Goal: Task Accomplishment & Management: Manage account settings

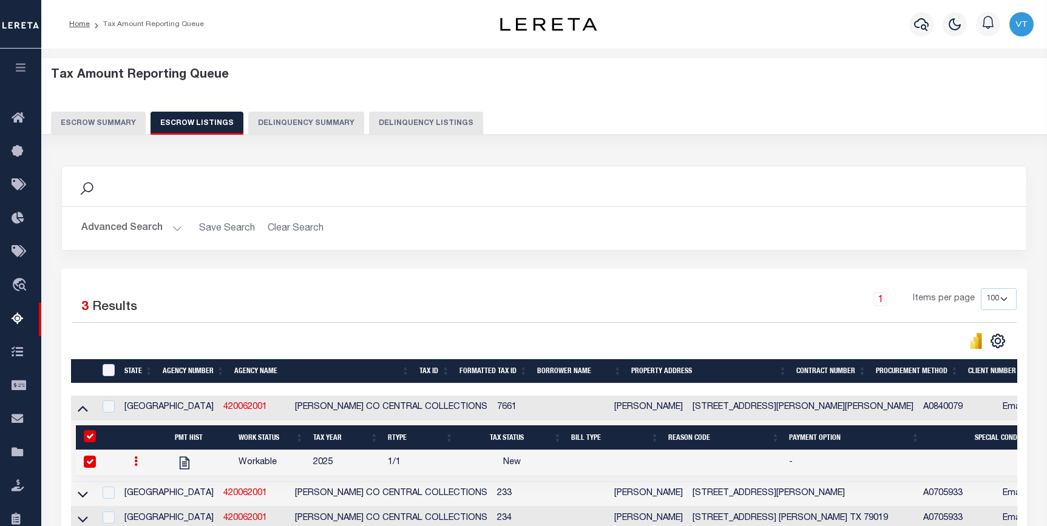
select select "100"
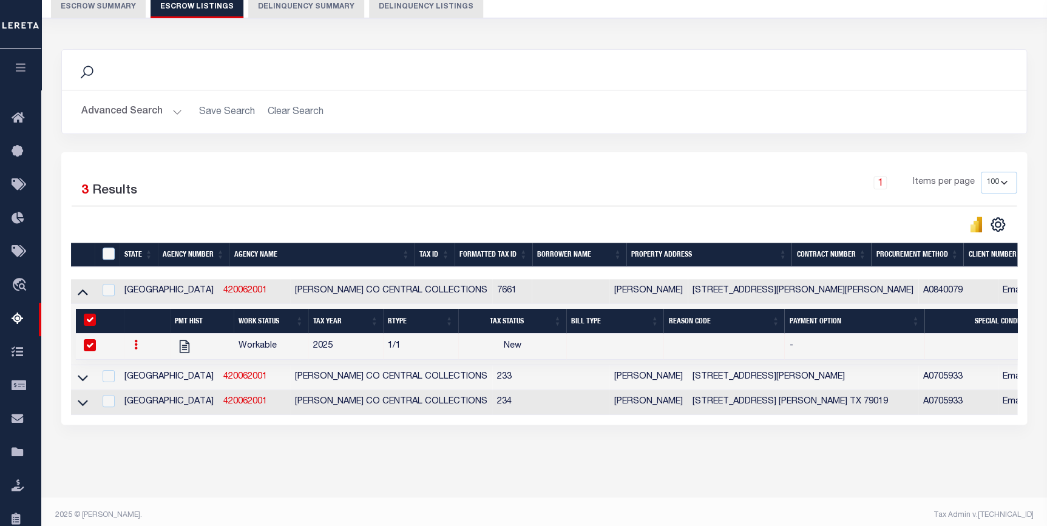
drag, startPoint x: 85, startPoint y: 295, endPoint x: 145, endPoint y: 348, distance: 80.0
click at [85, 295] on icon at bounding box center [83, 293] width 10 height 6
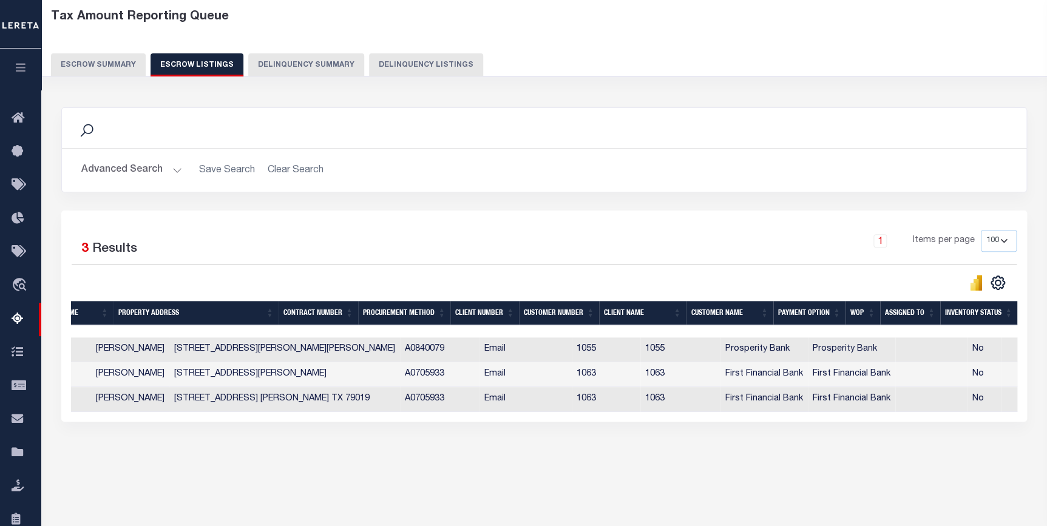
scroll to position [0, 0]
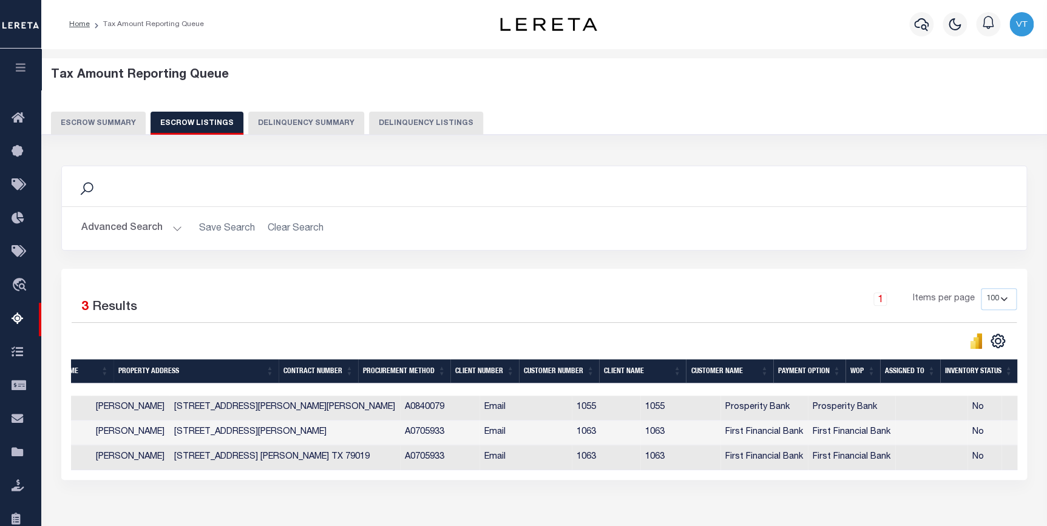
click at [104, 126] on button "Escrow Summary" at bounding box center [98, 123] width 95 height 23
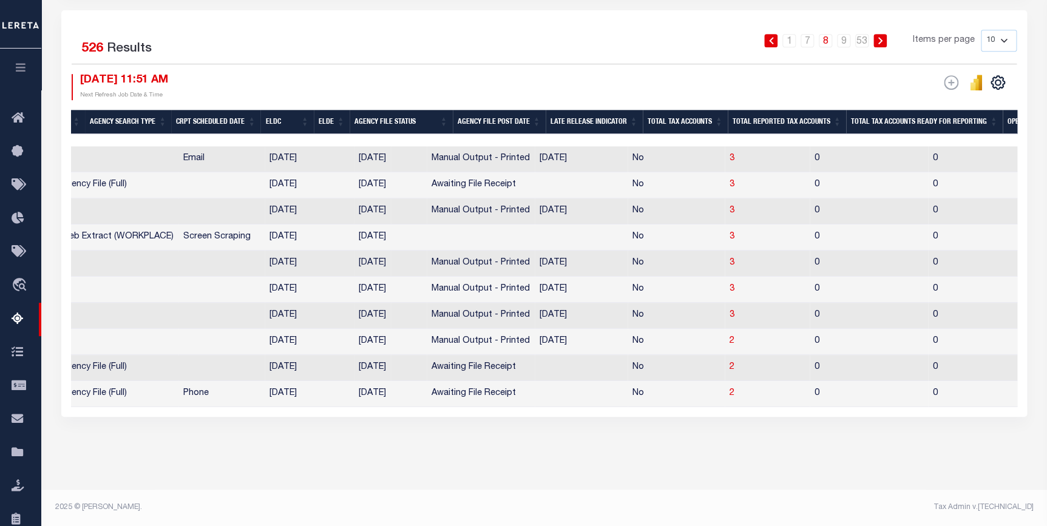
scroll to position [0, 650]
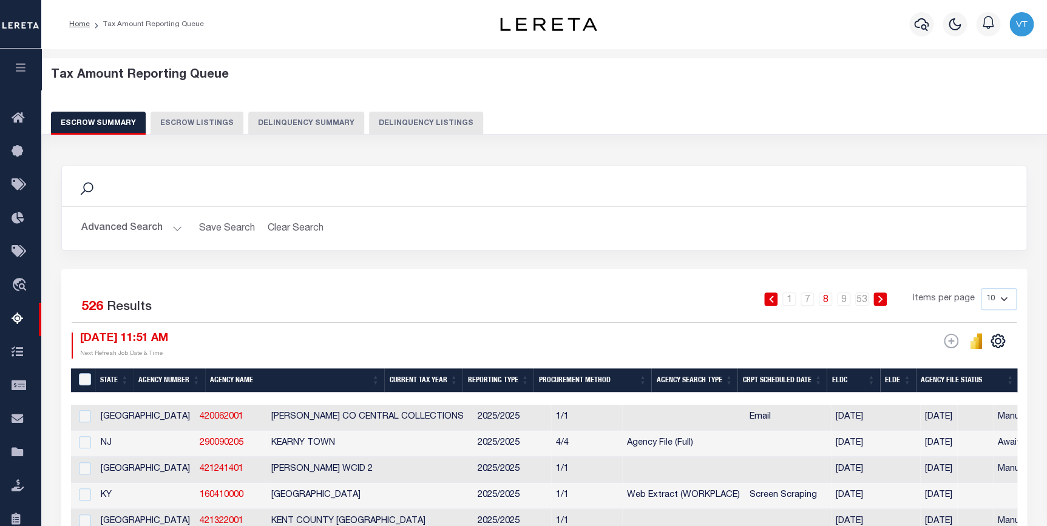
click at [159, 228] on button "Advanced Search" at bounding box center [131, 229] width 101 height 24
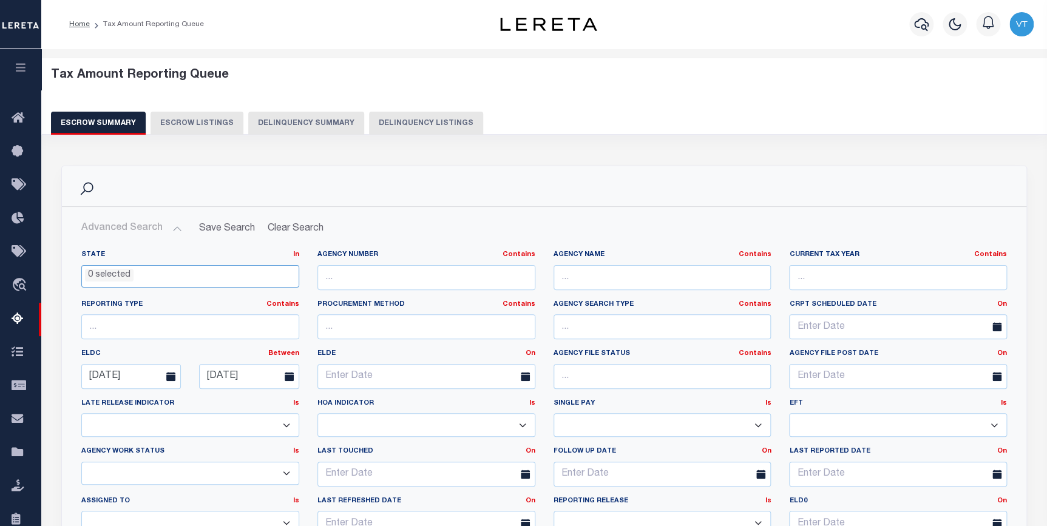
click at [176, 280] on ul "0 selected" at bounding box center [190, 274] width 217 height 16
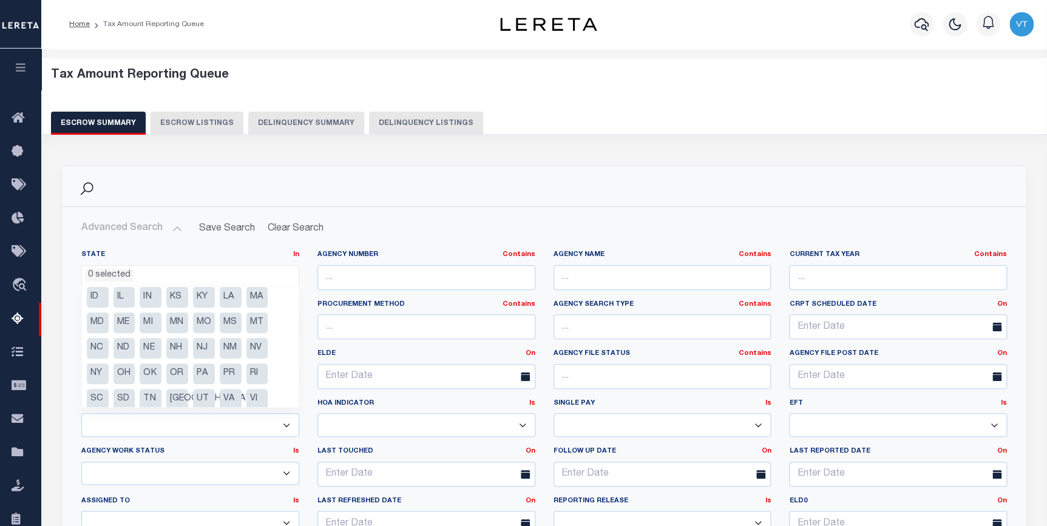
click at [199, 350] on li "NJ" at bounding box center [204, 348] width 22 height 21
select select "NJ"
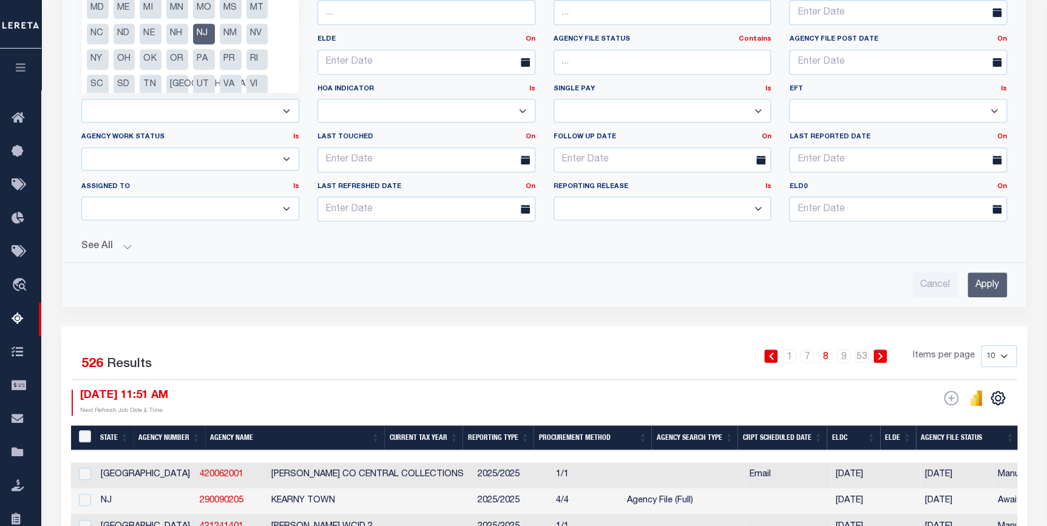
click at [995, 285] on input "Apply" at bounding box center [987, 285] width 39 height 25
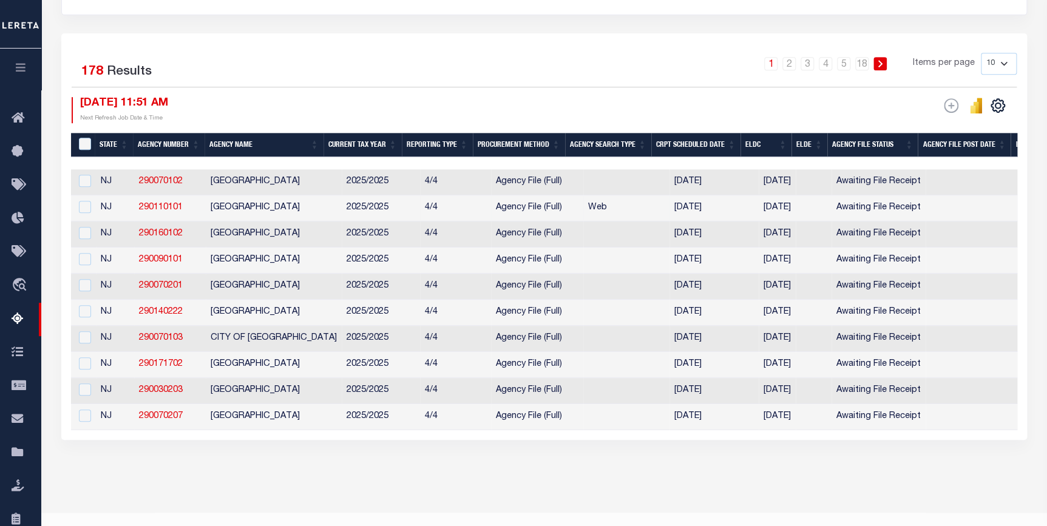
scroll to position [275, 0]
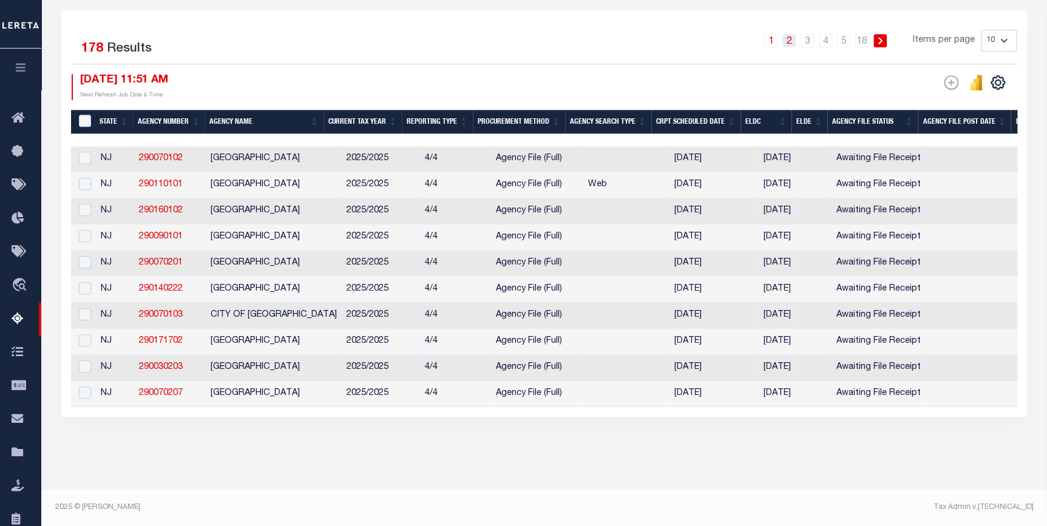
click at [791, 34] on link "2" at bounding box center [789, 40] width 13 height 13
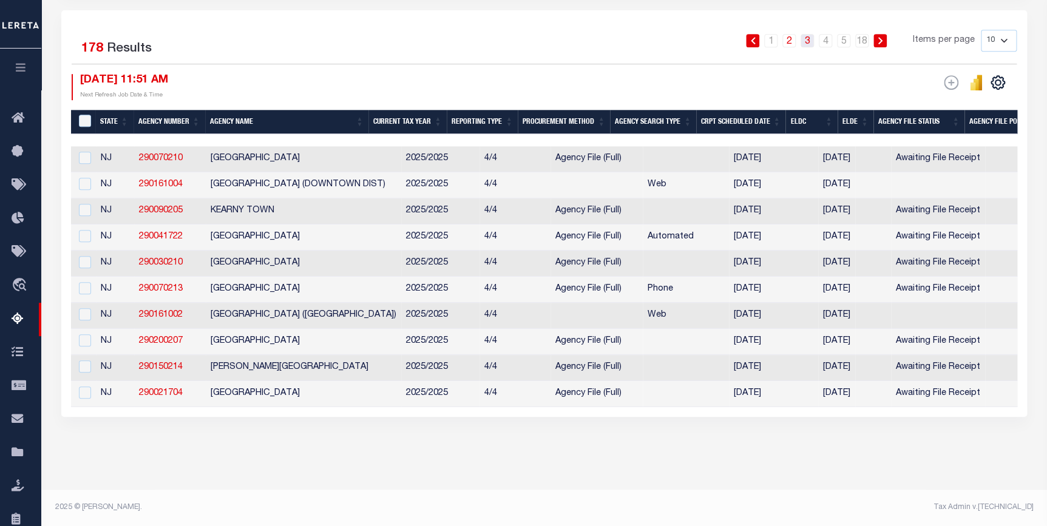
click at [808, 34] on link "3" at bounding box center [807, 40] width 13 height 13
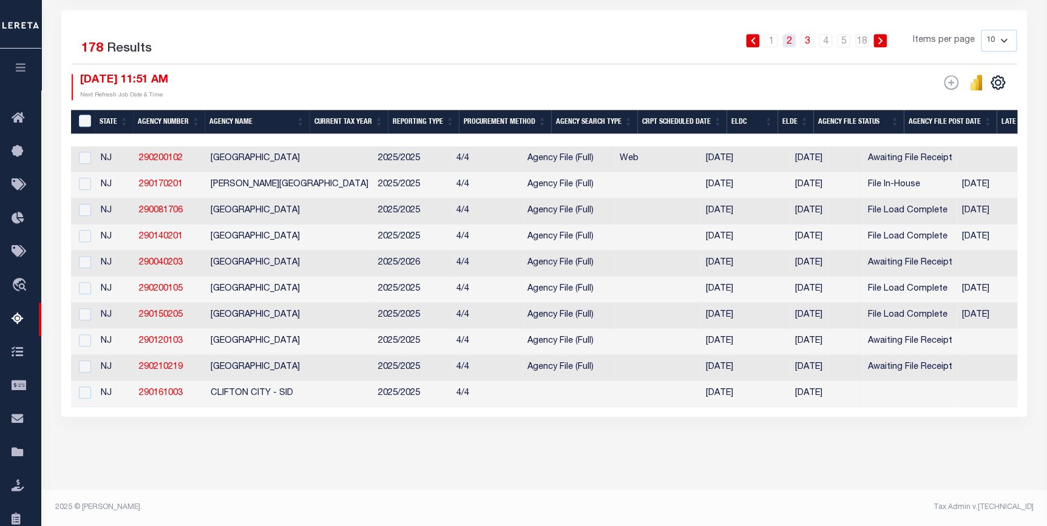
click at [787, 34] on link "2" at bounding box center [789, 40] width 13 height 13
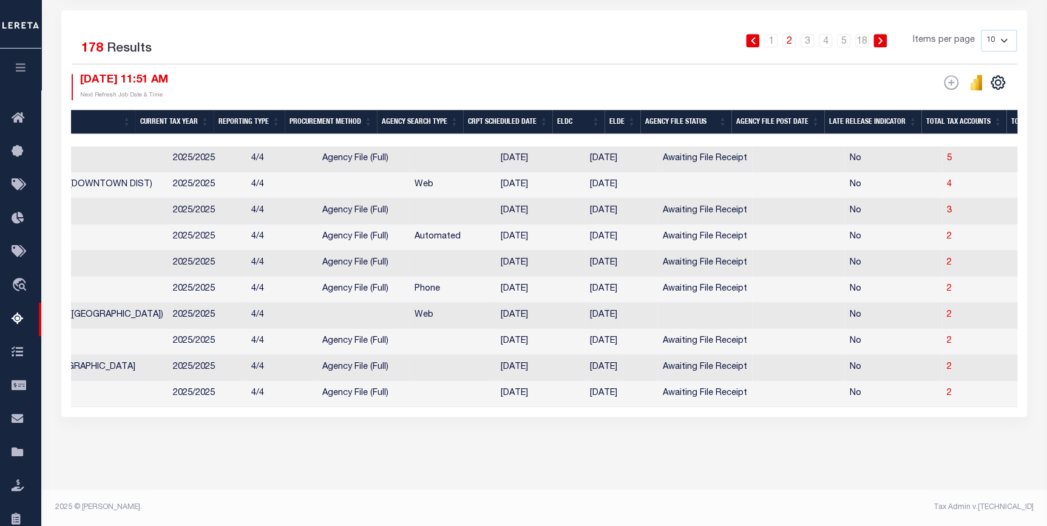
scroll to position [0, 298]
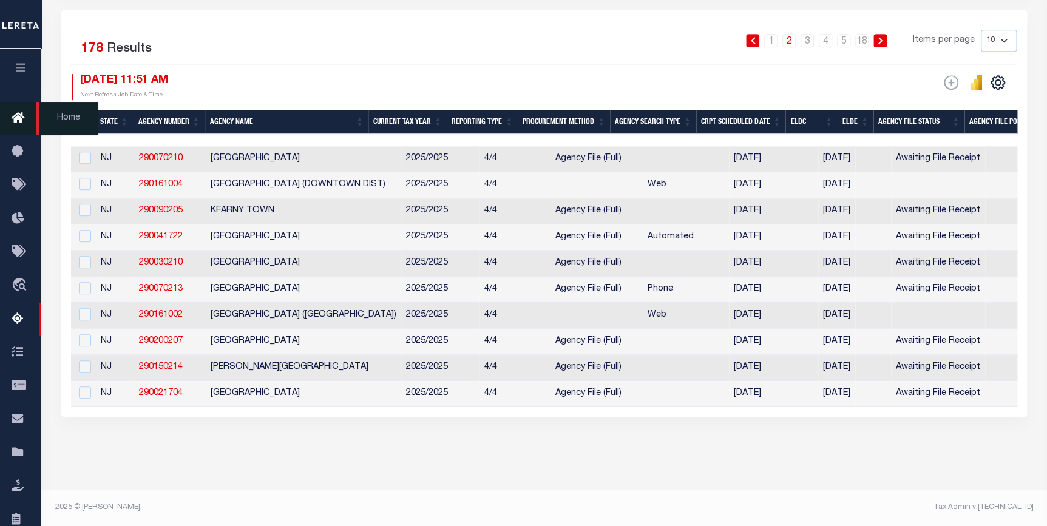
click at [18, 119] on icon at bounding box center [21, 118] width 19 height 15
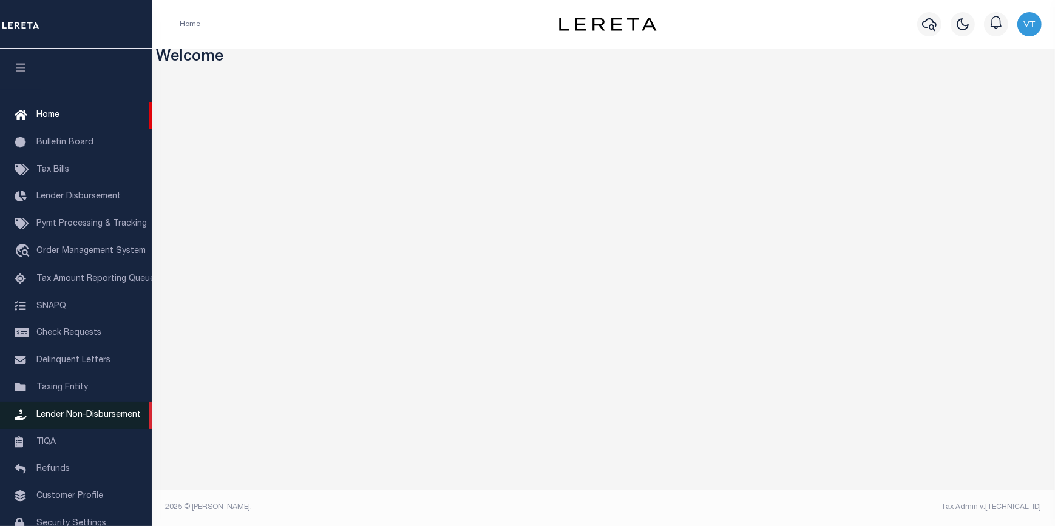
click at [56, 420] on span "Lender Non-Disbursement" at bounding box center [88, 415] width 104 height 9
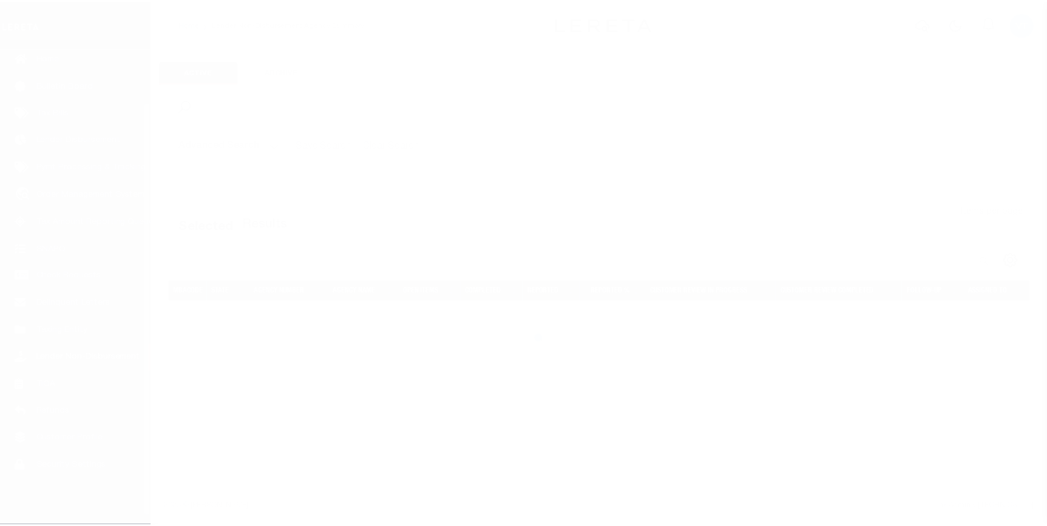
scroll to position [69, 0]
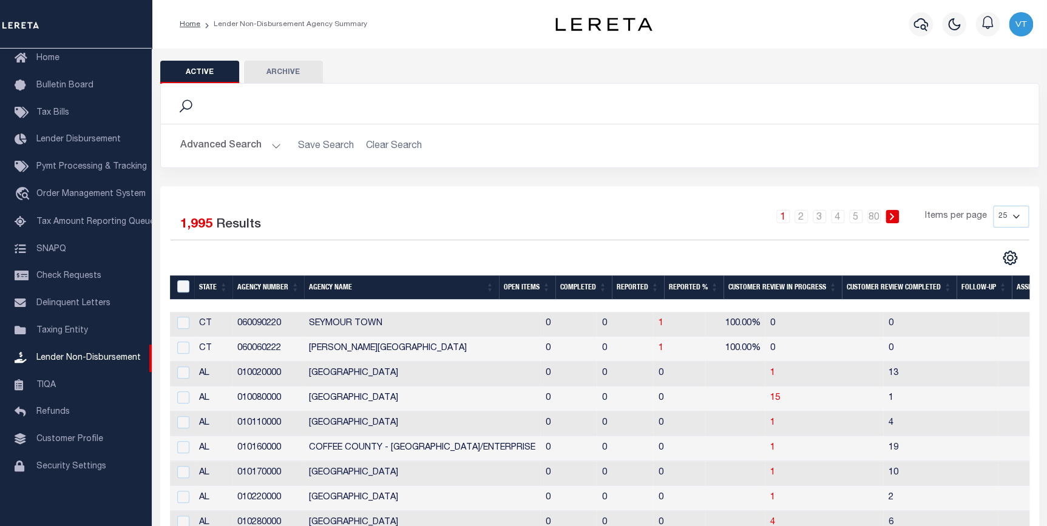
click at [522, 288] on th "Open Items" at bounding box center [527, 288] width 56 height 25
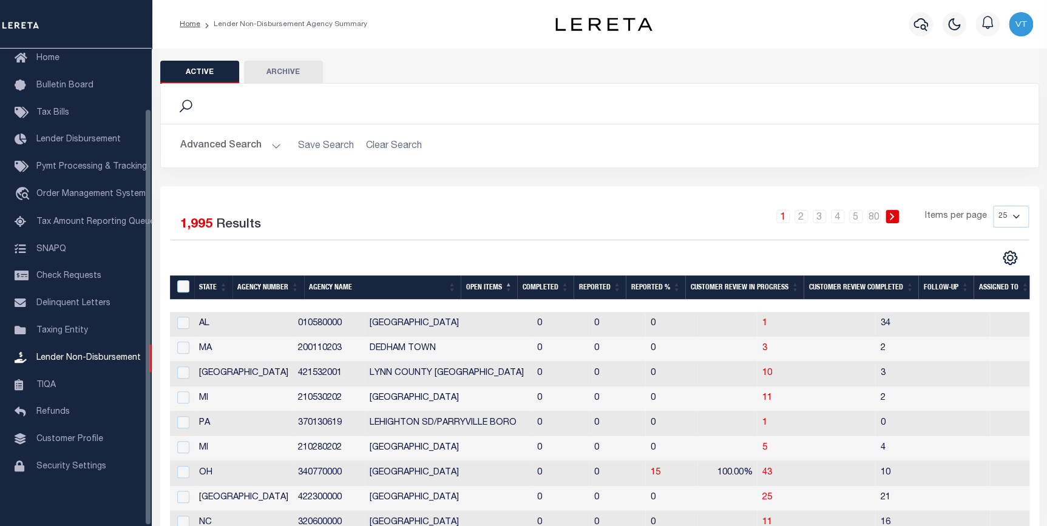
click at [259, 146] on button "Advanced Search" at bounding box center [230, 146] width 101 height 24
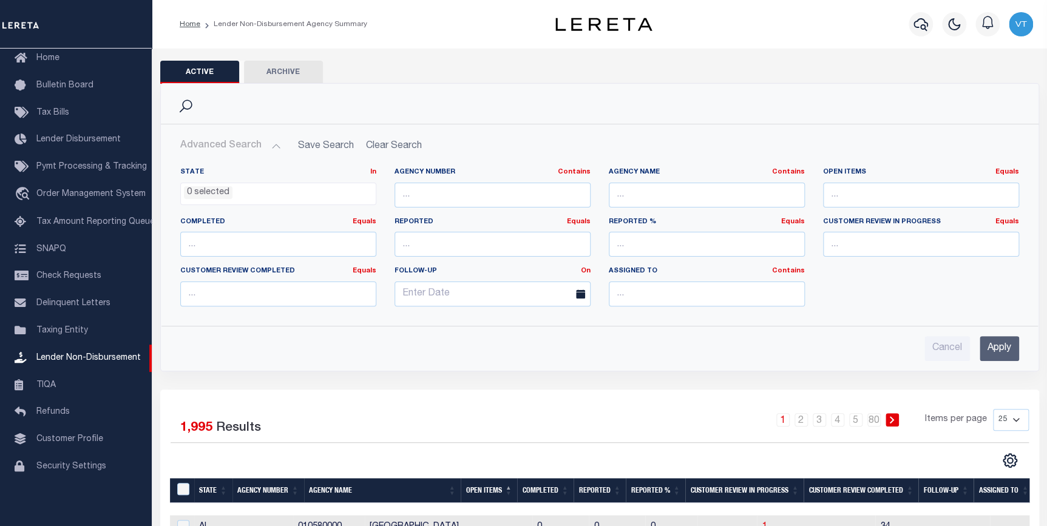
click at [1001, 350] on input "Apply" at bounding box center [999, 348] width 39 height 25
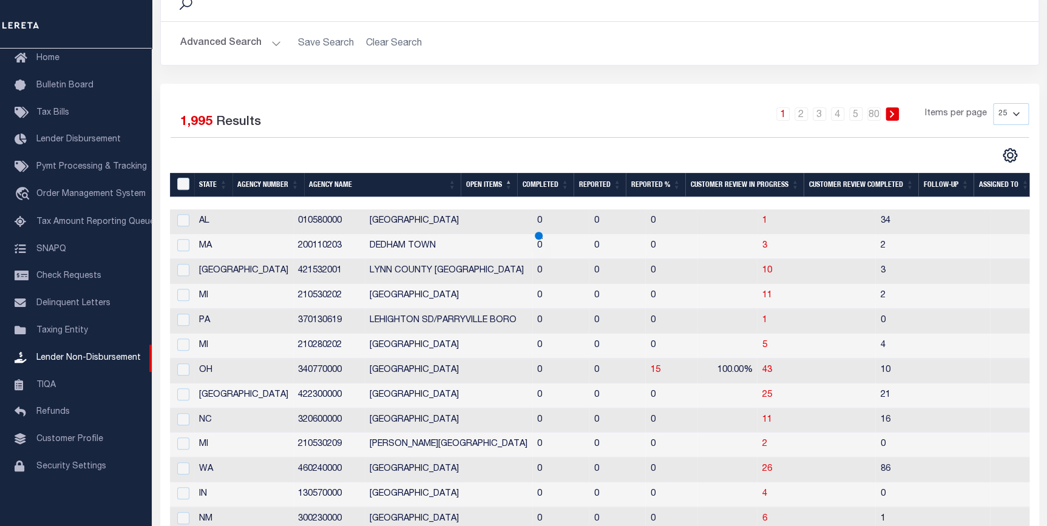
scroll to position [110, 0]
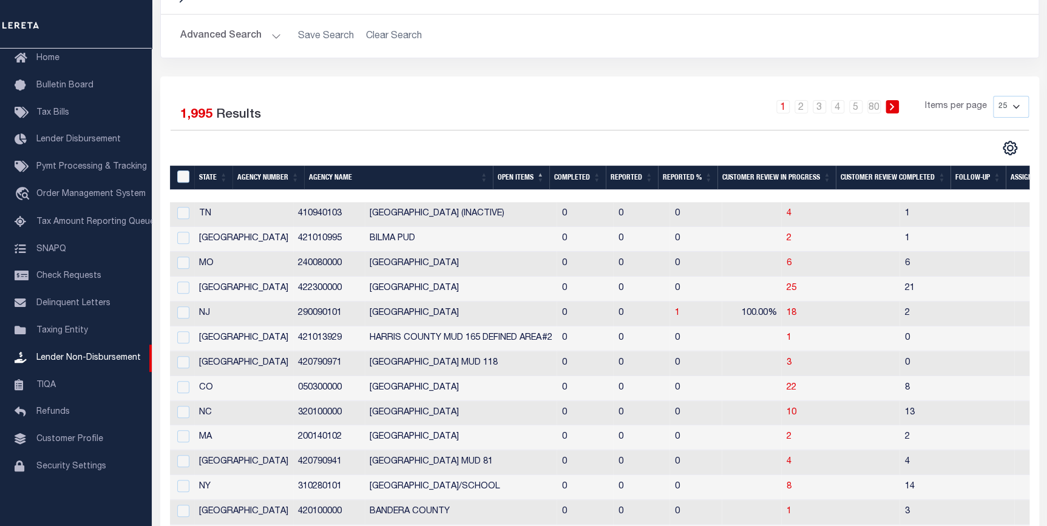
click at [524, 180] on th "Open Items" at bounding box center [521, 178] width 56 height 25
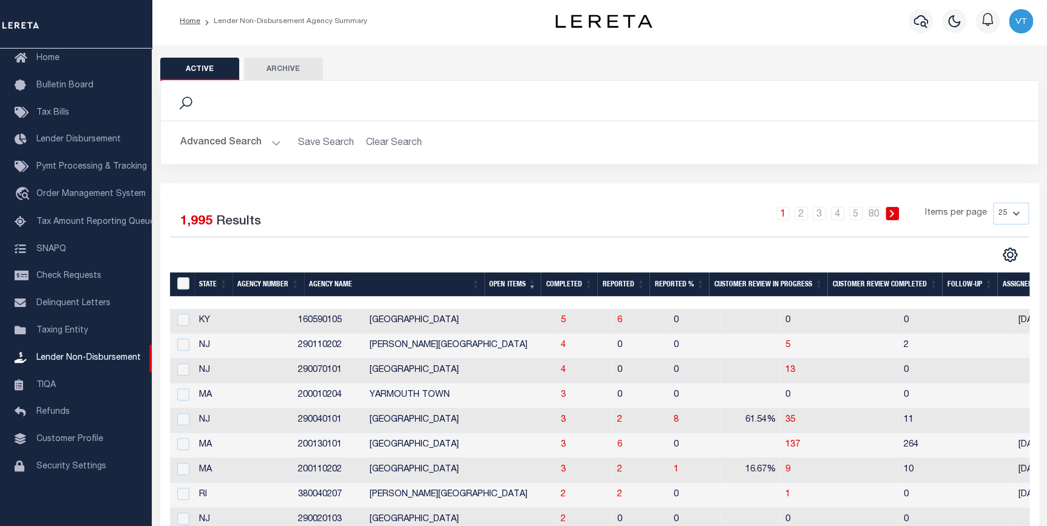
scroll to position [0, 0]
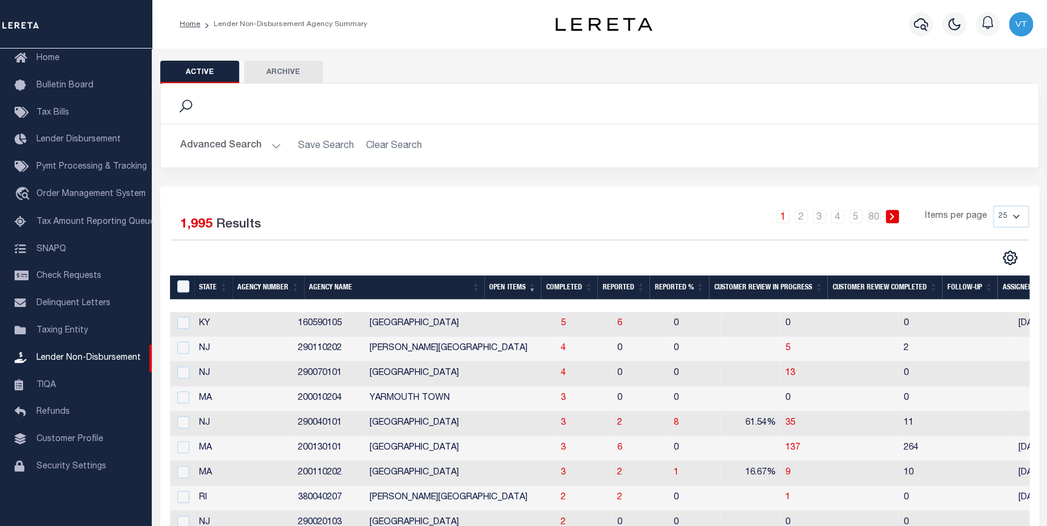
click at [222, 152] on button "Advanced Search" at bounding box center [230, 146] width 101 height 24
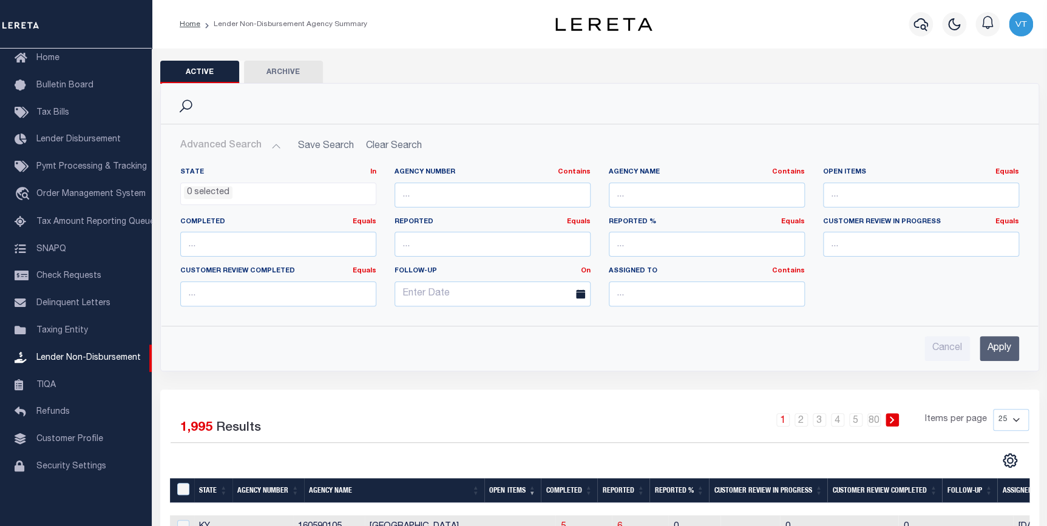
click at [265, 145] on button "Advanced Search" at bounding box center [230, 146] width 101 height 24
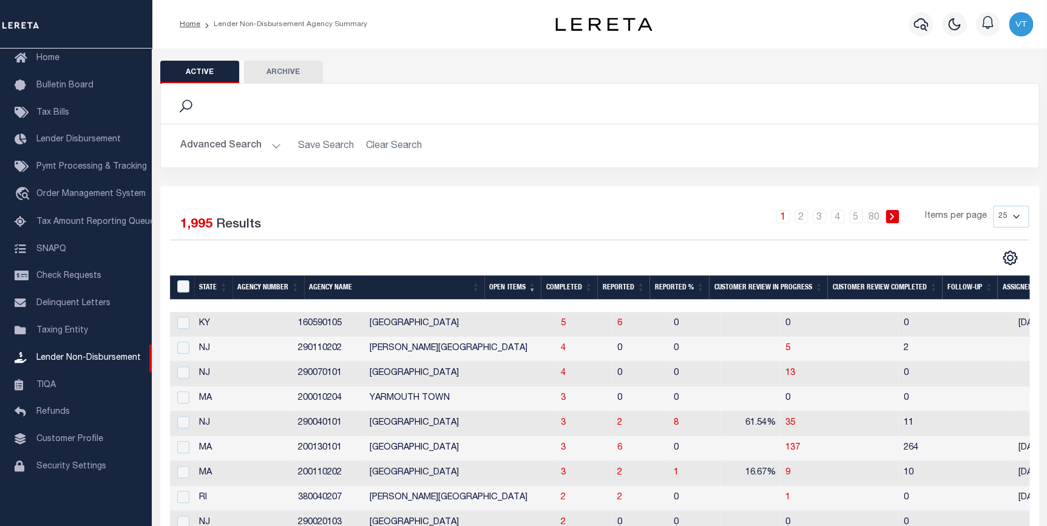
click at [247, 194] on ul "0 selected" at bounding box center [278, 191] width 195 height 16
click at [262, 146] on button "Advanced Search" at bounding box center [230, 146] width 101 height 24
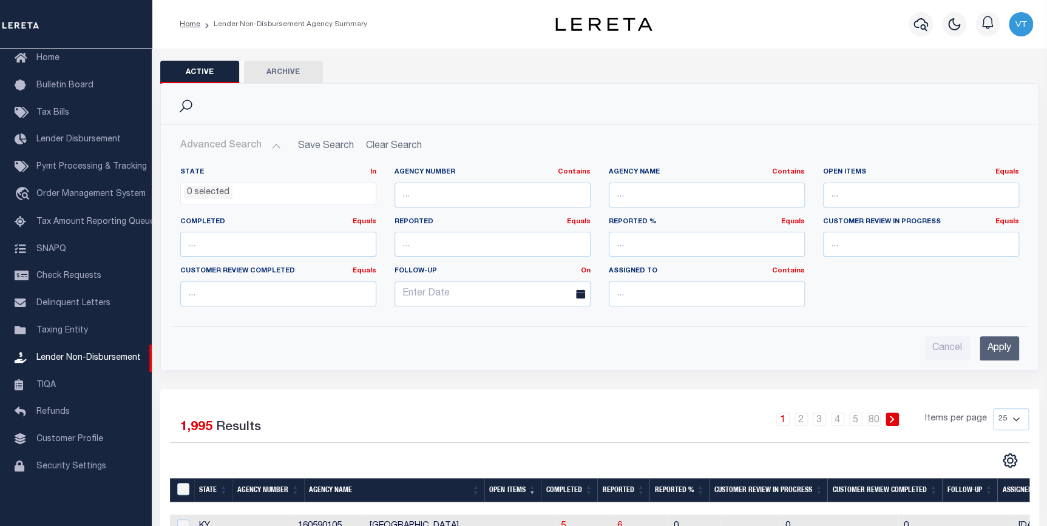
click at [255, 192] on ul "0 selected" at bounding box center [278, 191] width 195 height 16
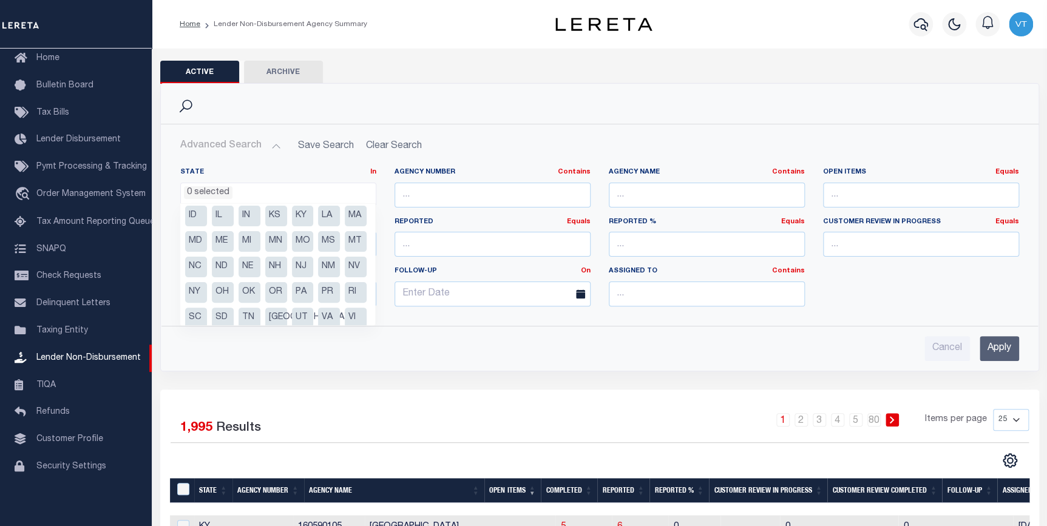
scroll to position [55, 0]
click at [292, 276] on li "NJ" at bounding box center [303, 266] width 22 height 21
select select "NJ"
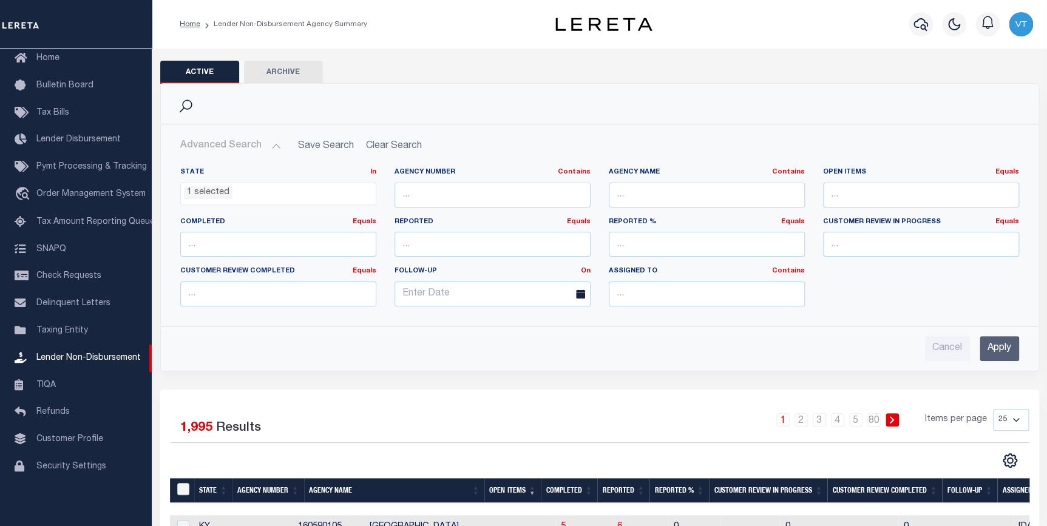
click at [1008, 355] on input "Apply" at bounding box center [999, 348] width 39 height 25
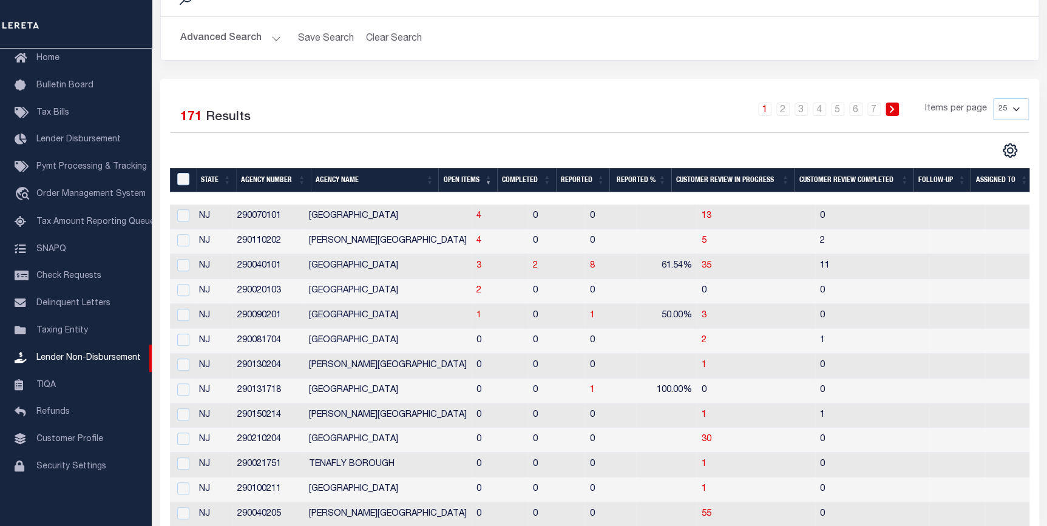
scroll to position [110, 0]
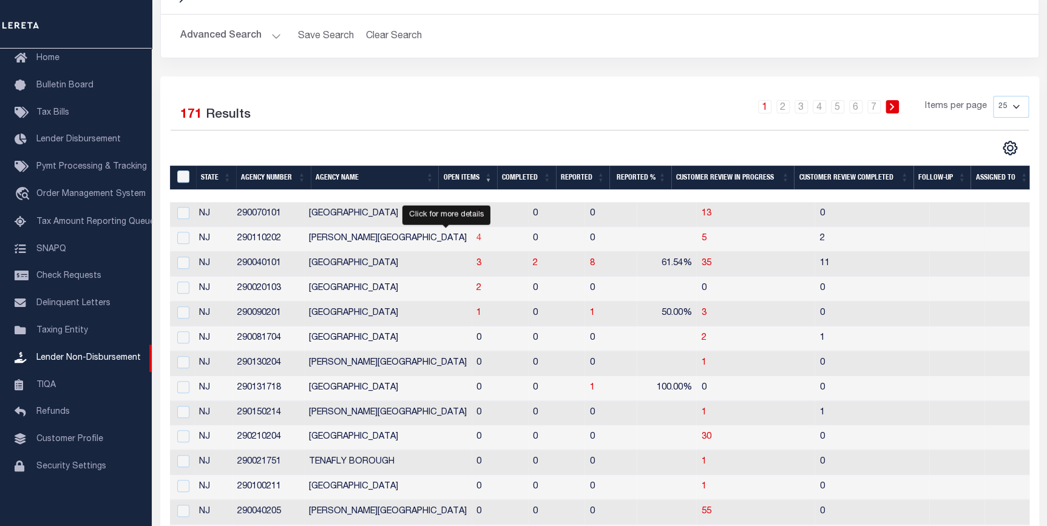
click at [477, 242] on span "4" at bounding box center [479, 238] width 5 height 9
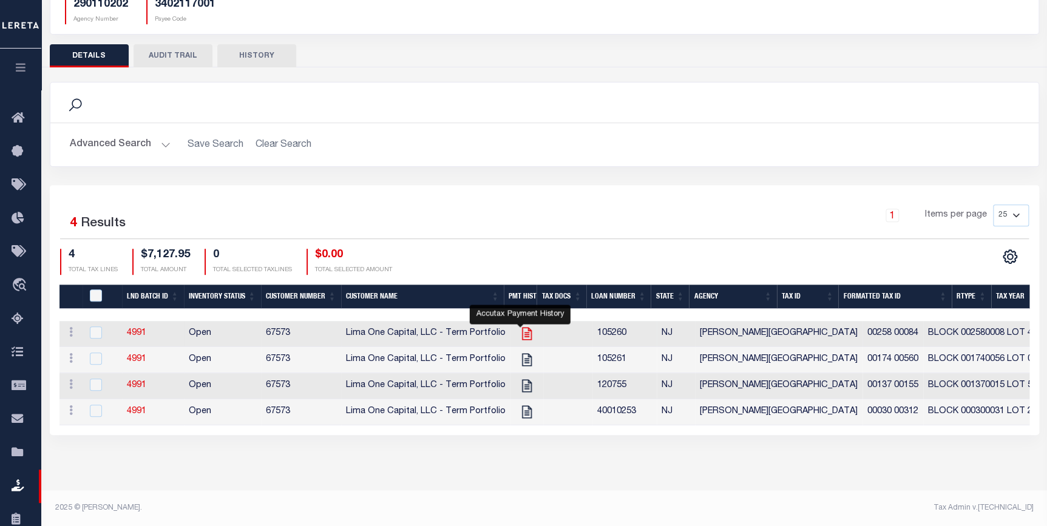
click at [522, 337] on icon "" at bounding box center [527, 334] width 10 height 13
checkbox input "true"
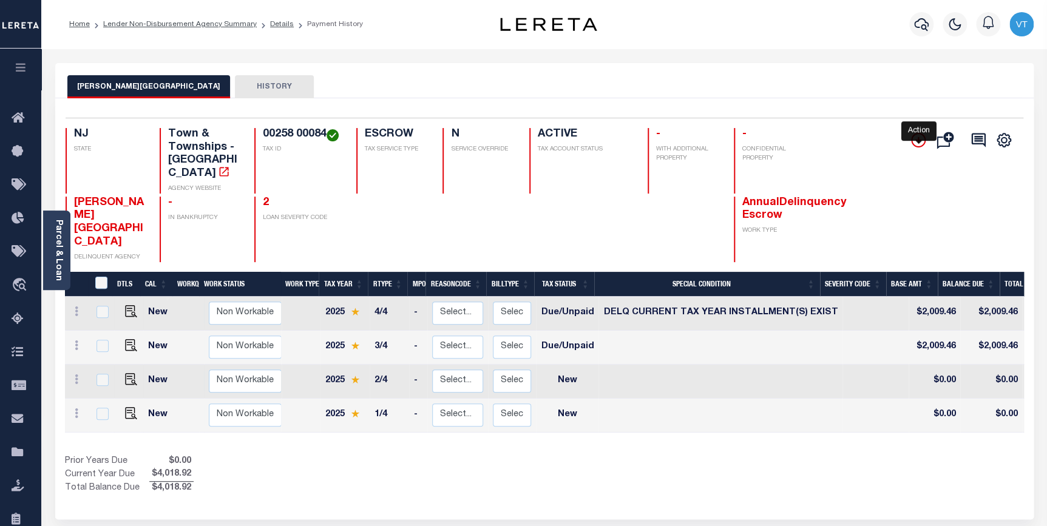
click at [919, 141] on icon "" at bounding box center [919, 140] width 6 height 6
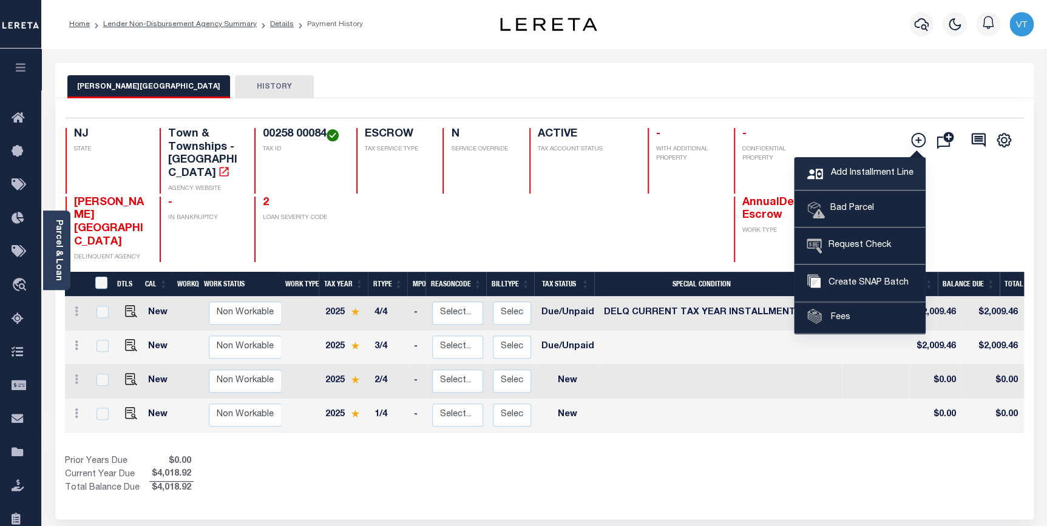
click at [832, 167] on span "Add Installment Line" at bounding box center [871, 173] width 86 height 13
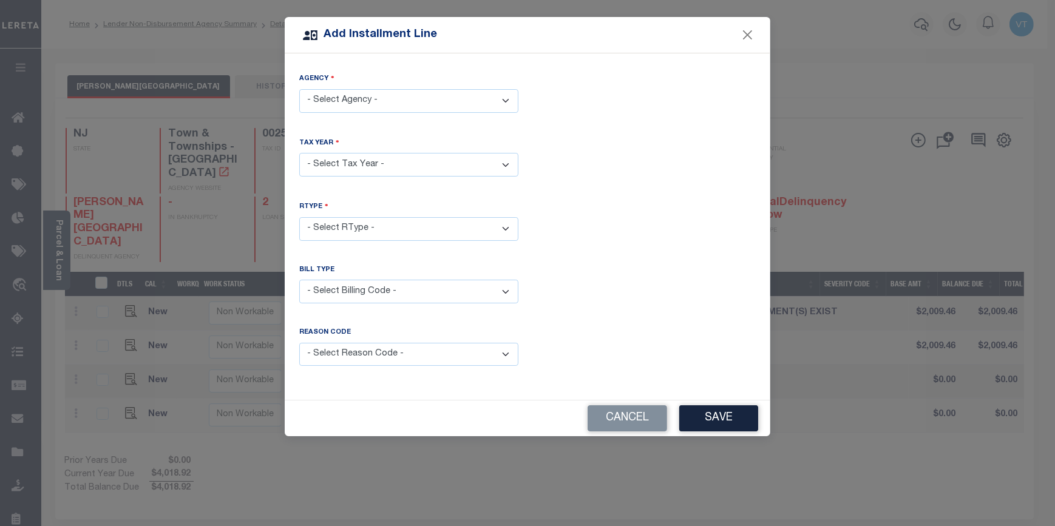
click at [355, 107] on select "- Select Agency - EWING TOWNSHIP - Town & Townships" at bounding box center [408, 101] width 219 height 24
select select "3402117001"
click at [299, 89] on select "- Select Agency - EWING TOWNSHIP - Town & Townships" at bounding box center [408, 101] width 219 height 24
click at [357, 164] on select "- Select Year - 2005 2006 2007 2008 2009 2010 2011 2012 2013 2014 2015 2016 201…" at bounding box center [408, 165] width 219 height 24
select select "2025"
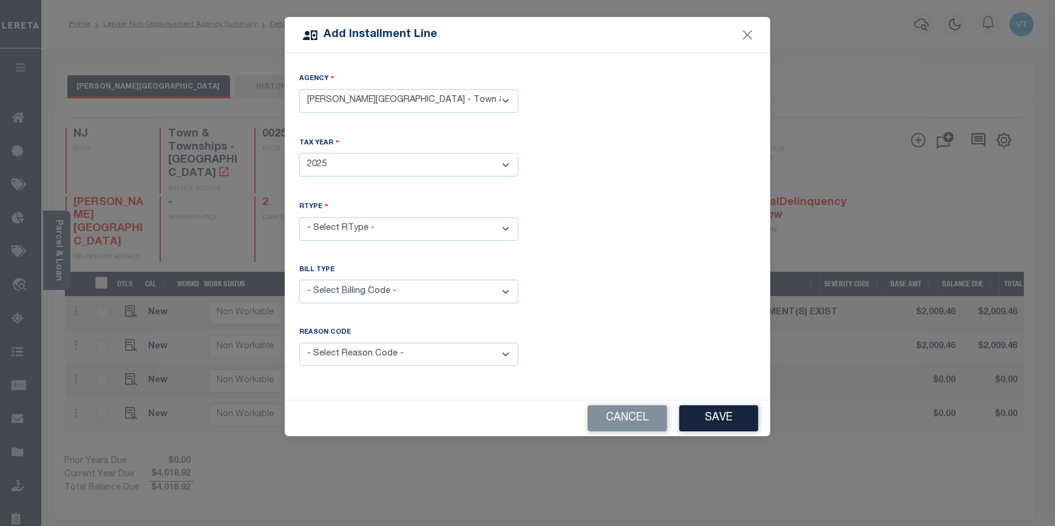
click at [299, 153] on select "- Select Year - 2005 2006 2007 2008 2009 2010 2011 2012 2013 2014 2015 2016 201…" at bounding box center [408, 165] width 219 height 24
click at [366, 226] on select "- Select RType - 1/4 2/4 3/4 4/4" at bounding box center [408, 229] width 219 height 24
select select "2"
click at [299, 217] on select "- Select RType - 1/4 2/4 3/4 4/4" at bounding box center [408, 229] width 219 height 24
click at [347, 299] on select "- Select Billing Code - Regular Delinquent Supplemental Corrected/Adjusted Bill…" at bounding box center [408, 292] width 219 height 24
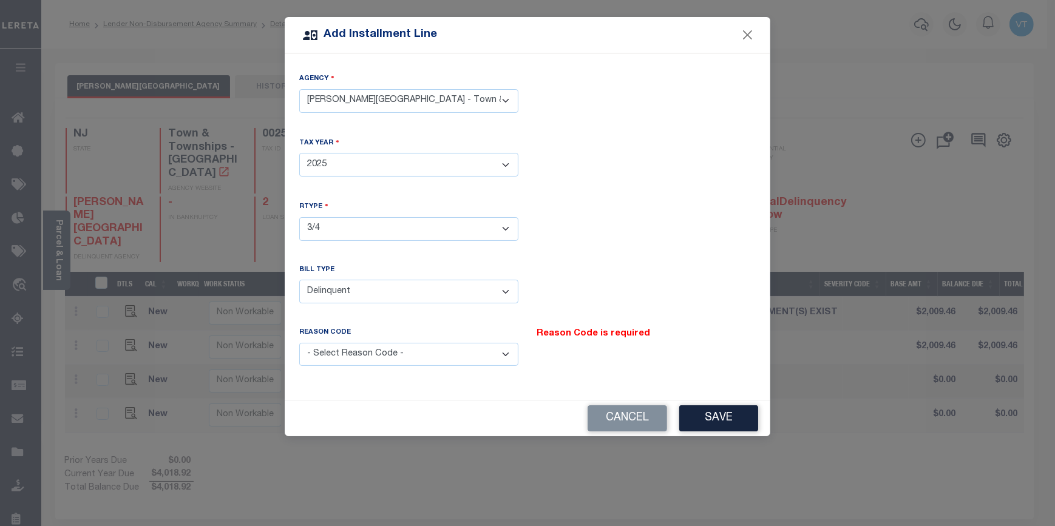
click at [299, 280] on select "- Select Billing Code - Regular Delinquent Supplemental Corrected/Adjusted Bill…" at bounding box center [408, 292] width 219 height 24
click at [348, 332] on label "Reason Code" at bounding box center [325, 333] width 52 height 10
click at [365, 293] on select "- Select Billing Code - Regular Delinquent Supplemental Corrected/Adjusted Bill…" at bounding box center [408, 292] width 219 height 24
select select "1"
click at [299, 280] on select "- Select Billing Code - Regular Delinquent Supplemental Corrected/Adjusted Bill…" at bounding box center [408, 292] width 219 height 24
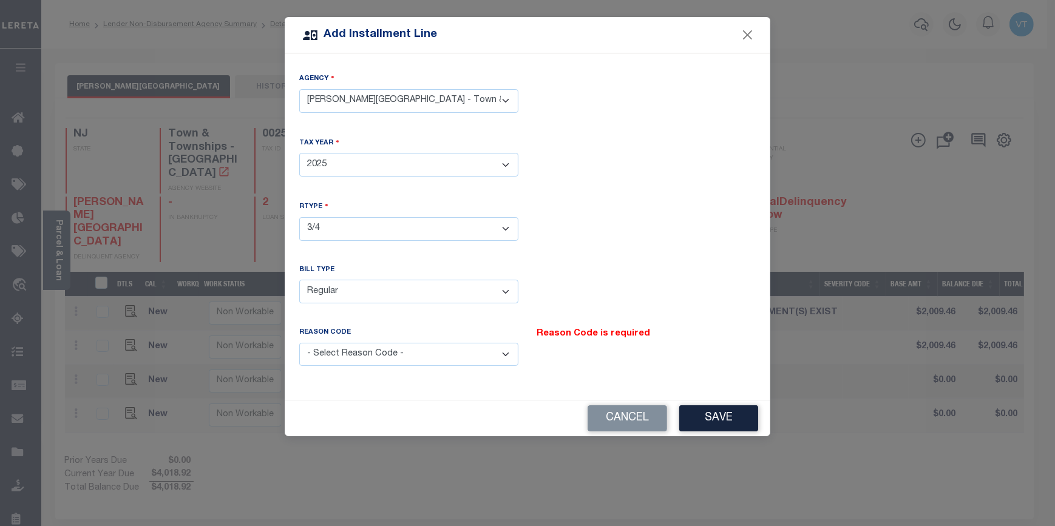
click at [404, 349] on select "- Select Reason Code - Payment Reversal Taxable Value Change Assessment Change …" at bounding box center [408, 355] width 219 height 24
select select "12"
click at [299, 343] on select "- Select Reason Code - Payment Reversal Taxable Value Change Assessment Change …" at bounding box center [408, 355] width 219 height 24
click at [712, 413] on button "Save" at bounding box center [718, 419] width 79 height 26
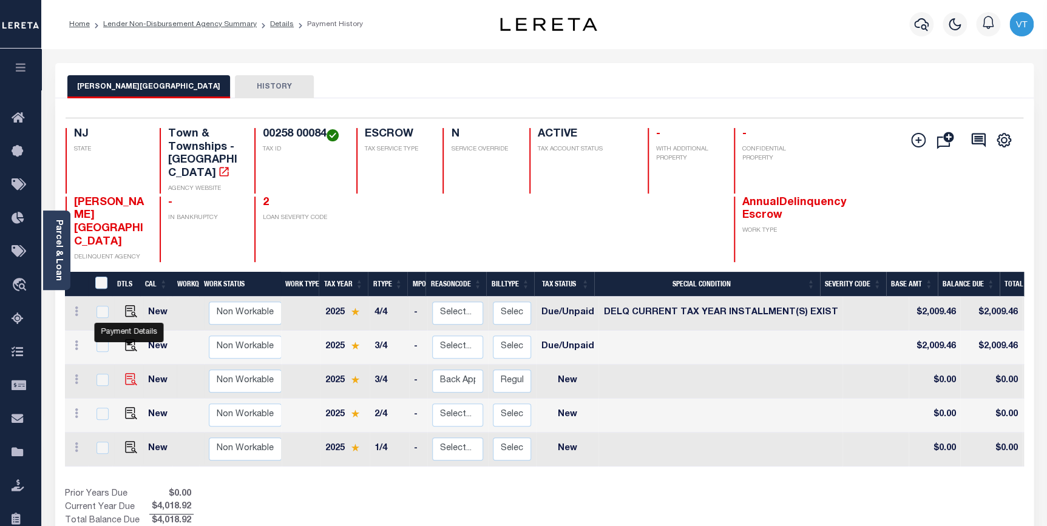
click at [132, 373] on img at bounding box center [131, 379] width 12 height 12
checkbox input "true"
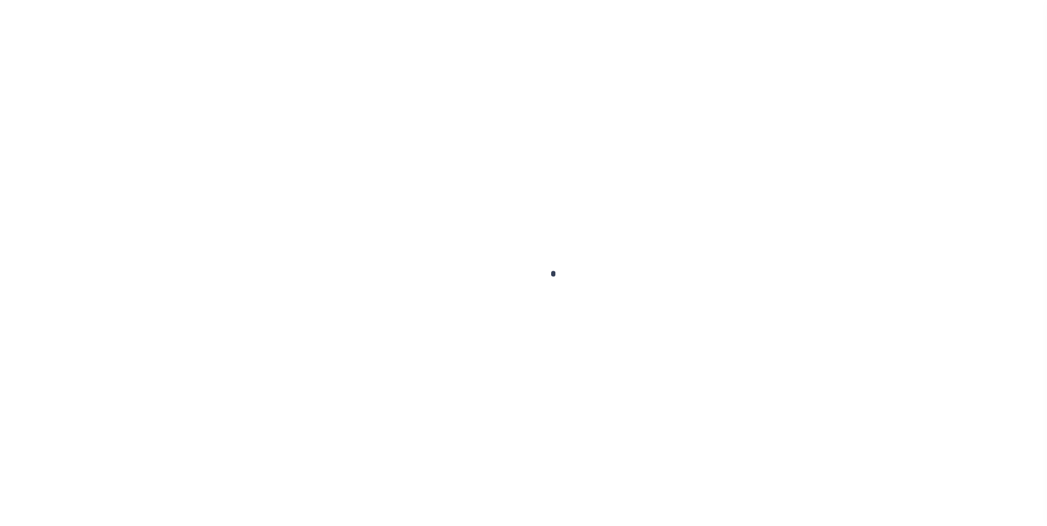
checkbox input "false"
type input "10/03/2025"
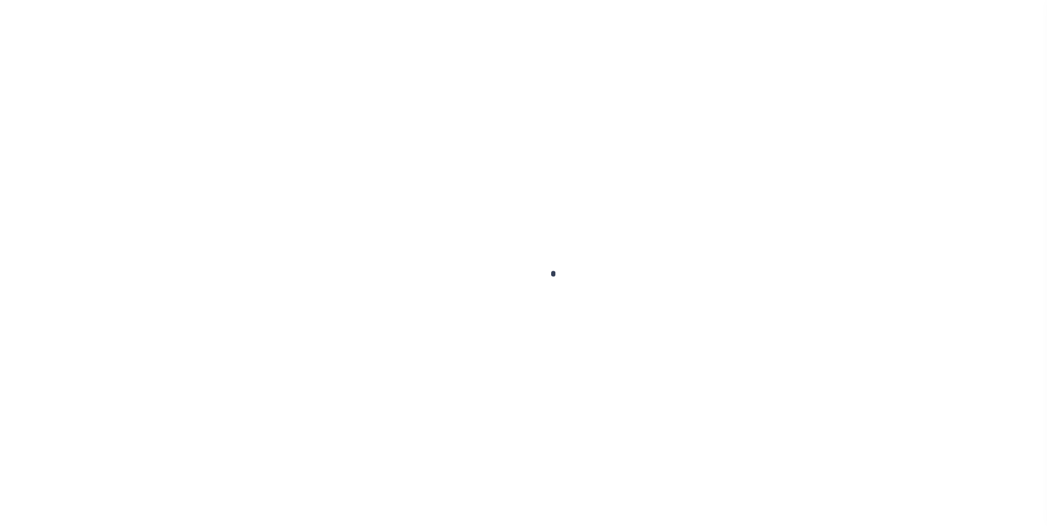
select select "NW2"
type input "2"
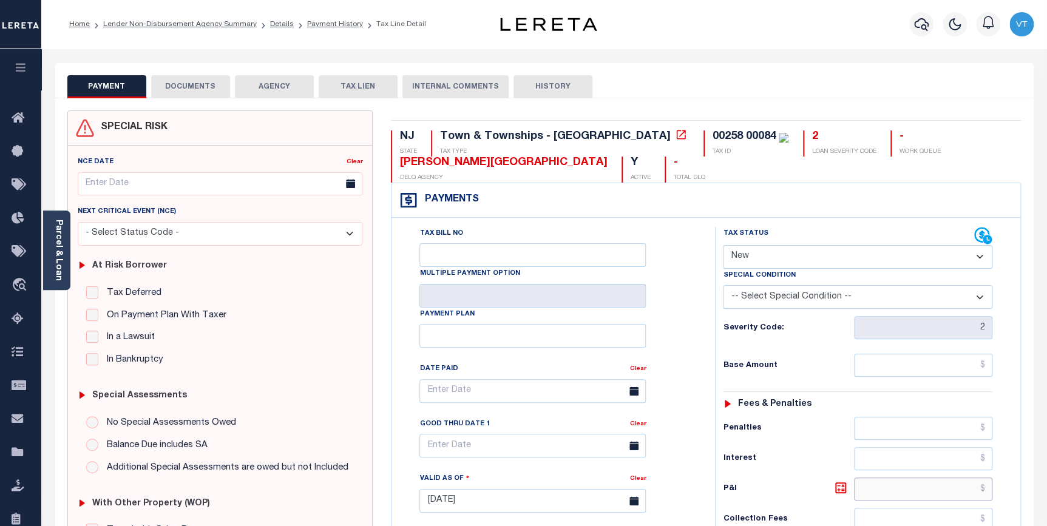
click at [897, 488] on input "text" at bounding box center [923, 489] width 139 height 23
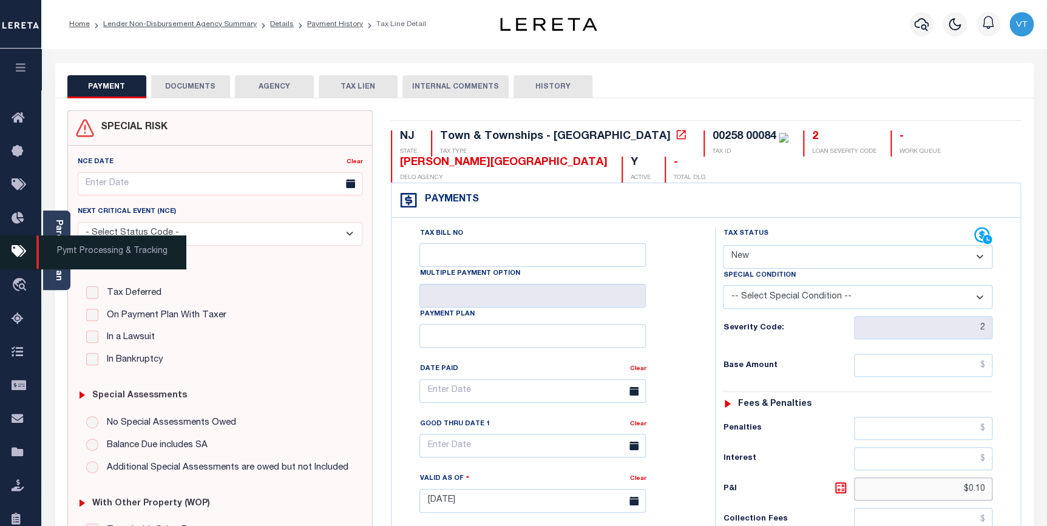
type input "$0.10"
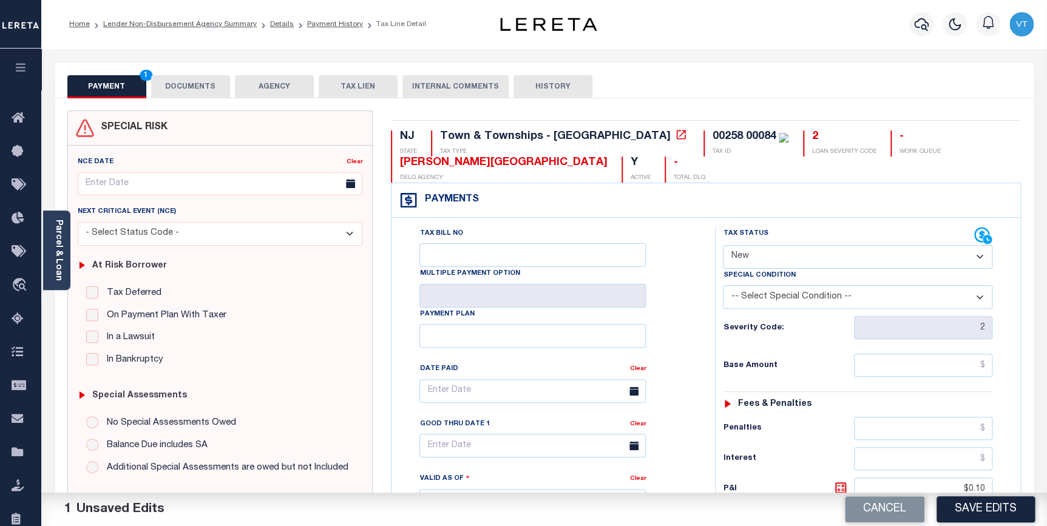
click at [766, 260] on select "- Select Status Code - Open Due/Unpaid Paid Incomplete No Tax Due Internal Refu…" at bounding box center [858, 257] width 270 height 24
select select "DUE"
click at [723, 246] on select "- Select Status Code - Open Due/Unpaid Paid Incomplete No Tax Due Internal Refu…" at bounding box center [858, 257] width 270 height 24
click at [911, 360] on input "text" at bounding box center [923, 365] width 139 height 23
click at [908, 366] on input "text" at bounding box center [923, 365] width 139 height 23
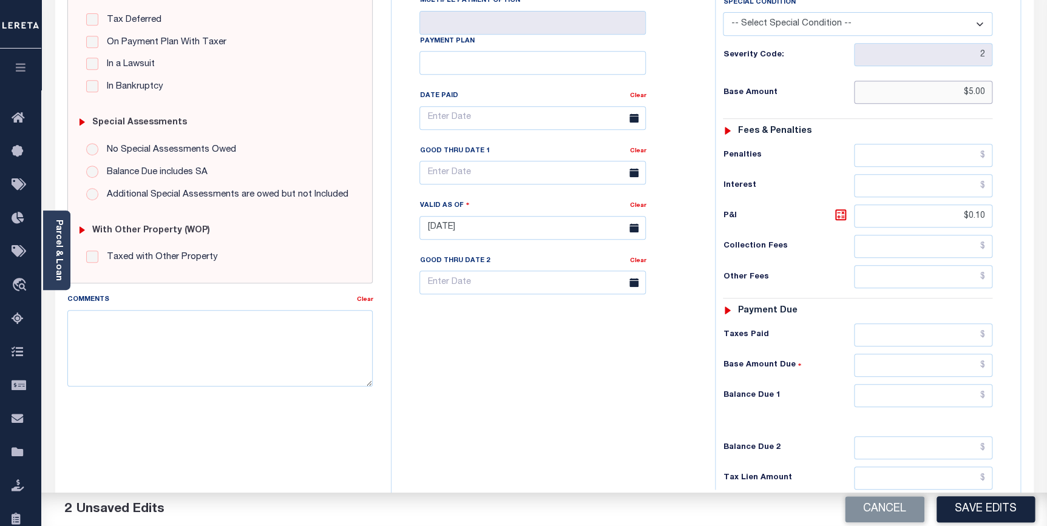
scroll to position [276, 0]
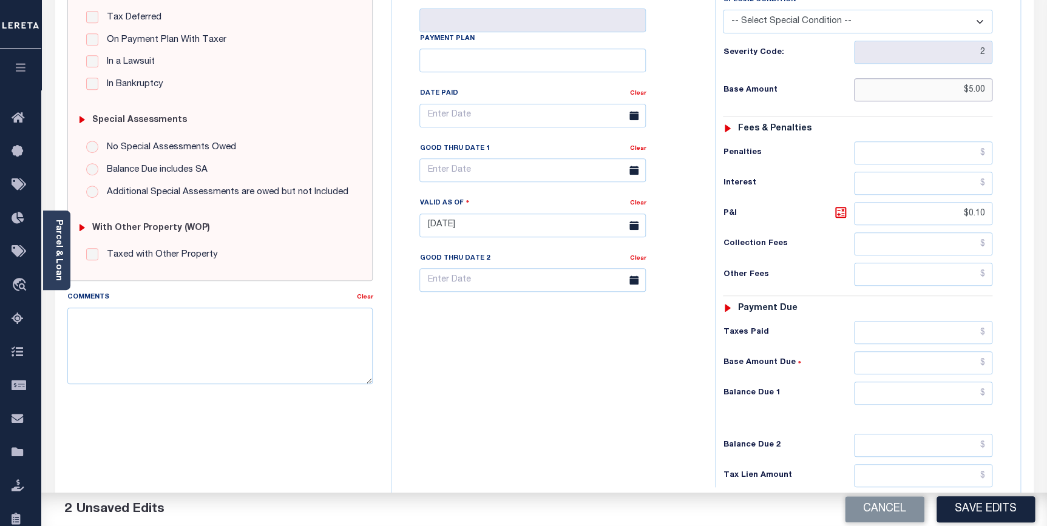
type input "$5.00"
click at [869, 395] on input "text" at bounding box center [923, 393] width 139 height 23
type input "$5.10"
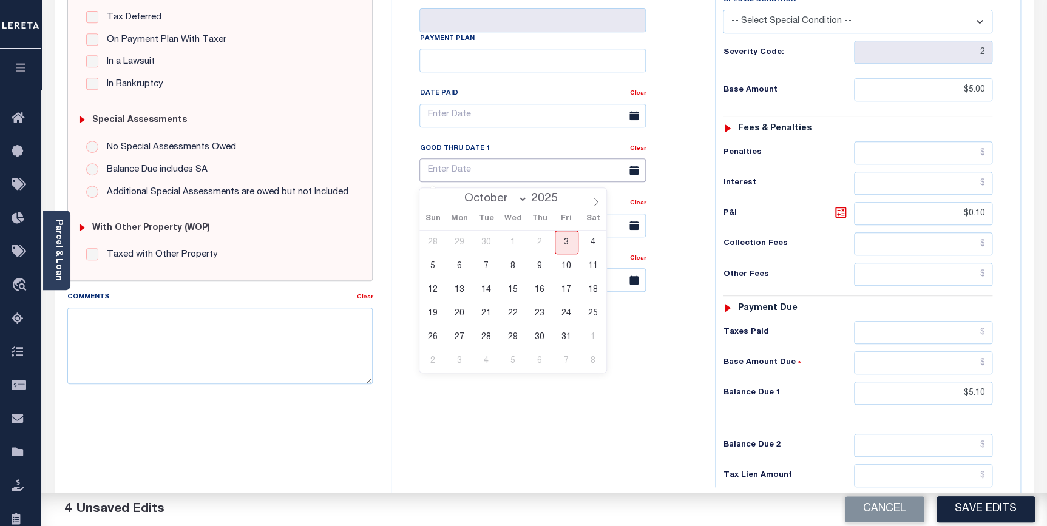
click at [434, 174] on input "text" at bounding box center [533, 170] width 226 height 24
click at [565, 340] on span "31" at bounding box center [567, 337] width 24 height 24
type input "[DATE]"
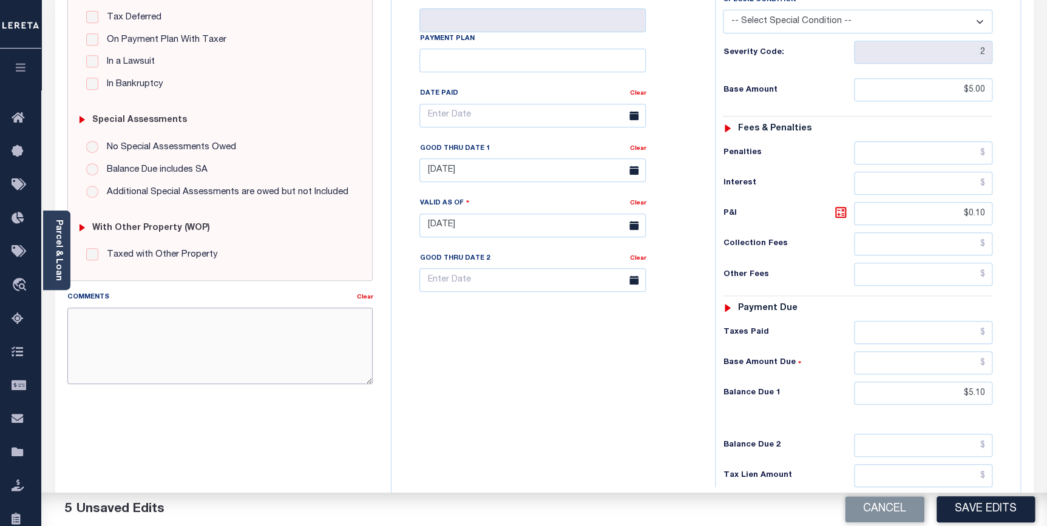
click at [118, 325] on textarea "Comments" at bounding box center [220, 346] width 306 height 77
type textarea "original base was $2009.46 payment made short"
click at [972, 515] on button "Save Edits" at bounding box center [986, 510] width 98 height 26
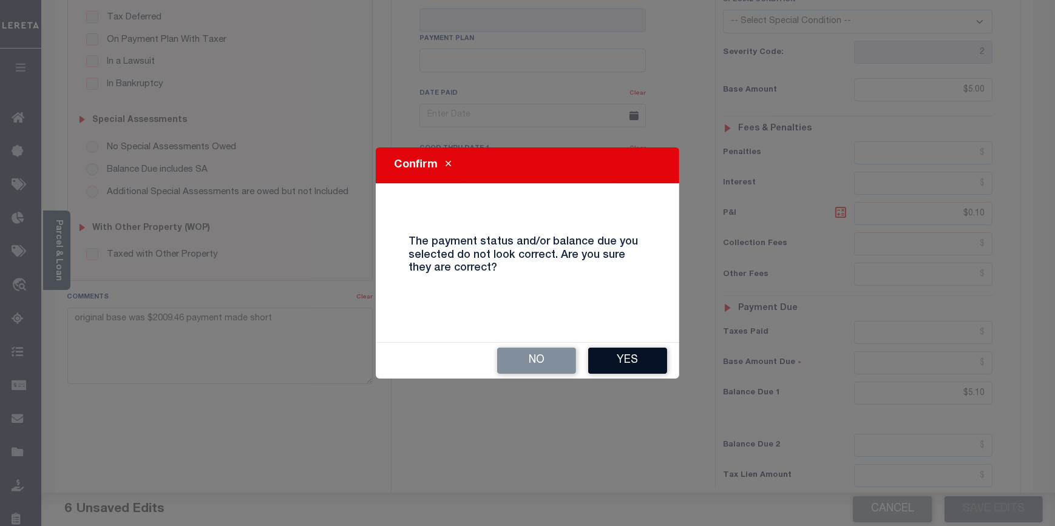
click at [619, 352] on button "Yes" at bounding box center [627, 361] width 79 height 26
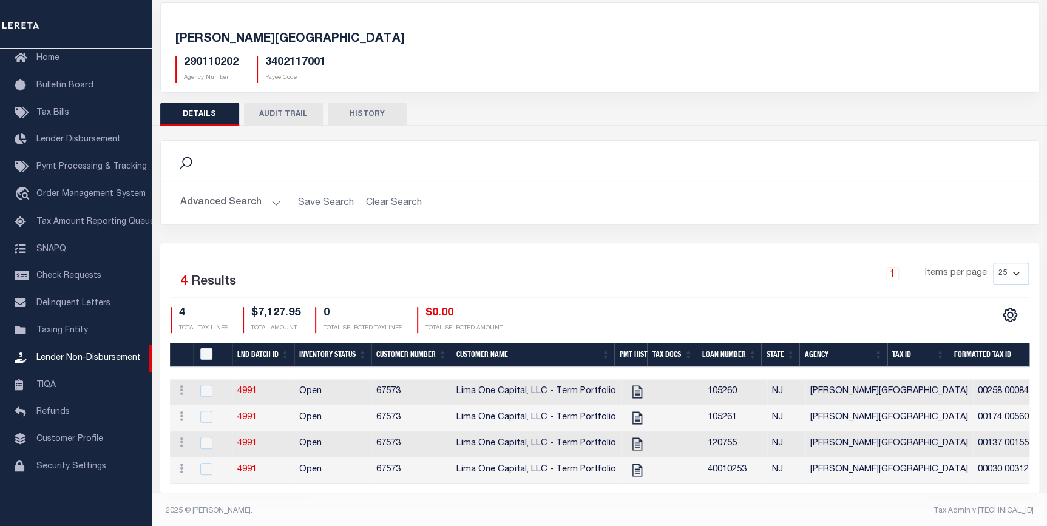
scroll to position [73, 0]
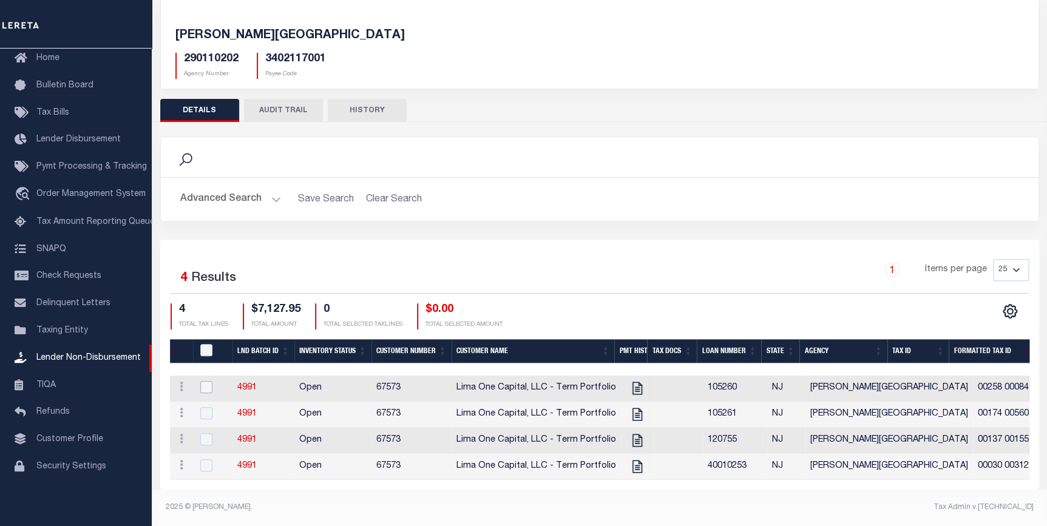
click at [206, 381] on input "checkbox" at bounding box center [206, 387] width 12 height 12
checkbox input "true"
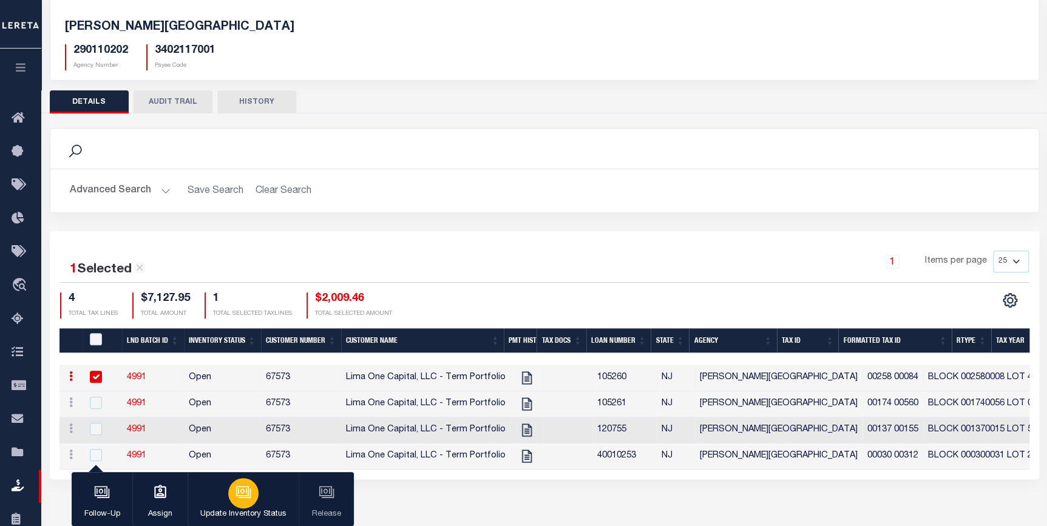
click at [244, 494] on icon "button" at bounding box center [244, 493] width 16 height 16
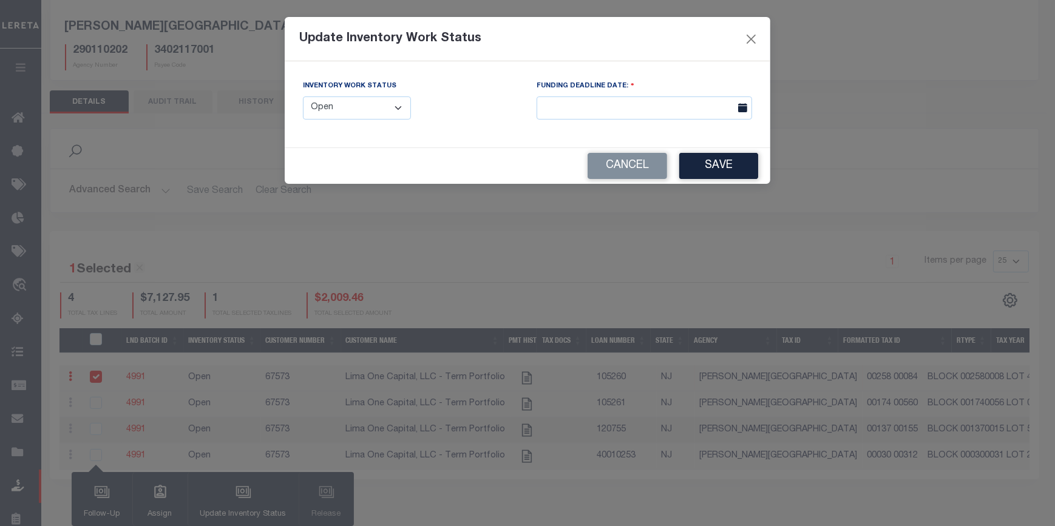
drag, startPoint x: 404, startPoint y: 112, endPoint x: 407, endPoint y: 118, distance: 6.5
click at [404, 112] on select "--Select-- Open Completed Reported" at bounding box center [357, 109] width 108 height 24
select select "Completed"
click at [303, 97] on select "--Select-- Open Completed Reported" at bounding box center [357, 109] width 108 height 24
click at [731, 168] on button "Save" at bounding box center [718, 166] width 79 height 26
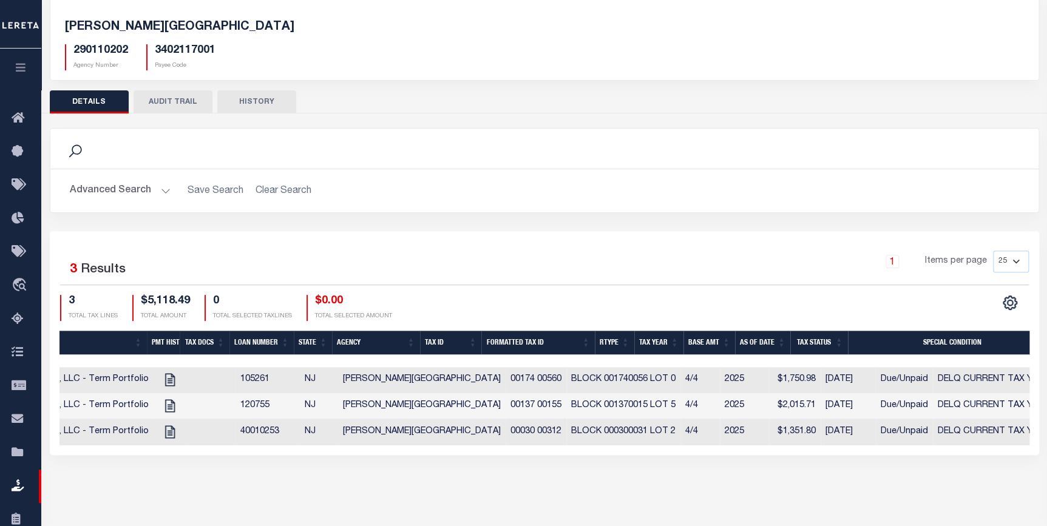
scroll to position [0, 0]
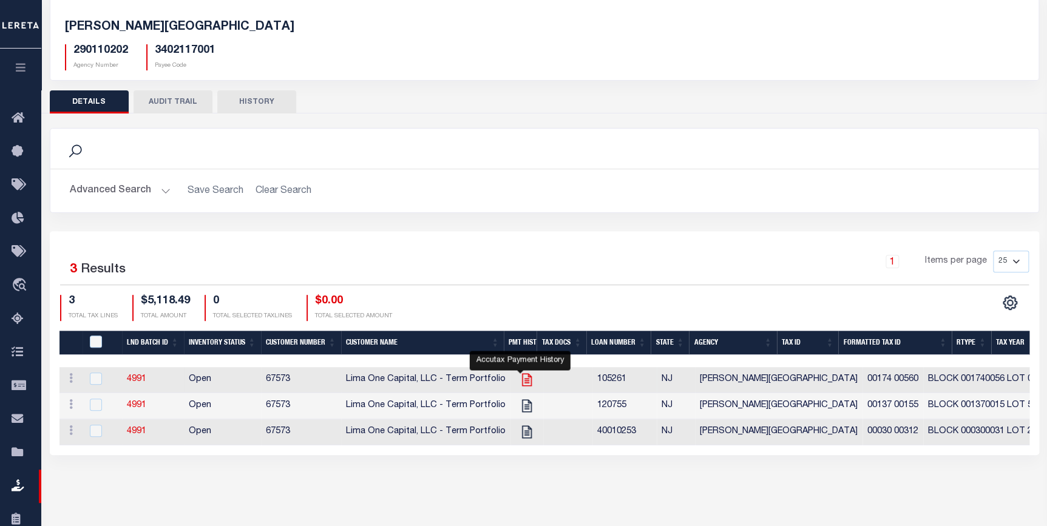
click at [522, 382] on icon at bounding box center [527, 380] width 10 height 13
checkbox input "true"
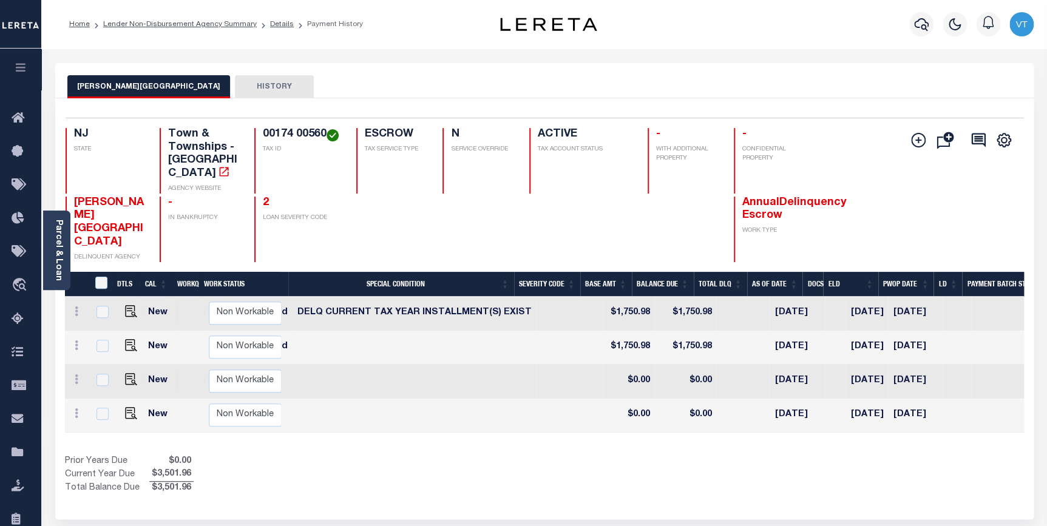
scroll to position [0, 335]
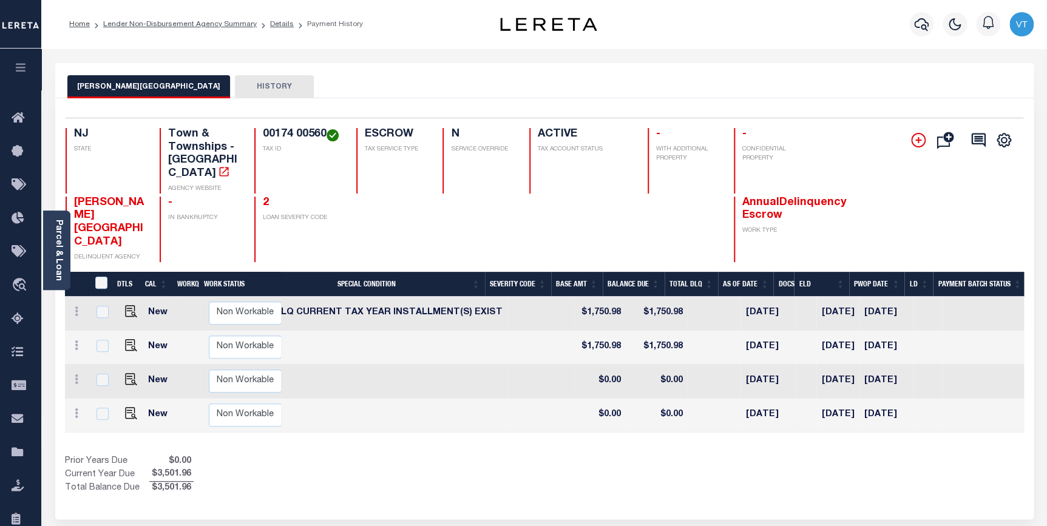
click at [920, 145] on icon at bounding box center [918, 140] width 15 height 15
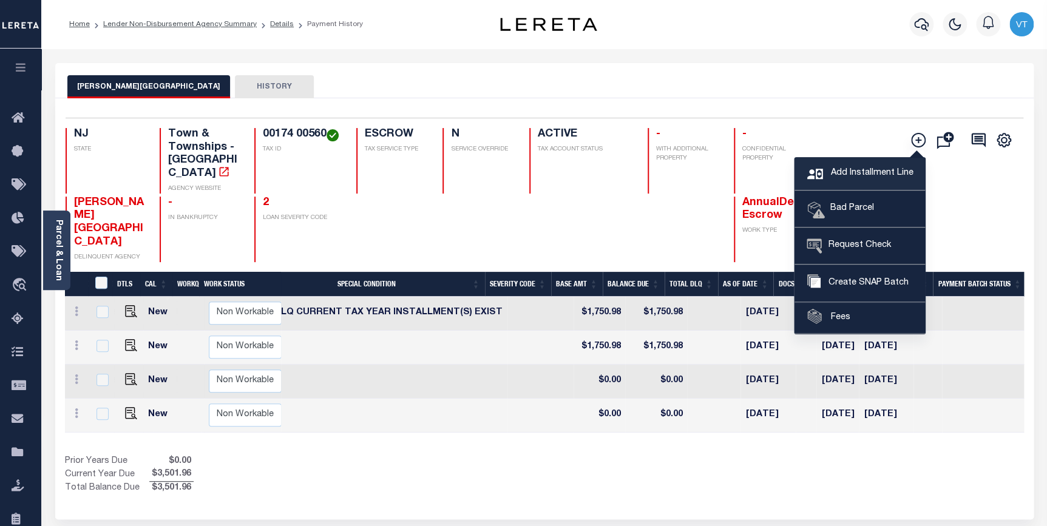
click at [831, 173] on span "Add Installment Line" at bounding box center [871, 173] width 86 height 13
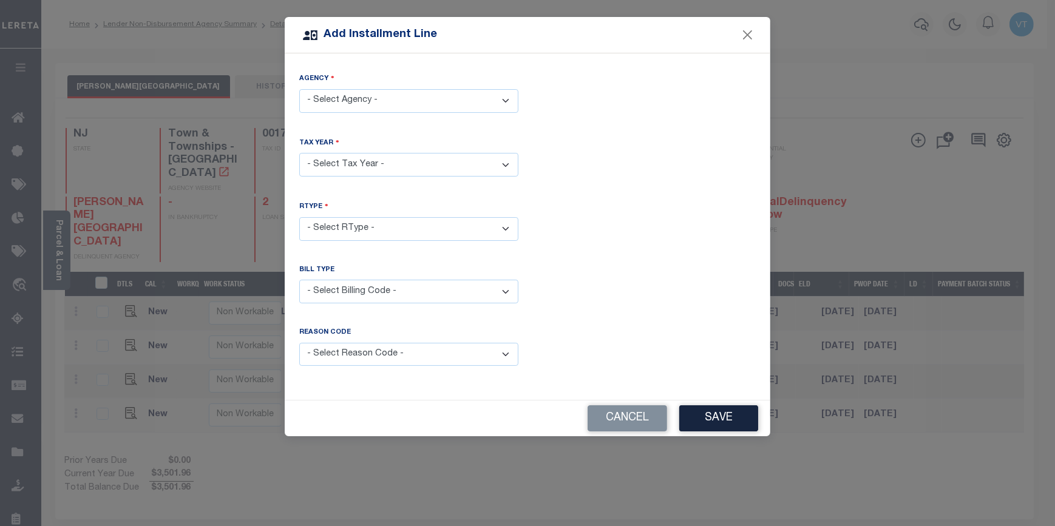
click at [386, 104] on select "- Select Agency - [PERSON_NAME][GEOGRAPHIC_DATA] - Town & Townships" at bounding box center [408, 101] width 219 height 24
select select "3402117001"
click at [299, 89] on select "- Select Agency - [PERSON_NAME][GEOGRAPHIC_DATA] - Town & Townships" at bounding box center [408, 101] width 219 height 24
click at [392, 158] on select "- Select Year - 2005 2006 2007 2008 2009 2010 2011 2012 2013 2014 2015 2016 201…" at bounding box center [408, 165] width 219 height 24
select select "2025"
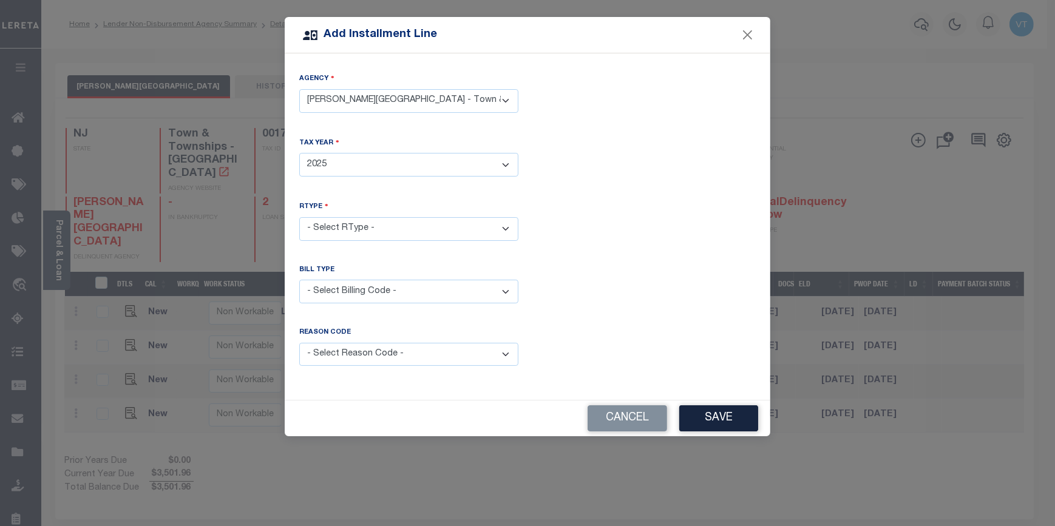
click at [299, 153] on select "- Select Year - 2005 2006 2007 2008 2009 2010 2011 2012 2013 2014 2015 2016 201…" at bounding box center [408, 165] width 219 height 24
click at [358, 220] on select "- Select RType - 1/4 2/4 3/4 4/4" at bounding box center [408, 229] width 219 height 24
select select "2"
click at [299, 217] on select "- Select RType - 1/4 2/4 3/4 4/4" at bounding box center [408, 229] width 219 height 24
click at [361, 288] on select "- Select Billing Code - Regular Delinquent Supplemental Corrected/Adjusted Bill…" at bounding box center [408, 292] width 219 height 24
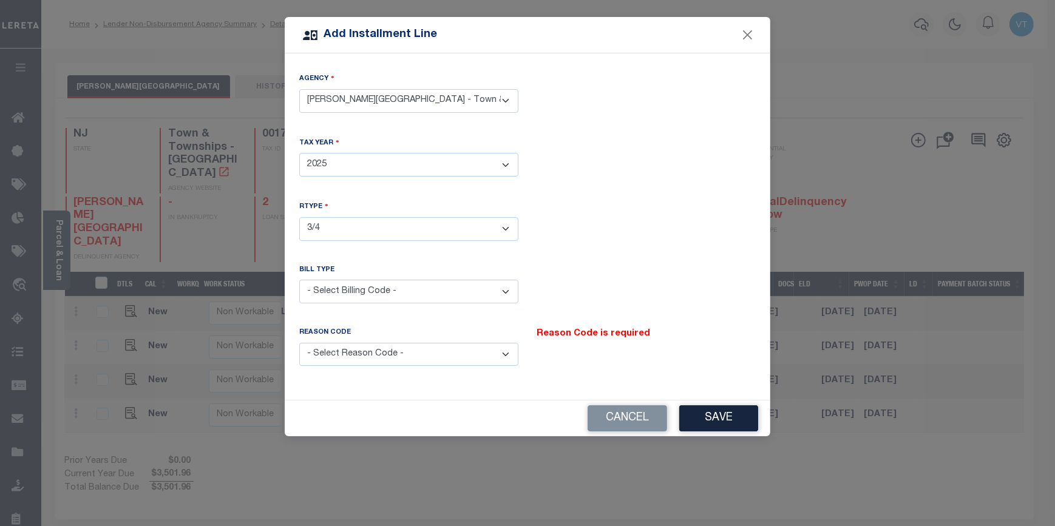
select select "1"
click at [299, 280] on select "- Select Billing Code - Regular Delinquent Supplemental Corrected/Adjusted Bill…" at bounding box center [408, 292] width 219 height 24
click at [386, 352] on select "- Select Reason Code - Payment Reversal Taxable Value Change Assessment Change …" at bounding box center [408, 355] width 219 height 24
select select "12"
click at [299, 343] on select "- Select Reason Code - Payment Reversal Taxable Value Change Assessment Change …" at bounding box center [408, 355] width 219 height 24
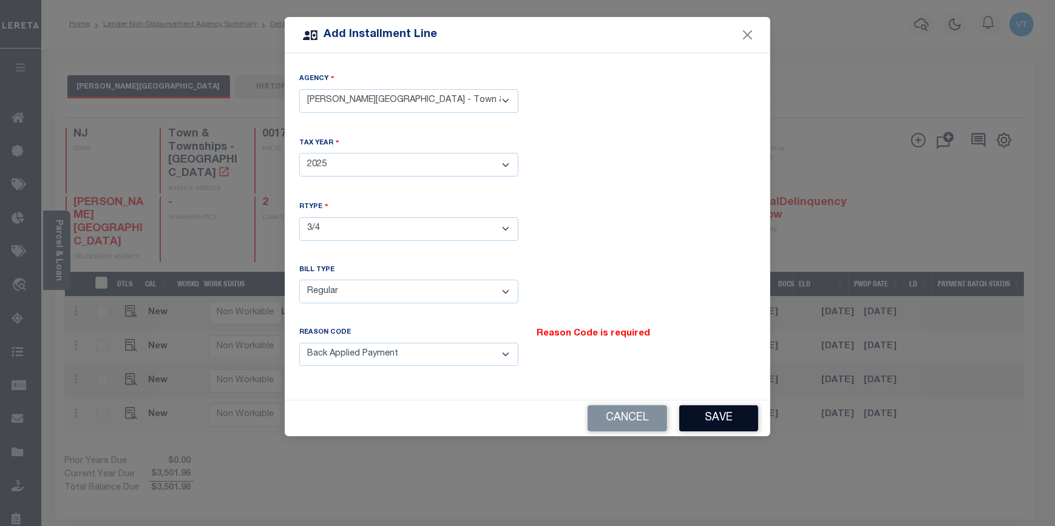
click at [746, 418] on button "Save" at bounding box center [718, 419] width 79 height 26
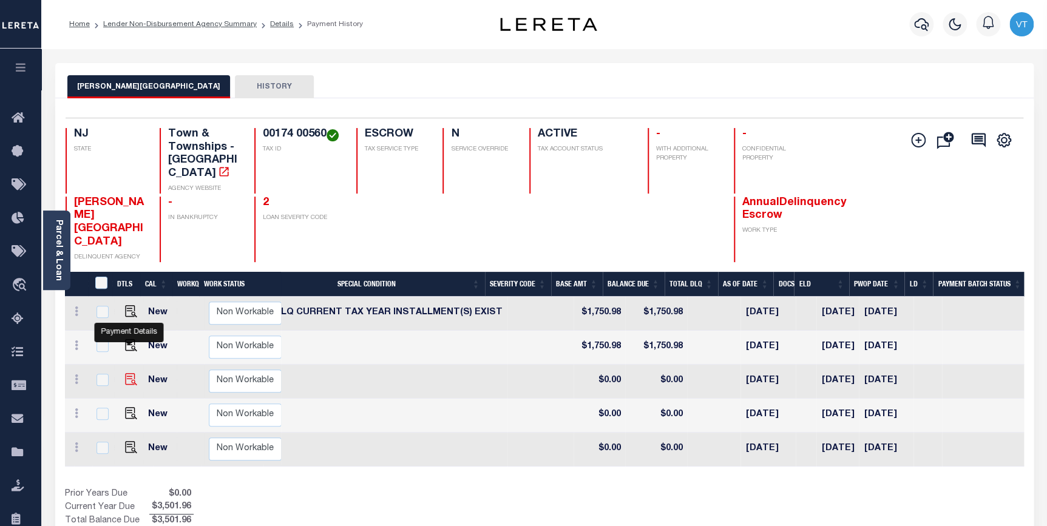
click at [133, 373] on img at bounding box center [131, 379] width 12 height 12
checkbox input "true"
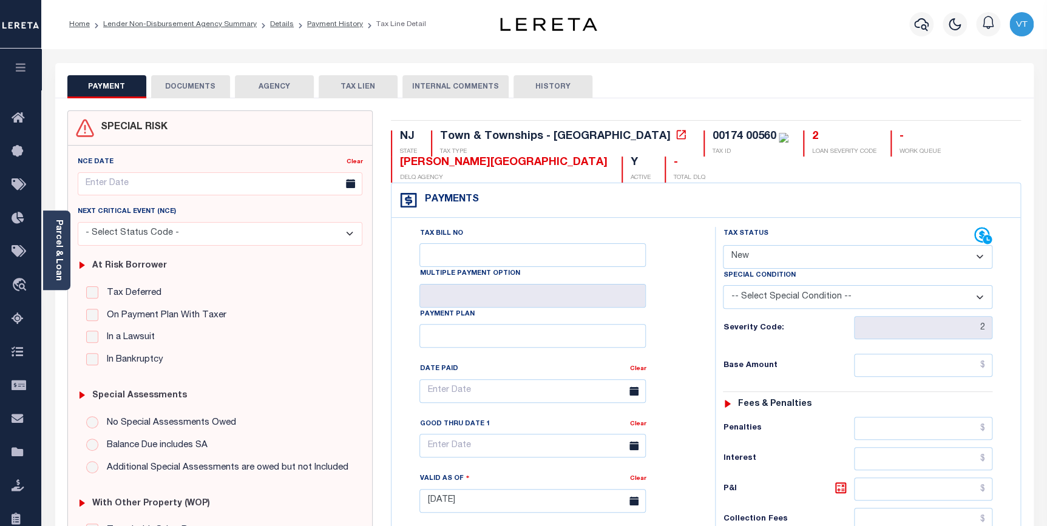
click at [768, 249] on select "- Select Status Code - Open Due/Unpaid Paid Incomplete No Tax Due Internal Refu…" at bounding box center [858, 257] width 270 height 24
select select "DUE"
click at [723, 246] on select "- Select Status Code - Open Due/Unpaid Paid Incomplete No Tax Due Internal Refu…" at bounding box center [858, 257] width 270 height 24
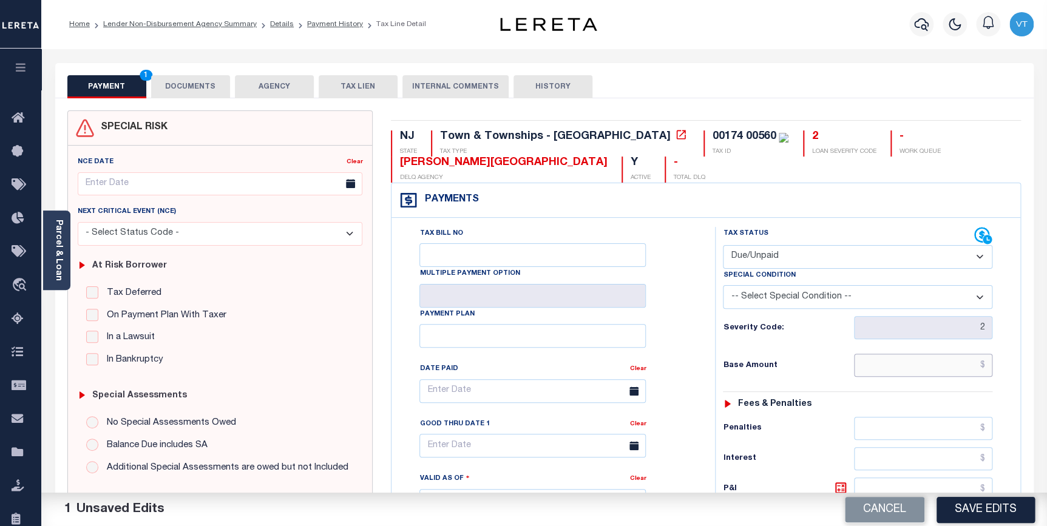
click at [943, 364] on input "text" at bounding box center [923, 365] width 139 height 23
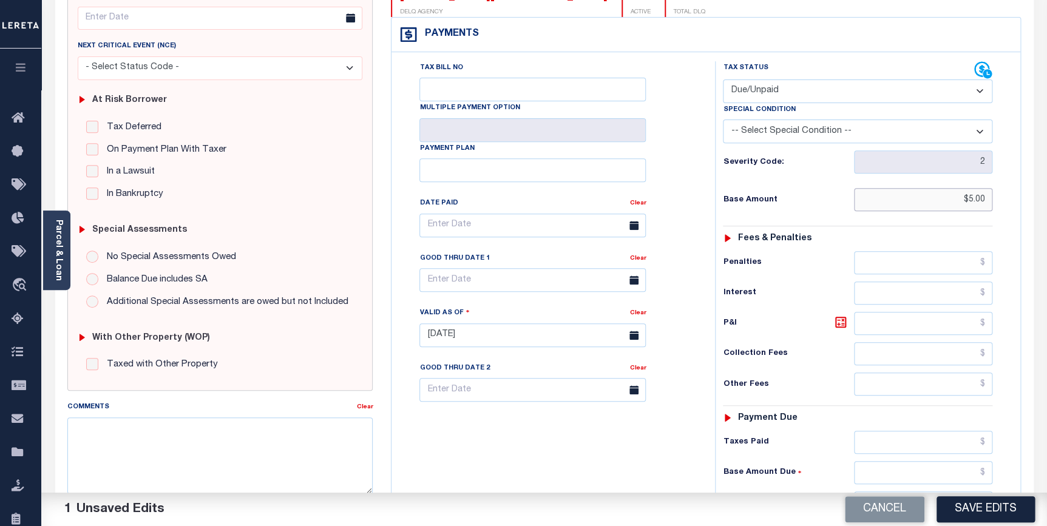
scroll to position [276, 0]
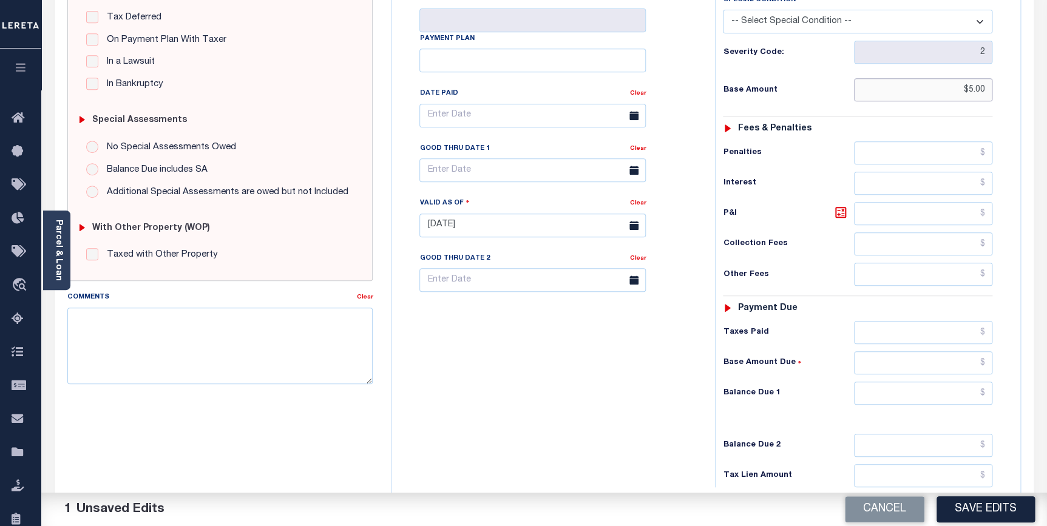
type input "$5.00"
click at [922, 219] on input "text" at bounding box center [923, 213] width 139 height 23
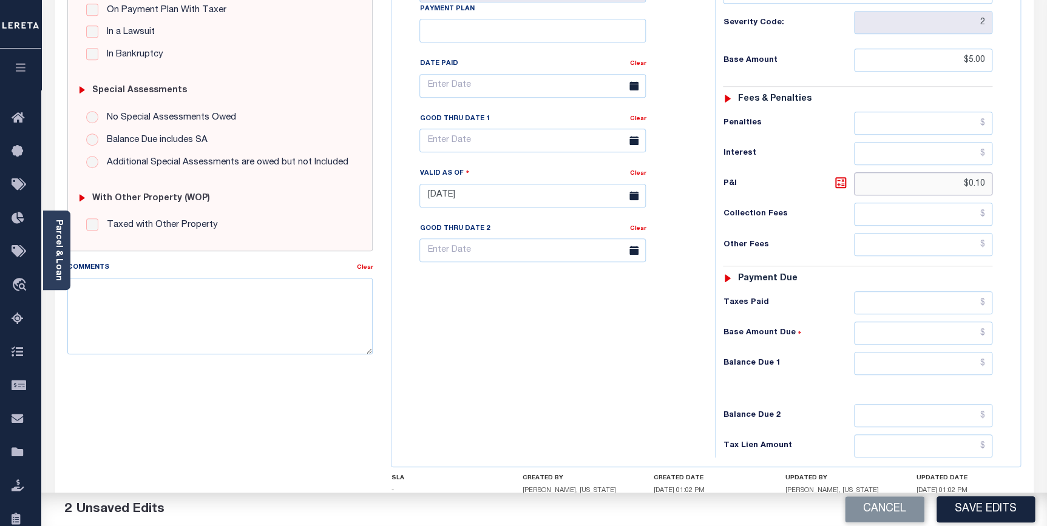
scroll to position [386, 0]
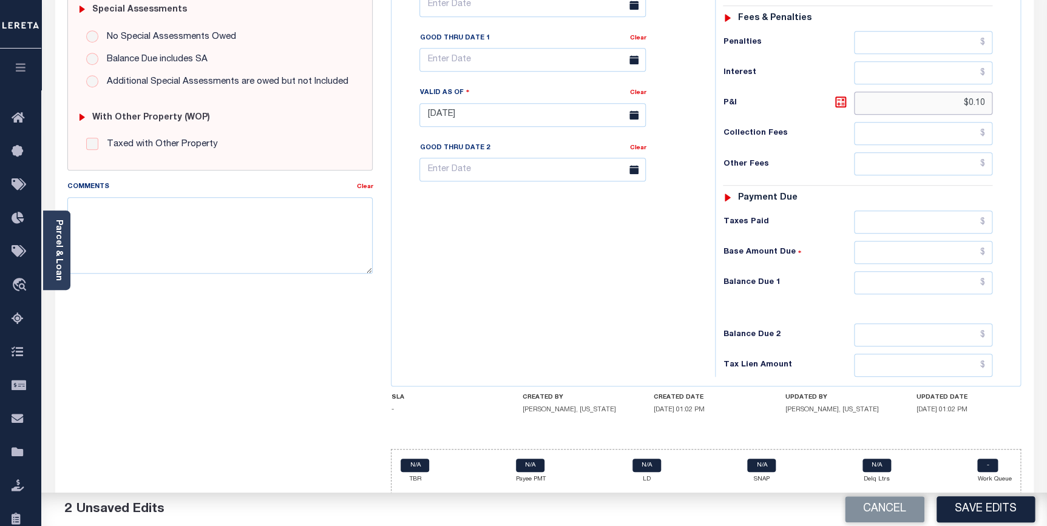
type input "$0.10"
click at [923, 290] on input "text" at bounding box center [923, 282] width 139 height 23
type input "$5.10"
drag, startPoint x: 480, startPoint y: 66, endPoint x: 481, endPoint y: 78, distance: 12.3
click at [480, 66] on input "text" at bounding box center [533, 60] width 226 height 24
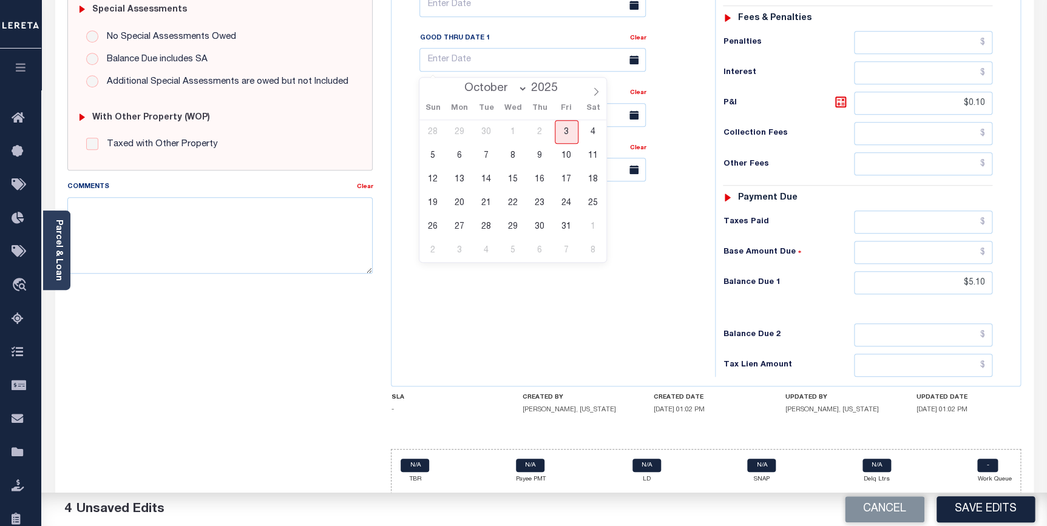
click at [554, 225] on div "28 29 30 1 2 3 4 5 6 7 8 9 10 11 12 13 14 15 16 17 18 19 20 21 22 23 24 25 26 2…" at bounding box center [513, 191] width 187 height 142
click at [560, 226] on span "31" at bounding box center [567, 227] width 24 height 24
type input "[DATE]"
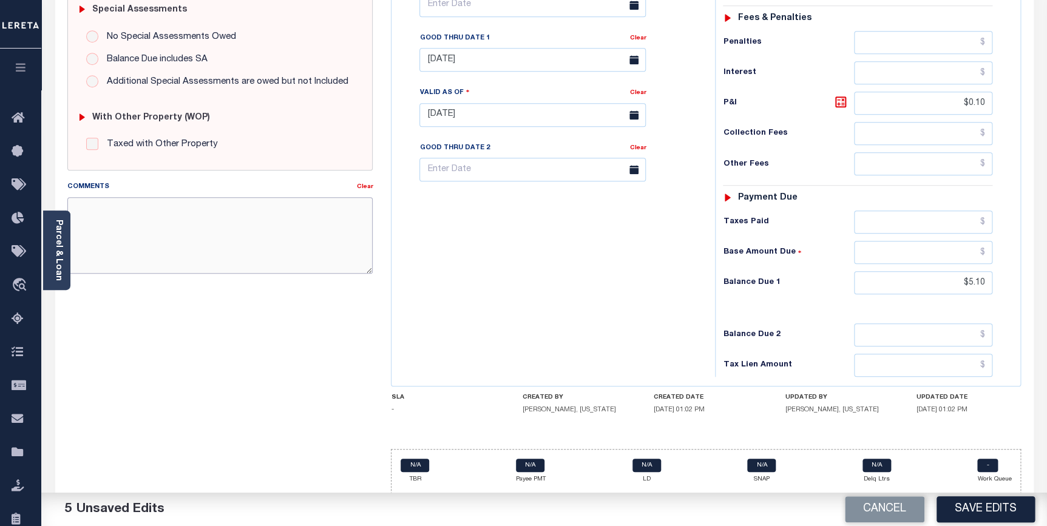
click at [243, 235] on textarea "Comments" at bounding box center [220, 235] width 306 height 77
click at [187, 222] on textarea "original base was $" at bounding box center [220, 235] width 306 height 77
type textarea "original base was $1750.98"
click at [982, 512] on button "Save Edits" at bounding box center [986, 510] width 98 height 26
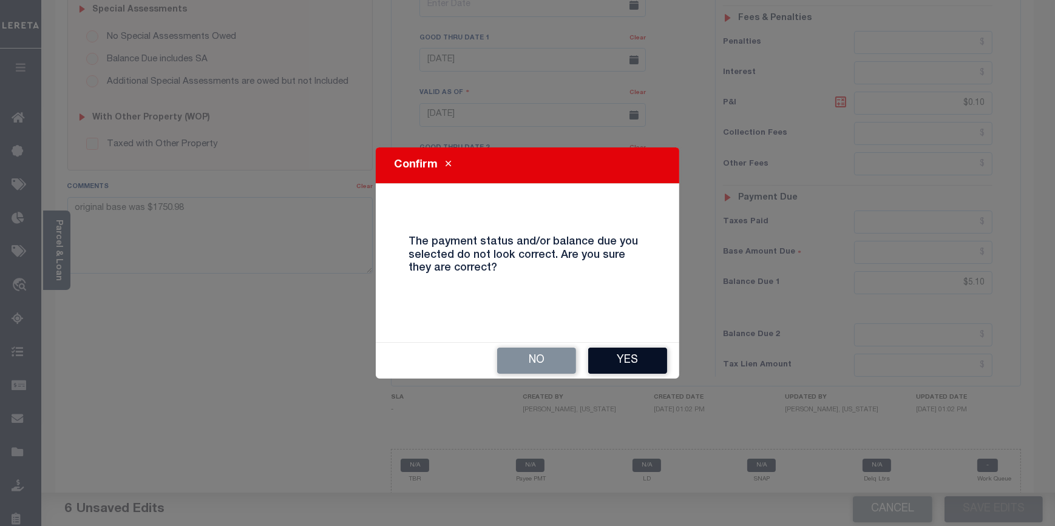
click at [647, 364] on button "Yes" at bounding box center [627, 361] width 79 height 26
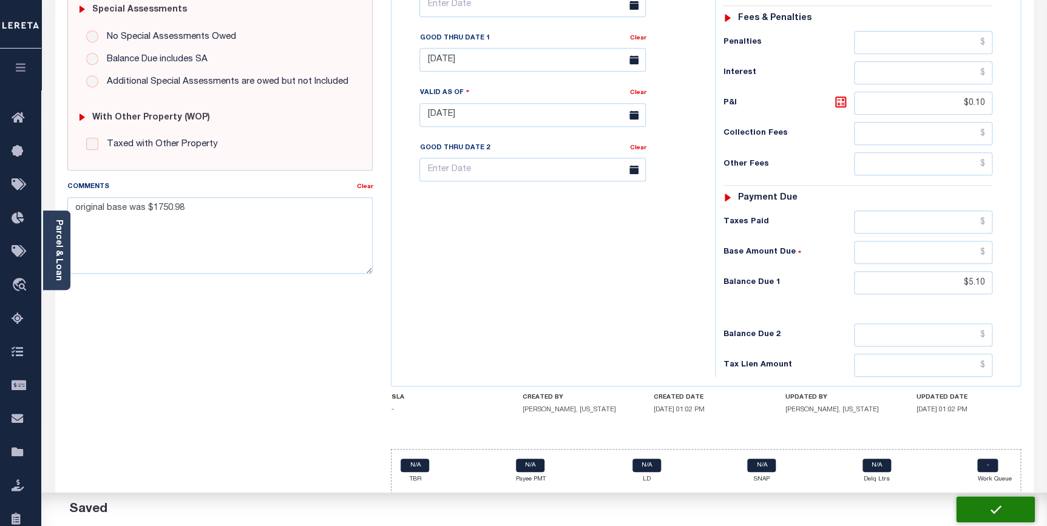
checkbox input "false"
type input "$5"
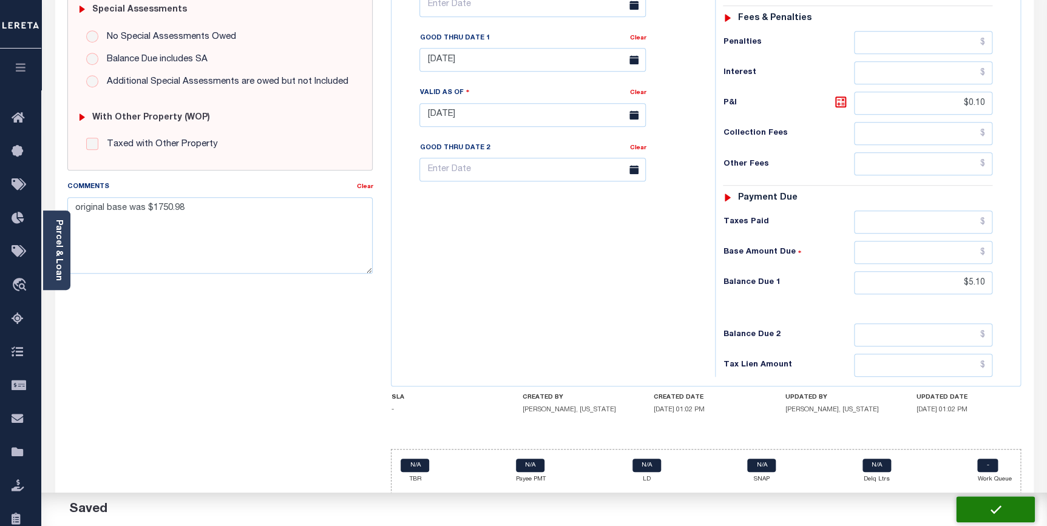
type input "$0.1"
type input "$5.1"
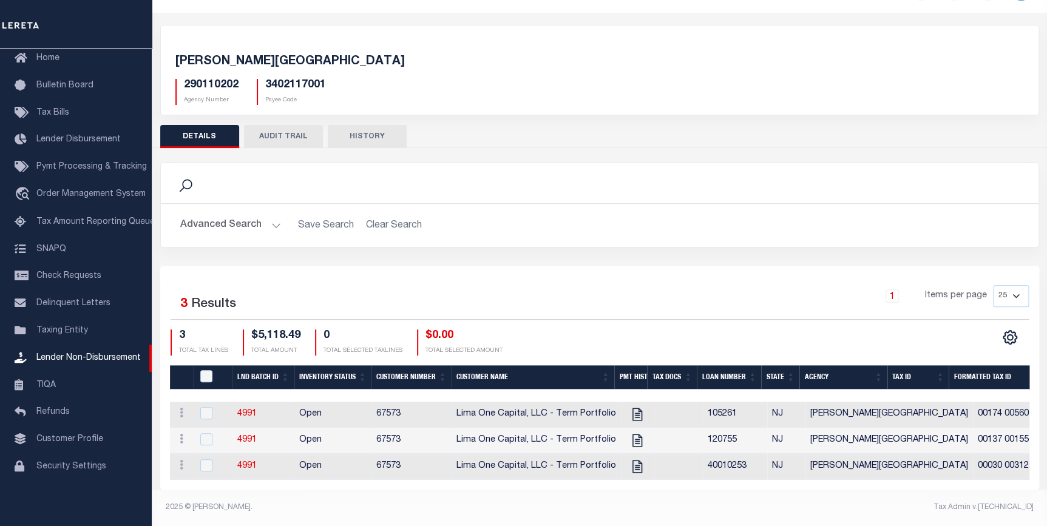
scroll to position [46, 0]
click at [202, 407] on input "checkbox" at bounding box center [206, 413] width 12 height 12
checkbox input "true"
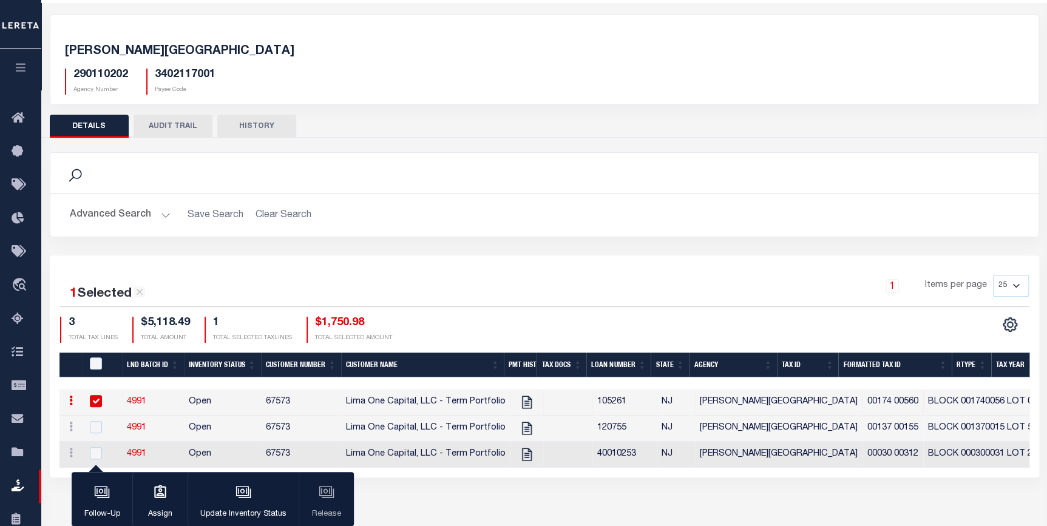
scroll to position [43, 0]
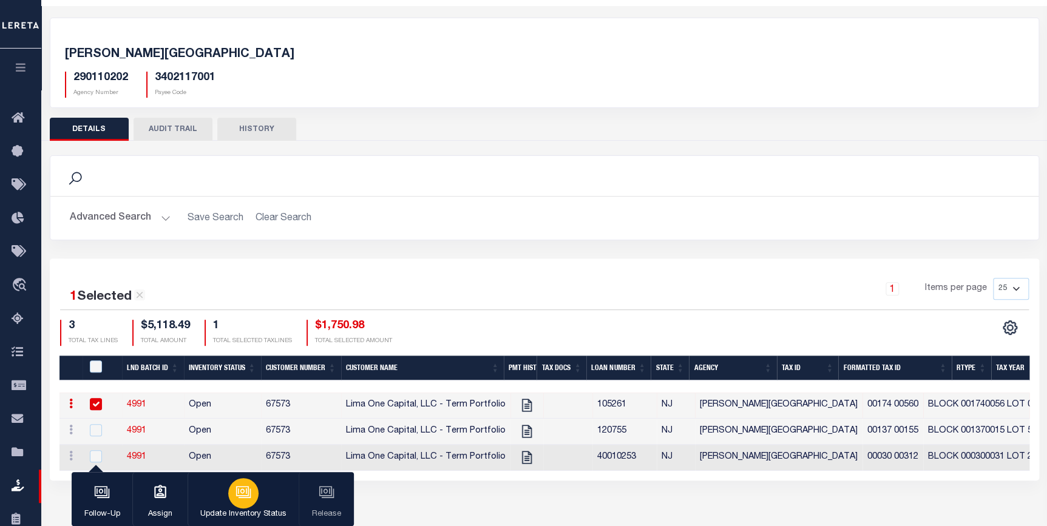
click at [250, 495] on icon "button" at bounding box center [244, 493] width 12 height 9
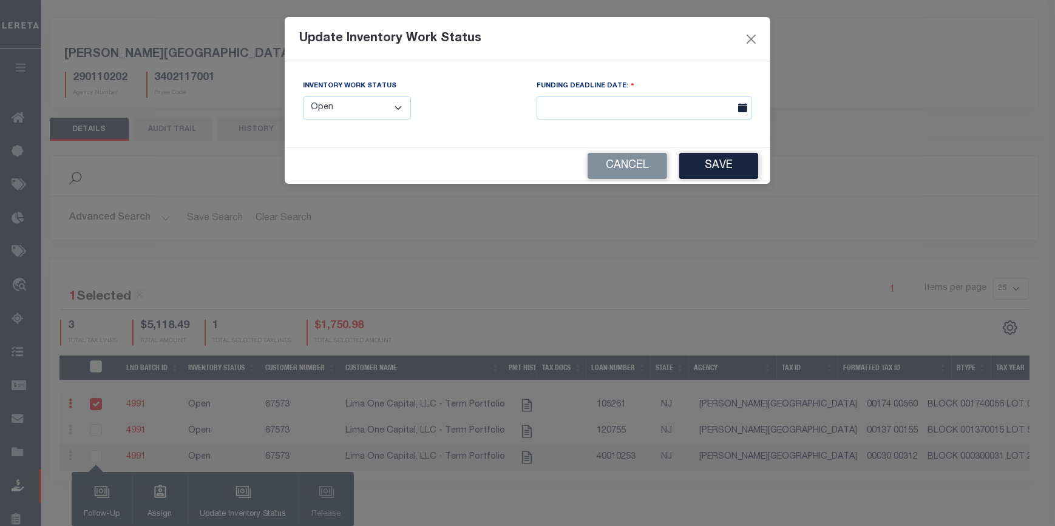
click at [351, 114] on select "--Select-- Open Completed Reported" at bounding box center [357, 109] width 108 height 24
select select "Reported"
click at [303, 97] on select "--Select-- Open Completed Reported" at bounding box center [357, 109] width 108 height 24
click at [718, 169] on button "Save" at bounding box center [718, 166] width 79 height 26
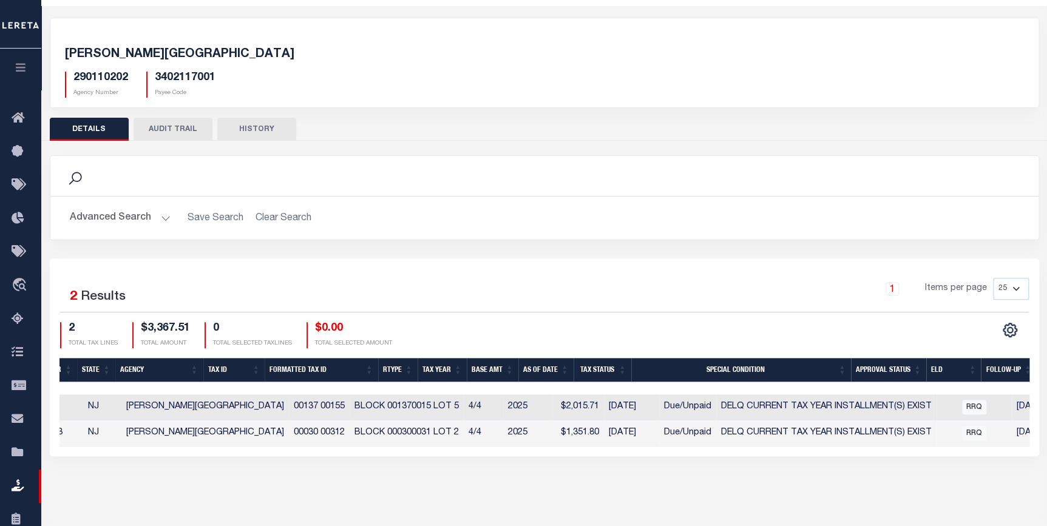
scroll to position [0, 641]
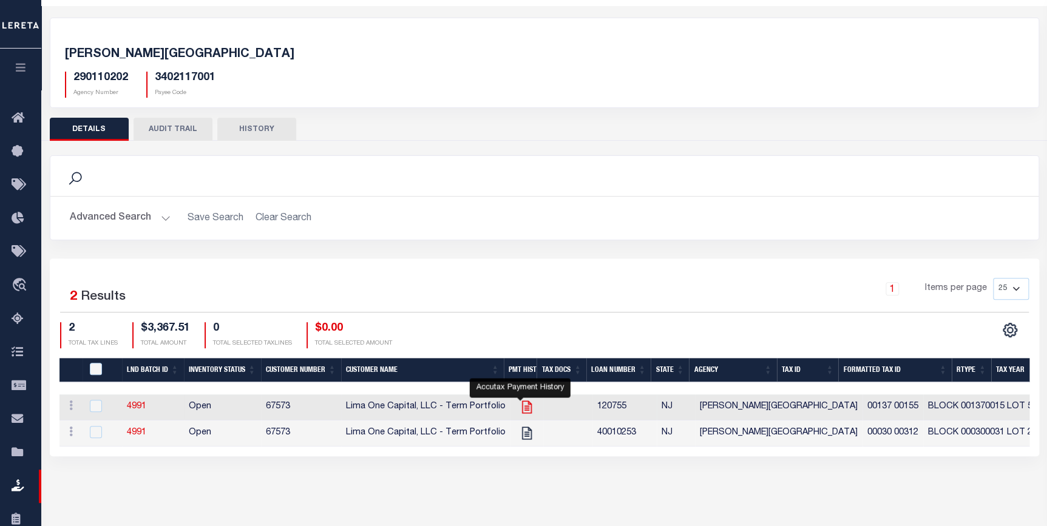
click at [523, 410] on icon at bounding box center [527, 408] width 16 height 16
checkbox input "true"
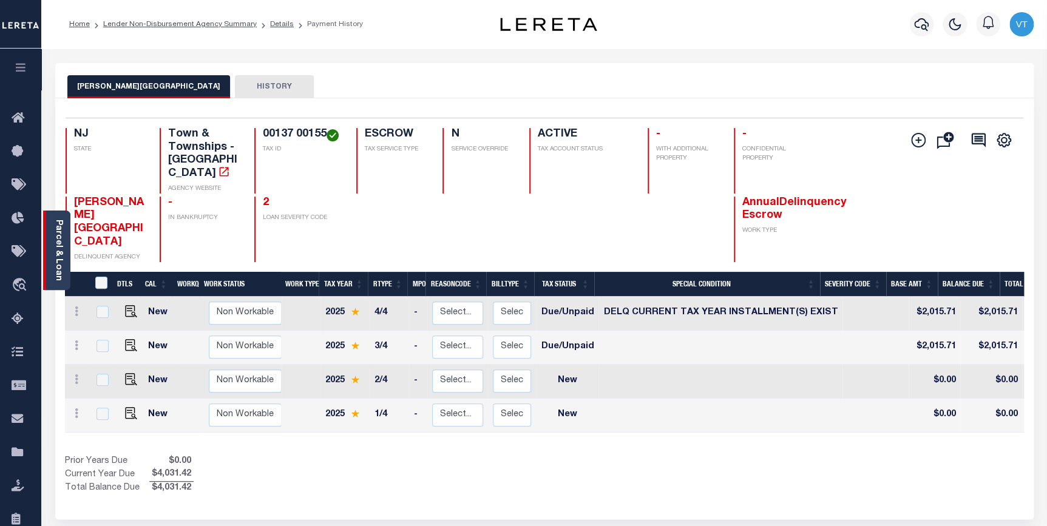
click at [60, 256] on link "Parcel & Loan" at bounding box center [58, 250] width 9 height 61
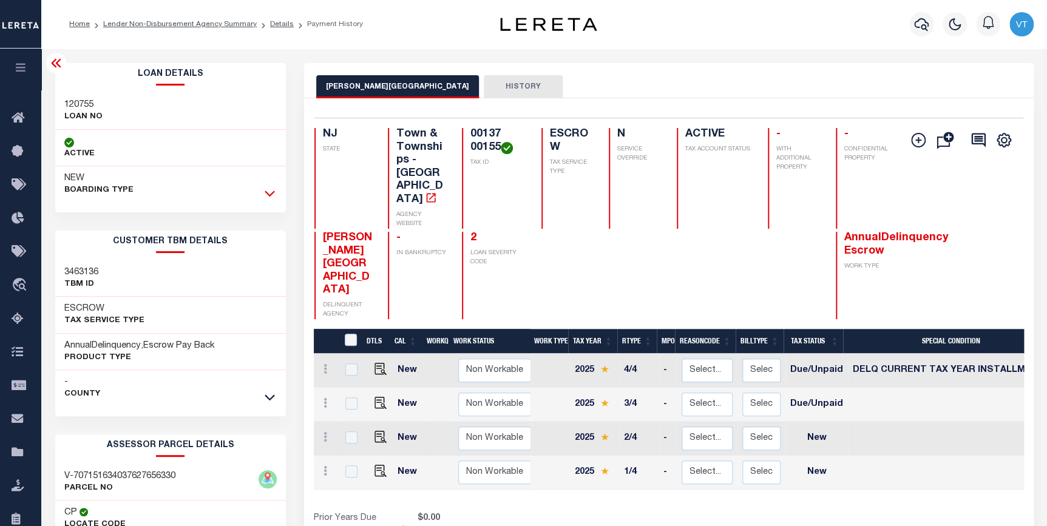
click at [272, 199] on icon at bounding box center [270, 193] width 10 height 13
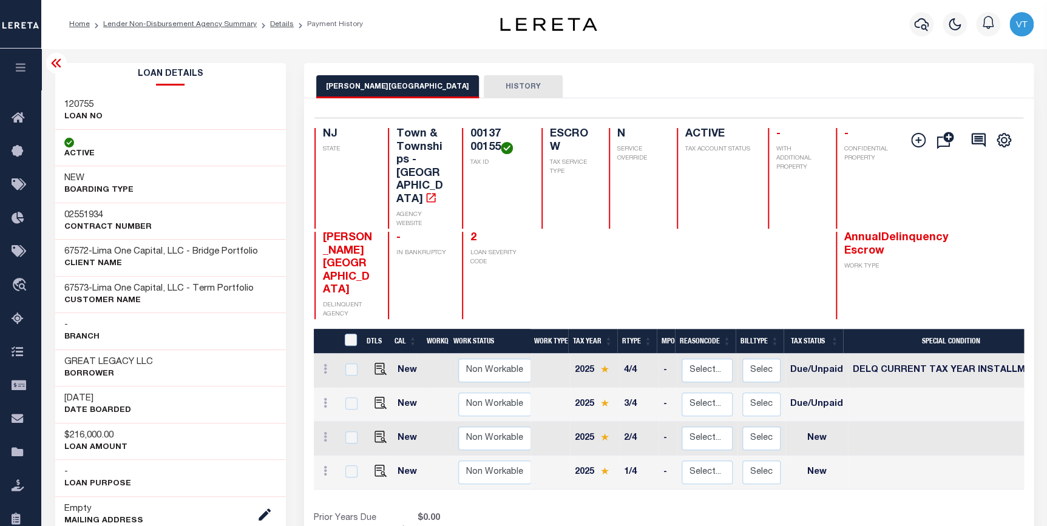
click at [56, 62] on icon at bounding box center [56, 63] width 15 height 15
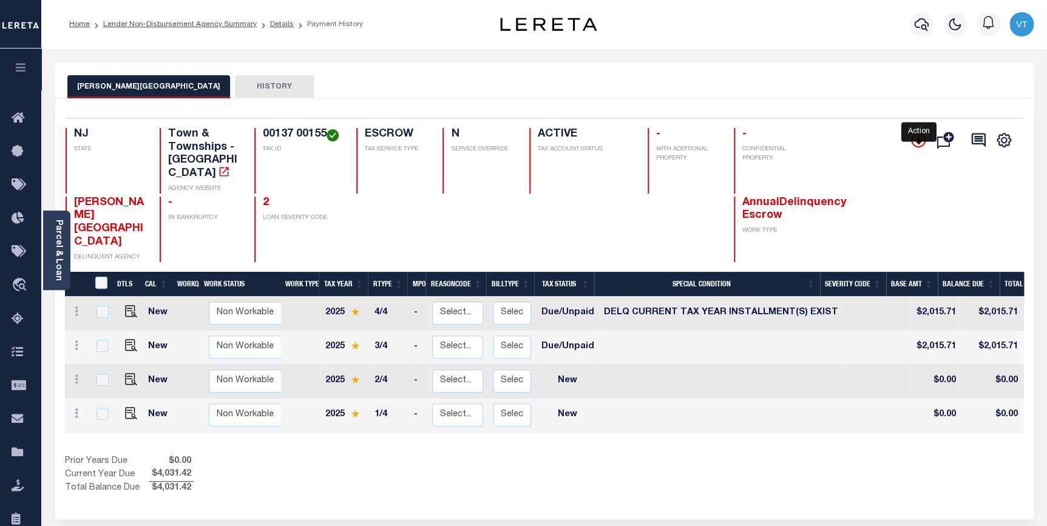
click at [917, 140] on icon "" at bounding box center [919, 140] width 6 height 6
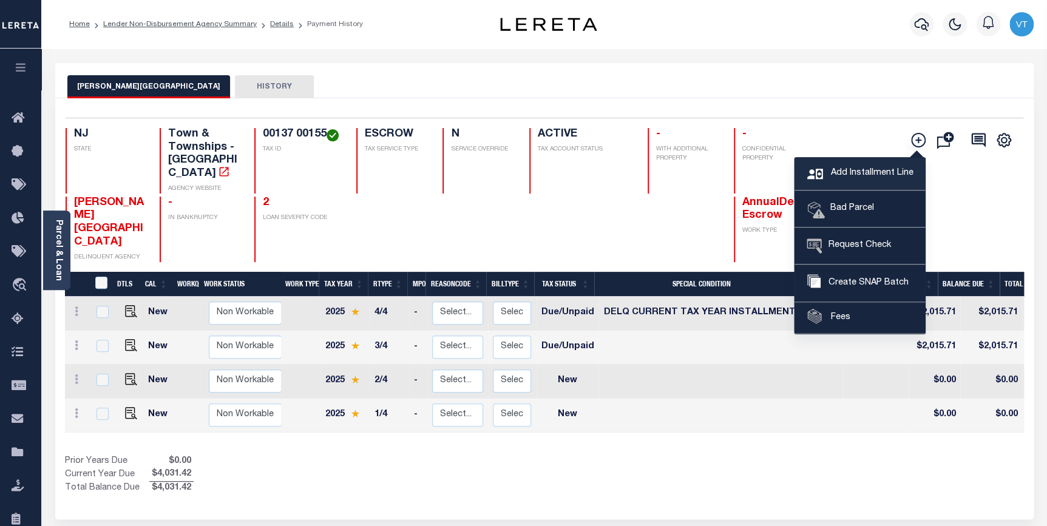
click at [844, 172] on span "Add Installment Line" at bounding box center [871, 173] width 86 height 13
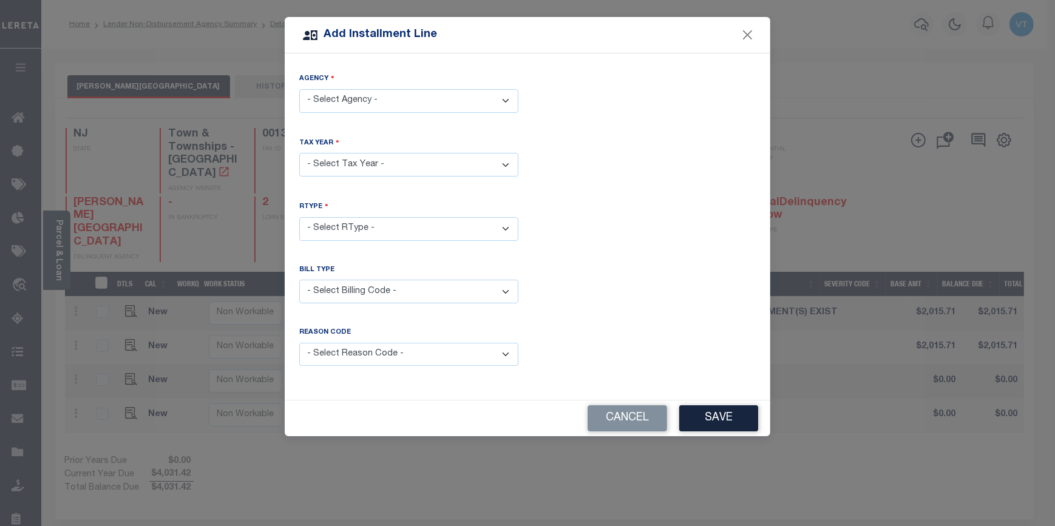
click at [395, 100] on select "- Select Agency - EWING TOWNSHIP - Town & Townships" at bounding box center [408, 101] width 219 height 24
select select "3402117001"
click at [299, 89] on select "- Select Agency - EWING TOWNSHIP - Town & Townships" at bounding box center [408, 101] width 219 height 24
click at [386, 165] on select "- Select Year - 2005 2006 2007 2008 2009 2010 2011 2012 2013 2014 2015 2016 201…" at bounding box center [408, 165] width 219 height 24
select select "2025"
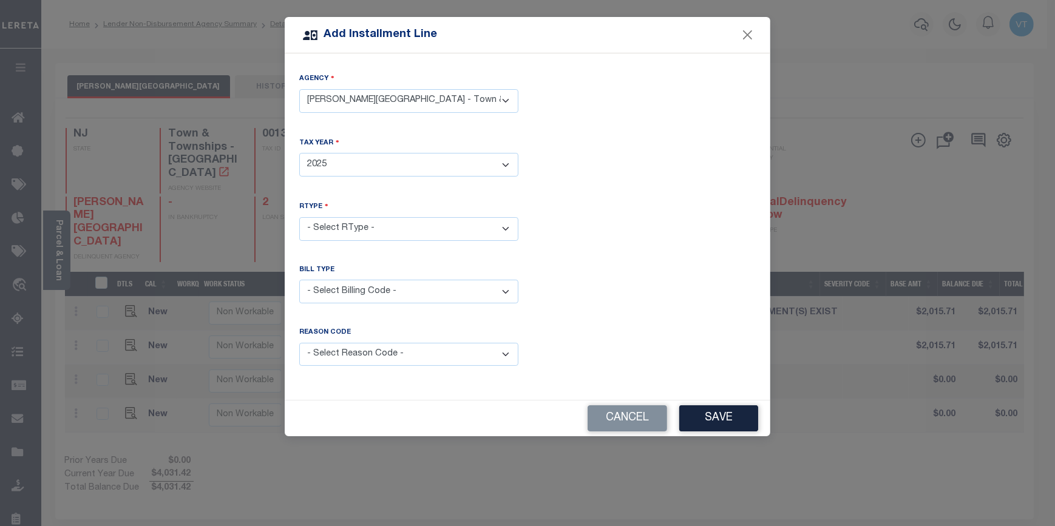
click at [299, 153] on select "- Select Year - 2005 2006 2007 2008 2009 2010 2011 2012 2013 2014 2015 2016 201…" at bounding box center [408, 165] width 219 height 24
click at [396, 225] on select "- Select RType - 1/4 2/4 3/4 4/4" at bounding box center [408, 229] width 219 height 24
select select "2"
click at [299, 217] on select "- Select RType - 1/4 2/4 3/4 4/4" at bounding box center [408, 229] width 219 height 24
click at [400, 289] on select "- Select Billing Code - Regular Delinquent Supplemental Corrected/Adjusted Bill…" at bounding box center [408, 292] width 219 height 24
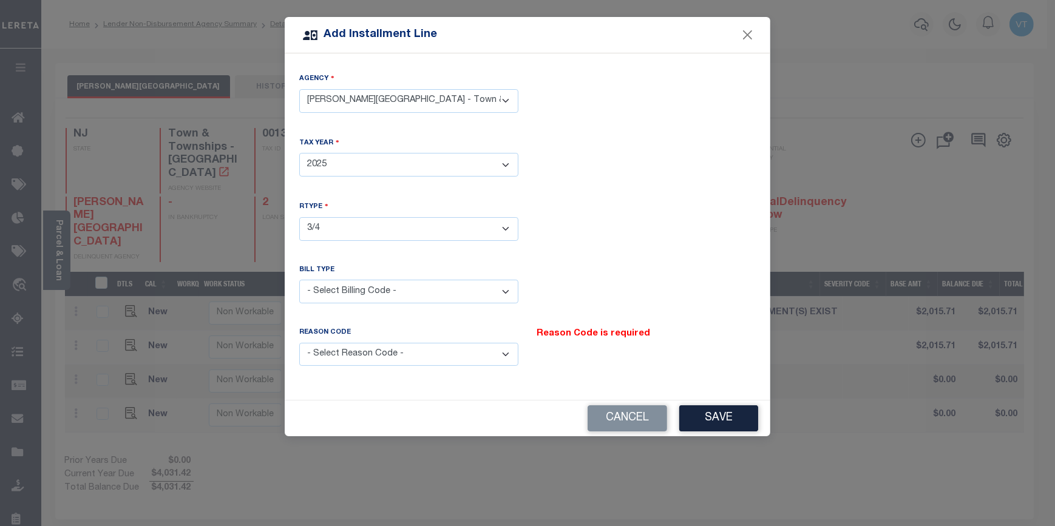
select select "1"
click at [299, 280] on select "- Select Billing Code - Regular Delinquent Supplemental Corrected/Adjusted Bill…" at bounding box center [408, 292] width 219 height 24
click at [371, 343] on select "- Select Reason Code - Payment Reversal Taxable Value Change Assessment Change …" at bounding box center [408, 355] width 219 height 24
select select "12"
click at [299, 343] on select "- Select Reason Code - Payment Reversal Taxable Value Change Assessment Change …" at bounding box center [408, 355] width 219 height 24
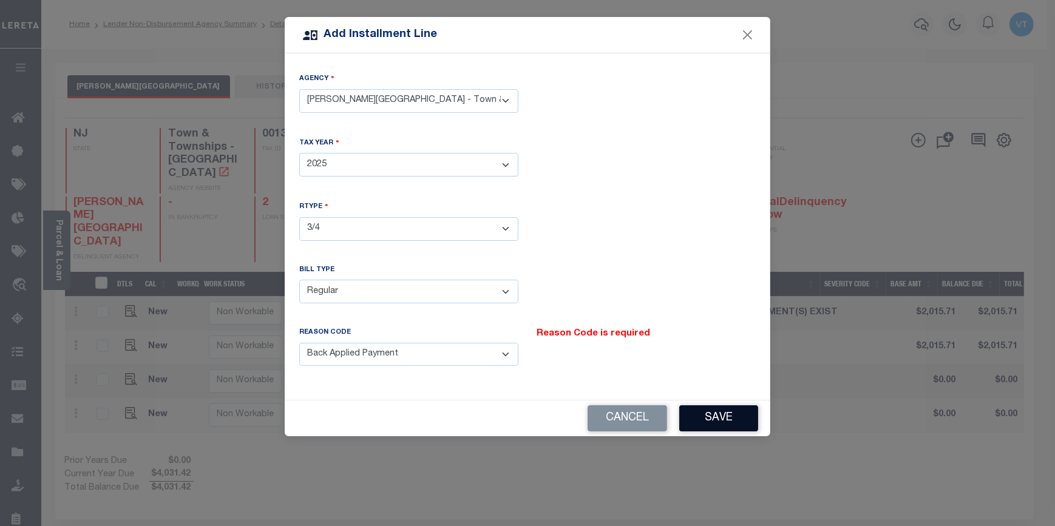
click at [734, 412] on button "Save" at bounding box center [718, 419] width 79 height 26
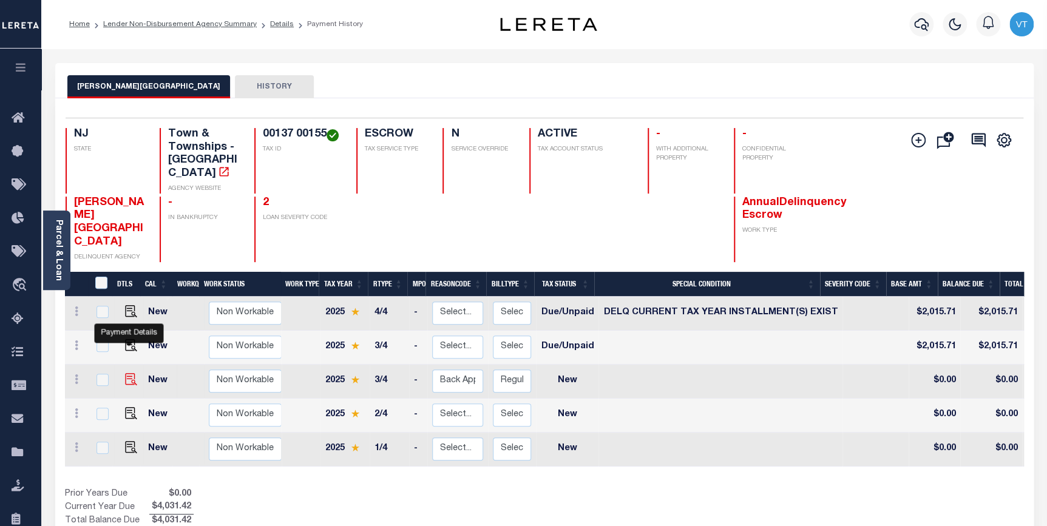
click at [130, 373] on img at bounding box center [131, 379] width 12 height 12
checkbox input "true"
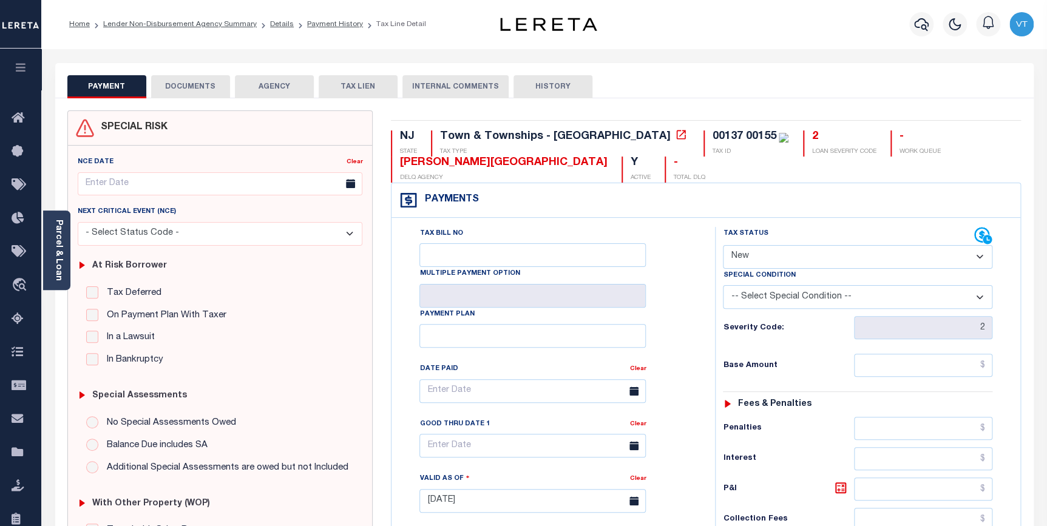
click at [809, 262] on select "- Select Status Code - Open Due/Unpaid Paid Incomplete No Tax Due Internal Refu…" at bounding box center [858, 257] width 270 height 24
select select "DUE"
click at [723, 246] on select "- Select Status Code - Open Due/Unpaid Paid Incomplete No Tax Due Internal Refu…" at bounding box center [858, 257] width 270 height 24
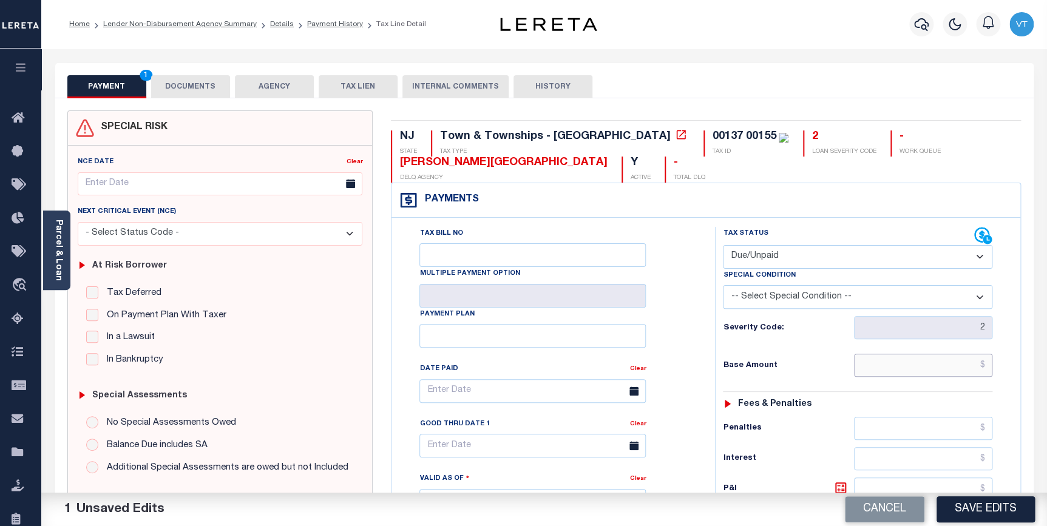
click at [914, 375] on input "text" at bounding box center [923, 365] width 139 height 23
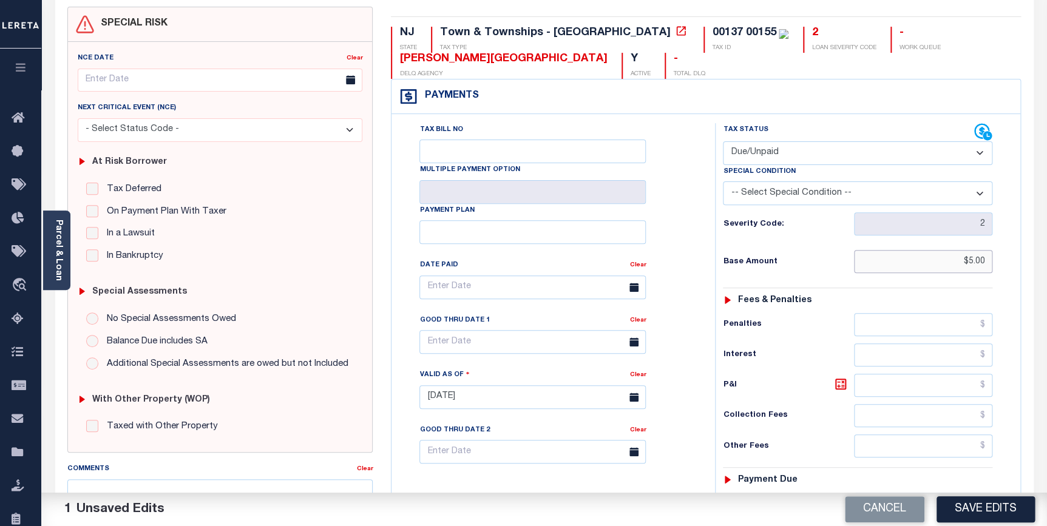
scroll to position [220, 0]
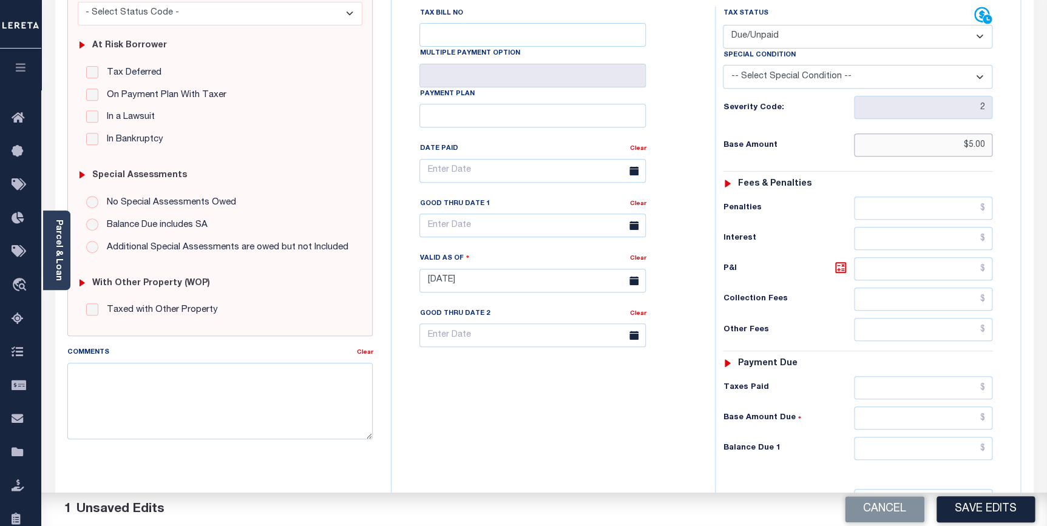
type input "$5.00"
click at [912, 270] on input "text" at bounding box center [923, 268] width 139 height 23
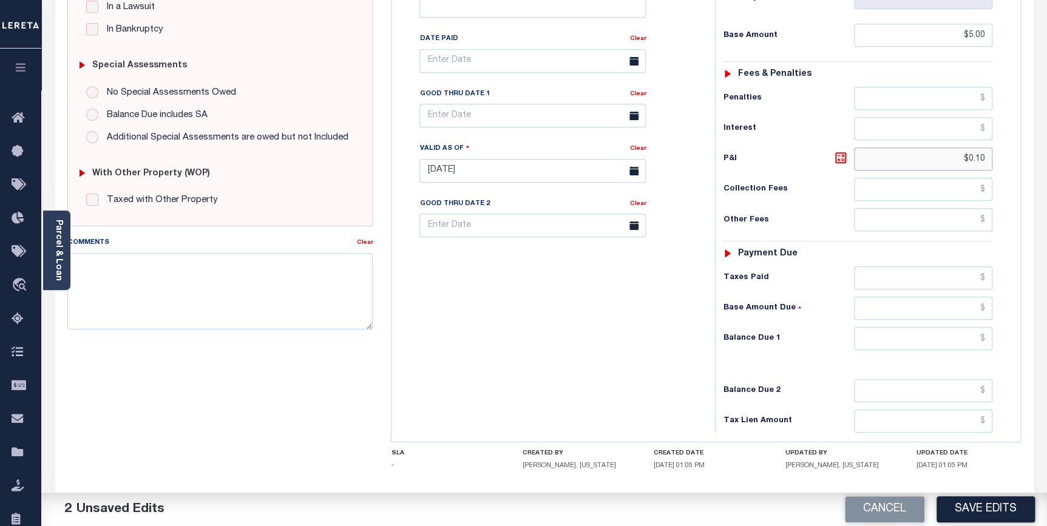
scroll to position [331, 0]
type input "$0.10"
click at [895, 344] on input "text" at bounding box center [923, 338] width 139 height 23
type input "$5.10"
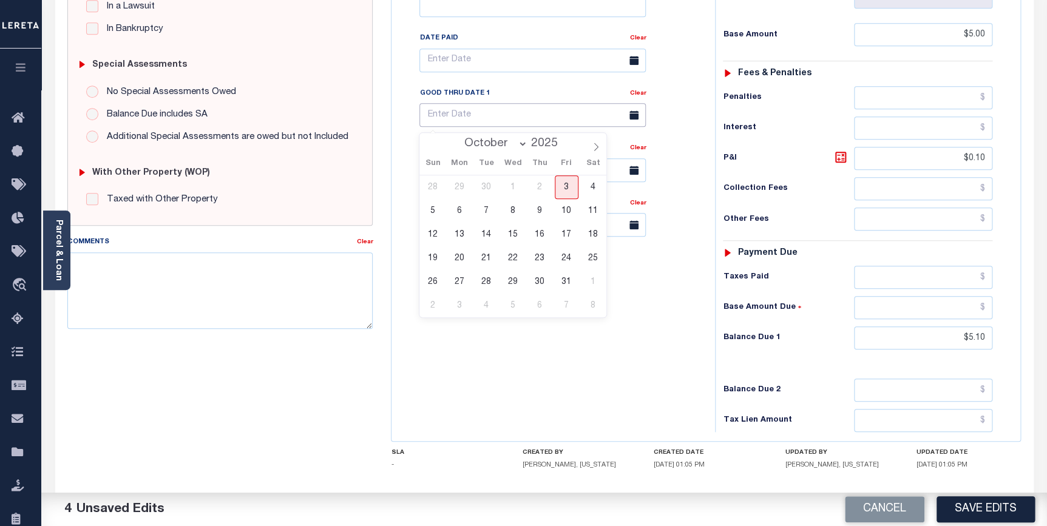
click at [483, 121] on input "text" at bounding box center [533, 115] width 226 height 24
click at [564, 282] on span "31" at bounding box center [567, 282] width 24 height 24
type input "[DATE]"
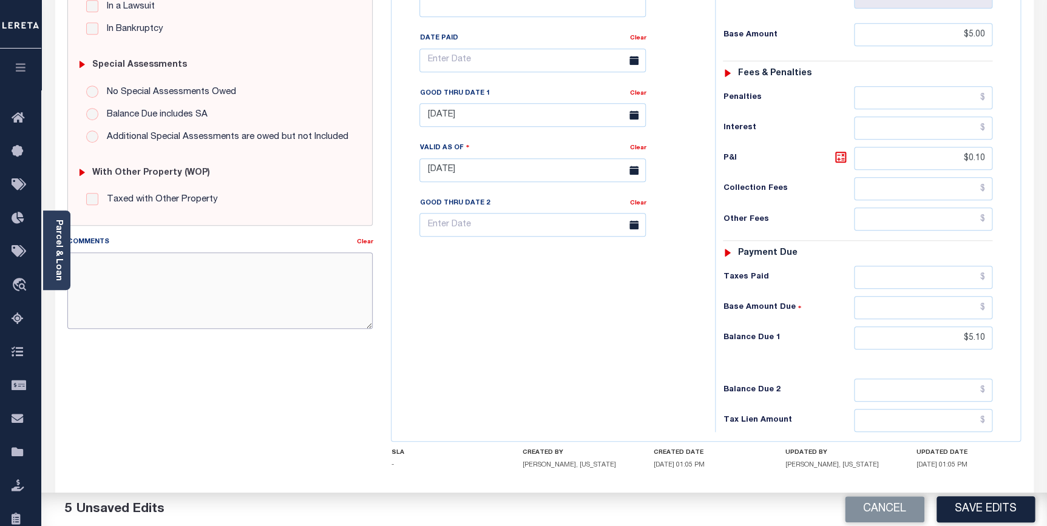
click at [142, 285] on textarea "Comments" at bounding box center [220, 291] width 306 height 77
type textarea "original base was $2015.71"
click at [989, 506] on button "Save Edits" at bounding box center [986, 510] width 98 height 26
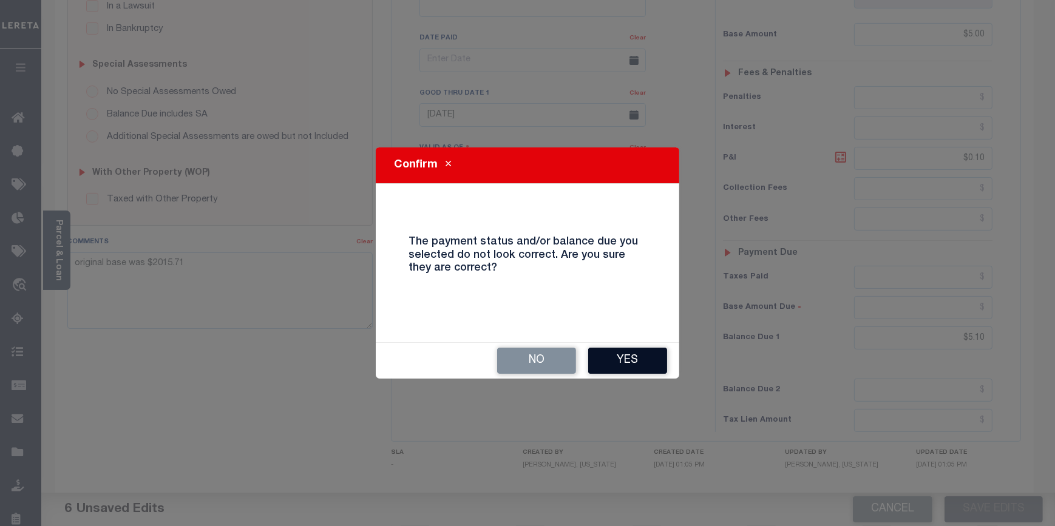
click at [604, 360] on button "Yes" at bounding box center [627, 361] width 79 height 26
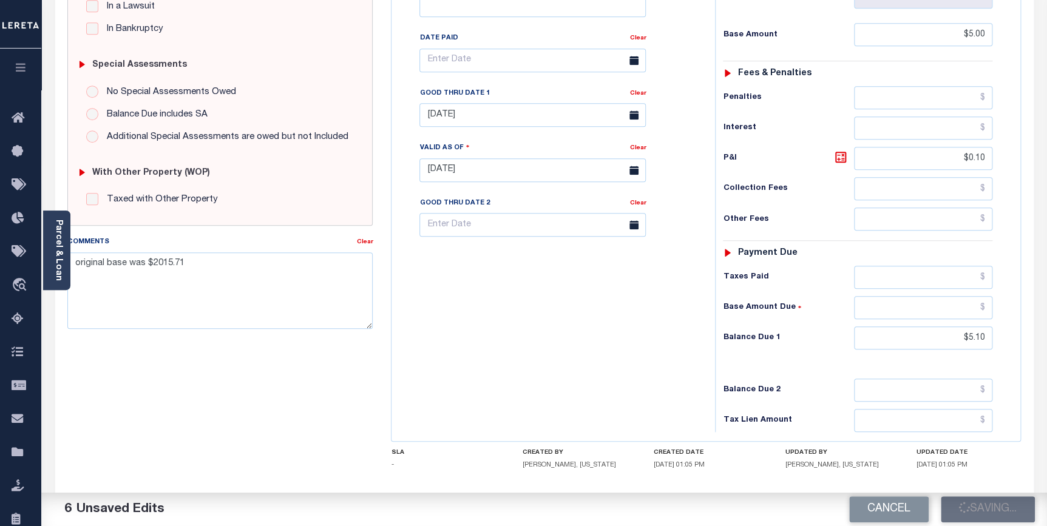
checkbox input "false"
type input "$5"
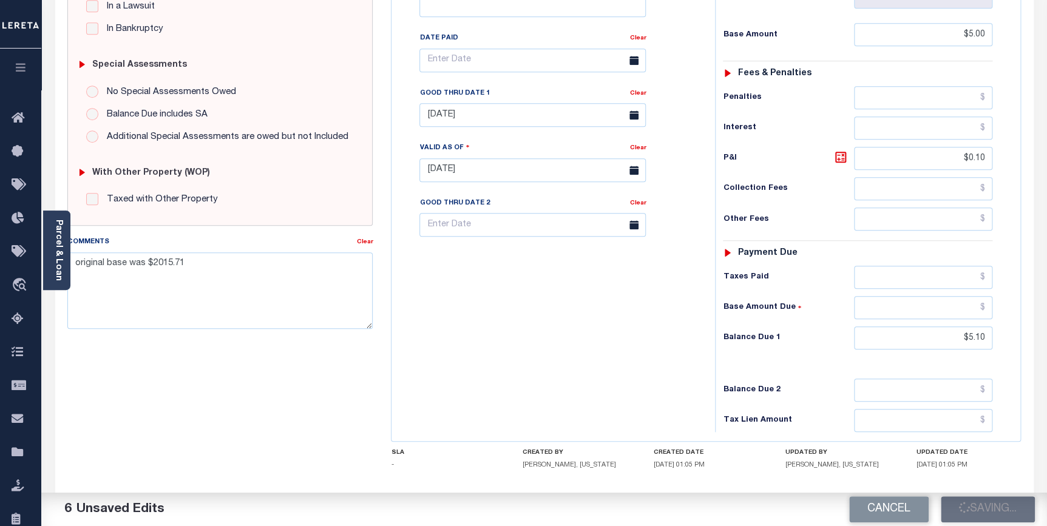
type input "$0.1"
type input "$5.1"
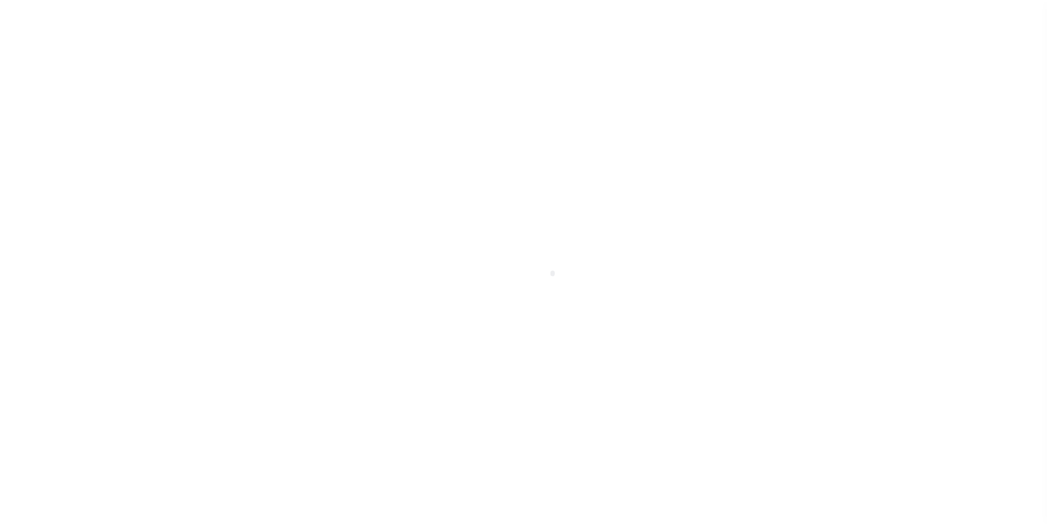
scroll to position [61, 0]
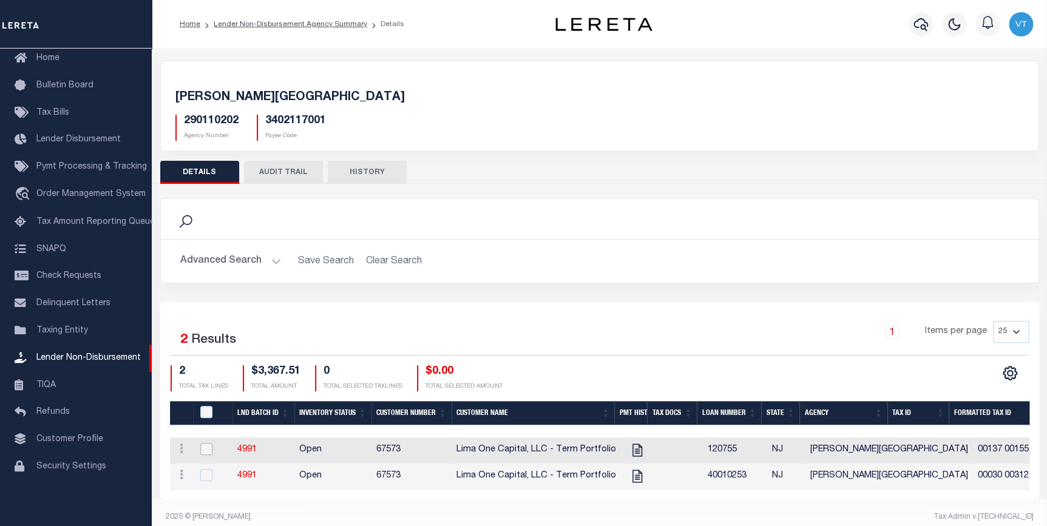
click at [205, 447] on input "checkbox" at bounding box center [206, 449] width 12 height 12
checkbox input "true"
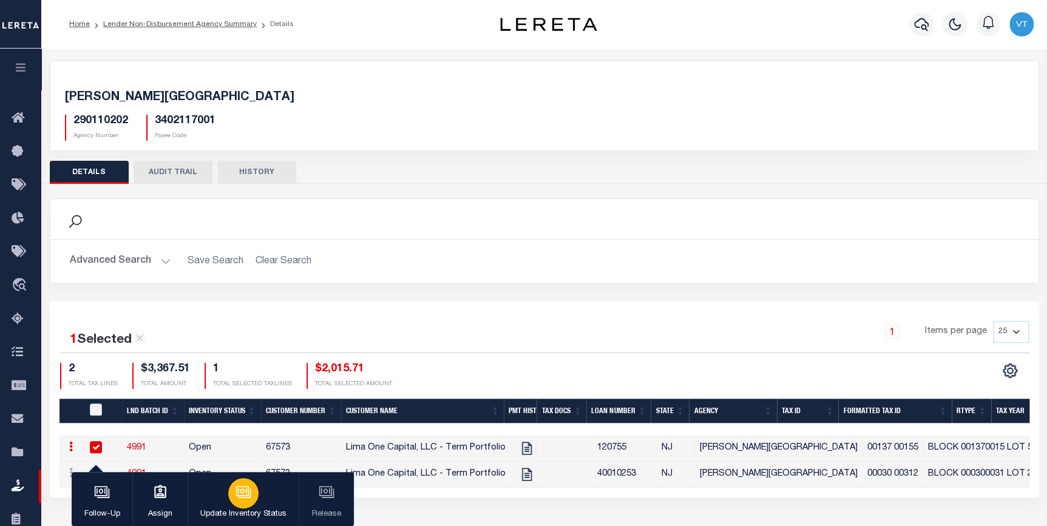
click at [248, 525] on button "Update Inventory Status" at bounding box center [243, 499] width 111 height 55
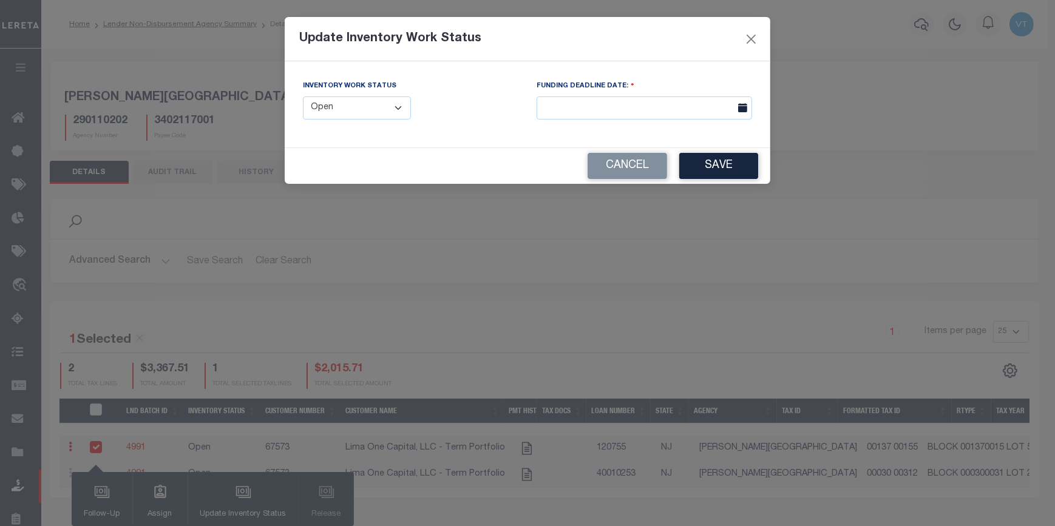
click at [376, 113] on select "--Select-- Open Completed Reported" at bounding box center [357, 109] width 108 height 24
select select "Reported"
click at [303, 97] on select "--Select-- Open Completed Reported" at bounding box center [357, 109] width 108 height 24
click at [710, 173] on button "Save" at bounding box center [718, 166] width 79 height 26
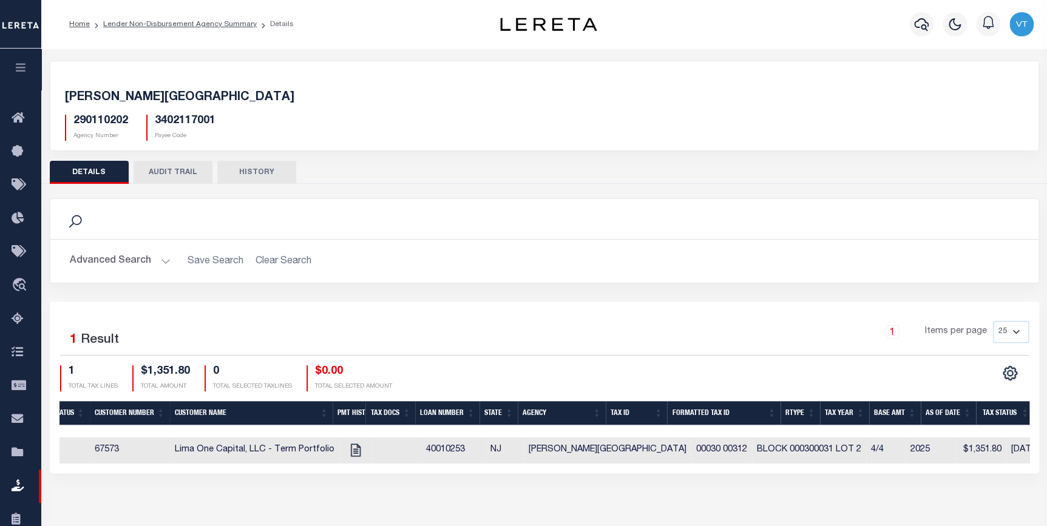
scroll to position [0, 0]
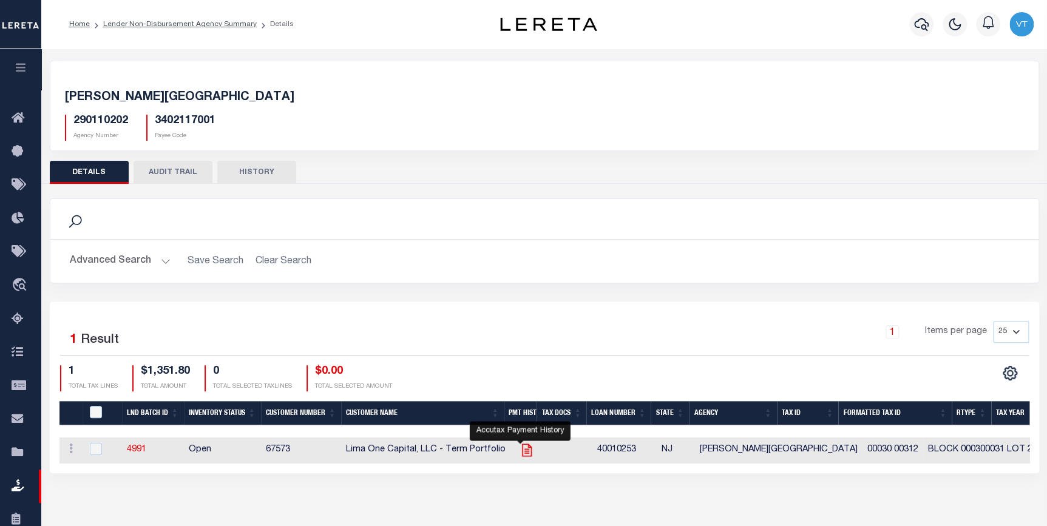
click at [521, 455] on icon at bounding box center [527, 451] width 16 height 16
checkbox input "true"
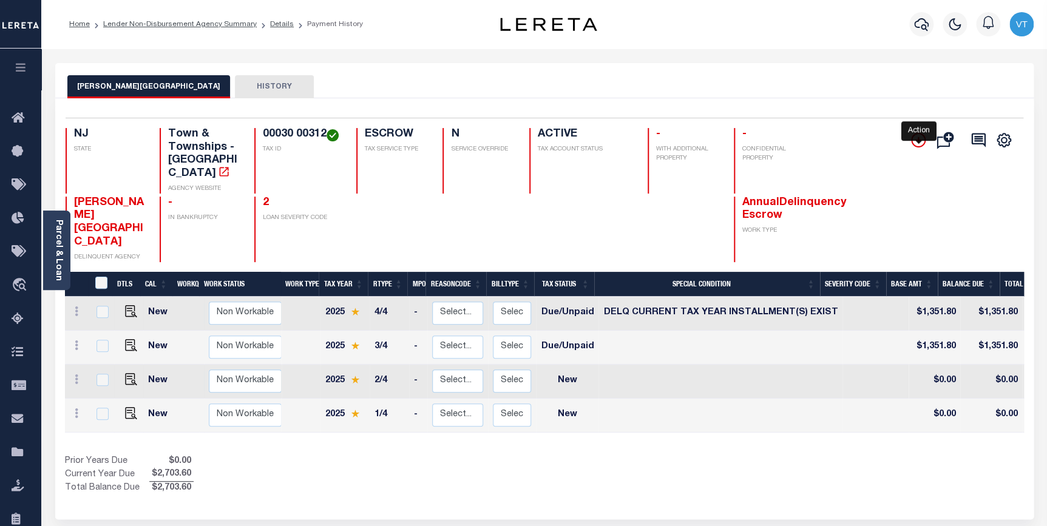
click at [918, 145] on icon "" at bounding box center [918, 140] width 15 height 15
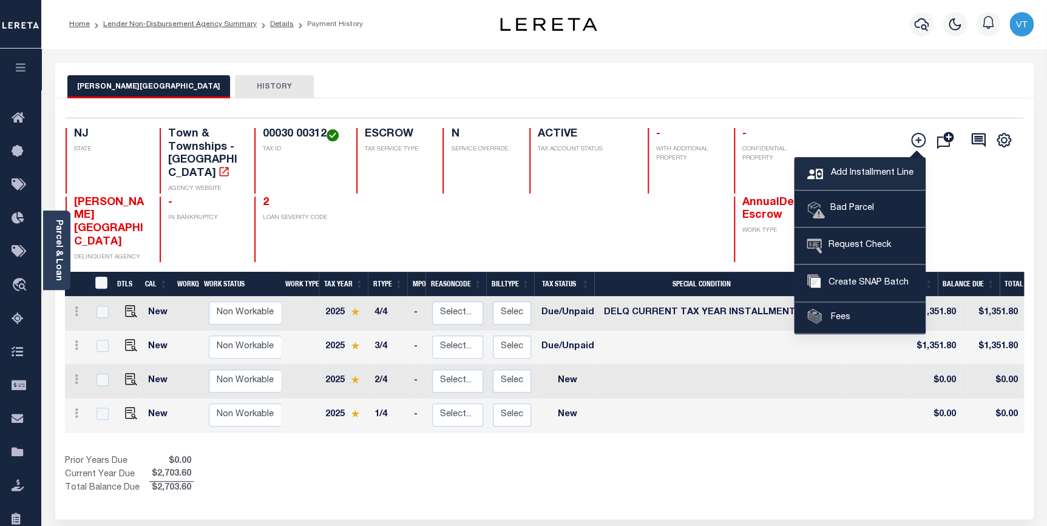
click at [850, 170] on span "Add Installment Line" at bounding box center [871, 173] width 86 height 13
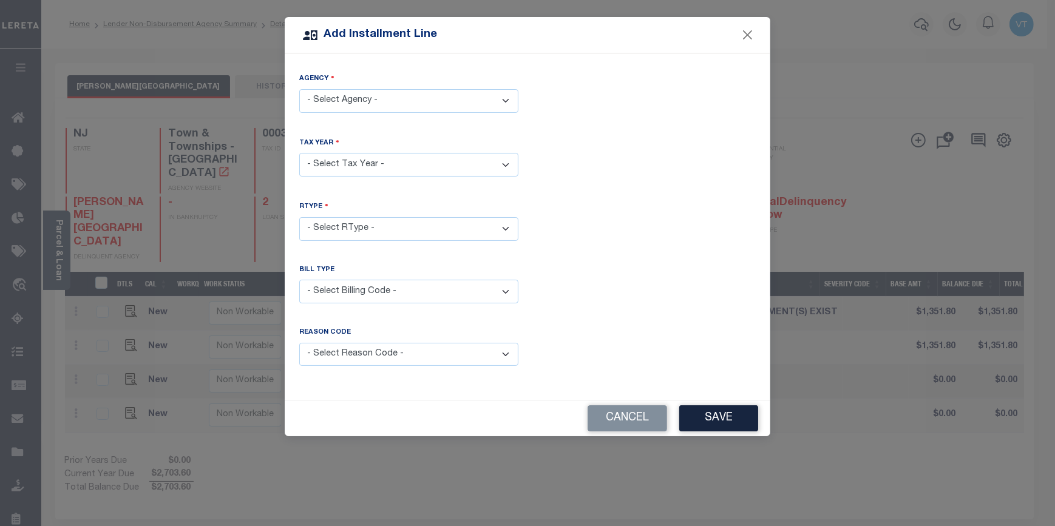
click at [387, 103] on select "- Select Agency - [PERSON_NAME][GEOGRAPHIC_DATA] - Town & Townships" at bounding box center [408, 101] width 219 height 24
select select "3402117001"
click at [299, 89] on select "- Select Agency - [PERSON_NAME][GEOGRAPHIC_DATA] - Town & Townships" at bounding box center [408, 101] width 219 height 24
click at [384, 160] on select "- Select Year - 2005 2006 2007 2008 2009 2010 2011 2012 2013 2014 2015 2016 201…" at bounding box center [408, 165] width 219 height 24
select select "2025"
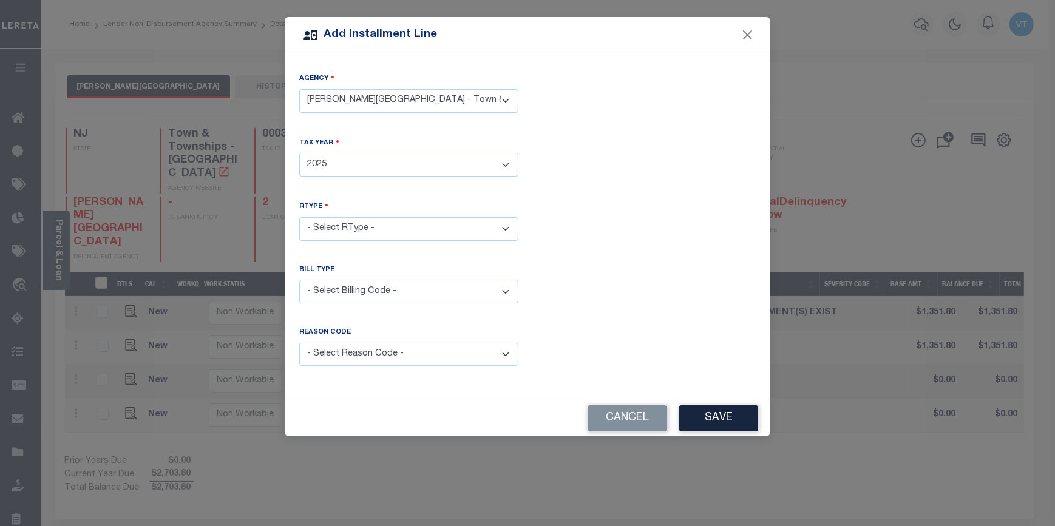
click at [299, 153] on select "- Select Year - 2005 2006 2007 2008 2009 2010 2011 2012 2013 2014 2015 2016 201…" at bounding box center [408, 165] width 219 height 24
click at [356, 221] on select "- Select RType - 1/4 2/4 3/4 4/4" at bounding box center [408, 229] width 219 height 24
select select "2"
click at [299, 217] on select "- Select RType - 1/4 2/4 3/4 4/4" at bounding box center [408, 229] width 219 height 24
click at [386, 288] on select "- Select Billing Code - Regular Delinquent Supplemental Corrected/Adjusted Bill…" at bounding box center [408, 292] width 219 height 24
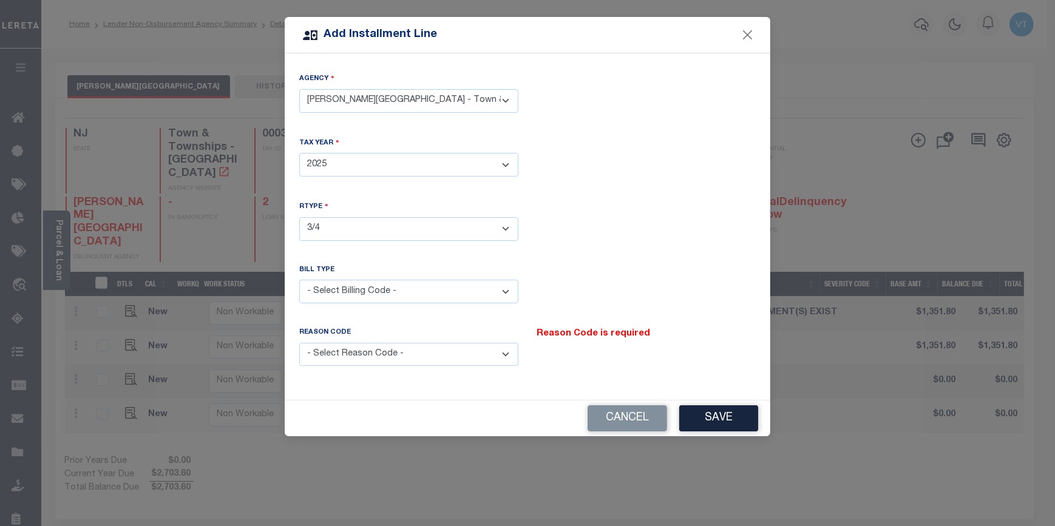
select select "1"
click at [299, 280] on select "- Select Billing Code - Regular Delinquent Supplemental Corrected/Adjusted Bill…" at bounding box center [408, 292] width 219 height 24
click at [401, 352] on select "- Select Reason Code - Payment Reversal Taxable Value Change Assessment Change …" at bounding box center [408, 355] width 219 height 24
select select "12"
click at [299, 343] on select "- Select Reason Code - Payment Reversal Taxable Value Change Assessment Change …" at bounding box center [408, 355] width 219 height 24
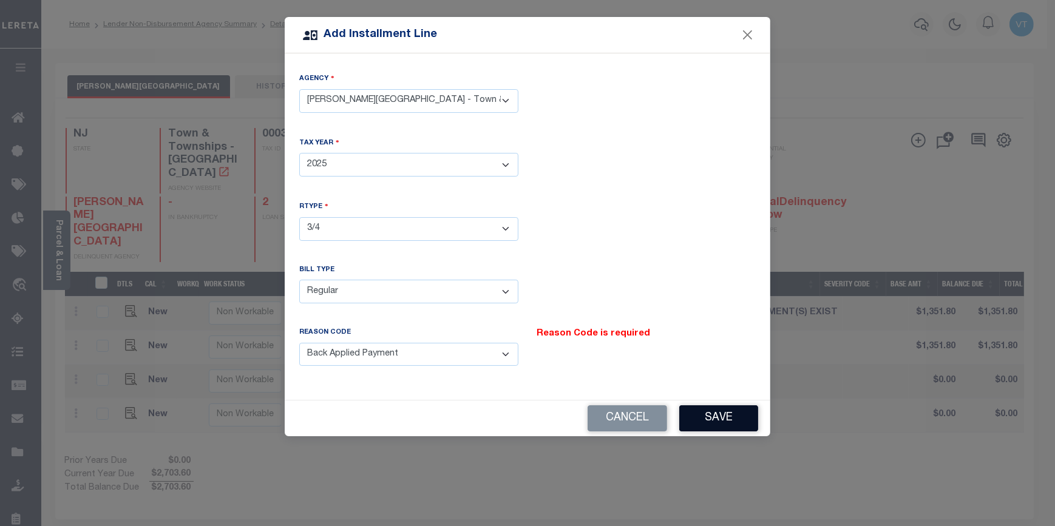
click at [715, 409] on button "Save" at bounding box center [718, 419] width 79 height 26
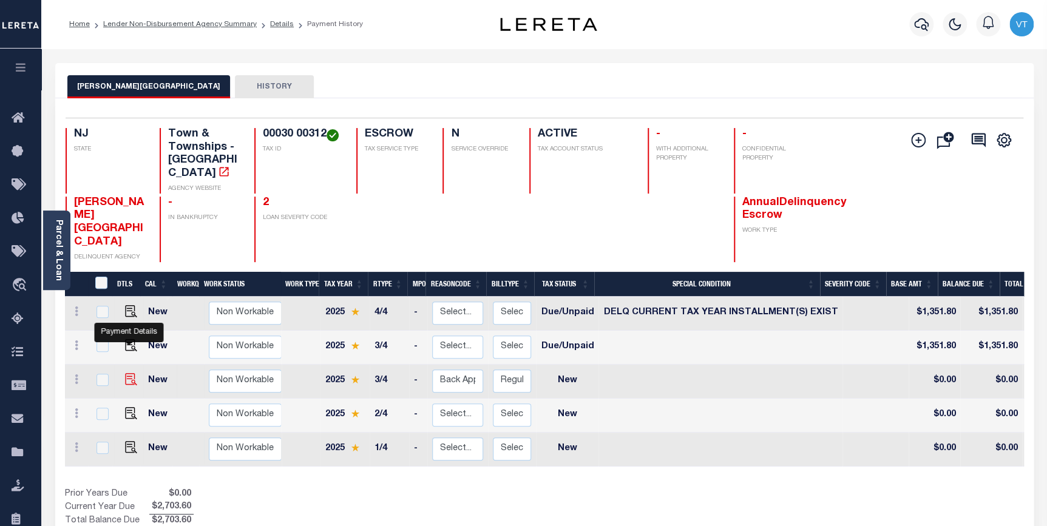
click at [125, 373] on img at bounding box center [131, 379] width 12 height 12
checkbox input "true"
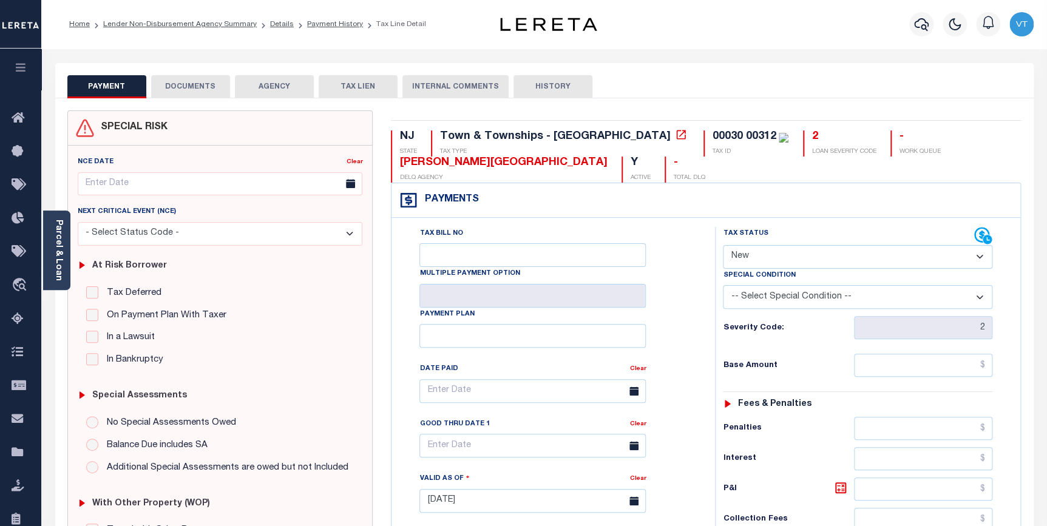
click at [768, 257] on select "- Select Status Code - Open Due/Unpaid Paid Incomplete No Tax Due Internal Refu…" at bounding box center [858, 257] width 270 height 24
select select "DUE"
click at [723, 246] on select "- Select Status Code - Open Due/Unpaid Paid Incomplete No Tax Due Internal Refu…" at bounding box center [858, 257] width 270 height 24
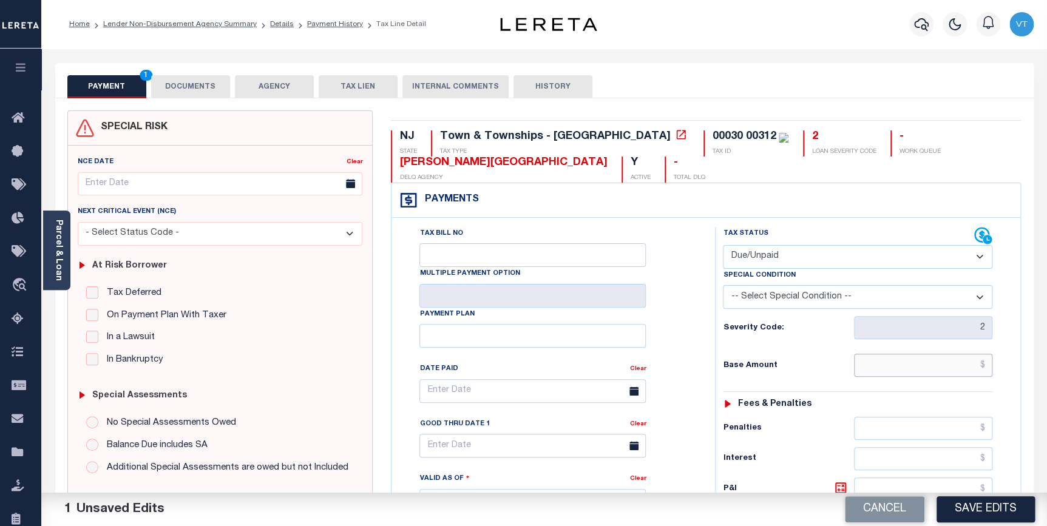
click at [902, 368] on input "text" at bounding box center [923, 365] width 139 height 23
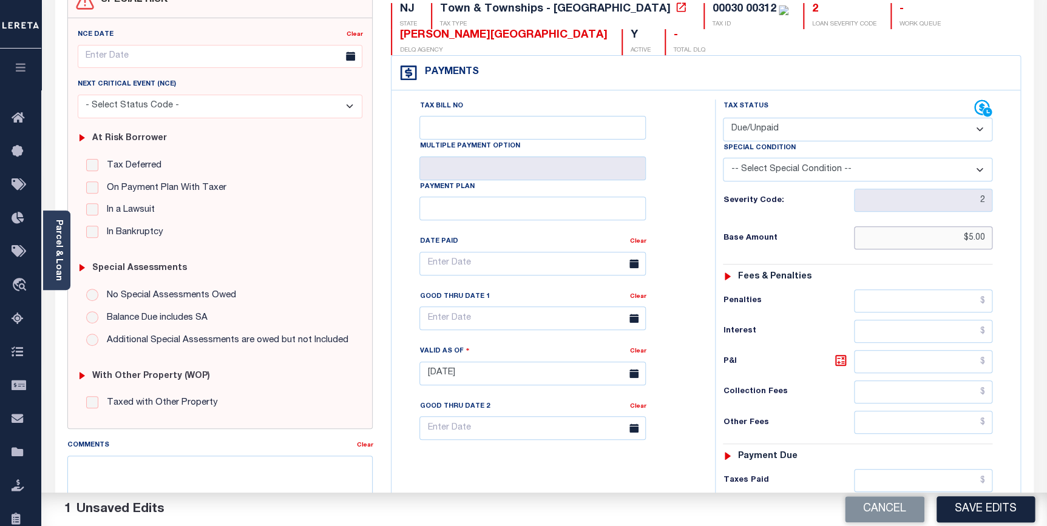
scroll to position [276, 0]
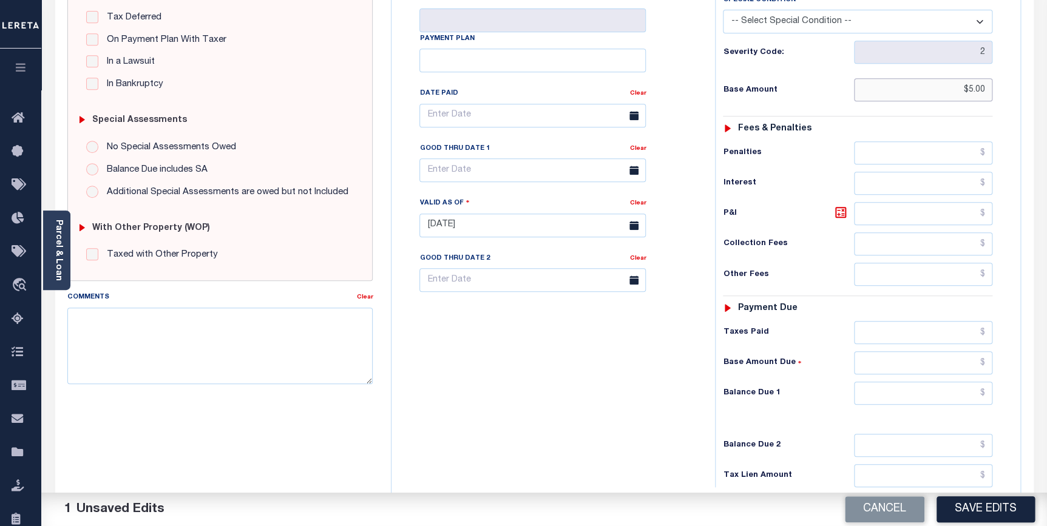
type input "$5.00"
click at [879, 219] on input "text" at bounding box center [923, 213] width 139 height 23
type input "$0.10"
click at [896, 389] on input "text" at bounding box center [923, 393] width 139 height 23
type input "$5.10"
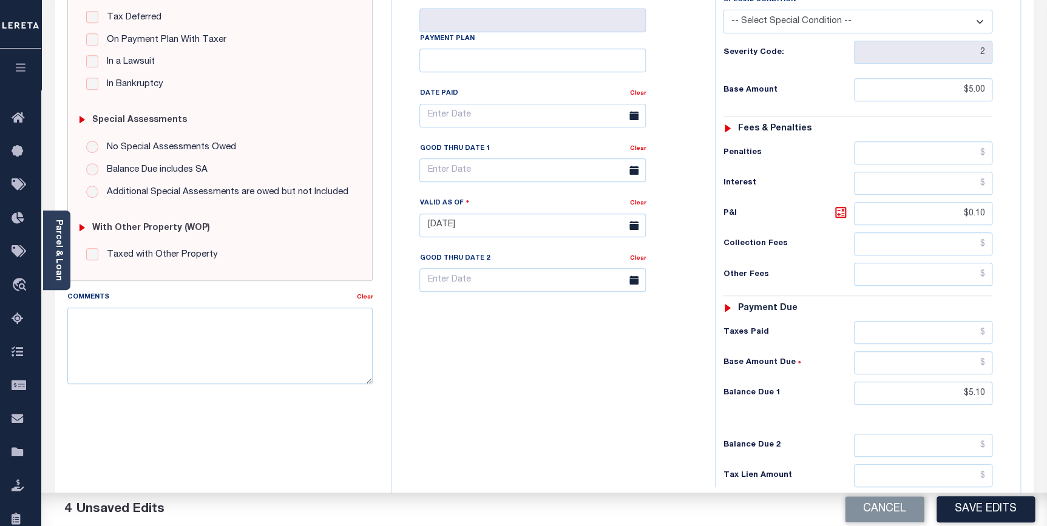
click at [465, 364] on div "Tax Bill No Multiple Payment Option Payment Plan Clear" at bounding box center [550, 219] width 311 height 536
click at [480, 176] on input "text" at bounding box center [533, 170] width 226 height 24
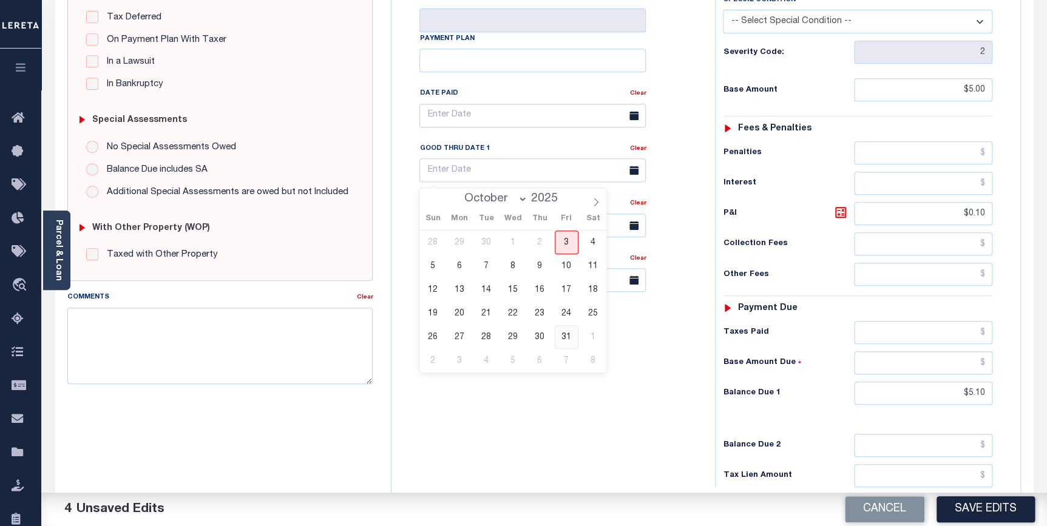
click at [565, 335] on span "31" at bounding box center [567, 337] width 24 height 24
type input "[DATE]"
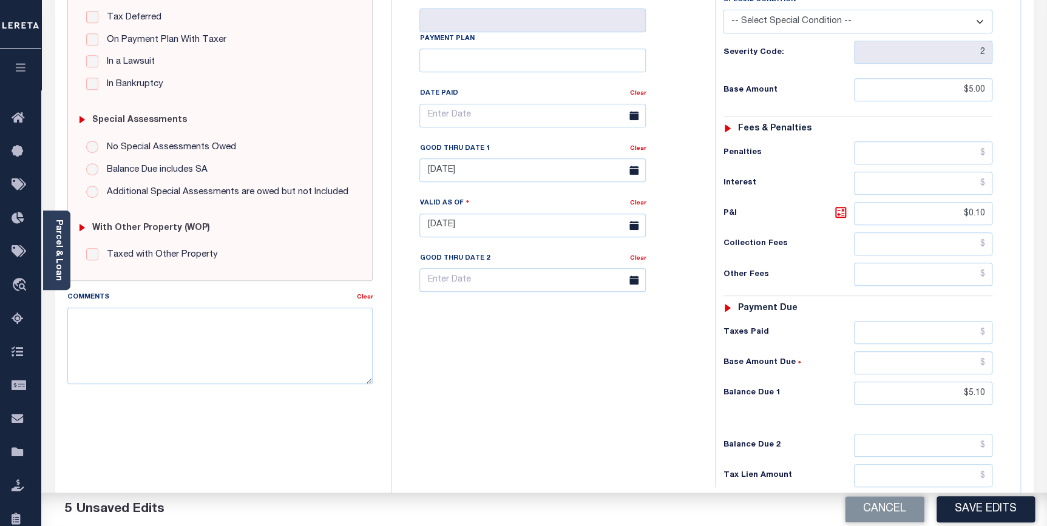
click at [102, 298] on label "Comments" at bounding box center [88, 298] width 42 height 10
click at [116, 326] on textarea "Comments" at bounding box center [220, 346] width 306 height 77
type textarea "original base was $1351.80"
click at [968, 516] on button "Save Edits" at bounding box center [986, 510] width 98 height 26
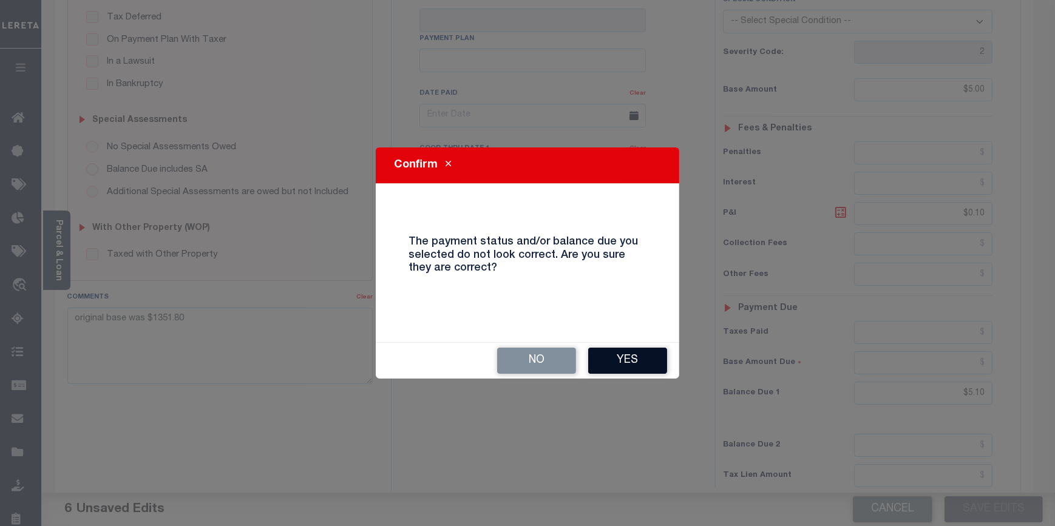
click at [641, 363] on button "Yes" at bounding box center [627, 361] width 79 height 26
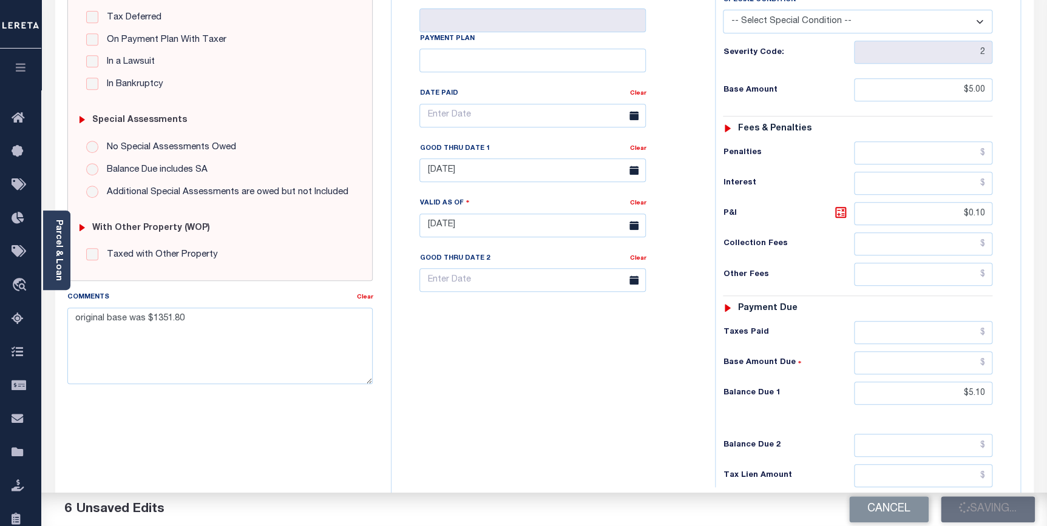
checkbox input "false"
type input "$5"
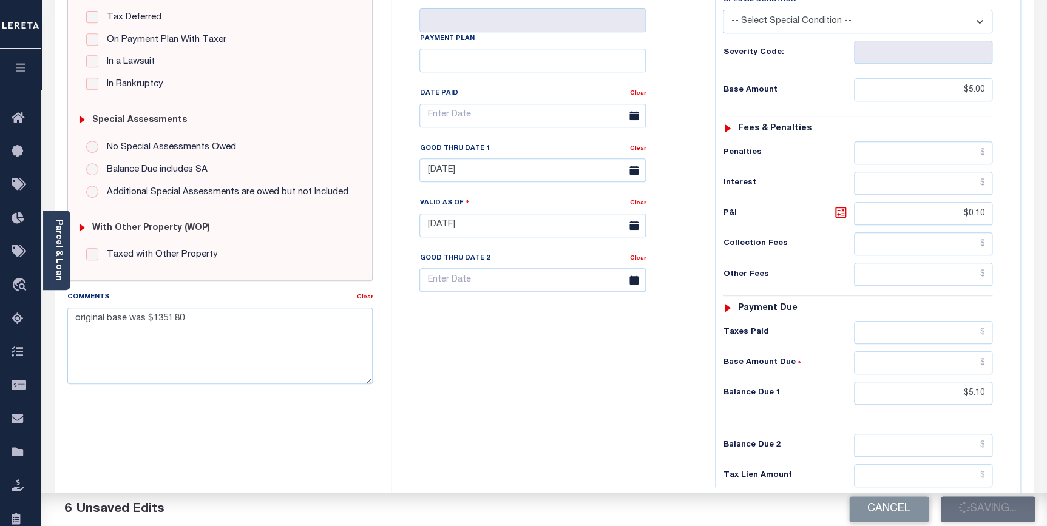
type input "$0.1"
type input "$5.1"
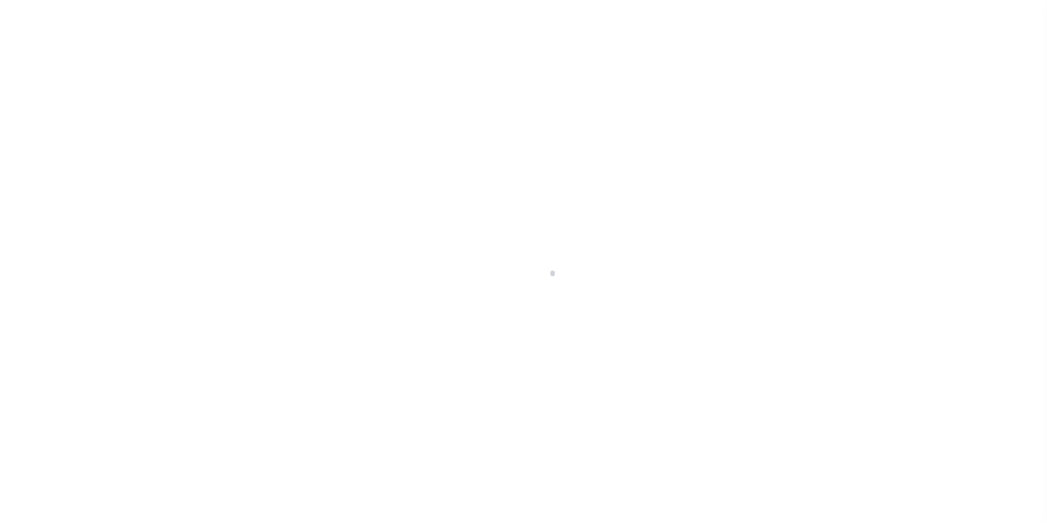
scroll to position [69, 0]
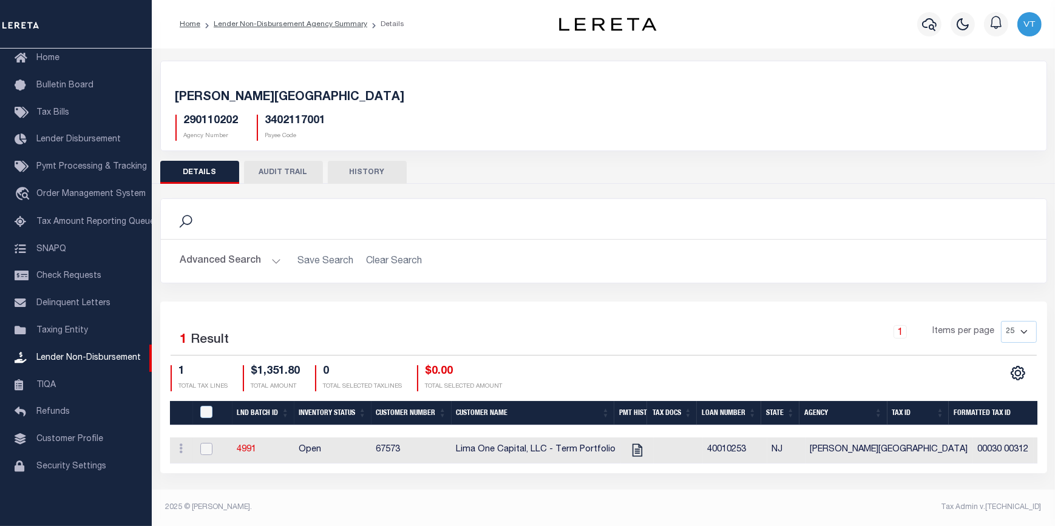
click at [209, 451] on input "checkbox" at bounding box center [206, 449] width 12 height 12
checkbox input "true"
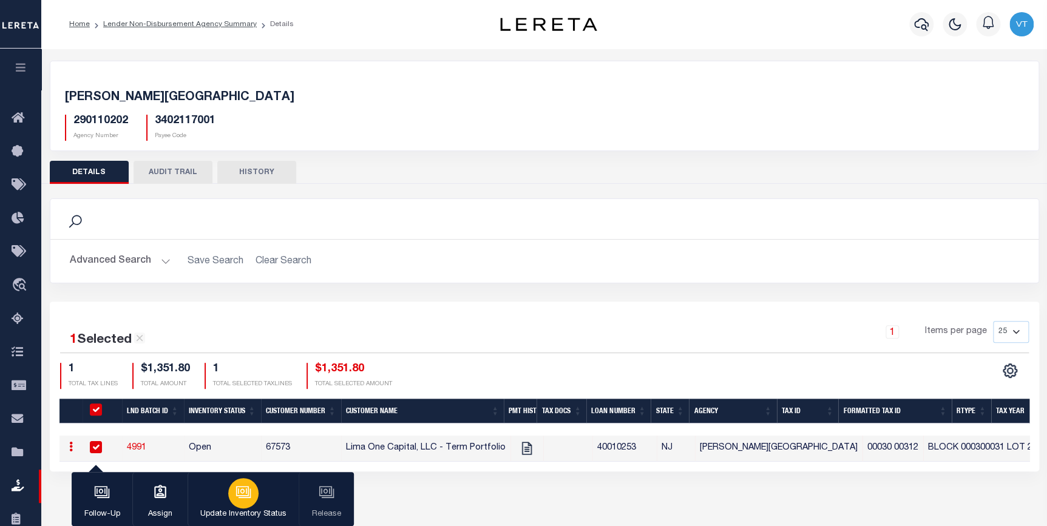
click at [237, 498] on icon "button" at bounding box center [244, 493] width 16 height 16
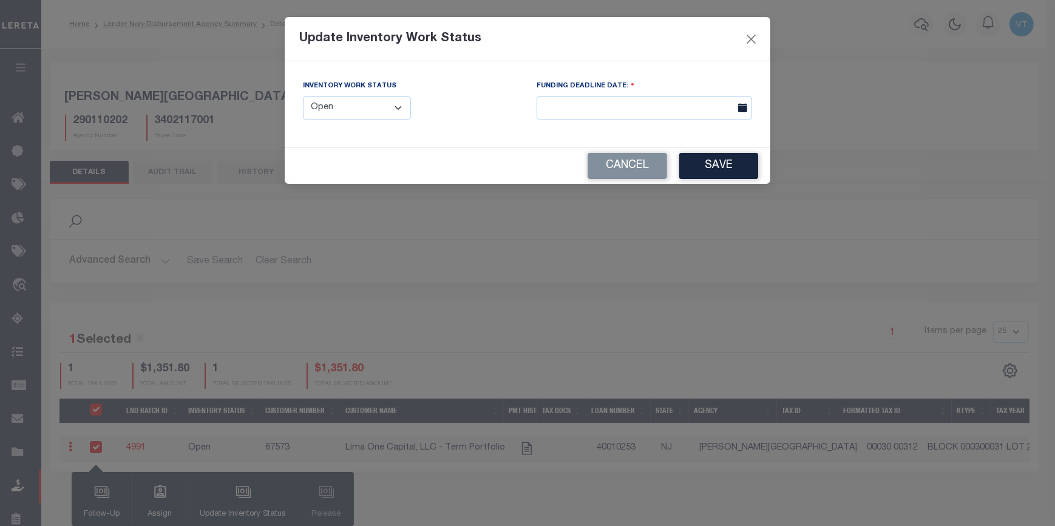
click at [372, 107] on select "--Select-- Open Completed Reported" at bounding box center [357, 109] width 108 height 24
select select "Reported"
click at [303, 97] on select "--Select-- Open Completed Reported" at bounding box center [357, 109] width 108 height 24
click at [727, 166] on button "Save" at bounding box center [718, 166] width 79 height 26
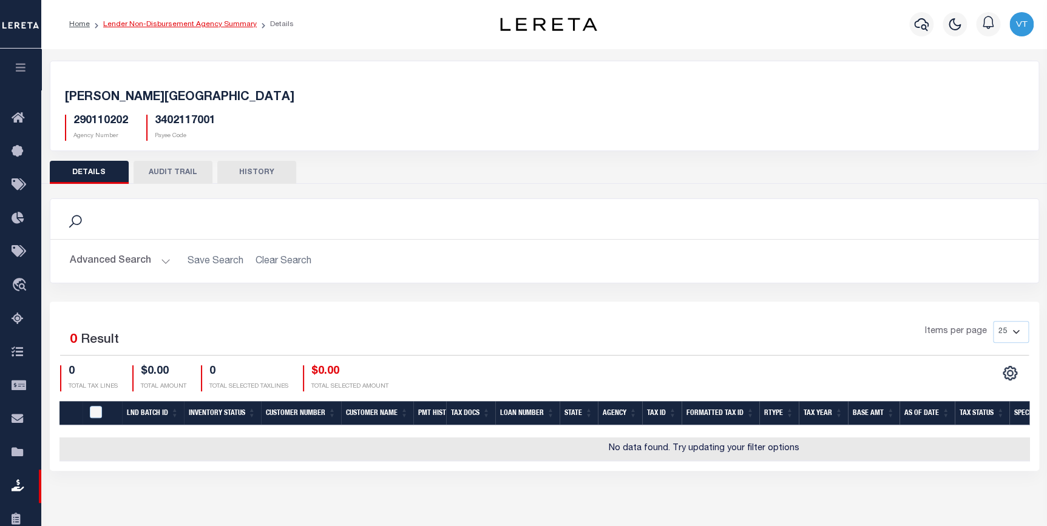
click at [124, 25] on link "Lender Non-Disbursement Agency Summary" at bounding box center [180, 24] width 154 height 7
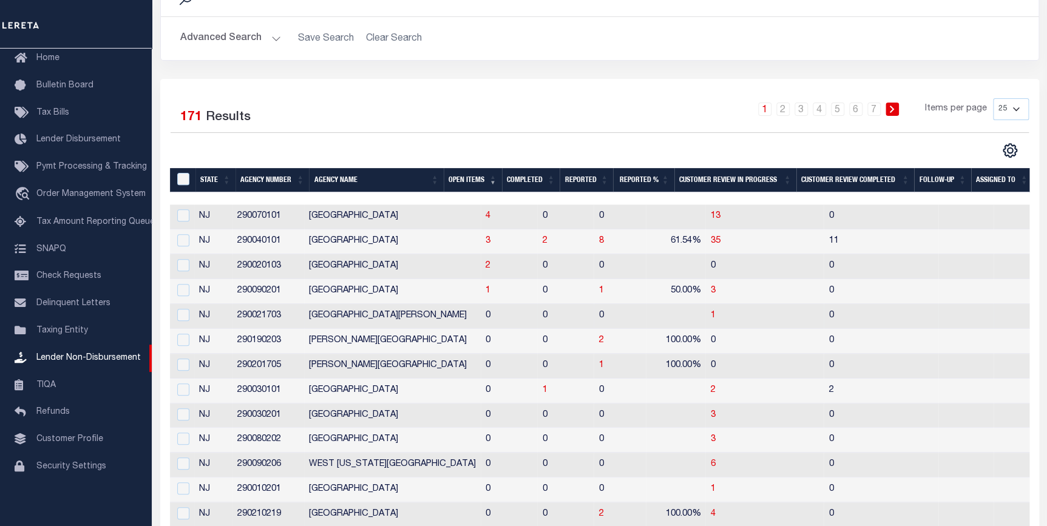
scroll to position [110, 0]
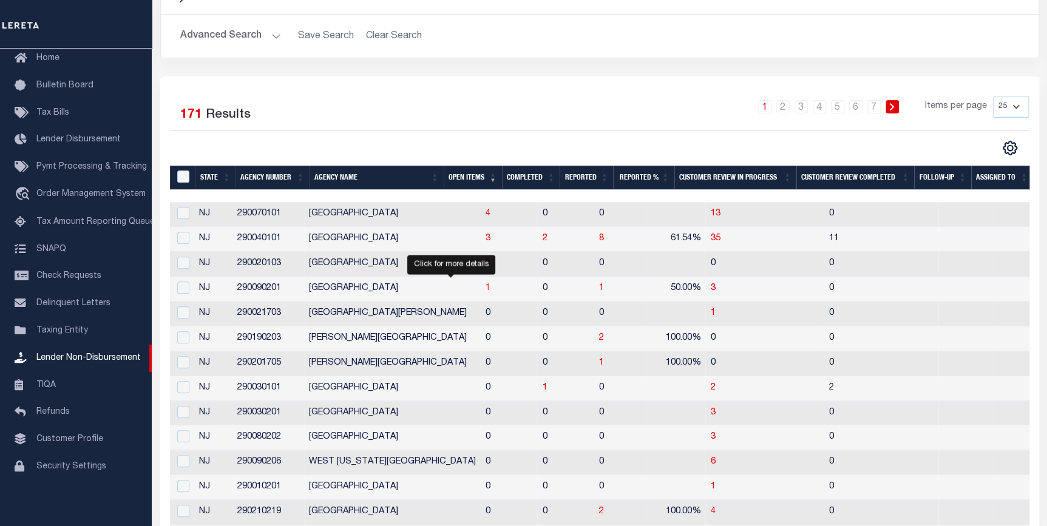
click at [486, 286] on span "1" at bounding box center [488, 288] width 5 height 9
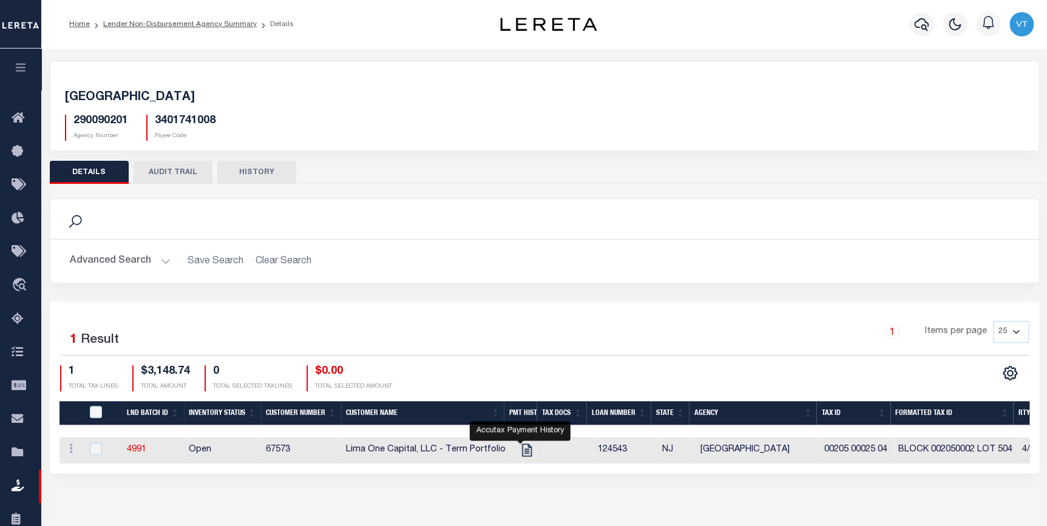
drag, startPoint x: 516, startPoint y: 452, endPoint x: 532, endPoint y: 475, distance: 27.5
click at [522, 452] on icon "" at bounding box center [527, 450] width 10 height 13
checkbox input "true"
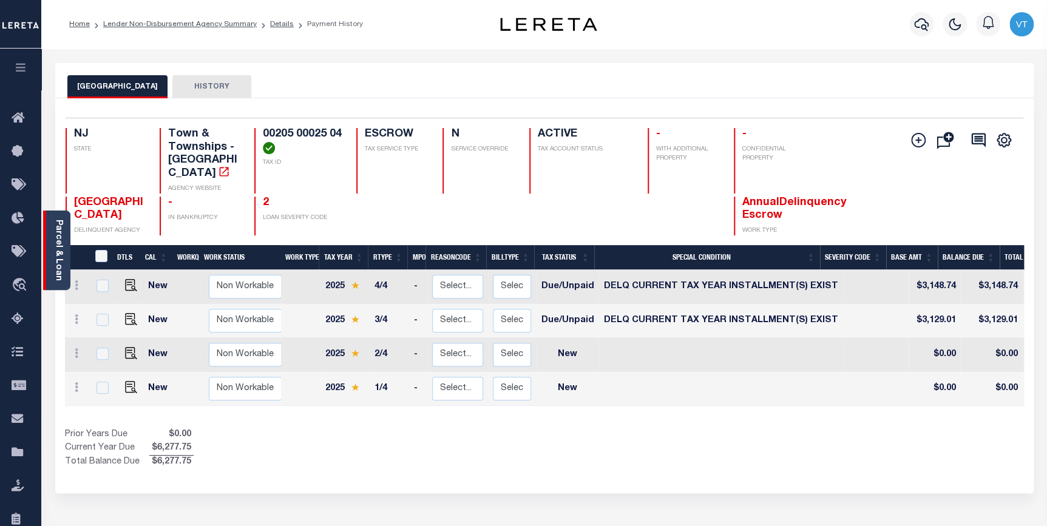
click at [54, 258] on link "Parcel & Loan" at bounding box center [58, 250] width 9 height 61
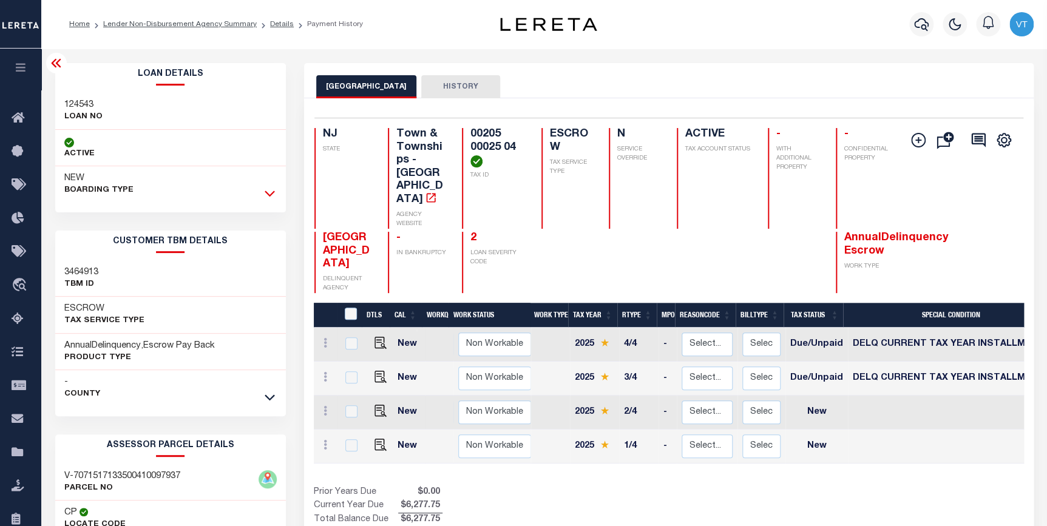
click at [271, 196] on icon at bounding box center [270, 194] width 10 height 6
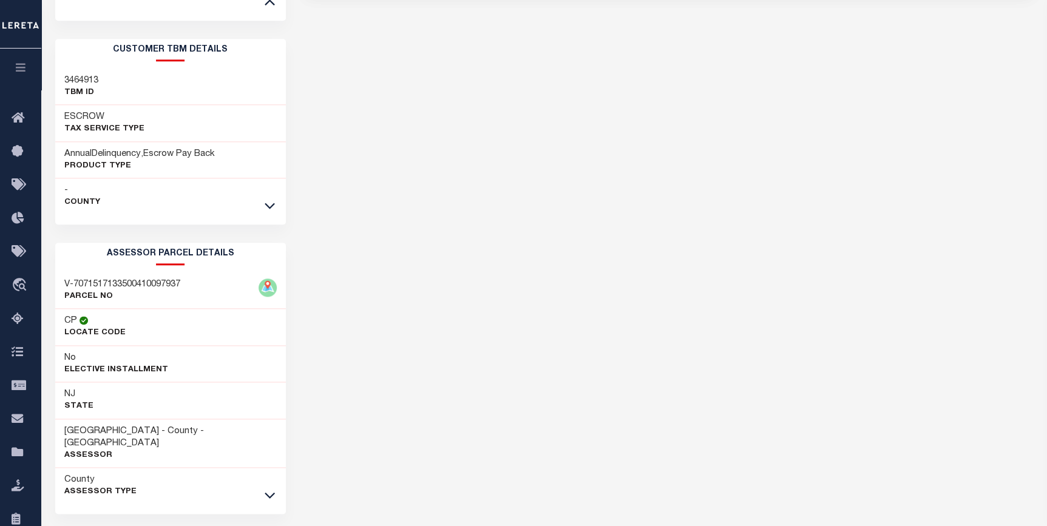
scroll to position [590, 0]
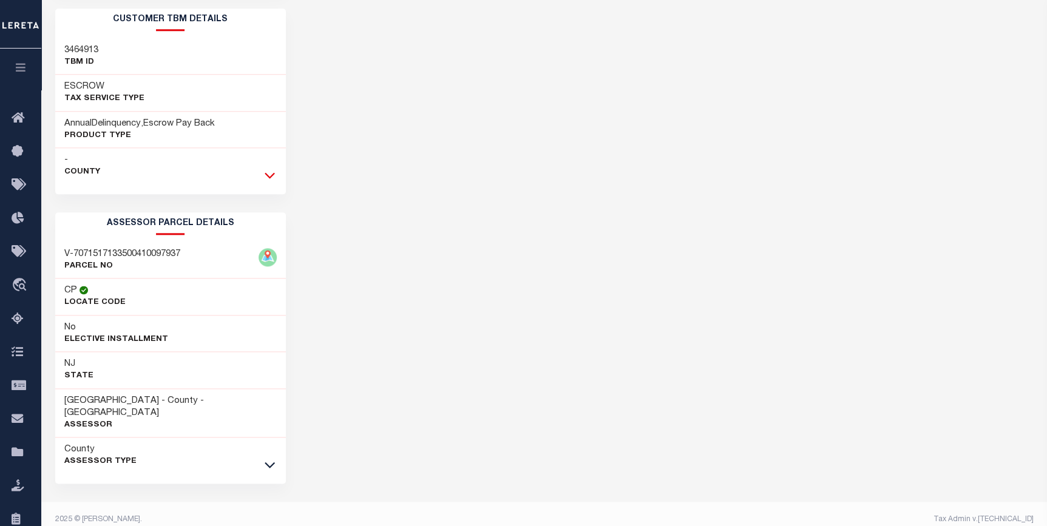
click at [268, 172] on icon at bounding box center [270, 175] width 10 height 13
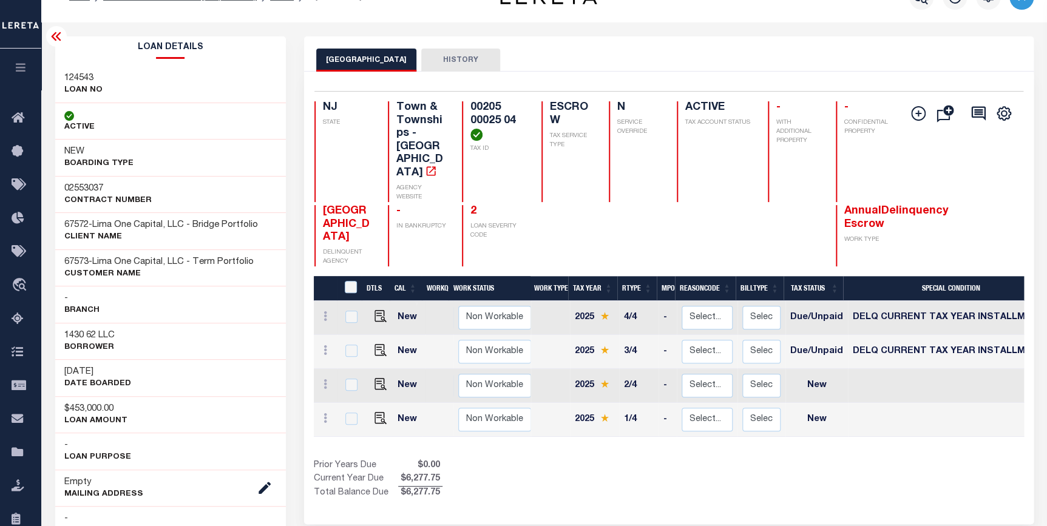
scroll to position [0, 0]
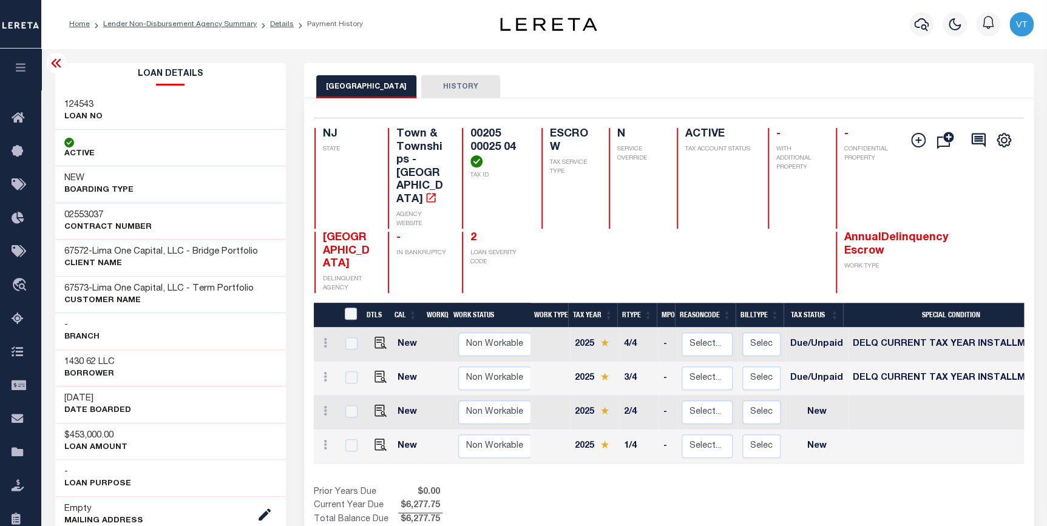
click at [58, 70] on icon at bounding box center [56, 63] width 15 height 15
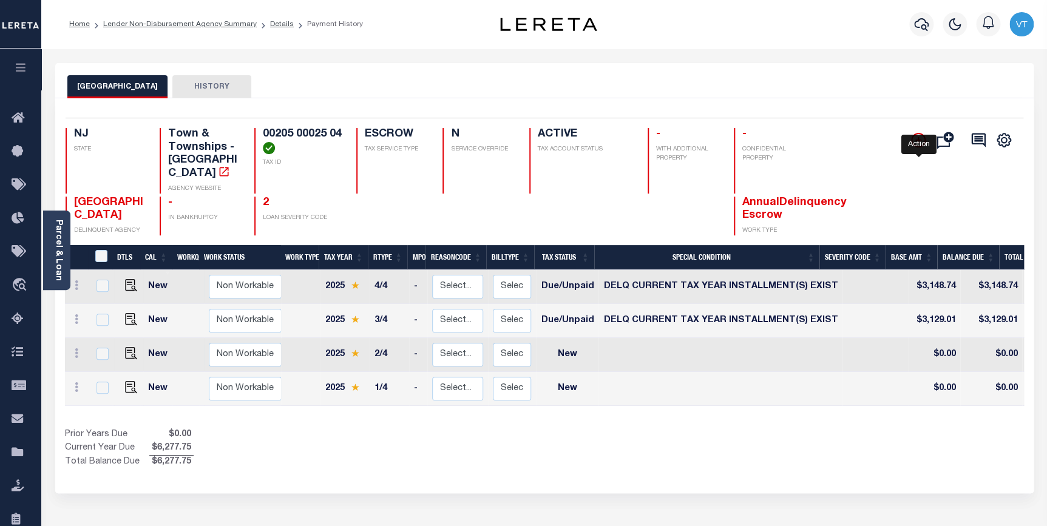
click at [916, 140] on icon "" at bounding box center [919, 140] width 6 height 6
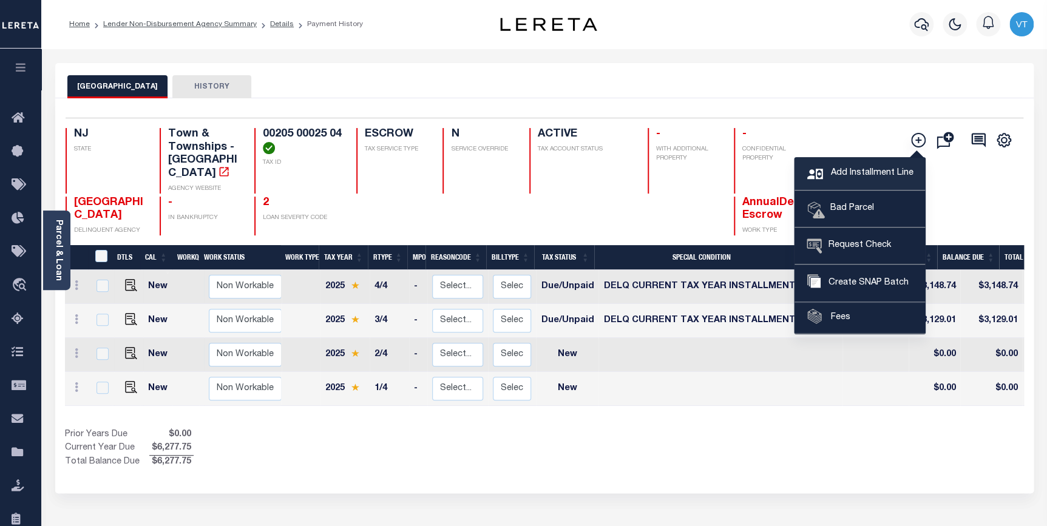
click at [862, 176] on span "Add Installment Line" at bounding box center [871, 173] width 86 height 13
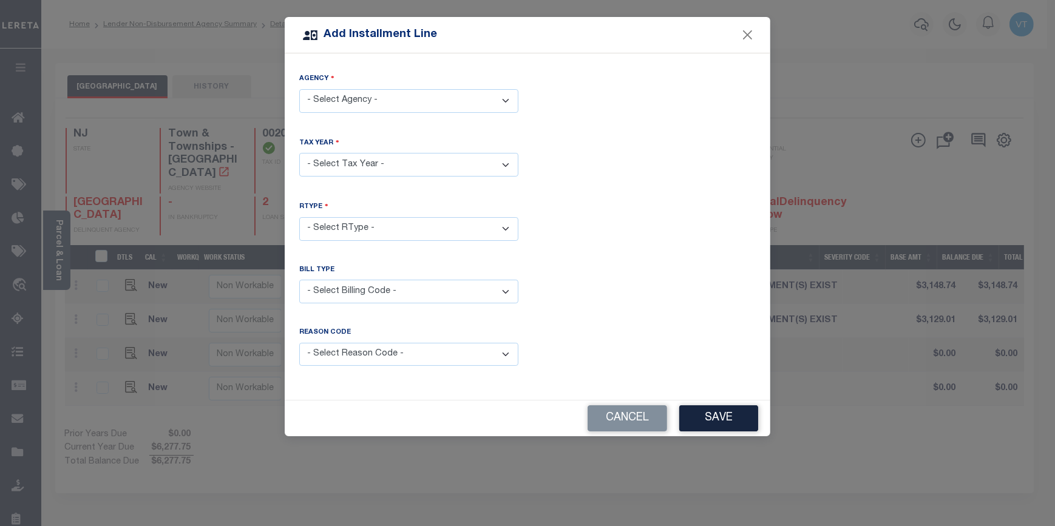
click at [367, 102] on select "- Select Agency - [GEOGRAPHIC_DATA] - Town & Townships" at bounding box center [408, 101] width 219 height 24
select select "3401741008"
click at [299, 89] on select "- Select Agency - [GEOGRAPHIC_DATA] - Town & Townships" at bounding box center [408, 101] width 219 height 24
click at [358, 158] on select "- Select Year - 2005 2006 2007 2008 2009 2010 2011 2012 2013 2014 2015 2016 201…" at bounding box center [408, 165] width 219 height 24
select select "2025"
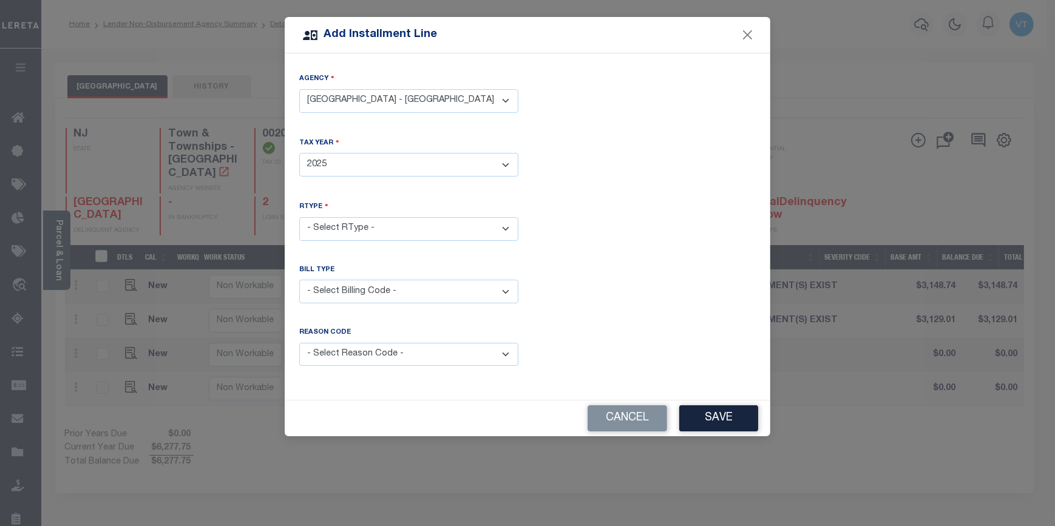
click at [299, 153] on select "- Select Year - 2005 2006 2007 2008 2009 2010 2011 2012 2013 2014 2015 2016 201…" at bounding box center [408, 165] width 219 height 24
click at [360, 223] on select "- Select RType - 1/4 2/4 3/4 4/4" at bounding box center [408, 229] width 219 height 24
select select "2"
click at [299, 217] on select "- Select RType - 1/4 2/4 3/4 4/4" at bounding box center [408, 229] width 219 height 24
click at [364, 287] on select "- Select Billing Code - Regular Delinquent Supplemental Corrected/Adjusted Bill…" at bounding box center [408, 292] width 219 height 24
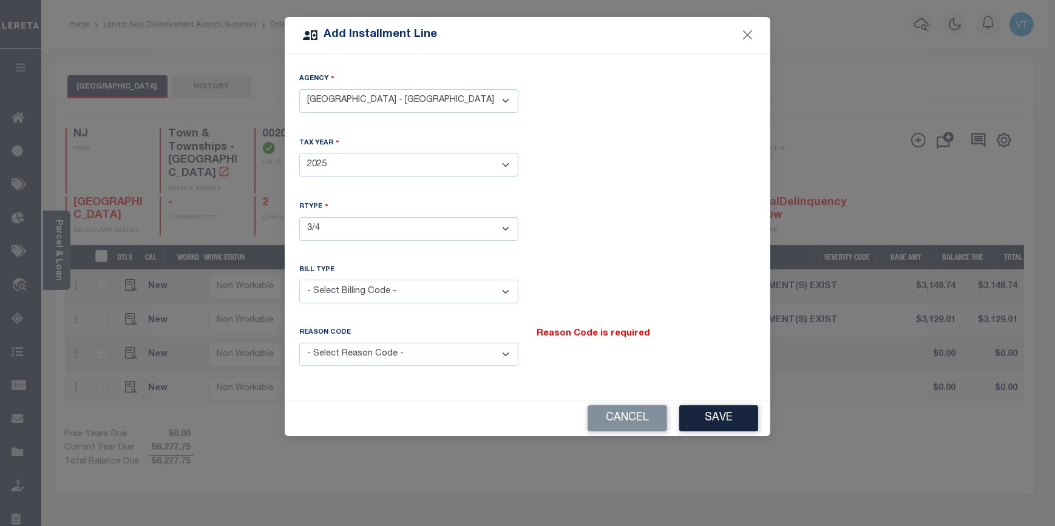
select select "1"
click at [299, 280] on select "- Select Billing Code - Regular Delinquent Supplemental Corrected/Adjusted Bill…" at bounding box center [408, 292] width 219 height 24
click at [383, 353] on select "- Select Reason Code - Payment Reversal Taxable Value Change Assessment Change …" at bounding box center [408, 355] width 219 height 24
select select "12"
click at [299, 343] on select "- Select Reason Code - Payment Reversal Taxable Value Change Assessment Change …" at bounding box center [408, 355] width 219 height 24
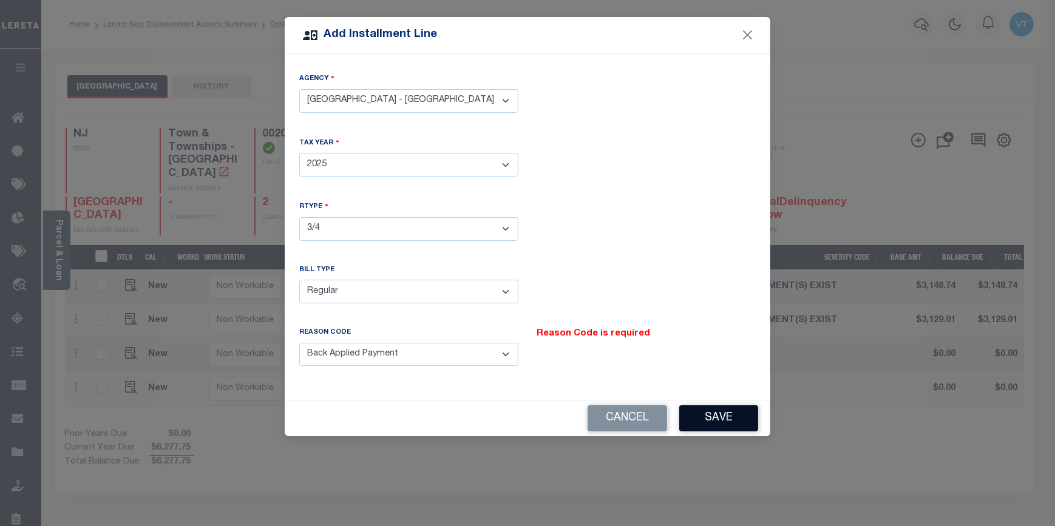
click at [723, 413] on button "Save" at bounding box center [718, 419] width 79 height 26
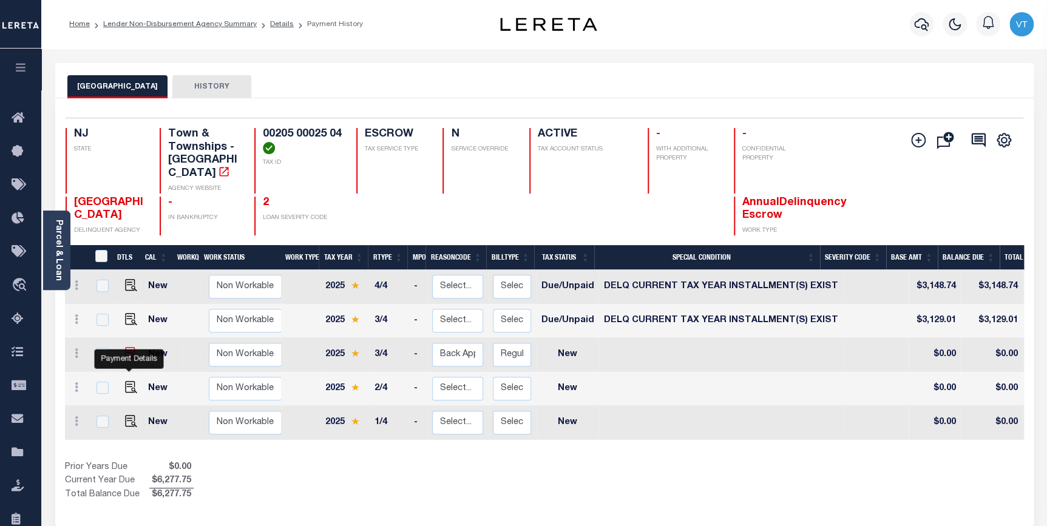
click at [130, 353] on img at bounding box center [131, 353] width 12 height 12
checkbox input "true"
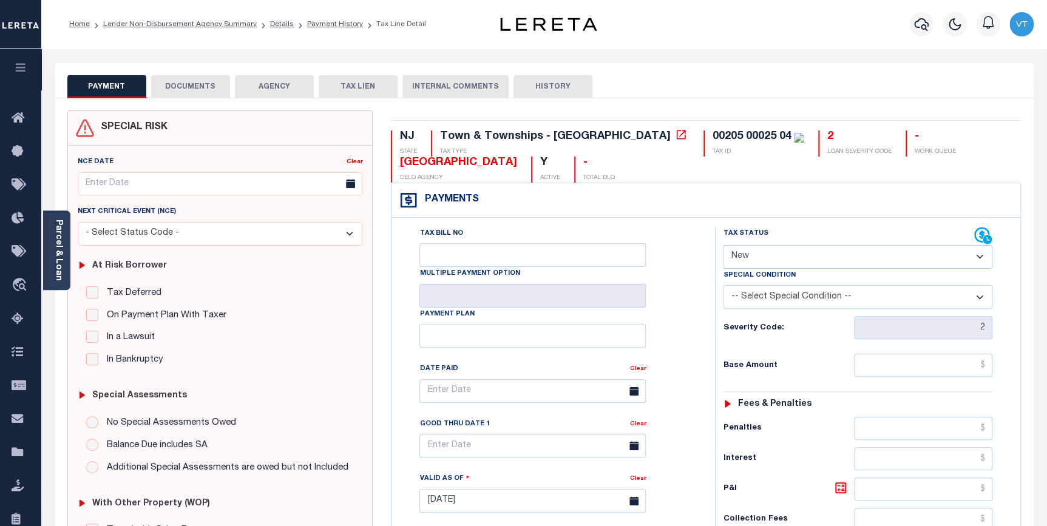
click at [756, 256] on select "- Select Status Code - Open Due/Unpaid Paid Incomplete No Tax Due Internal Refu…" at bounding box center [858, 257] width 270 height 24
select select "DUE"
click at [723, 246] on select "- Select Status Code - Open Due/Unpaid Paid Incomplete No Tax Due Internal Refu…" at bounding box center [858, 257] width 270 height 24
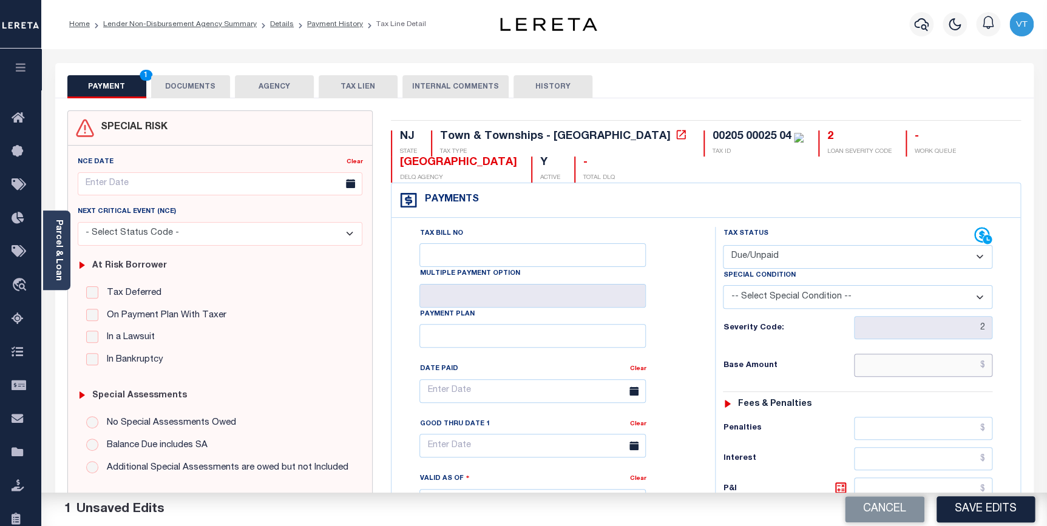
click at [869, 361] on input "text" at bounding box center [923, 365] width 139 height 23
type input "$"
click at [899, 359] on input "text" at bounding box center [923, 365] width 139 height 23
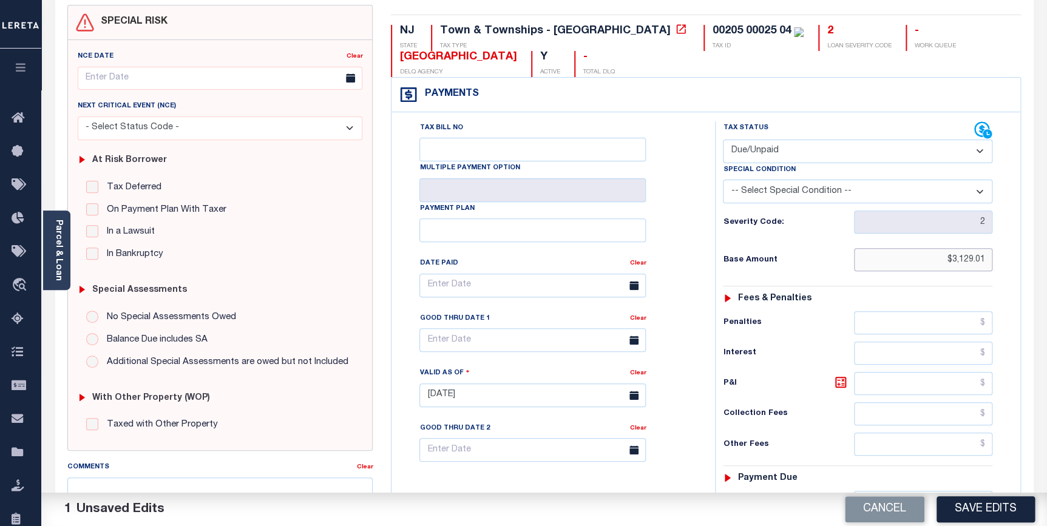
scroll to position [110, 0]
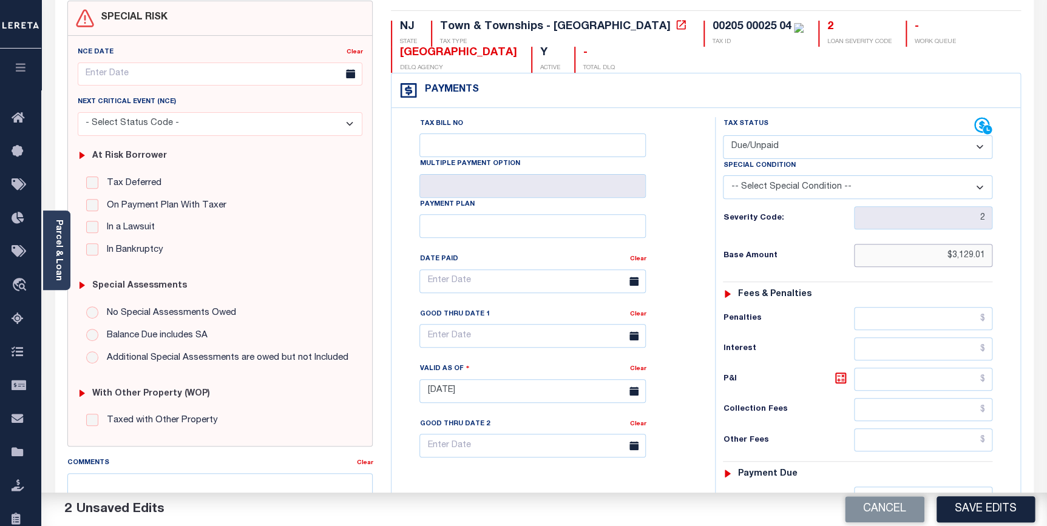
click at [901, 251] on input "$3,129.01" at bounding box center [923, 255] width 139 height 23
drag, startPoint x: 901, startPoint y: 251, endPoint x: 1022, endPoint y: 260, distance: 121.8
click at [1022, 260] on div "NJ STATE Town & Townships - NJ TAX TYPE 00205 00025 04 TAX ID 2 LOAN SEVERITY C…" at bounding box center [706, 391] width 648 height 780
type input "$3,561.28"
click at [865, 374] on input "text" at bounding box center [923, 379] width 139 height 23
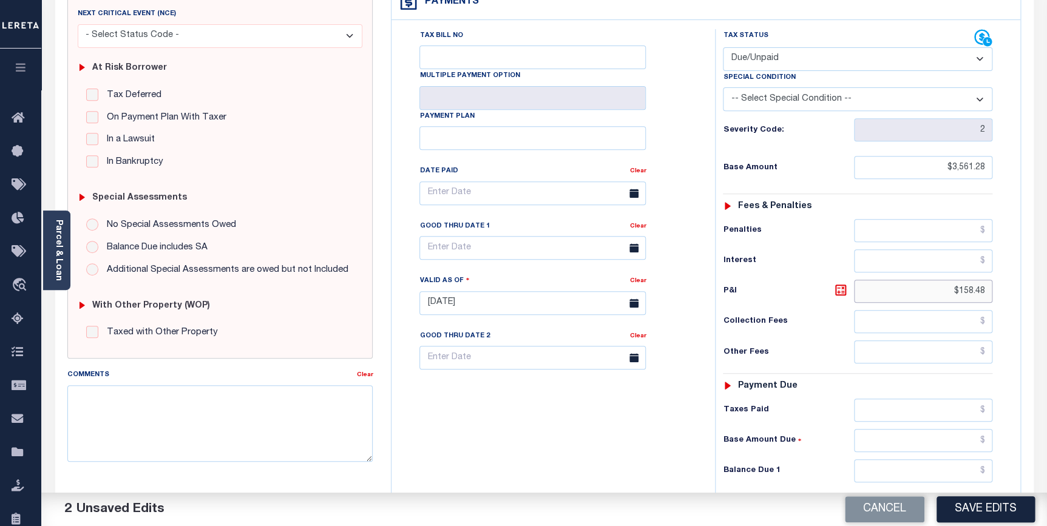
scroll to position [276, 0]
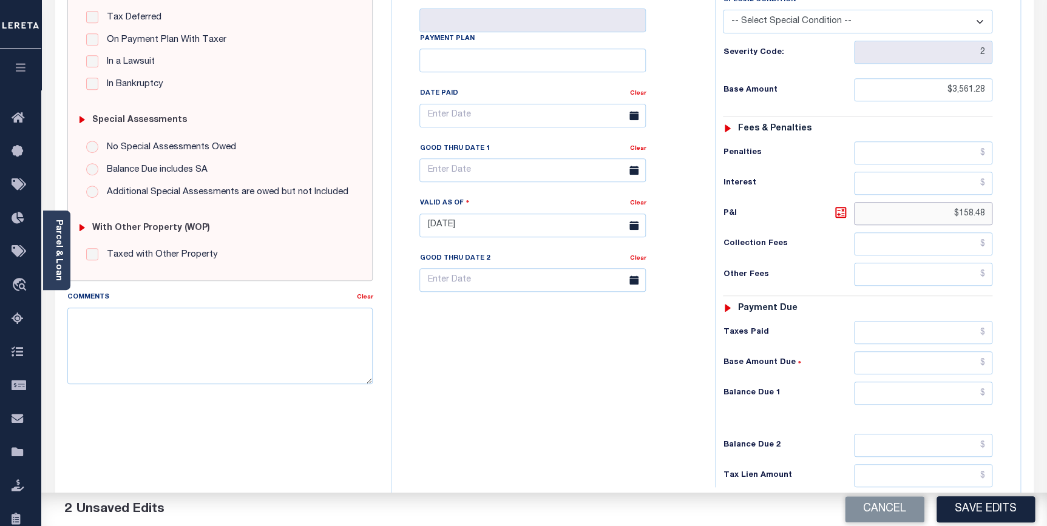
type input "$158.48"
click at [888, 397] on input "text" at bounding box center [923, 393] width 139 height 23
type input "$3,719.76"
click at [460, 175] on input "text" at bounding box center [533, 170] width 226 height 24
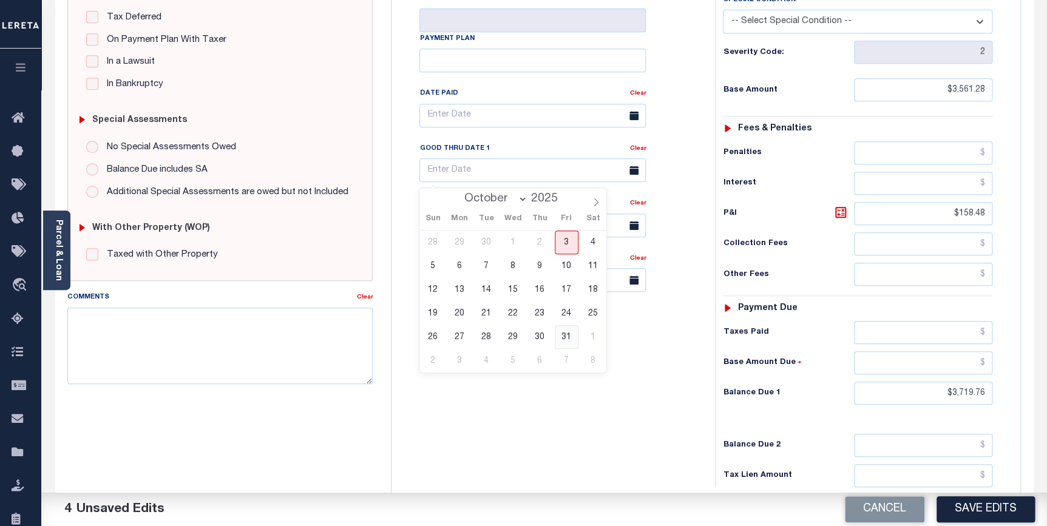
click at [562, 341] on span "31" at bounding box center [567, 337] width 24 height 24
type input "[DATE]"
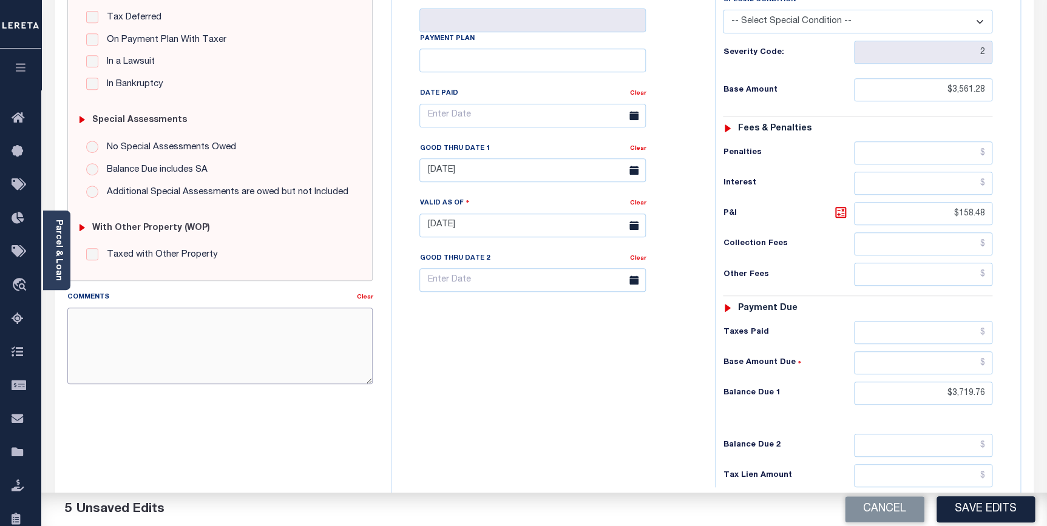
click at [111, 351] on textarea "Comments" at bounding box center [220, 346] width 306 height 77
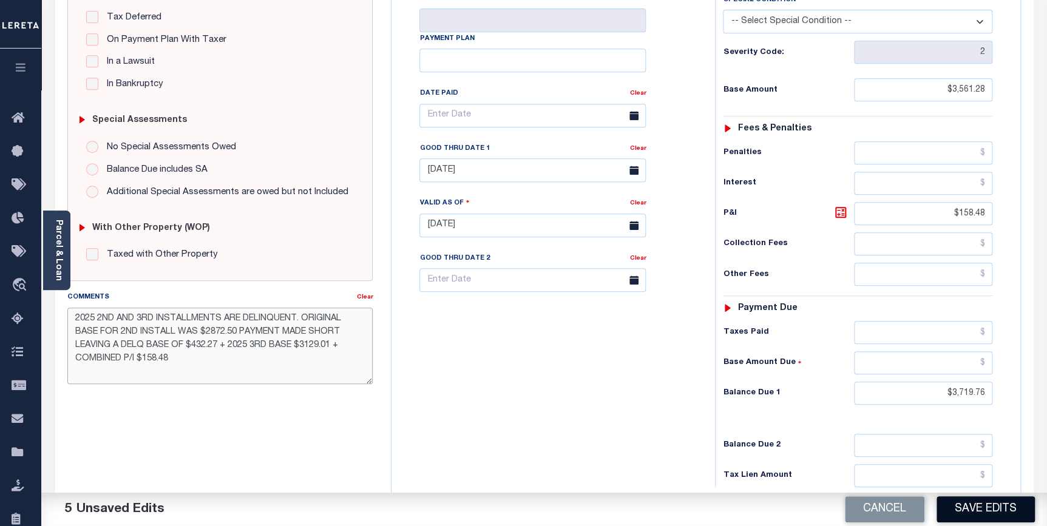
type textarea "2025 2ND AND 3RD INSTALLMENTS ARE DELINQUENT. ORIGINAL BASE FOR 2ND INSTALL WAS…"
click at [970, 508] on button "Save Edits" at bounding box center [986, 510] width 98 height 26
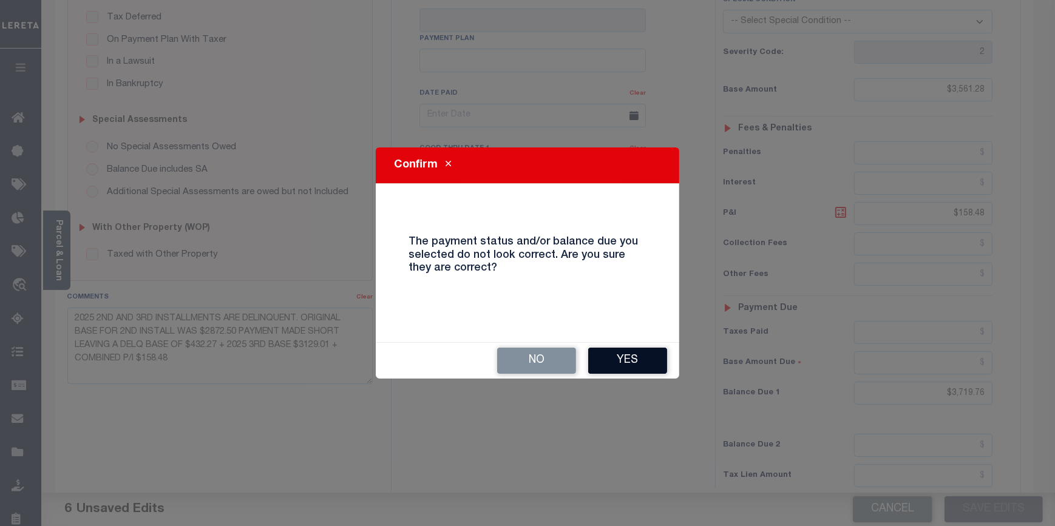
click at [645, 358] on button "Yes" at bounding box center [627, 361] width 79 height 26
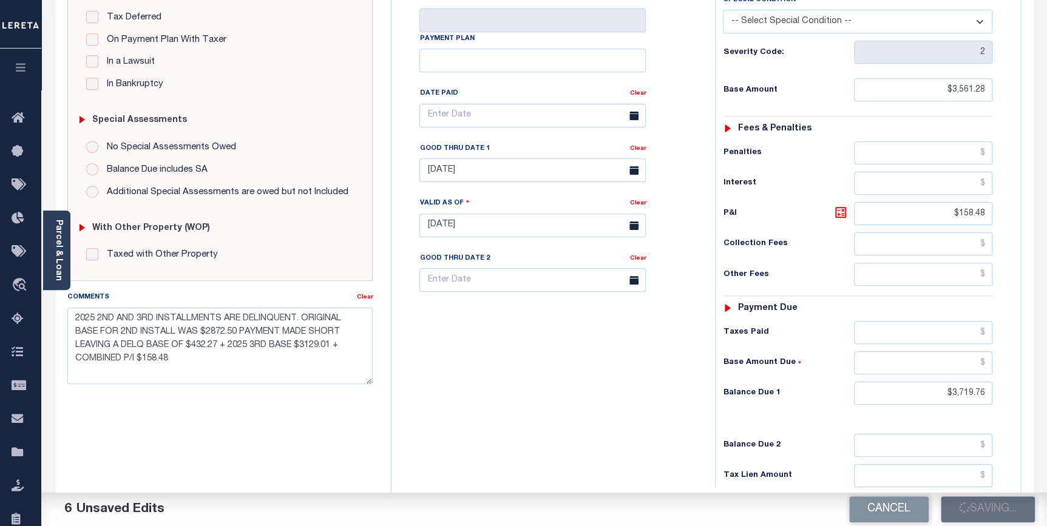
checkbox input "false"
type input "$3,561.28"
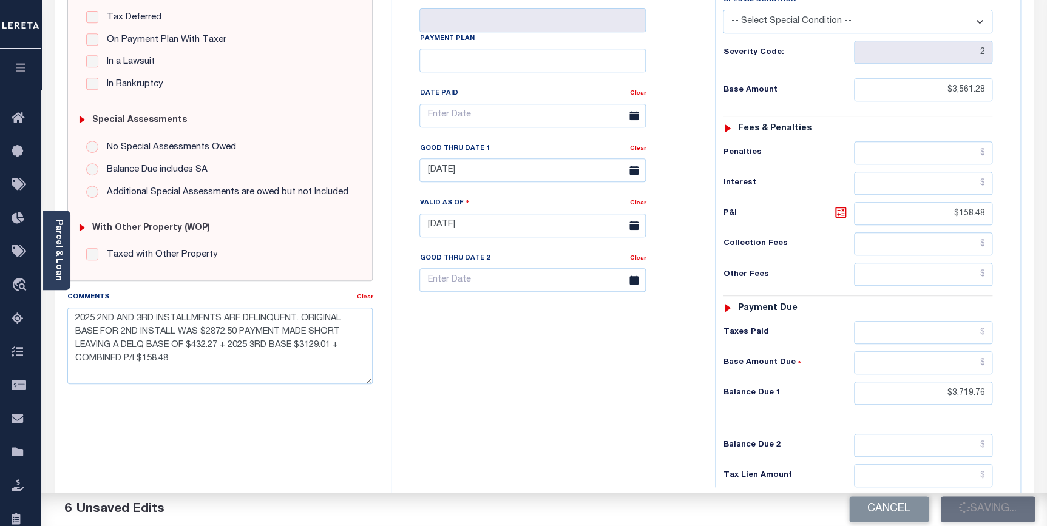
type input "$158.48"
type input "$3,719.76"
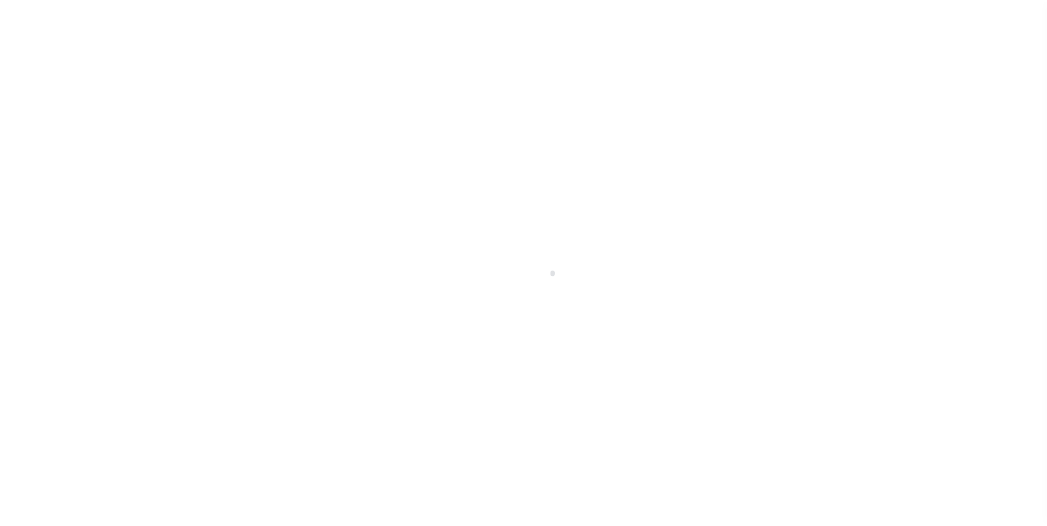
scroll to position [61, 0]
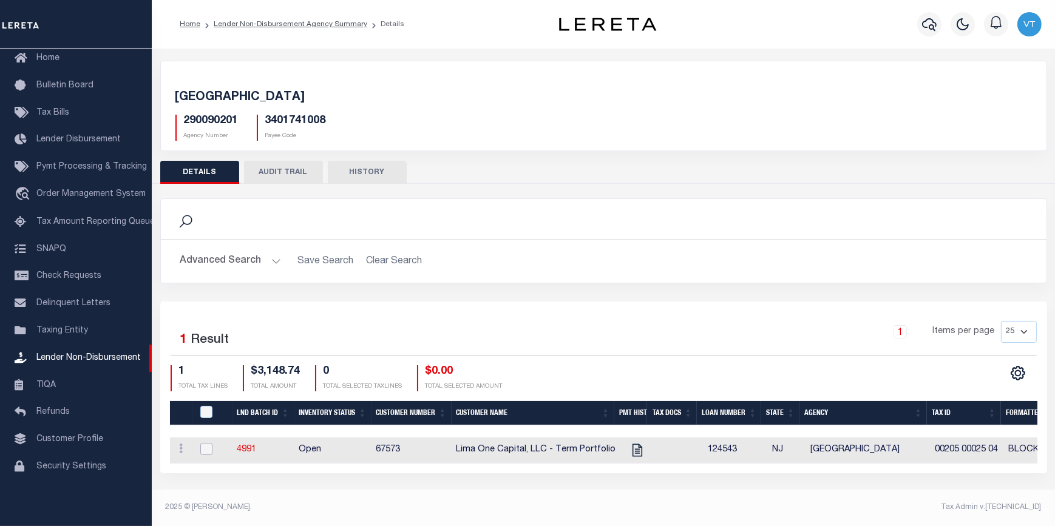
click at [204, 453] on input "checkbox" at bounding box center [206, 449] width 12 height 12
checkbox input "true"
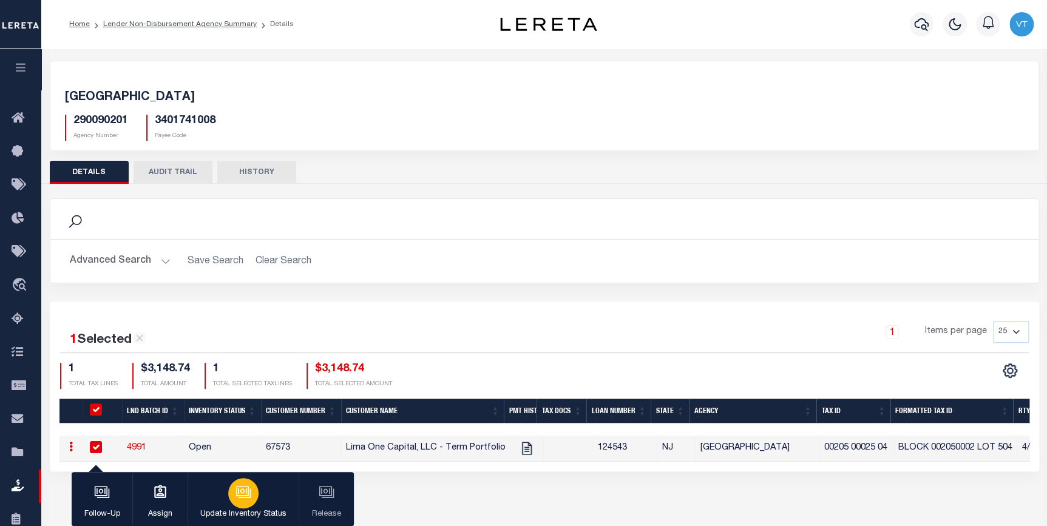
click at [241, 500] on icon "button" at bounding box center [244, 493] width 16 height 16
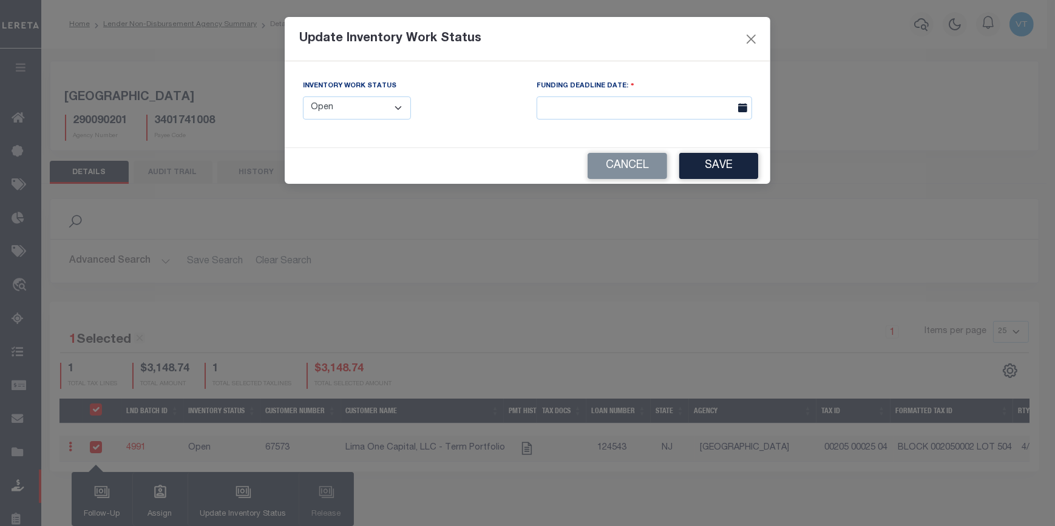
click at [361, 109] on select "--Select-- Open Completed Reported" at bounding box center [357, 109] width 108 height 24
select select "Reported"
click at [303, 97] on select "--Select-- Open Completed Reported" at bounding box center [357, 109] width 108 height 24
click at [719, 170] on button "Save" at bounding box center [718, 166] width 79 height 26
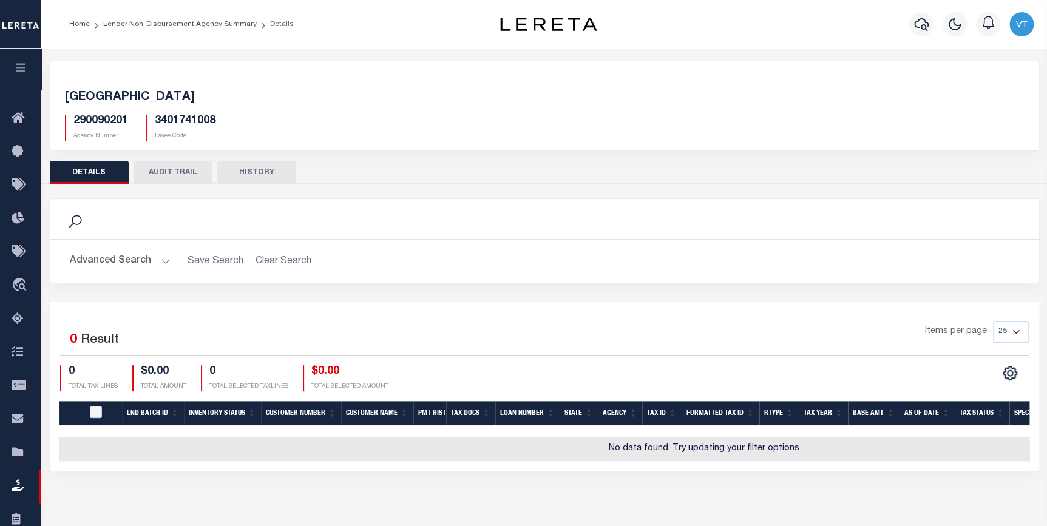
click at [176, 22] on link "Lender Non-Disbursement Agency Summary" at bounding box center [180, 24] width 154 height 7
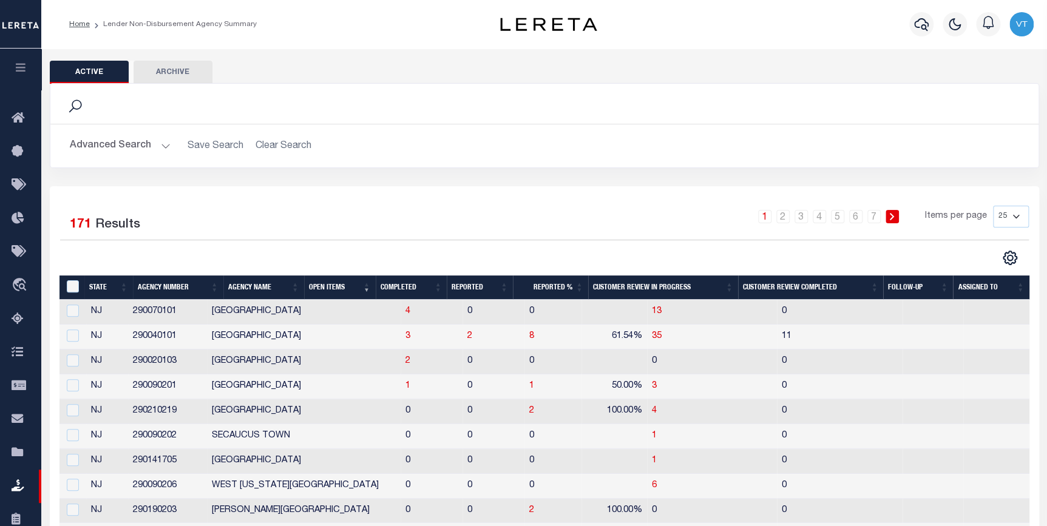
click at [177, 26] on li "Lender Non-Disbursement Agency Summary" at bounding box center [173, 24] width 167 height 11
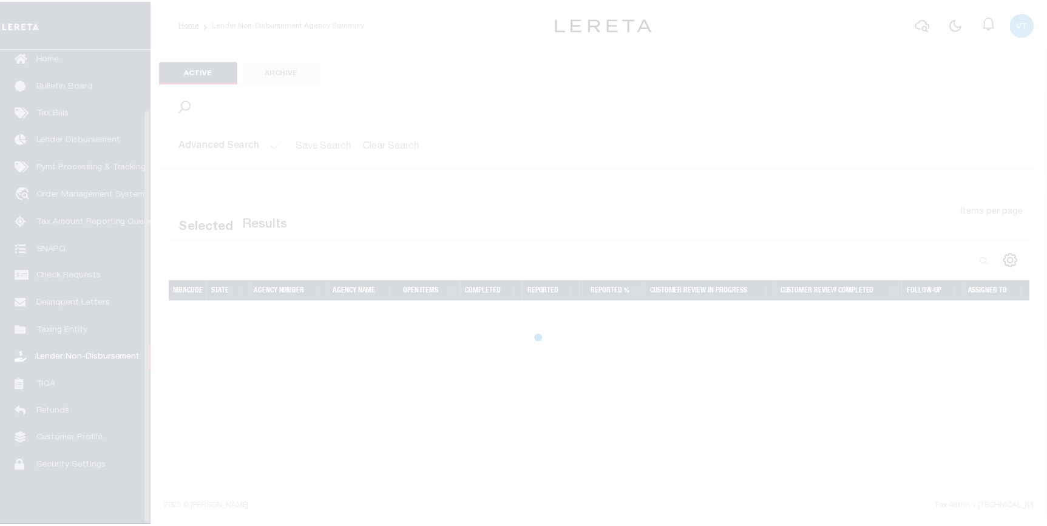
scroll to position [69, 0]
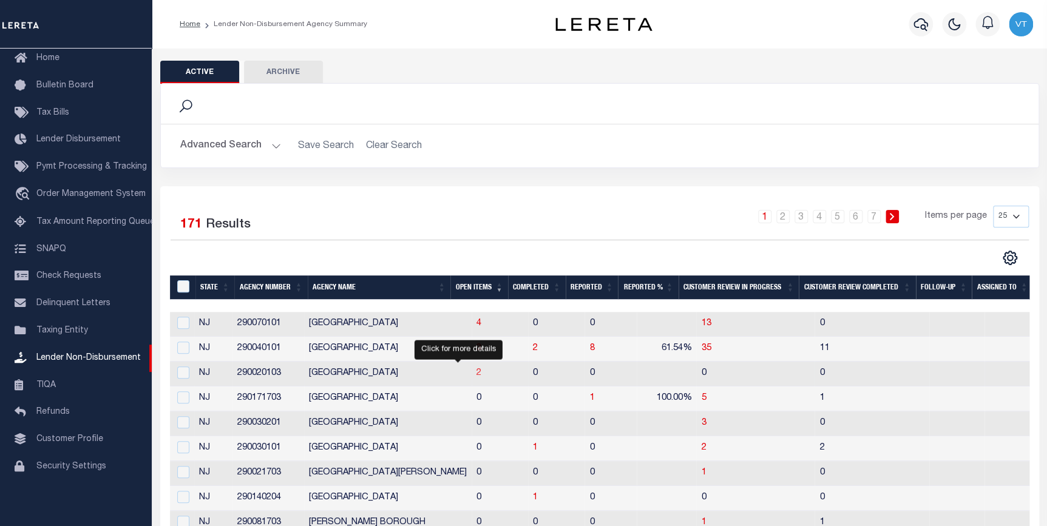
click at [477, 373] on span "2" at bounding box center [479, 373] width 5 height 9
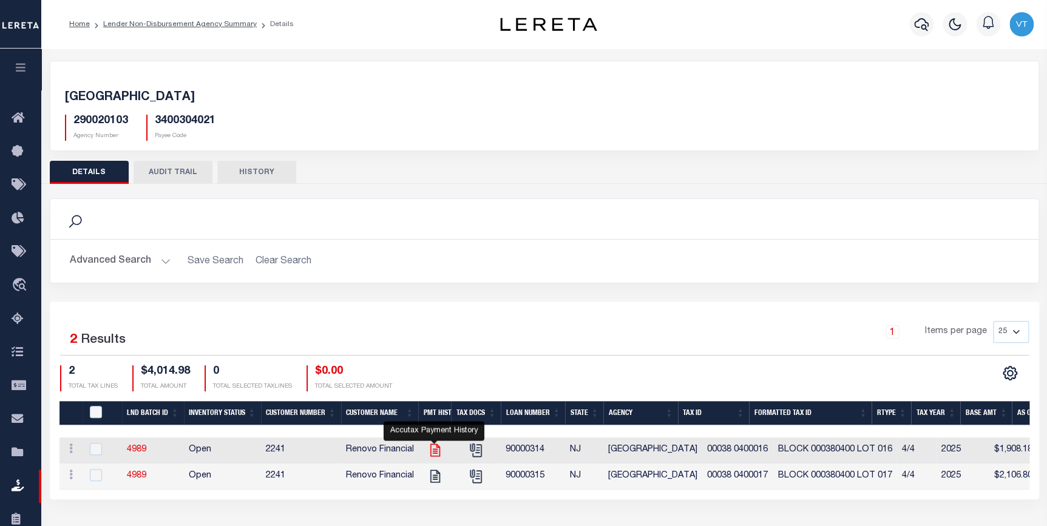
click at [432, 452] on icon "" at bounding box center [435, 451] width 16 height 16
checkbox input "true"
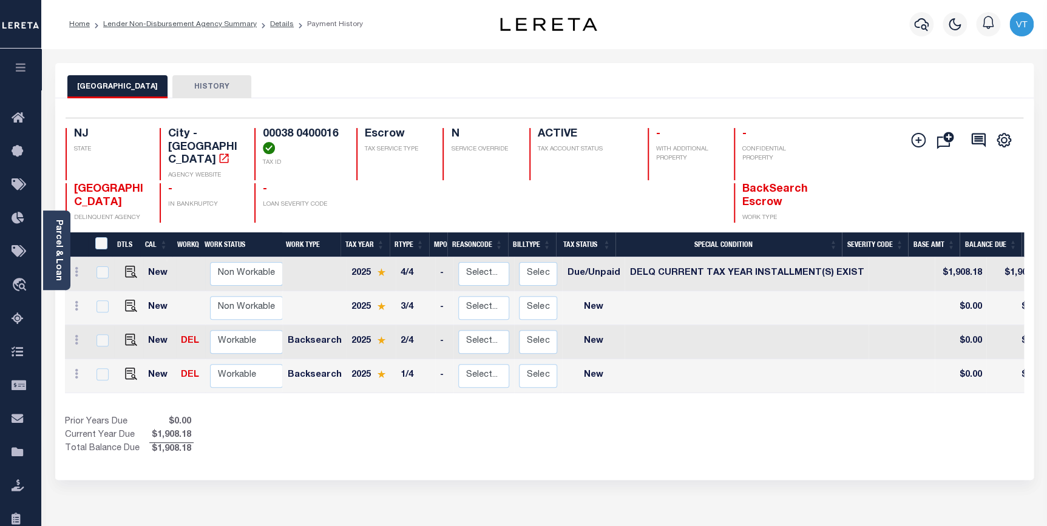
scroll to position [0, 52]
click at [920, 139] on icon "" at bounding box center [918, 140] width 15 height 15
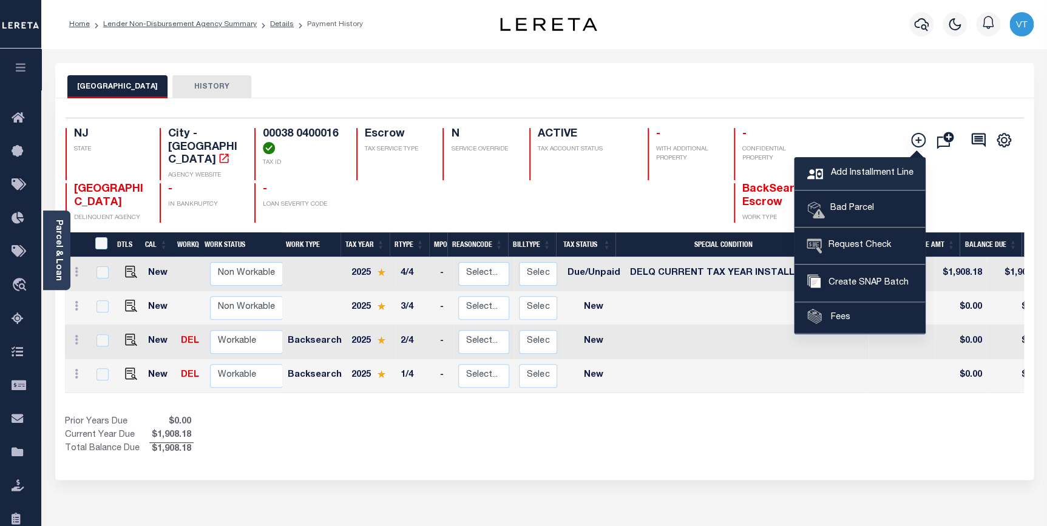
click at [872, 176] on span "Add Installment Line" at bounding box center [871, 173] width 86 height 13
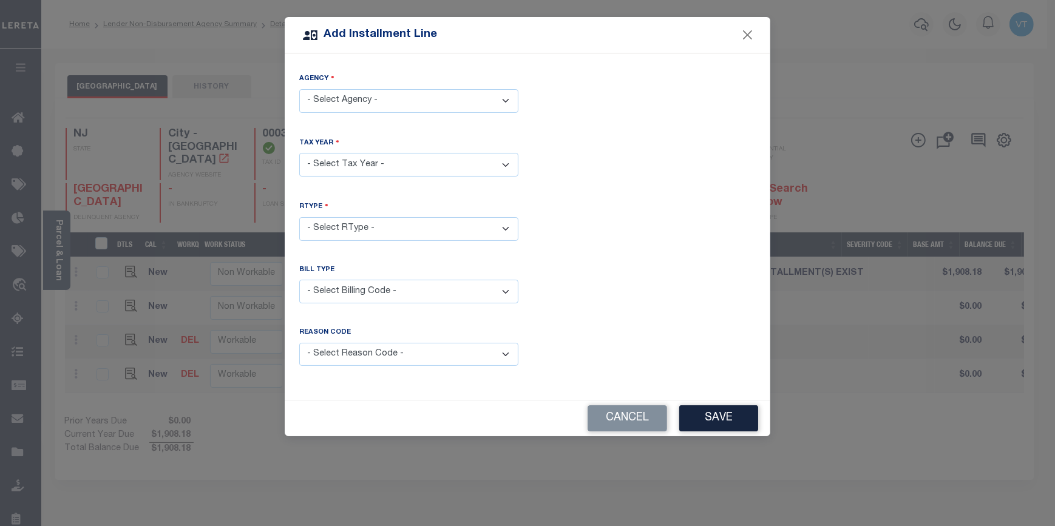
drag, startPoint x: 358, startPoint y: 101, endPoint x: 358, endPoint y: 109, distance: 7.9
click at [358, 101] on select "- Select Agency - GARFIELD CITY - City" at bounding box center [408, 101] width 219 height 24
select select "3400304021"
click at [299, 89] on select "- Select Agency - GARFIELD CITY - City" at bounding box center [408, 101] width 219 height 24
drag, startPoint x: 358, startPoint y: 155, endPoint x: 356, endPoint y: 169, distance: 14.1
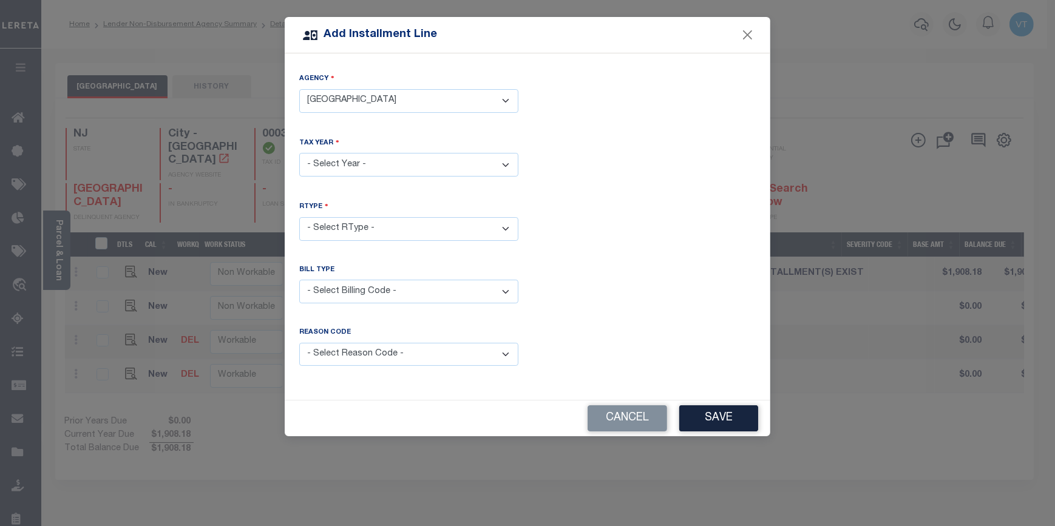
click at [358, 155] on select "- Select Year - 2005 2006 2007 2008 2009 2010 2011 2012 2013 2014 2015 2016 201…" at bounding box center [408, 165] width 219 height 24
select select "2025"
click at [299, 153] on select "- Select Year - 2005 2006 2007 2008 2009 2010 2011 2012 2013 2014 2015 2016 201…" at bounding box center [408, 165] width 219 height 24
click at [378, 227] on select "- Select RType - 1/4 2/4 3/4 4/4" at bounding box center [408, 229] width 219 height 24
select select "2"
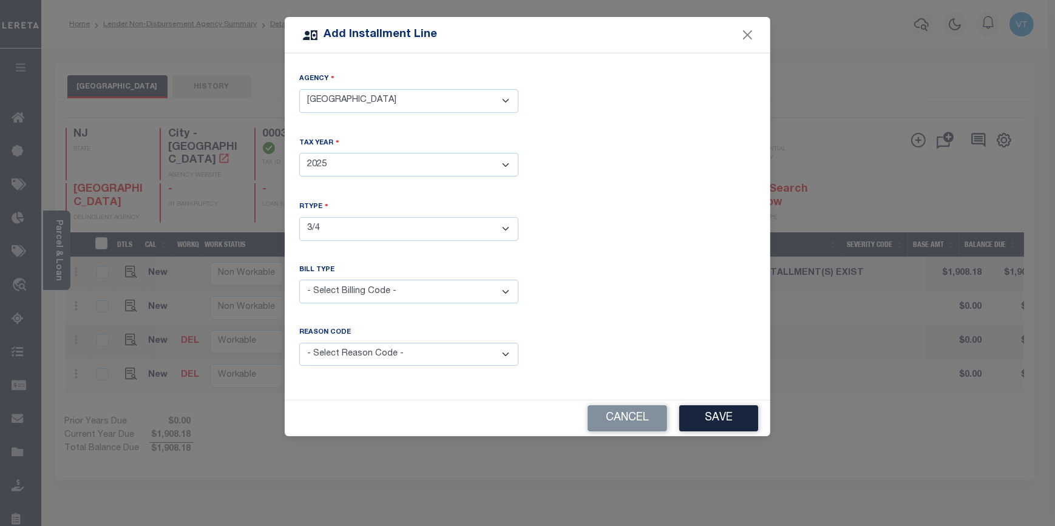
click at [299, 217] on select "- Select RType - 1/4 2/4 3/4 4/4" at bounding box center [408, 229] width 219 height 24
click at [381, 284] on select "- Select Billing Code - Regular Delinquent Supplemental Corrected/Adjusted Bill…" at bounding box center [408, 292] width 219 height 24
select select "1"
click at [299, 280] on select "- Select Billing Code - Regular Delinquent Supplemental Corrected/Adjusted Bill…" at bounding box center [408, 292] width 219 height 24
click at [375, 345] on select "- Select Reason Code - Payment Reversal Taxable Value Change Assessment Change …" at bounding box center [408, 355] width 219 height 24
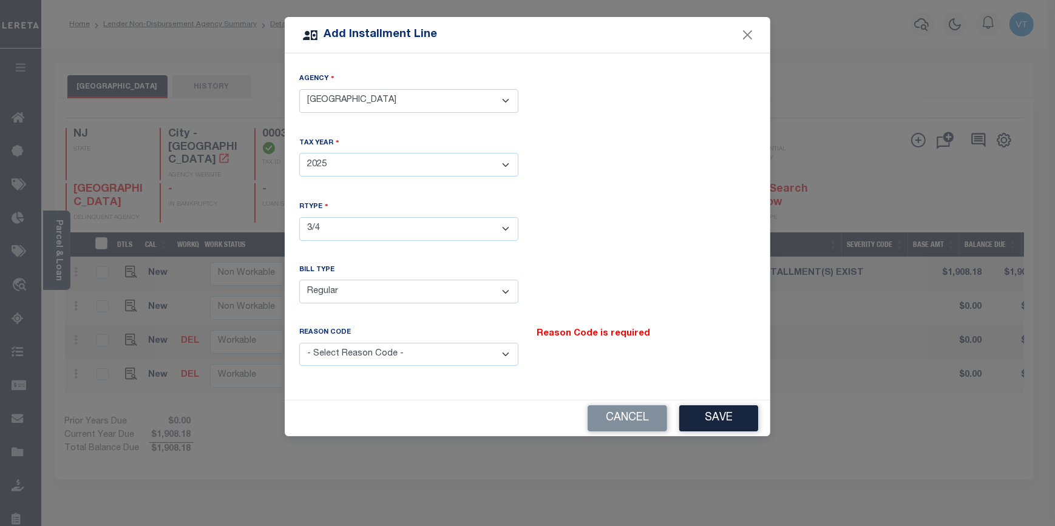
select select "12"
click at [299, 343] on select "- Select Reason Code - Payment Reversal Taxable Value Change Assessment Change …" at bounding box center [408, 355] width 219 height 24
click at [734, 416] on button "Save" at bounding box center [718, 419] width 79 height 26
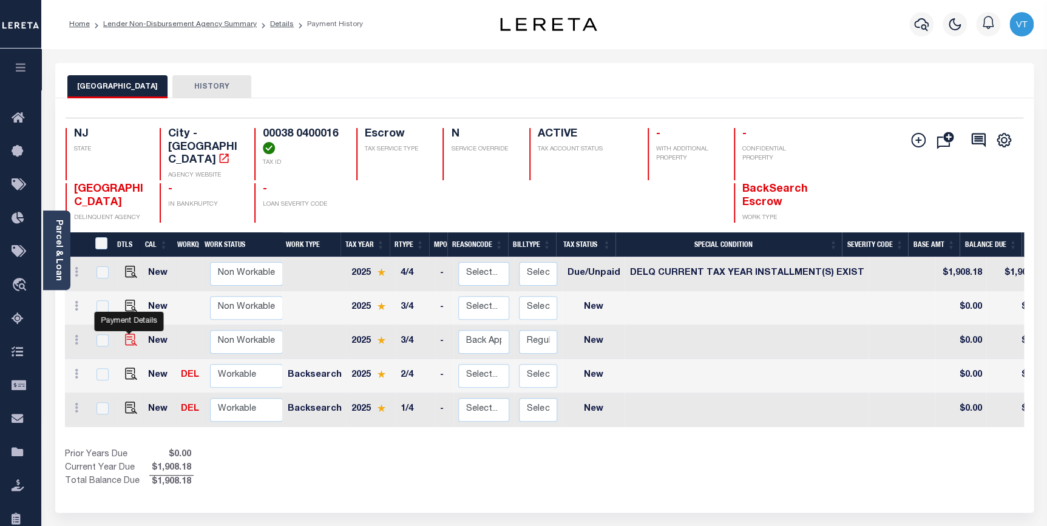
click at [129, 334] on img at bounding box center [131, 340] width 12 height 12
checkbox input "true"
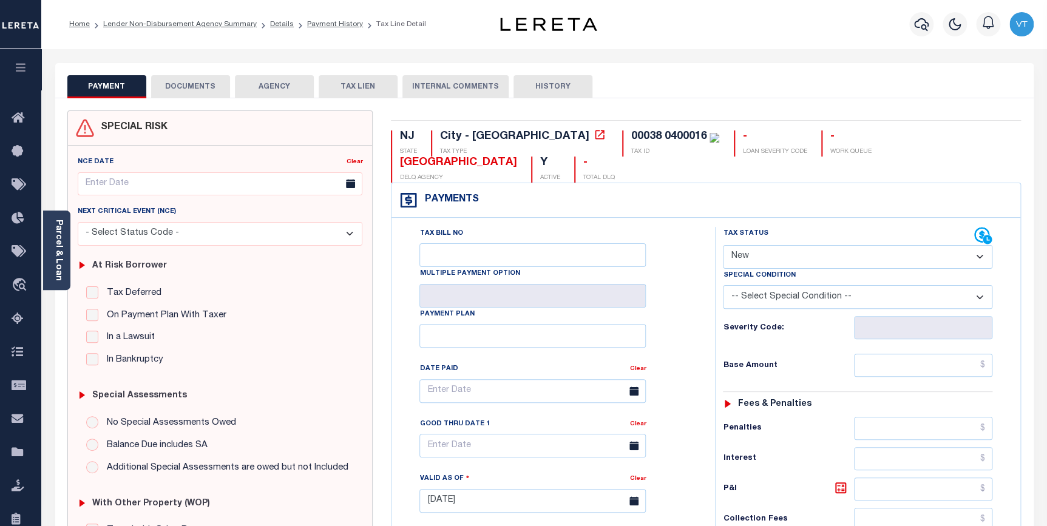
click at [794, 245] on select "- Select Status Code - Open Due/Unpaid Paid Incomplete No Tax Due Internal Refu…" at bounding box center [858, 257] width 270 height 24
select select "DUE"
click at [723, 245] on select "- Select Status Code - Open Due/Unpaid Paid Incomplete No Tax Due Internal Refu…" at bounding box center [858, 257] width 270 height 24
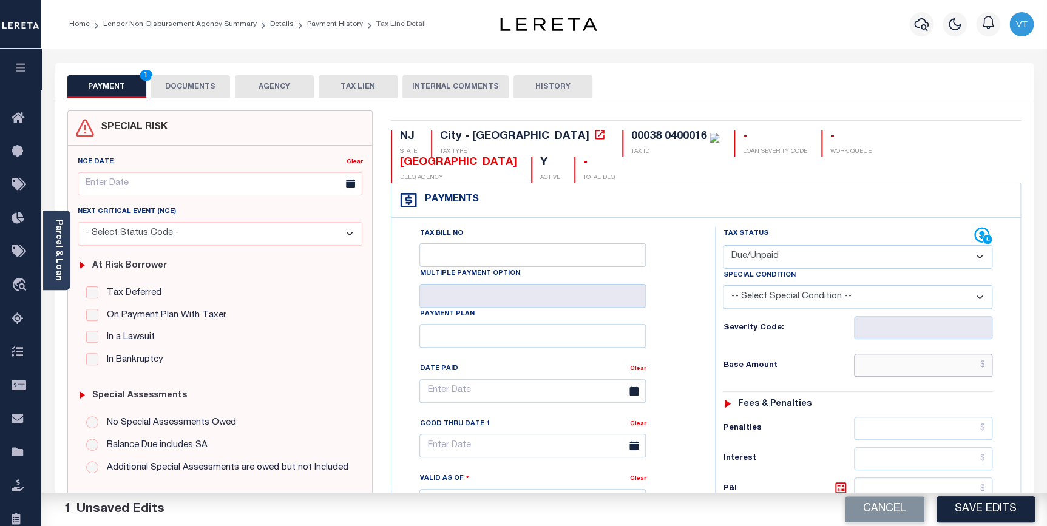
click at [886, 354] on input "text" at bounding box center [923, 365] width 139 height 23
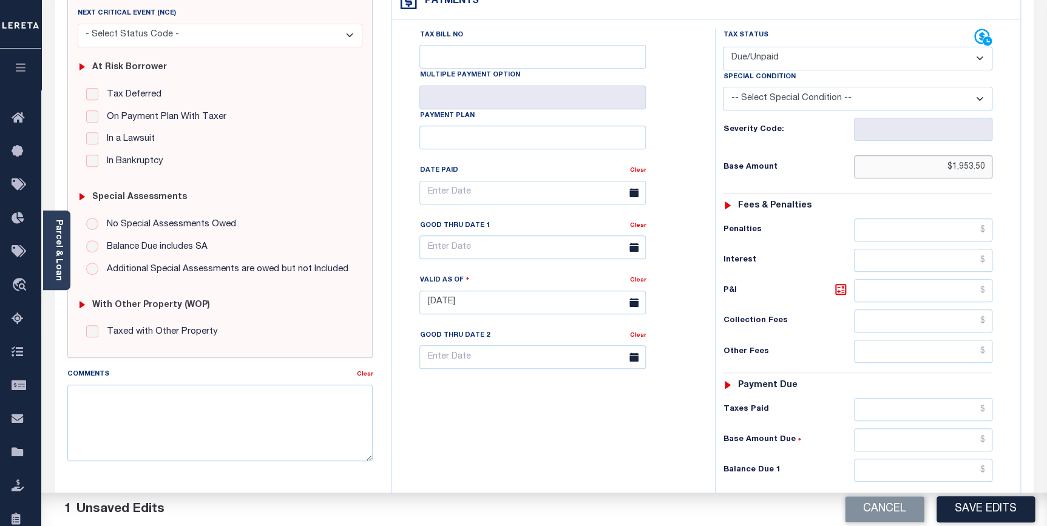
scroll to position [220, 0]
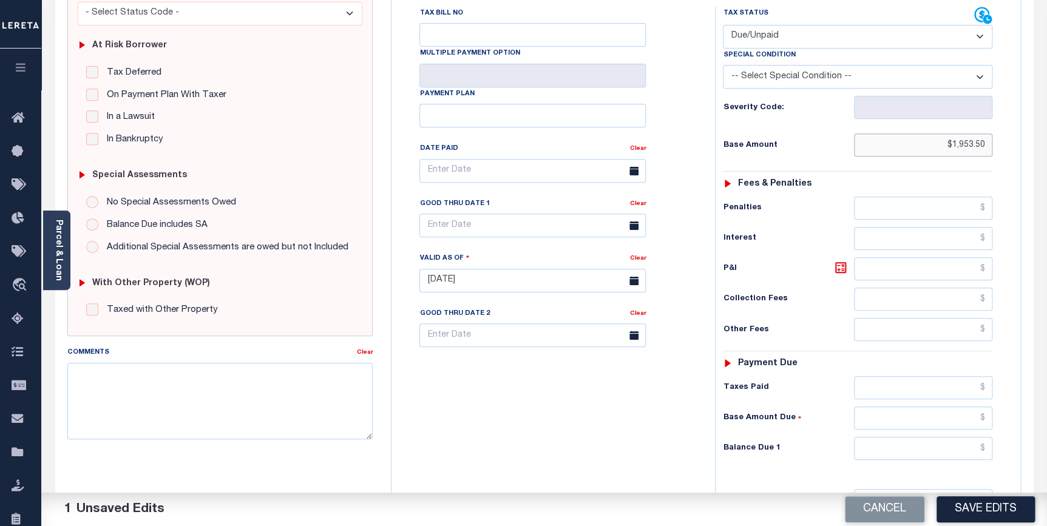
type input "$1,953.50"
click at [896, 437] on input "text" at bounding box center [923, 448] width 139 height 23
type input "$2,003.35"
click at [843, 260] on icon at bounding box center [841, 267] width 15 height 15
type input "$49.85"
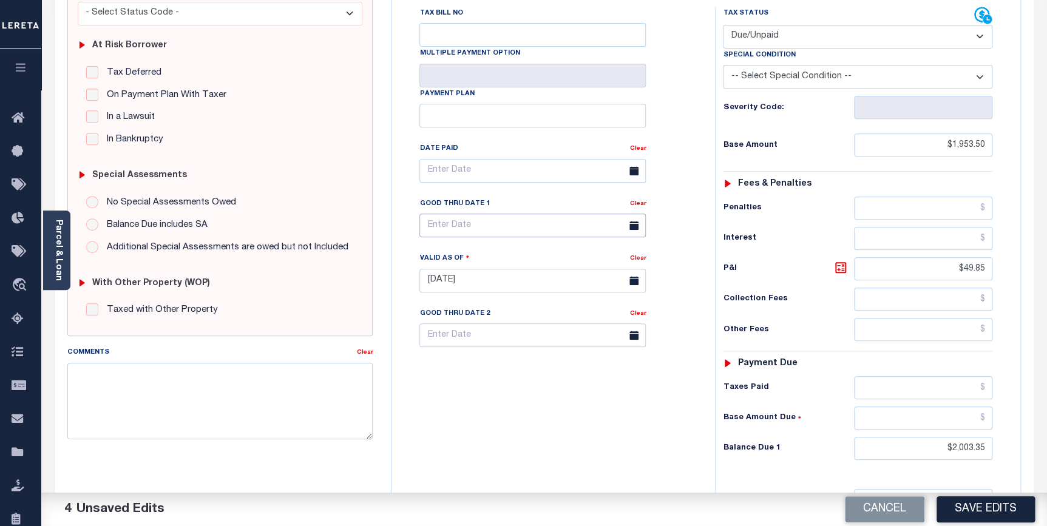
click at [443, 214] on input "text" at bounding box center [533, 226] width 226 height 24
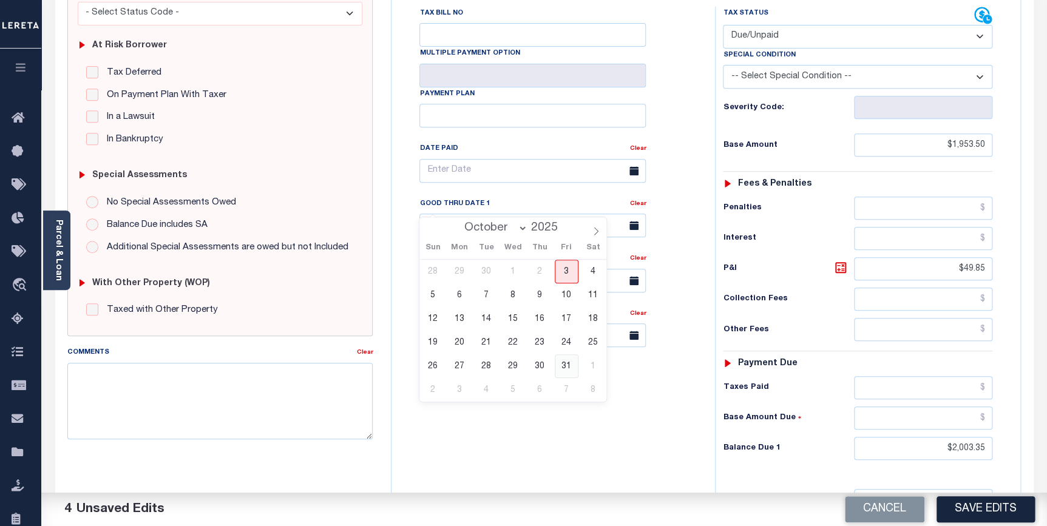
click at [565, 367] on span "31" at bounding box center [567, 367] width 24 height 24
type input "[DATE]"
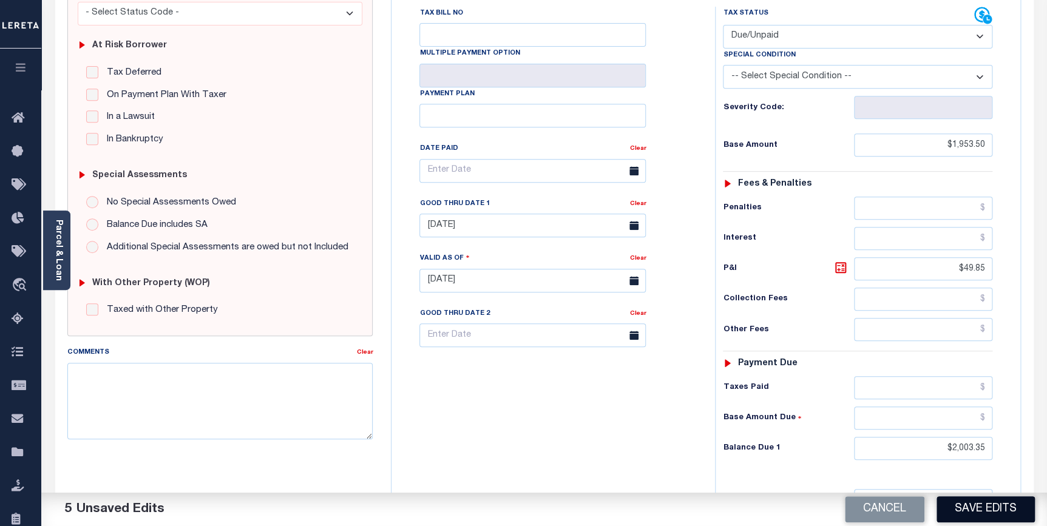
click at [984, 513] on button "Save Edits" at bounding box center [986, 510] width 98 height 26
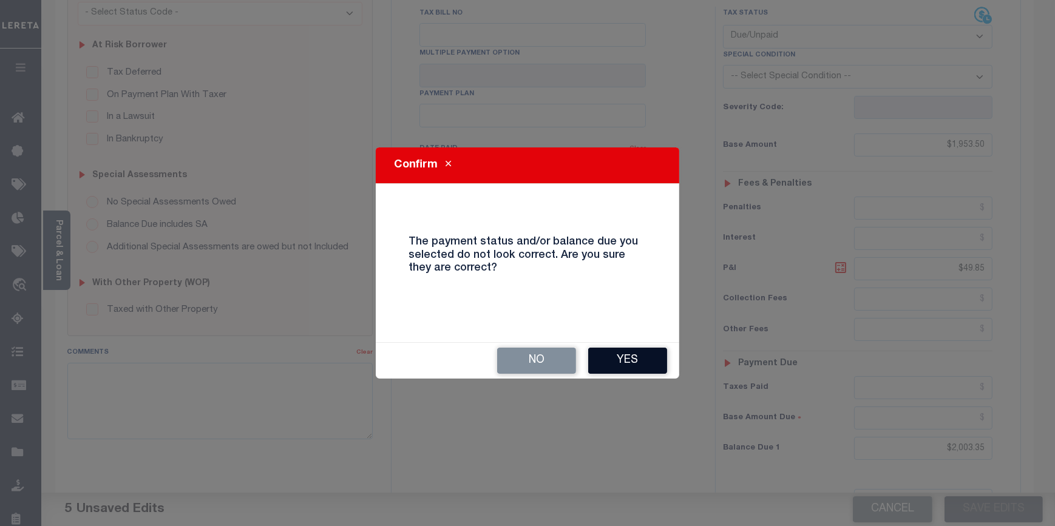
click at [651, 352] on button "Yes" at bounding box center [627, 361] width 79 height 26
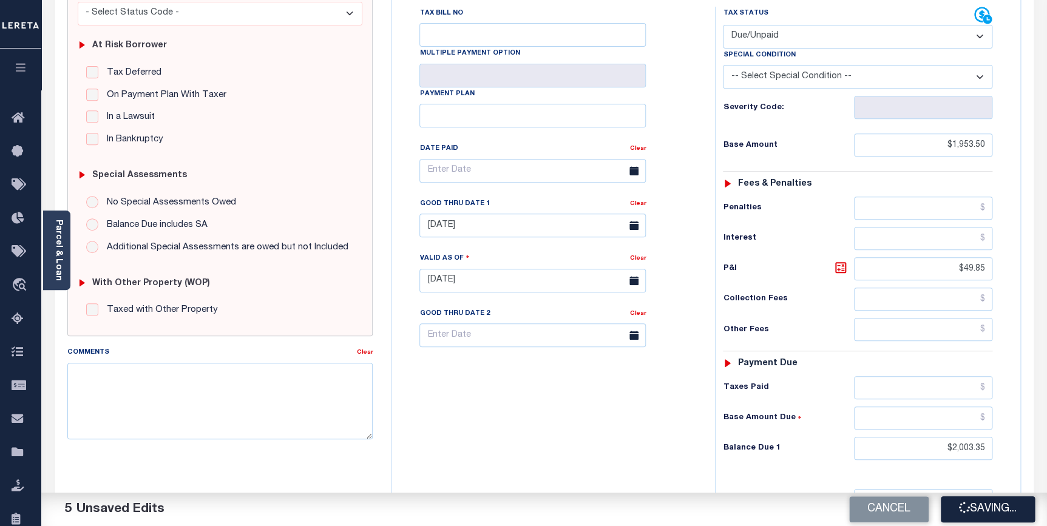
checkbox input "false"
type input "$1,953.5"
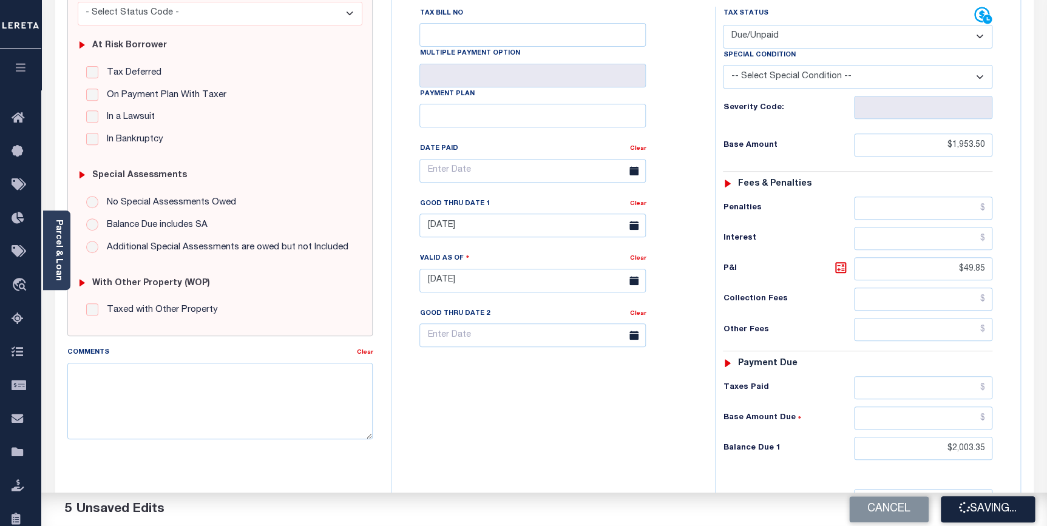
type input "$49.85"
type input "$2,003.35"
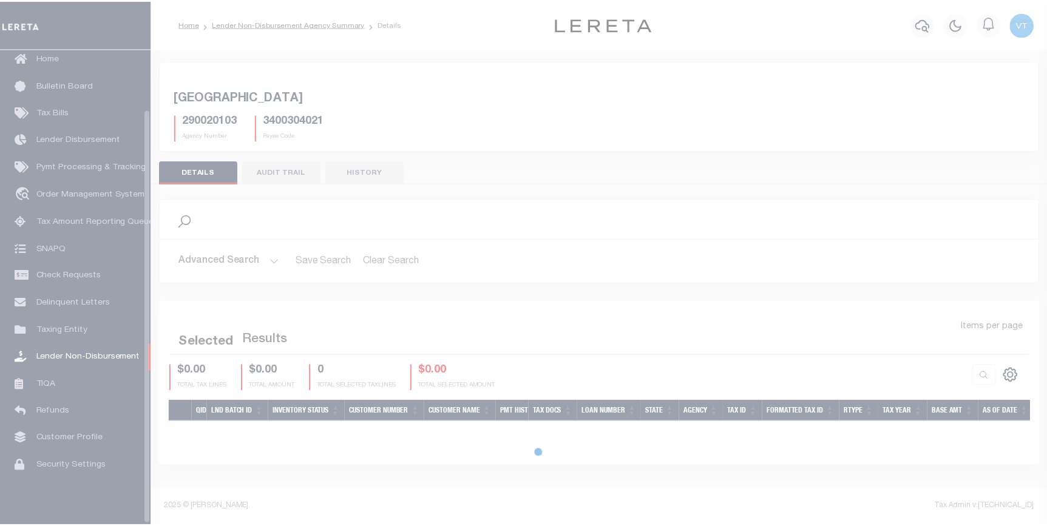
scroll to position [69, 0]
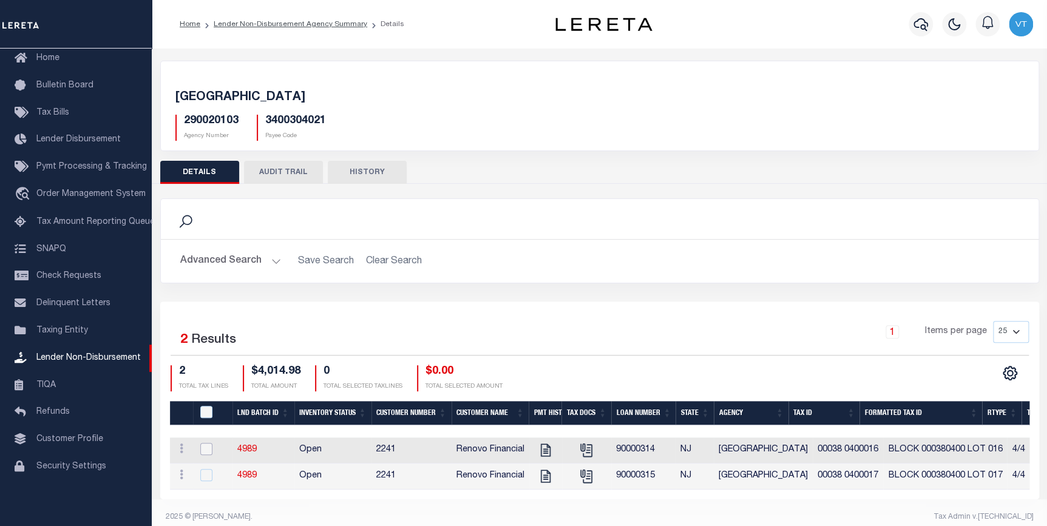
click at [209, 447] on input "checkbox" at bounding box center [206, 449] width 12 height 12
checkbox input "true"
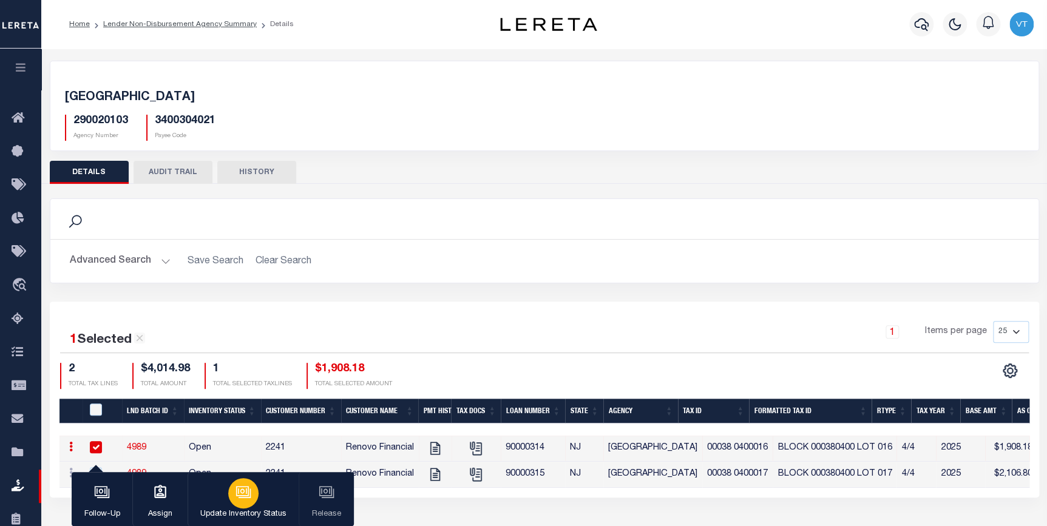
click at [240, 500] on icon "button" at bounding box center [244, 493] width 16 height 16
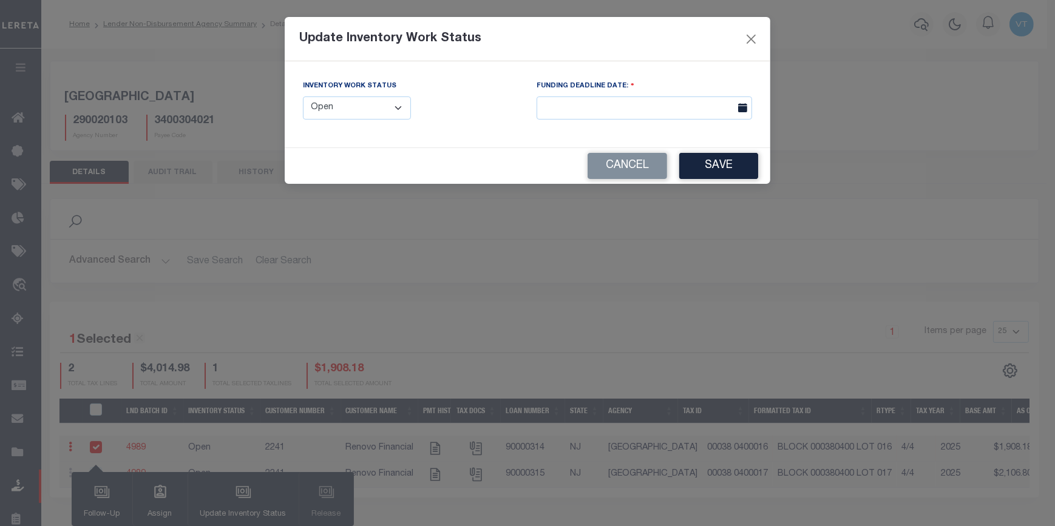
click at [349, 109] on select "--Select-- Open Completed Reported" at bounding box center [357, 109] width 108 height 24
select select "Reported"
click at [303, 97] on select "--Select-- Open Completed Reported" at bounding box center [357, 109] width 108 height 24
click at [741, 171] on button "Save" at bounding box center [718, 166] width 79 height 26
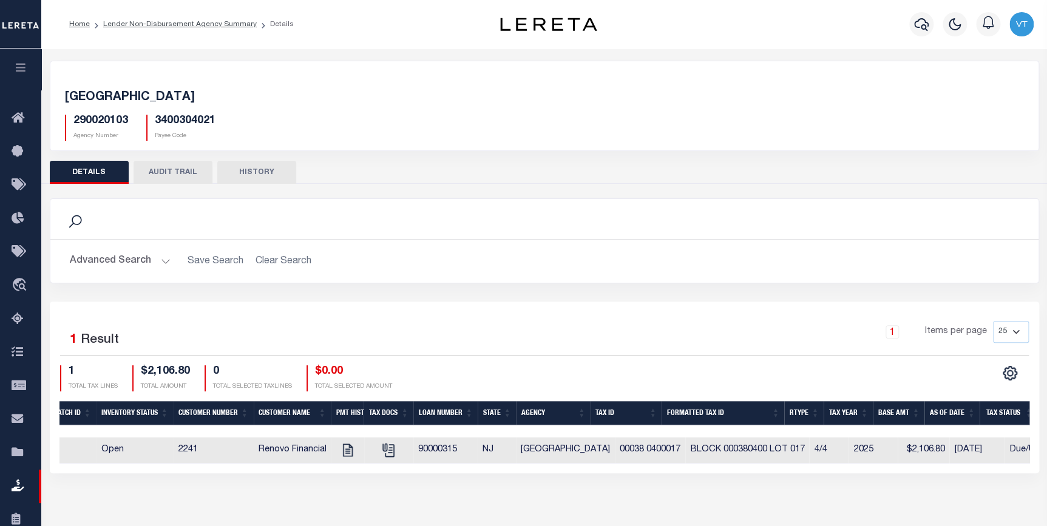
scroll to position [0, 88]
click at [346, 453] on icon at bounding box center [347, 450] width 10 height 13
checkbox input "true"
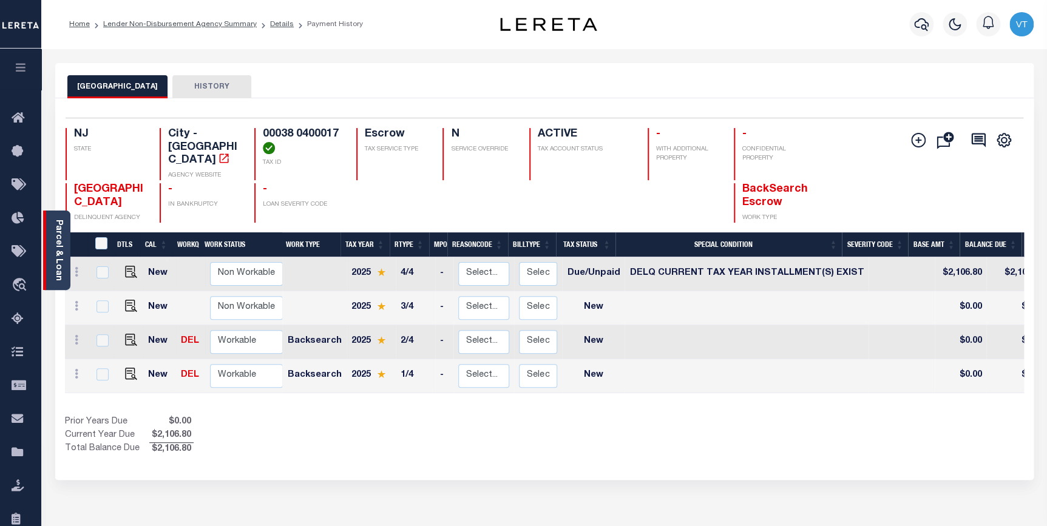
click at [58, 247] on link "Parcel & Loan" at bounding box center [58, 250] width 9 height 61
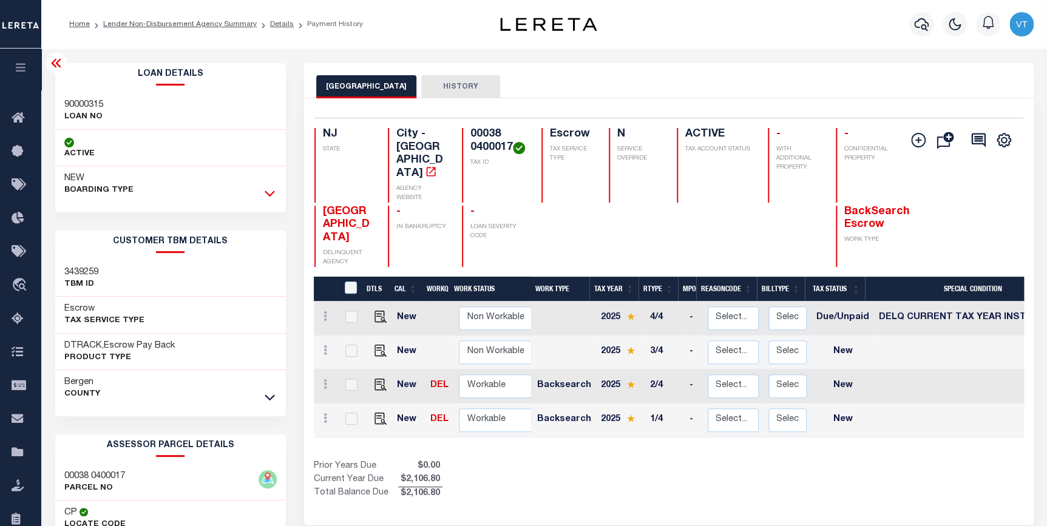
click at [273, 195] on icon at bounding box center [270, 193] width 10 height 13
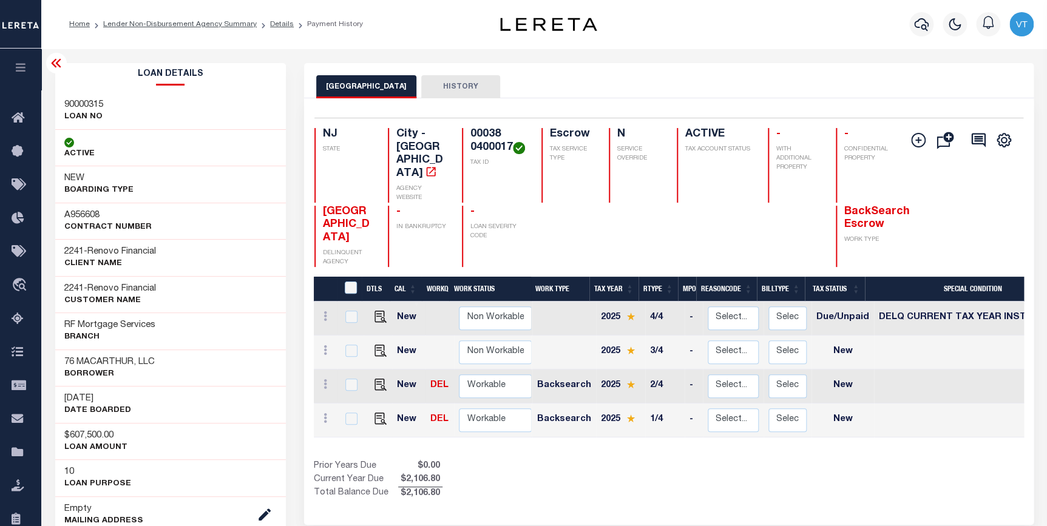
click at [64, 64] on div at bounding box center [56, 63] width 21 height 21
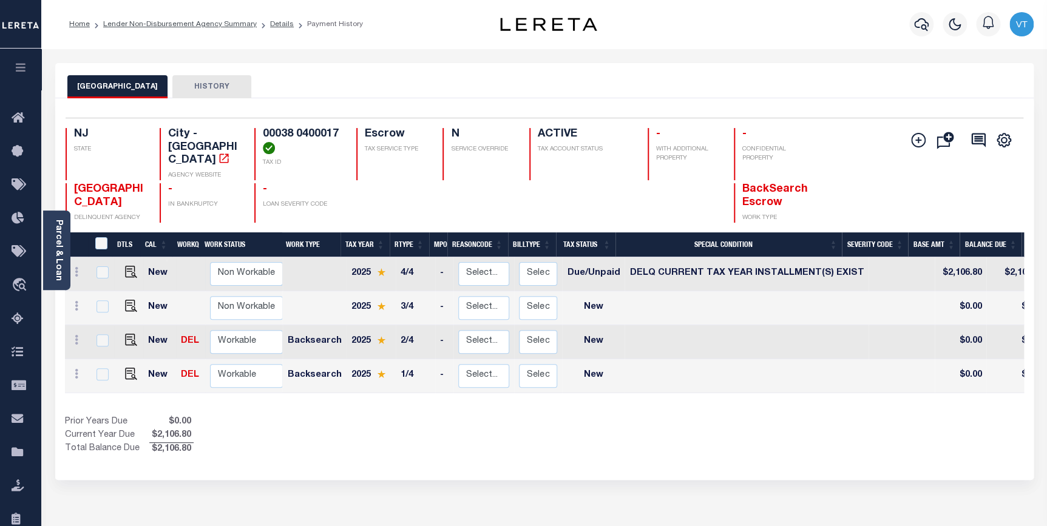
drag, startPoint x: 460, startPoint y: 378, endPoint x: 540, endPoint y: 385, distance: 80.4
click at [540, 385] on div "DTLS CAL WorkQ Work Status Work Type Tax Year RType MPO ReasonCode BillType Tax…" at bounding box center [544, 325] width 959 height 136
click at [127, 300] on img "" at bounding box center [131, 306] width 12 height 12
checkbox input "true"
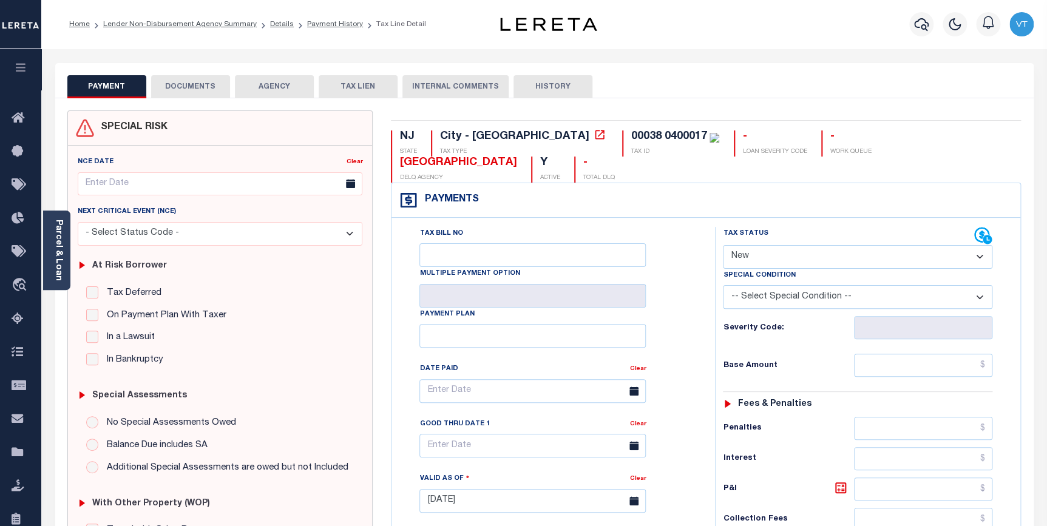
click at [769, 245] on select "- Select Status Code - Open Due/Unpaid Paid Incomplete No Tax Due Internal Refu…" at bounding box center [858, 257] width 270 height 24
select select "DUE"
click at [723, 245] on select "- Select Status Code - Open Due/Unpaid Paid Incomplete No Tax Due Internal Refu…" at bounding box center [858, 257] width 270 height 24
type input "[DATE]"
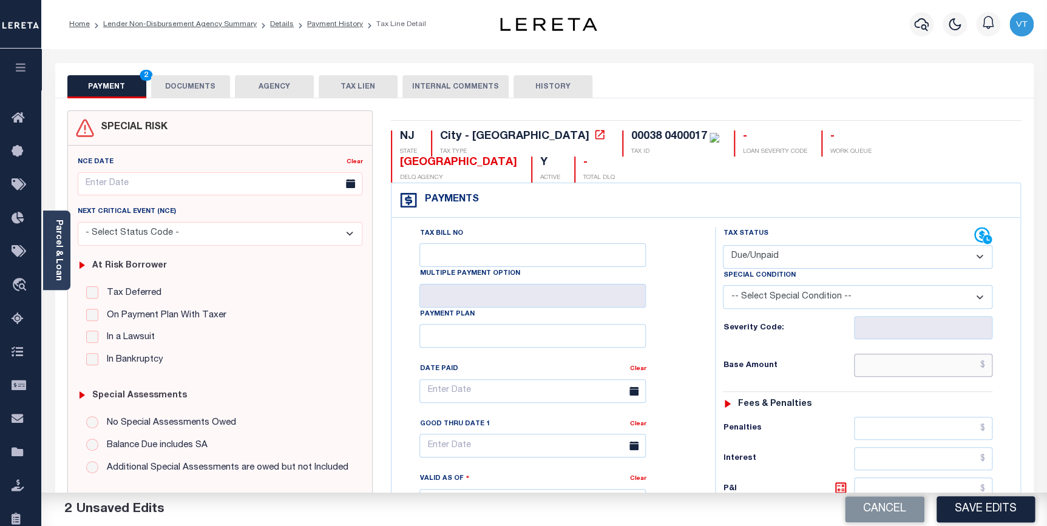
click at [880, 354] on input "text" at bounding box center [923, 365] width 139 height 23
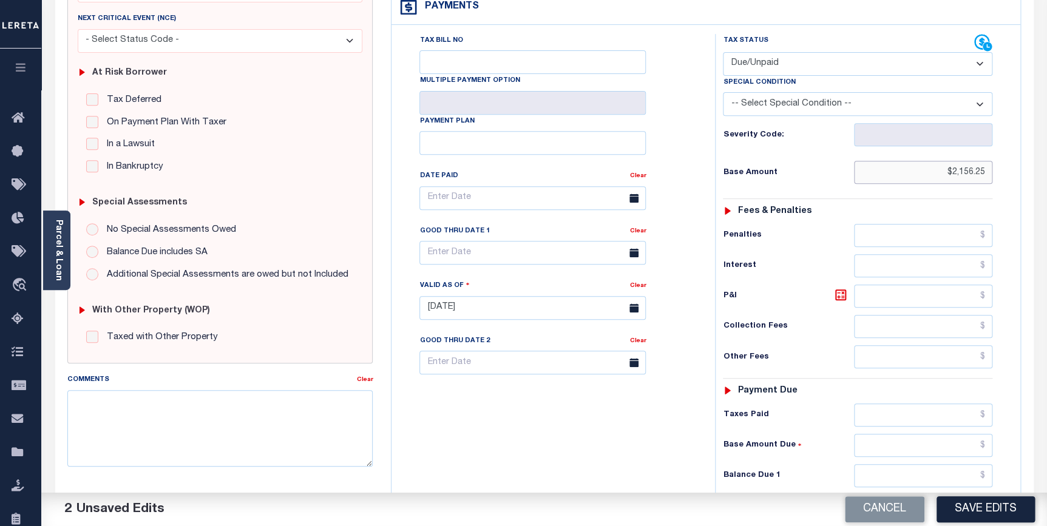
scroll to position [220, 0]
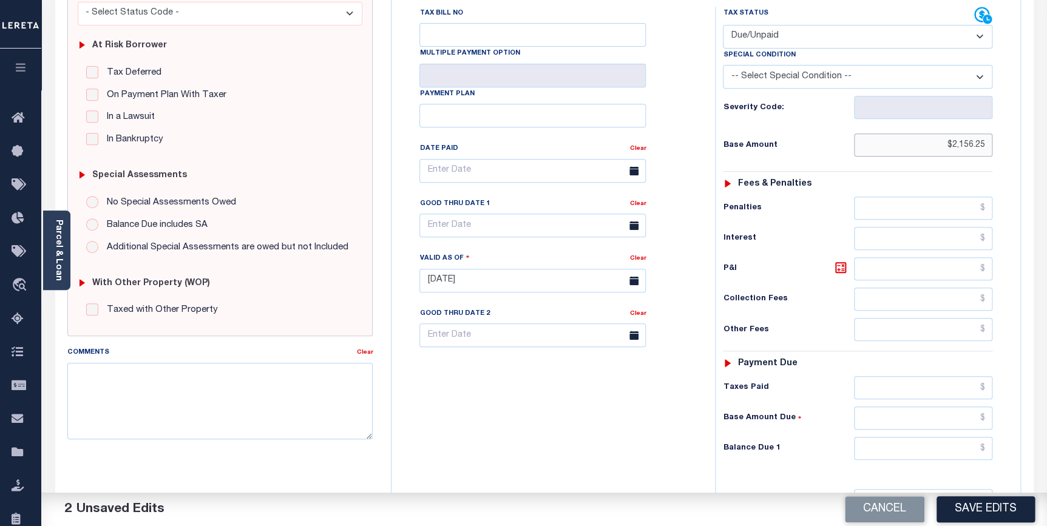
type input "$2,156.25"
click at [886, 437] on input "text" at bounding box center [923, 448] width 139 height 23
type input "$2,215.12"
click at [843, 262] on icon at bounding box center [840, 267] width 11 height 11
type input "$58.87"
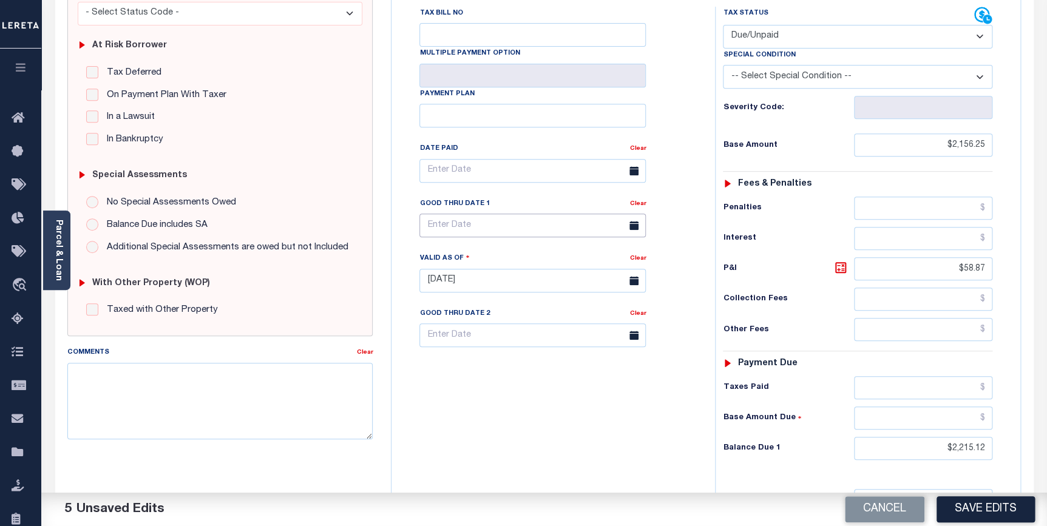
click at [466, 214] on input "text" at bounding box center [533, 226] width 226 height 24
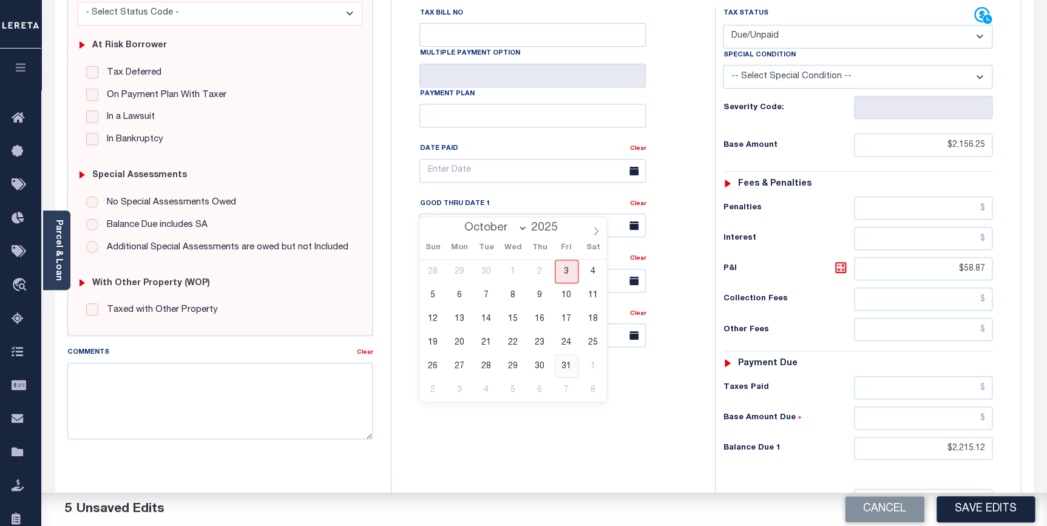
click at [568, 370] on span "31" at bounding box center [567, 367] width 24 height 24
type input "[DATE]"
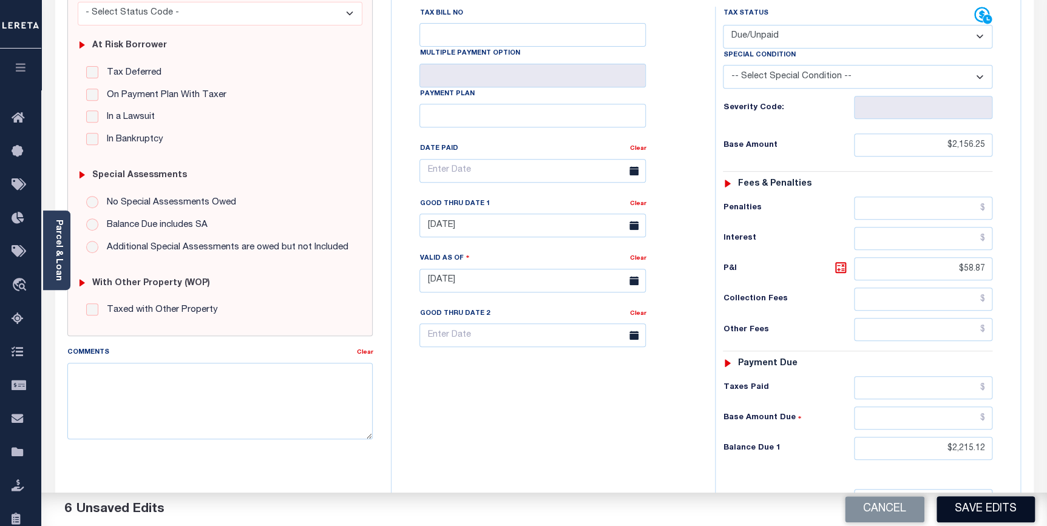
click at [998, 508] on button "Save Edits" at bounding box center [986, 510] width 98 height 26
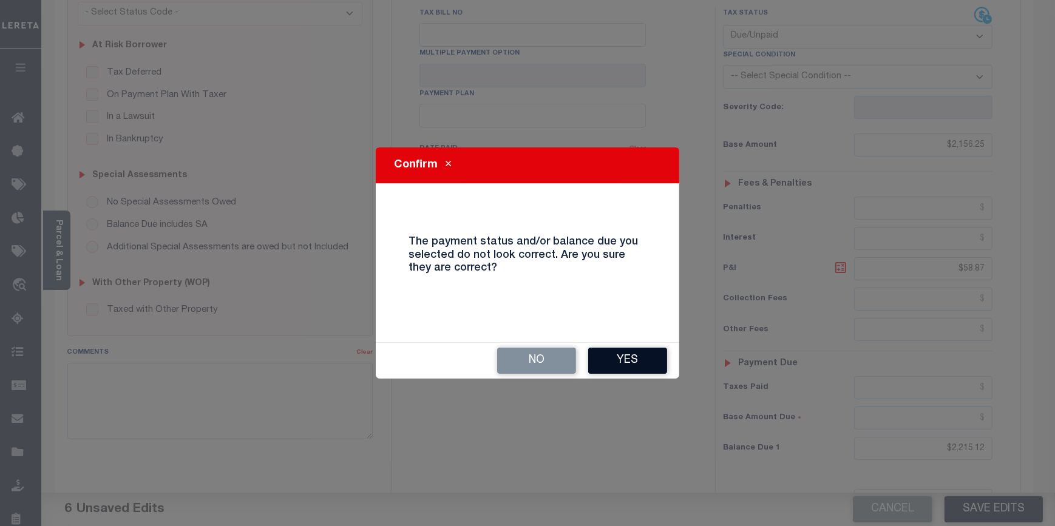
click at [635, 361] on button "Yes" at bounding box center [627, 361] width 79 height 26
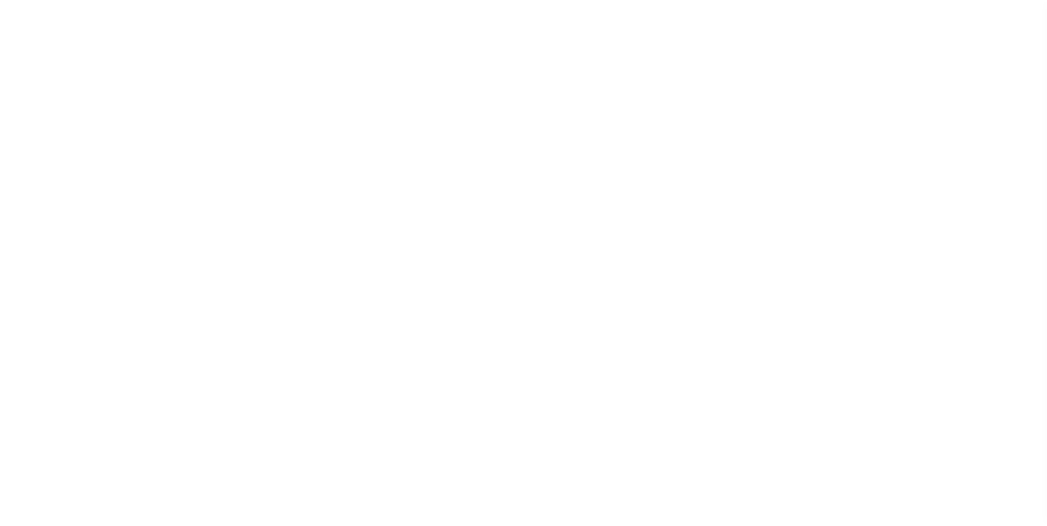
scroll to position [69, 0]
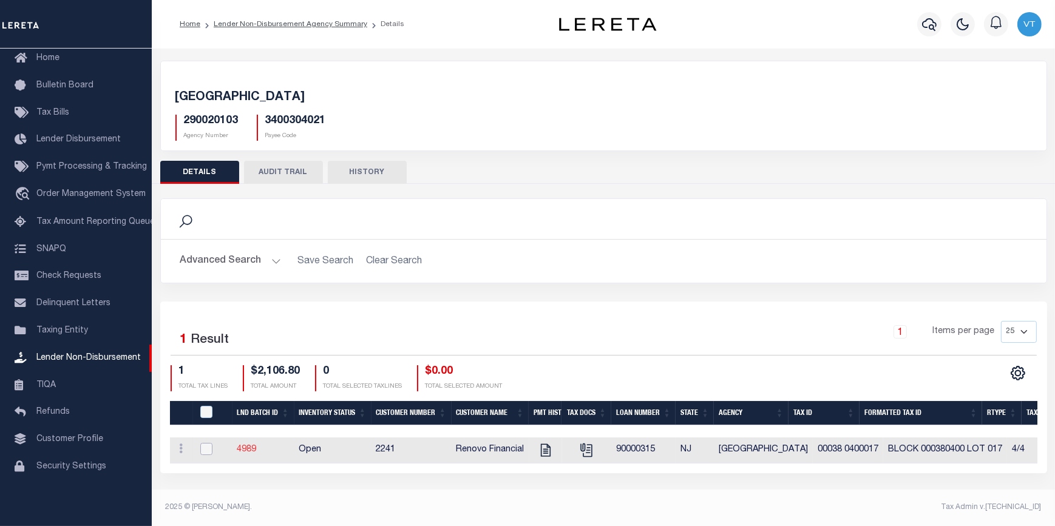
click at [205, 450] on input "checkbox" at bounding box center [206, 449] width 12 height 12
checkbox input "true"
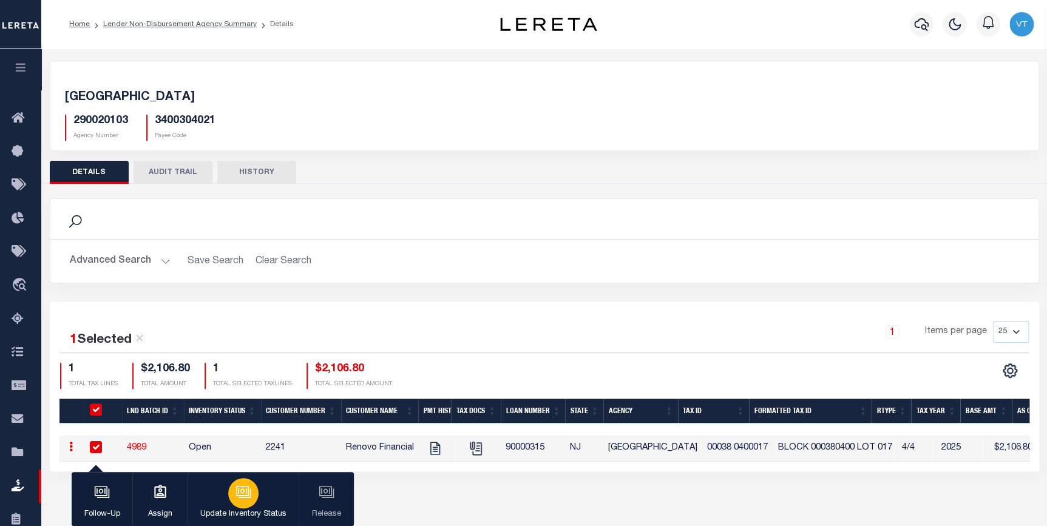
click at [250, 503] on div "button" at bounding box center [243, 493] width 30 height 30
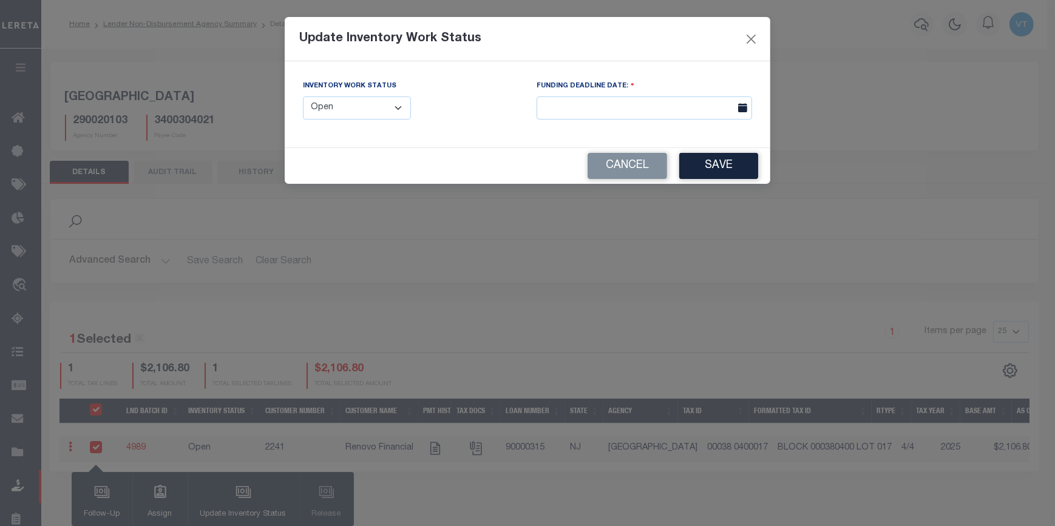
drag, startPoint x: 336, startPoint y: 112, endPoint x: 335, endPoint y: 118, distance: 6.1
click at [336, 112] on select "--Select-- Open Completed Reported" at bounding box center [357, 109] width 108 height 24
select select "Reported"
click at [303, 97] on select "--Select-- Open Completed Reported" at bounding box center [357, 109] width 108 height 24
click at [732, 172] on button "Save" at bounding box center [718, 166] width 79 height 26
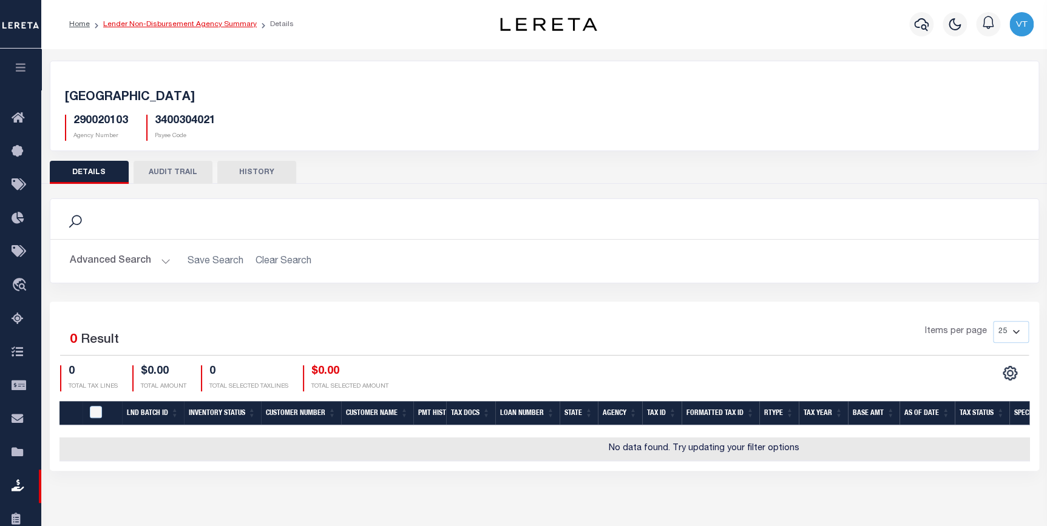
click at [179, 24] on link "Lender Non-Disbursement Agency Summary" at bounding box center [180, 24] width 154 height 7
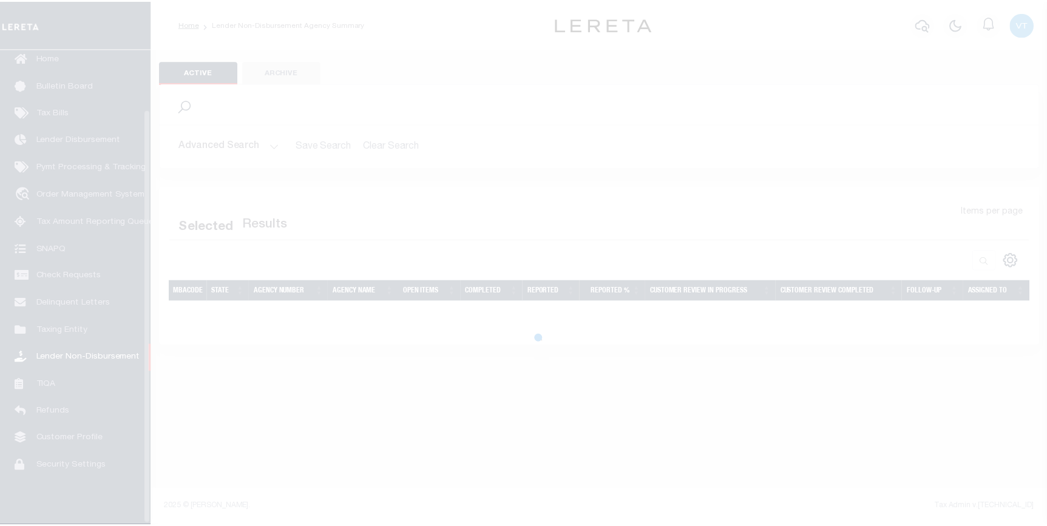
scroll to position [69, 0]
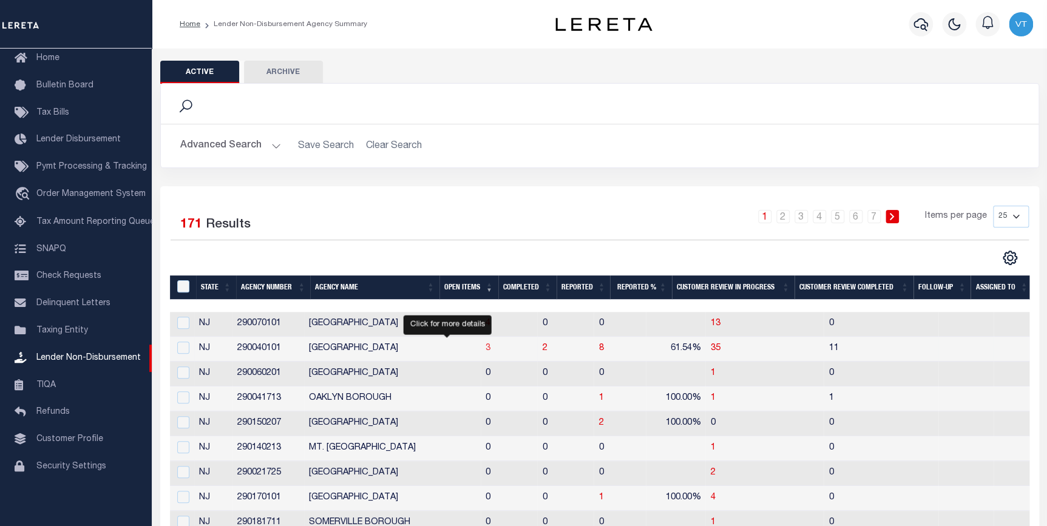
click at [486, 350] on span "3" at bounding box center [488, 348] width 5 height 9
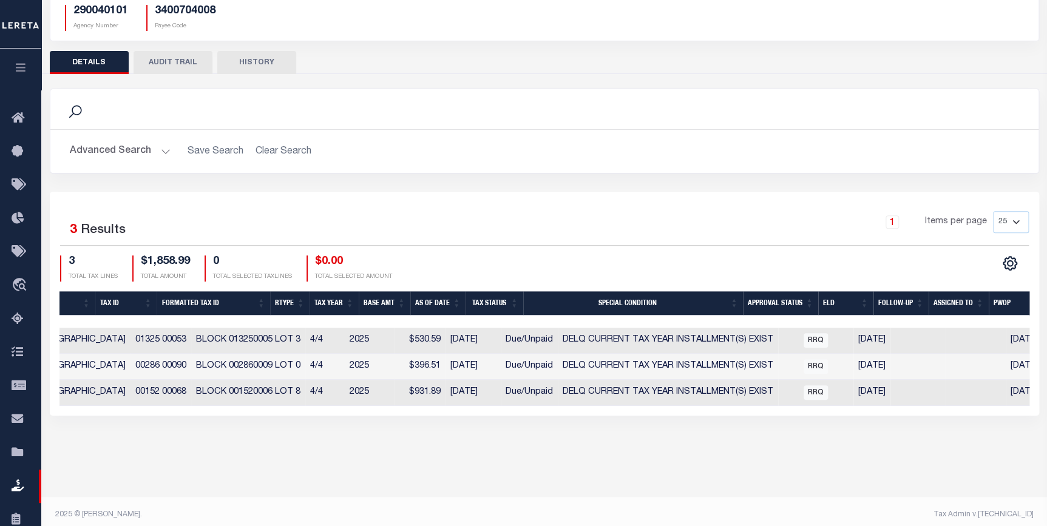
scroll to position [0, 662]
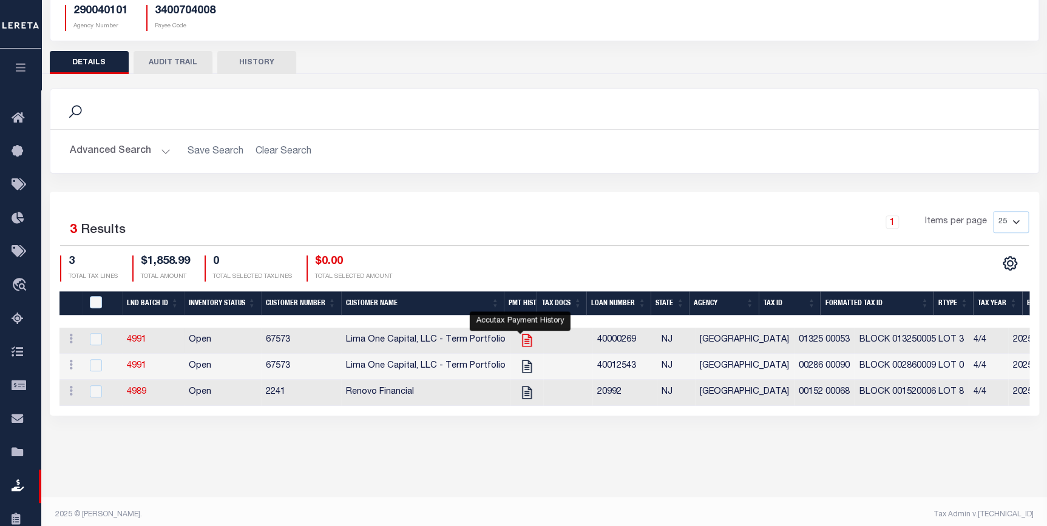
click at [521, 341] on icon "" at bounding box center [527, 341] width 16 height 16
checkbox input "true"
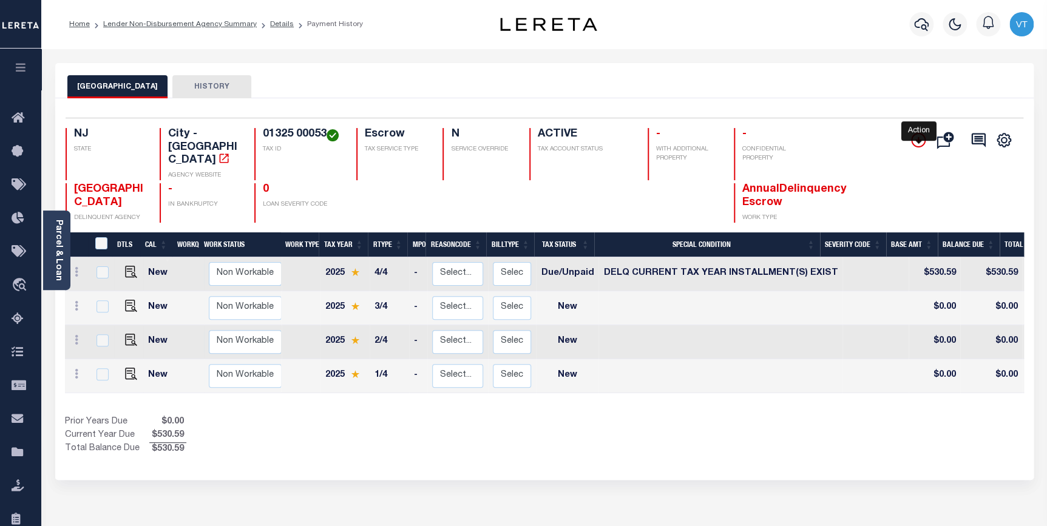
click at [920, 141] on icon "" at bounding box center [919, 140] width 6 height 6
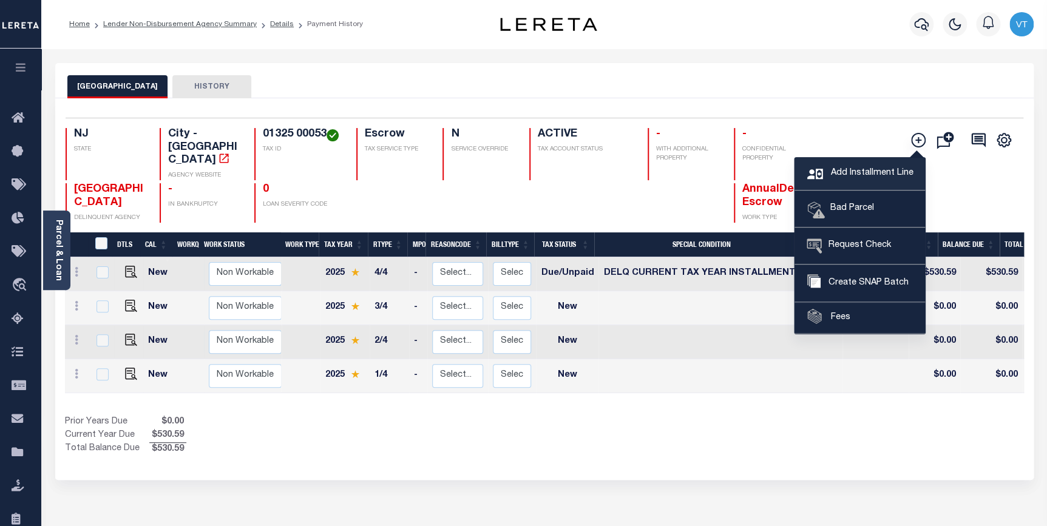
click at [874, 172] on span "Add Installment Line" at bounding box center [871, 173] width 86 height 13
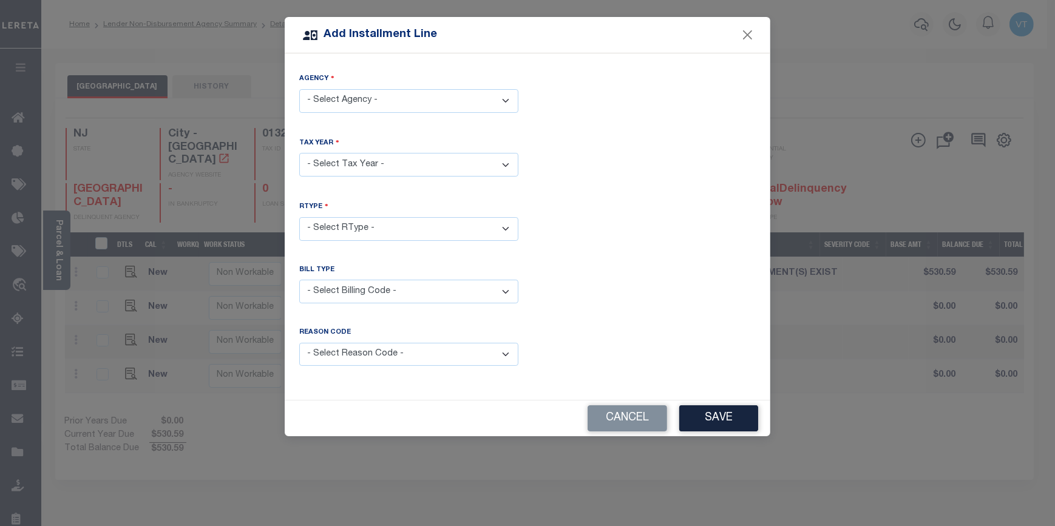
click at [400, 97] on select "- Select Agency - CAMDEN CITY - City" at bounding box center [408, 101] width 219 height 24
select select "3400704008"
click at [299, 89] on select "- Select Agency - CAMDEN CITY - City" at bounding box center [408, 101] width 219 height 24
click at [383, 158] on select "- Select Year - 2005 2006 2007 2008 2009 2010 2011 2012 2013 2014 2015 2016 201…" at bounding box center [408, 165] width 219 height 24
select select "2025"
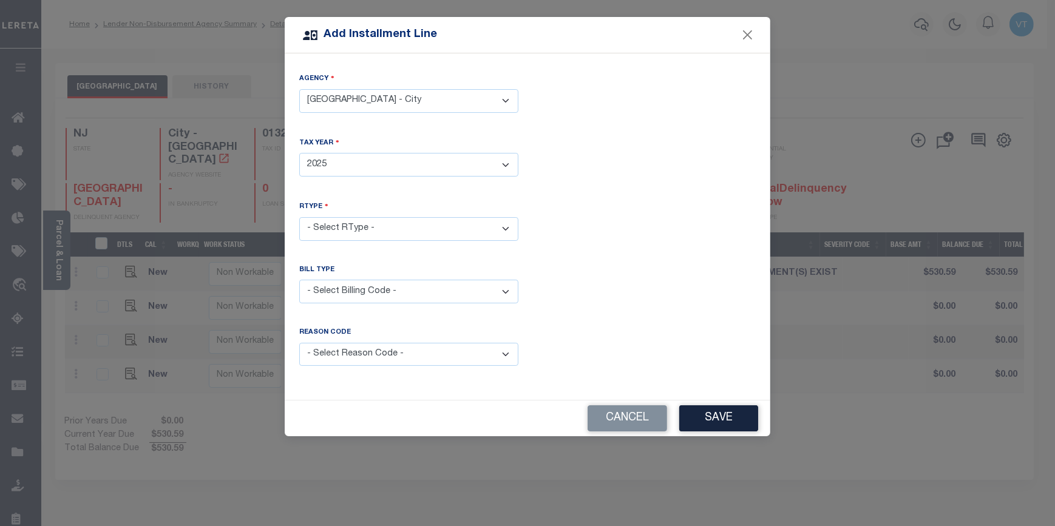
click at [299, 153] on select "- Select Year - 2005 2006 2007 2008 2009 2010 2011 2012 2013 2014 2015 2016 201…" at bounding box center [408, 165] width 219 height 24
drag, startPoint x: 379, startPoint y: 222, endPoint x: 378, endPoint y: 236, distance: 14.1
click at [379, 222] on select "- Select RType - 1/4 2/4 3/4 4/4" at bounding box center [408, 229] width 219 height 24
select select "2"
click at [299, 217] on select "- Select RType - 1/4 2/4 3/4 4/4" at bounding box center [408, 229] width 219 height 24
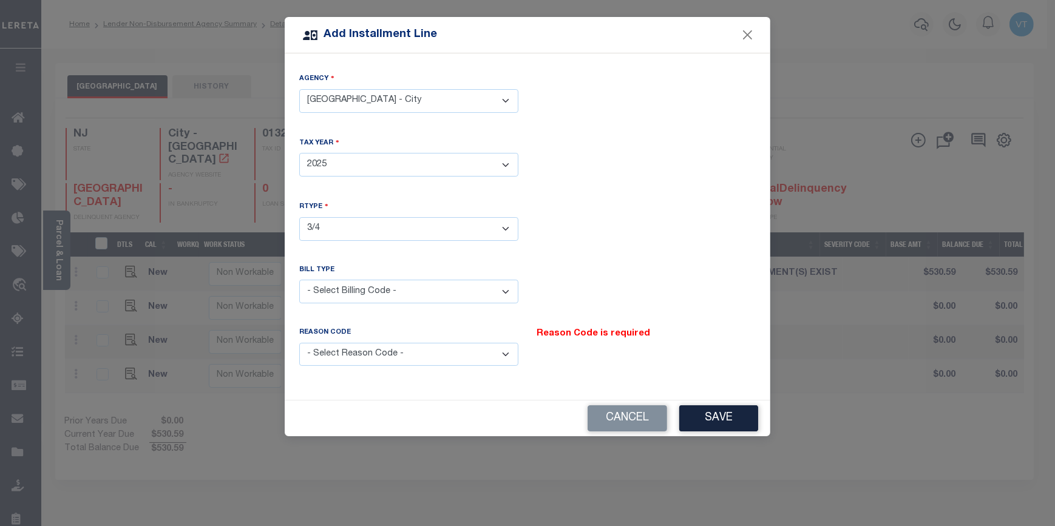
click at [390, 292] on select "- Select Billing Code - Regular Delinquent Supplemental Corrected/Adjusted Bill…" at bounding box center [408, 292] width 219 height 24
select select "1"
click at [299, 280] on select "- Select Billing Code - Regular Delinquent Supplemental Corrected/Adjusted Bill…" at bounding box center [408, 292] width 219 height 24
click at [401, 355] on select "- Select Reason Code - Payment Reversal Taxable Value Change Assessment Change …" at bounding box center [408, 355] width 219 height 24
select select "12"
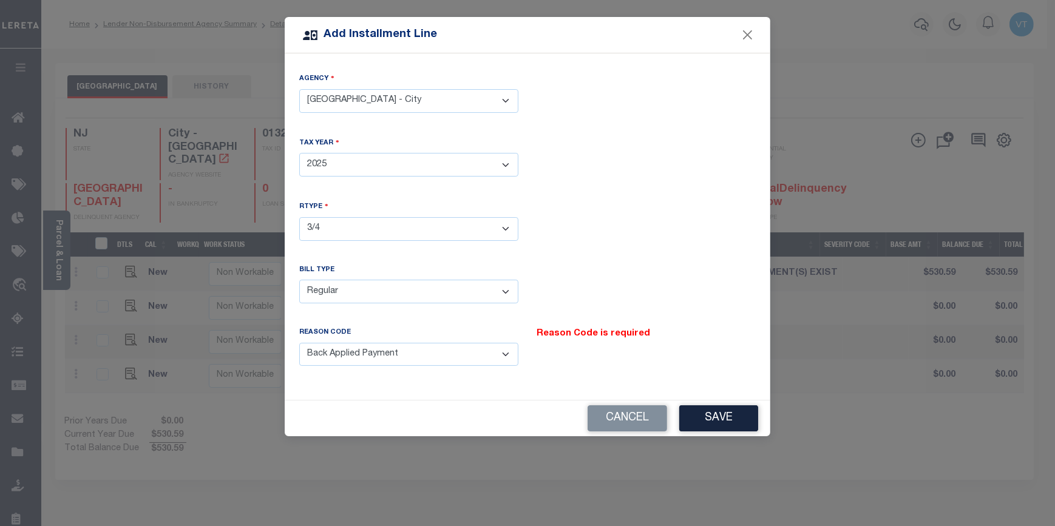
click at [299, 343] on select "- Select Reason Code - Payment Reversal Taxable Value Change Assessment Change …" at bounding box center [408, 355] width 219 height 24
click at [715, 414] on button "Save" at bounding box center [718, 419] width 79 height 26
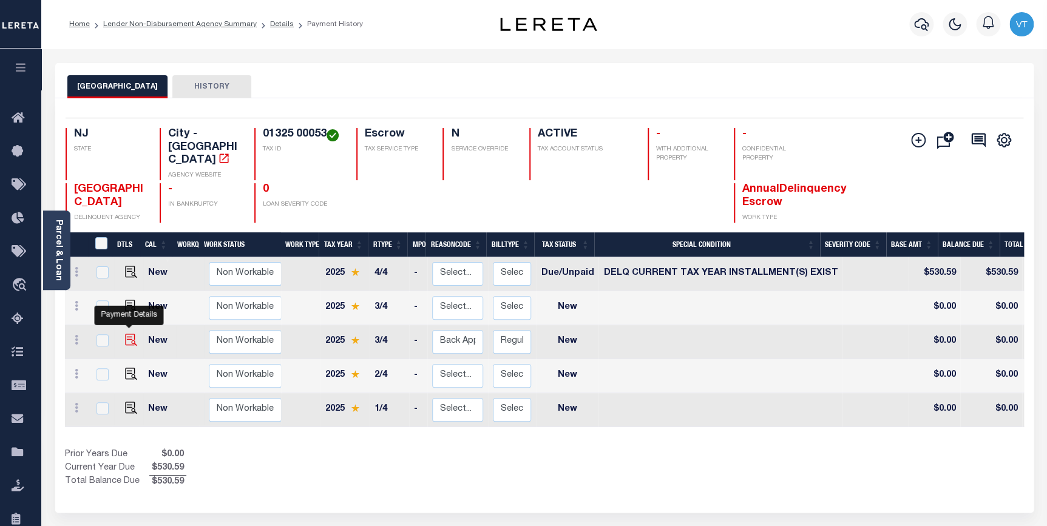
click at [126, 334] on img at bounding box center [131, 340] width 12 height 12
checkbox input "true"
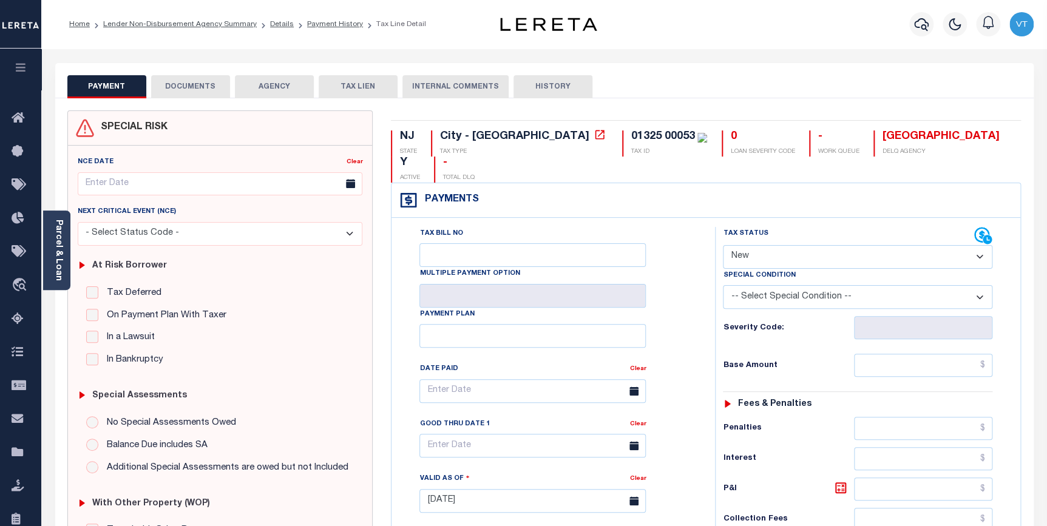
click at [754, 245] on select "- Select Status Code - Open Due/Unpaid Paid Incomplete No Tax Due Internal Refu…" at bounding box center [858, 257] width 270 height 24
select select "DUE"
click at [723, 245] on select "- Select Status Code - Open Due/Unpaid Paid Incomplete No Tax Due Internal Refu…" at bounding box center [858, 257] width 270 height 24
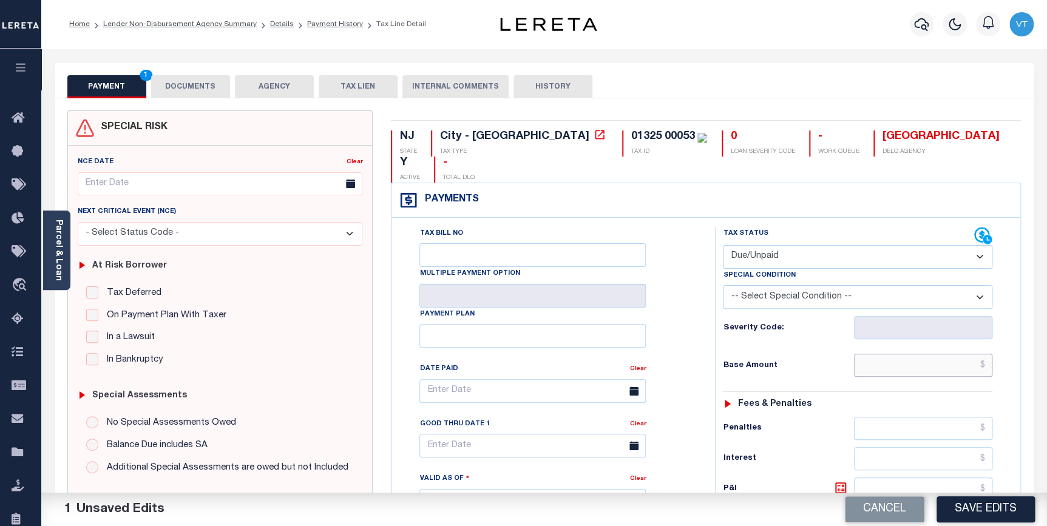
click at [906, 354] on input "text" at bounding box center [923, 365] width 139 height 23
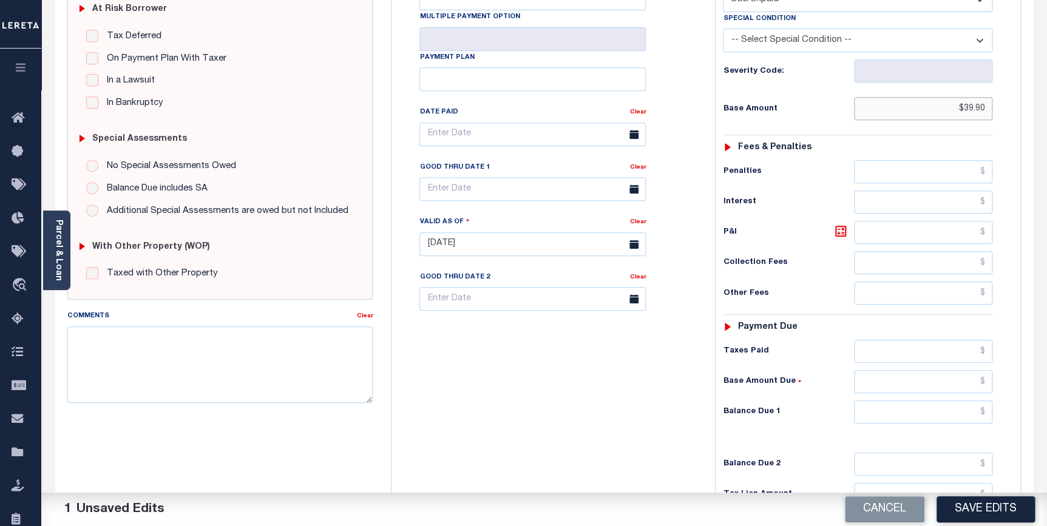
scroll to position [276, 0]
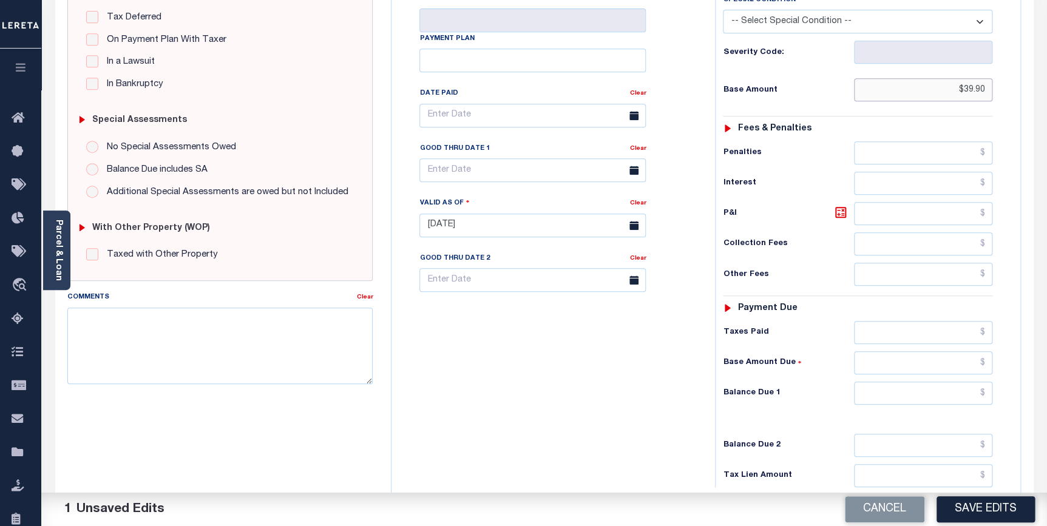
type input "$39.90"
click at [908, 382] on input "text" at bounding box center [923, 393] width 139 height 23
type input "$40.69"
click at [842, 205] on icon at bounding box center [841, 212] width 15 height 15
type input "$0.79"
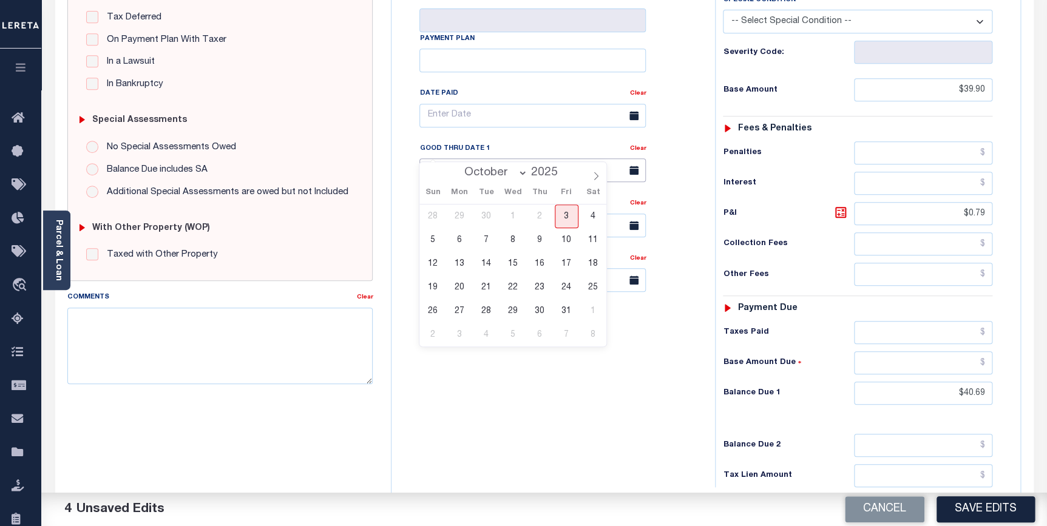
click at [498, 158] on input "text" at bounding box center [533, 170] width 226 height 24
click at [561, 311] on span "31" at bounding box center [567, 311] width 24 height 24
type input "[DATE]"
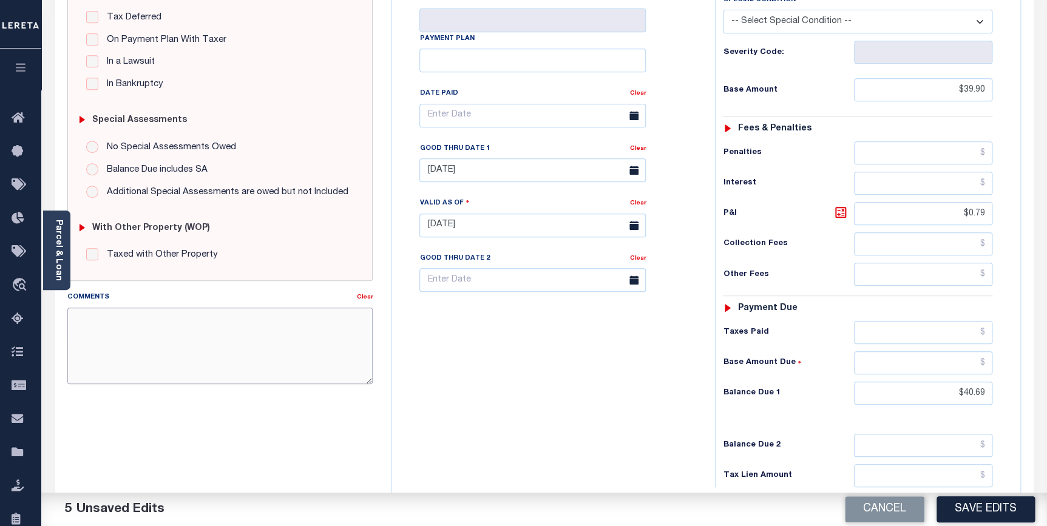
click at [255, 344] on textarea "Comments" at bounding box center [220, 346] width 306 height 77
type textarea "ORIGINAL BASE WAS $530.60"
click at [967, 506] on button "Save Edits" at bounding box center [986, 510] width 98 height 26
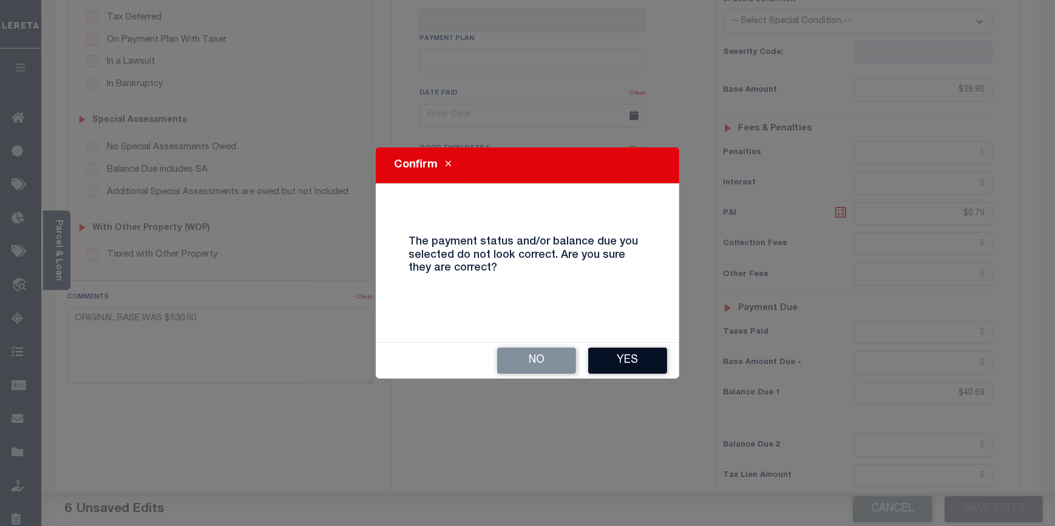
click at [636, 361] on button "Yes" at bounding box center [627, 361] width 79 height 26
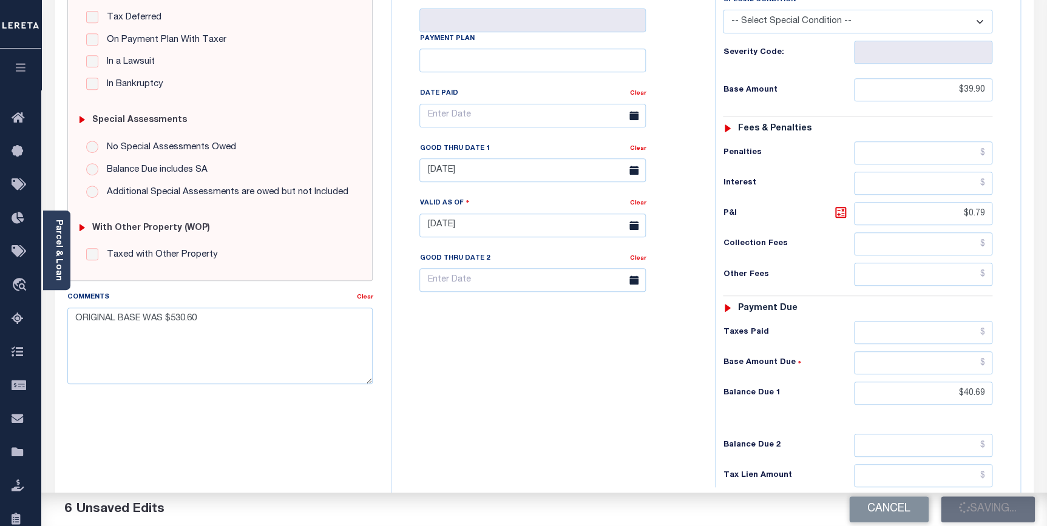
checkbox input "false"
type input "$39.9"
type input "$0.79"
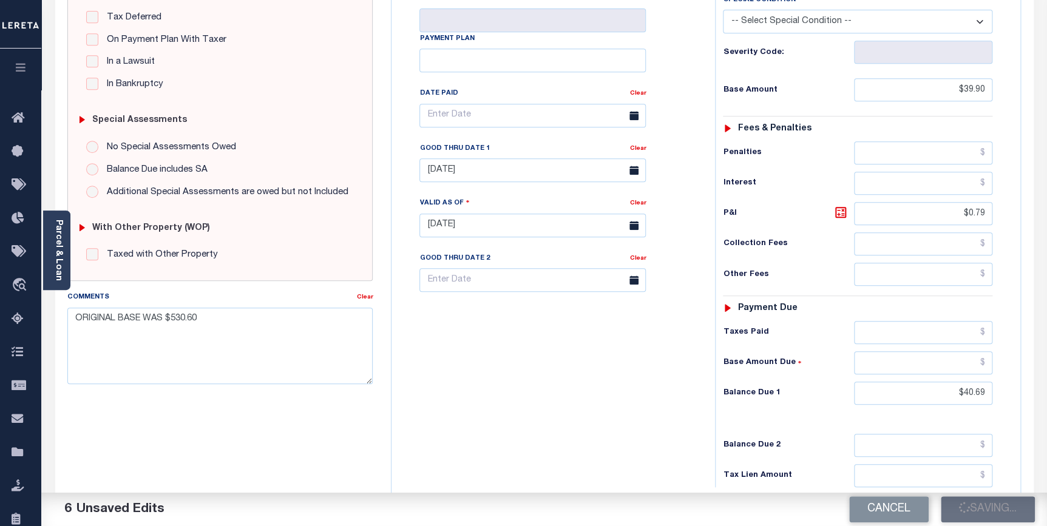
type input "$40.69"
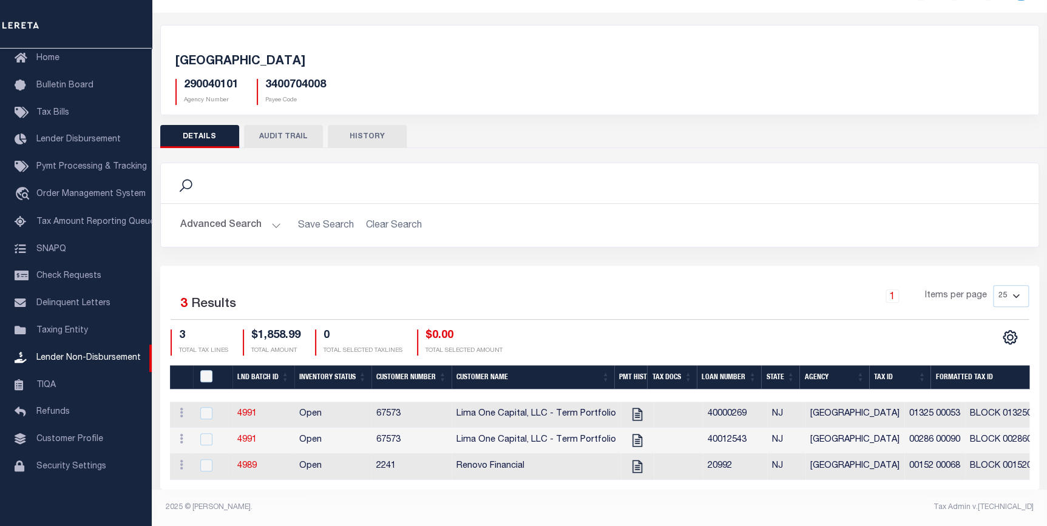
scroll to position [46, 0]
click at [203, 407] on input "checkbox" at bounding box center [206, 413] width 12 height 12
checkbox input "true"
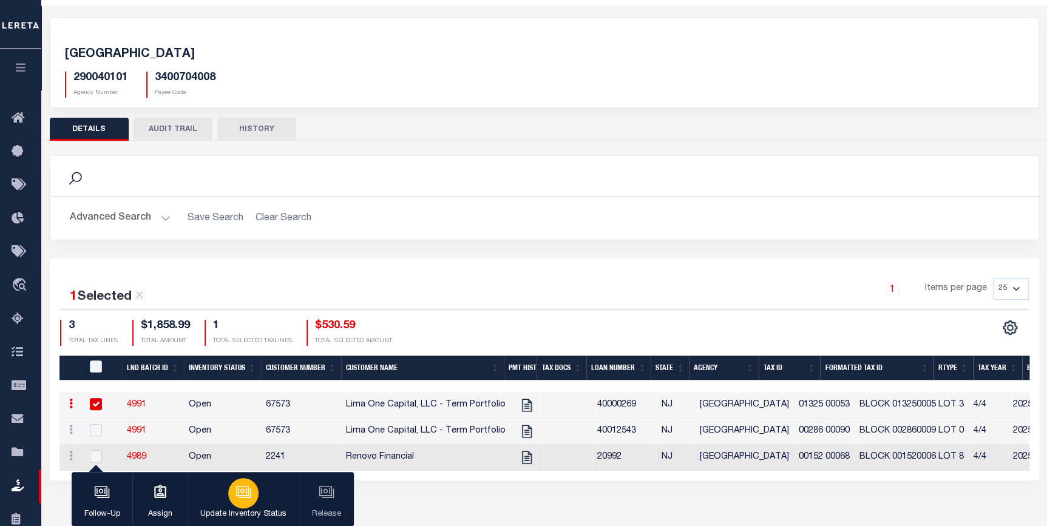
click at [236, 503] on div "button" at bounding box center [243, 493] width 30 height 30
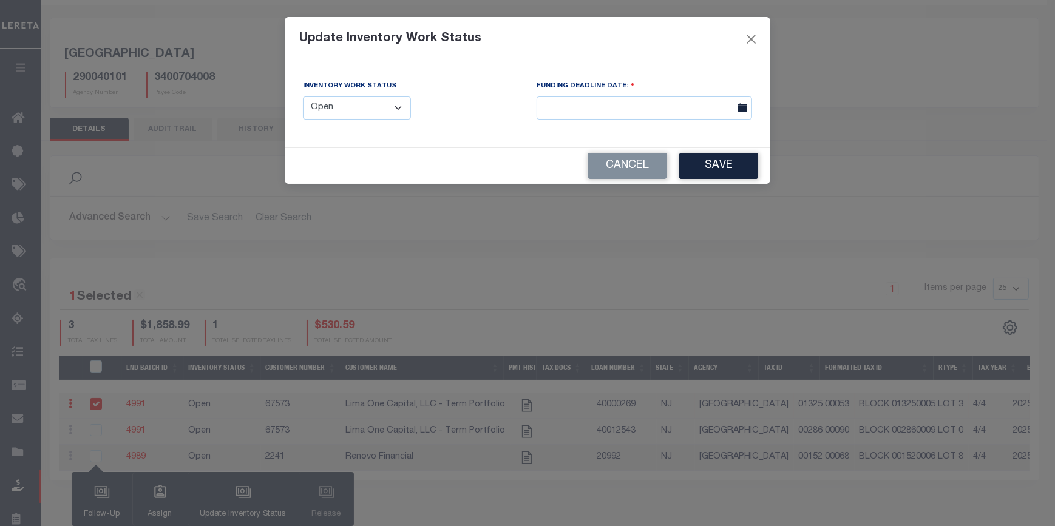
click at [370, 101] on select "--Select-- Open Completed Reported" at bounding box center [357, 109] width 108 height 24
select select "Reported"
click at [303, 97] on select "--Select-- Open Completed Reported" at bounding box center [357, 109] width 108 height 24
click at [716, 165] on button "Save" at bounding box center [718, 166] width 79 height 26
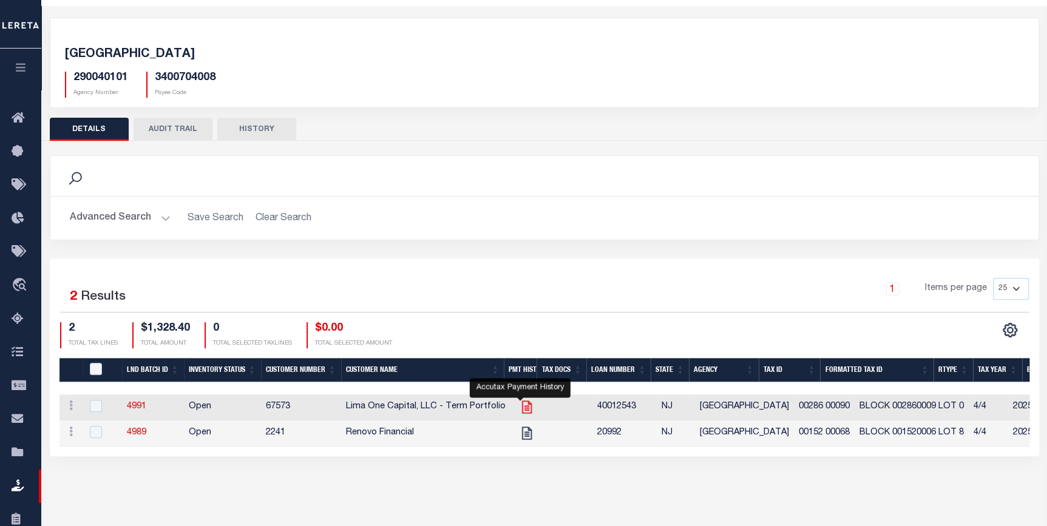
click at [523, 405] on icon at bounding box center [527, 407] width 10 height 13
checkbox input "true"
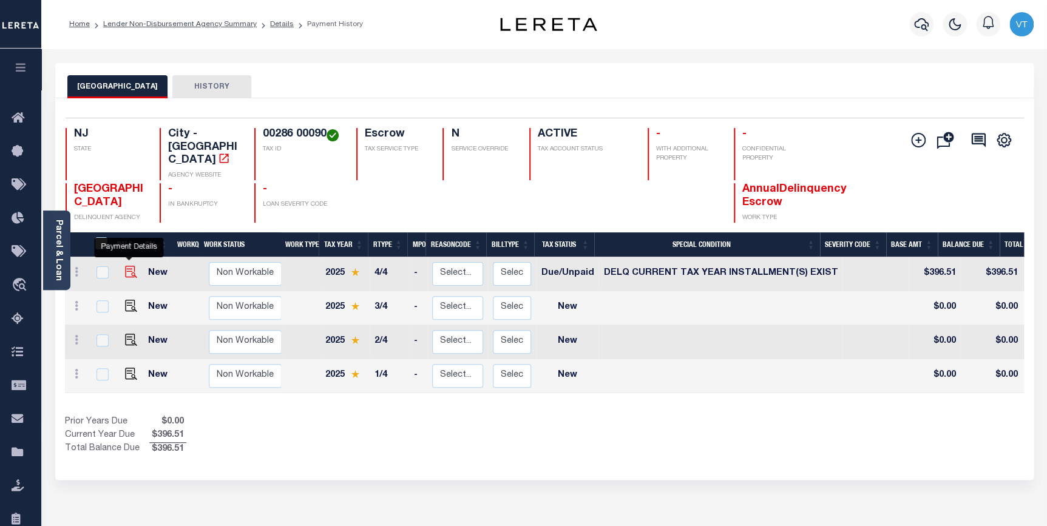
click at [129, 266] on img "" at bounding box center [131, 272] width 12 height 12
checkbox input "true"
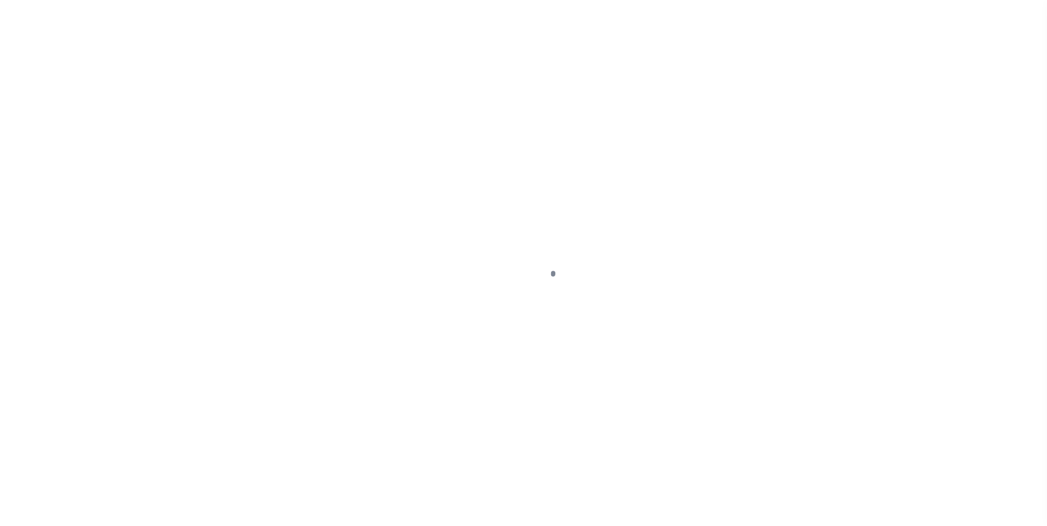
select select "DUE"
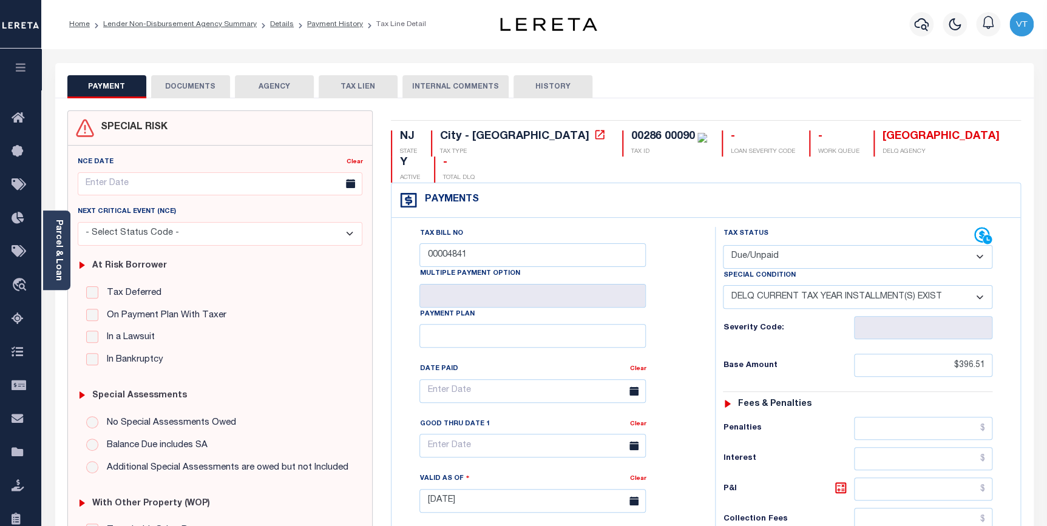
click at [775, 285] on select "-- Select Special Condition -- 3RD PARTY TAX LIEN AGENCY TAX LIEN (A.K.A Inside…" at bounding box center [858, 297] width 270 height 24
select select "0"
click at [723, 285] on select "-- Select Special Condition -- 3RD PARTY TAX LIEN AGENCY TAX LIEN (A.K.A Inside…" at bounding box center [858, 297] width 270 height 24
type input "[DATE]"
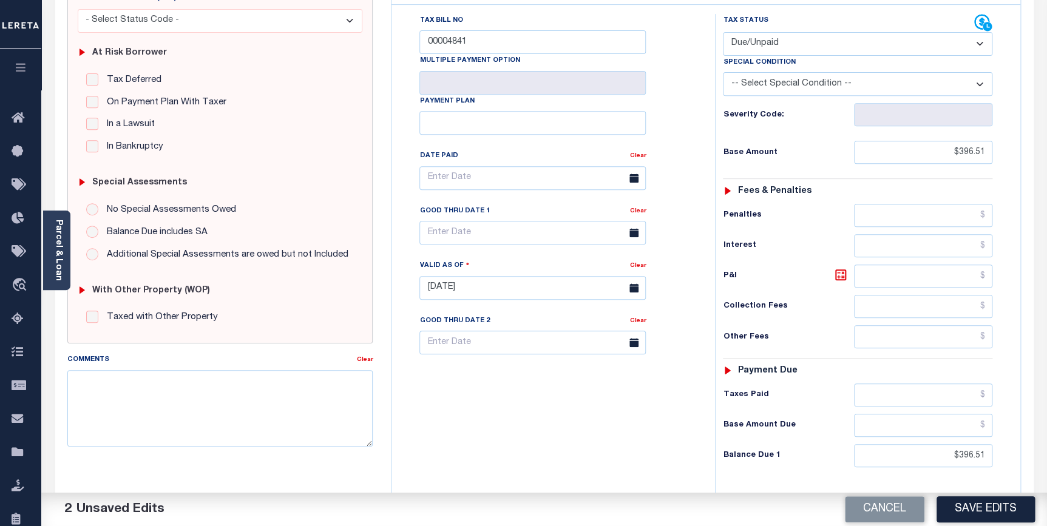
scroll to position [145, 0]
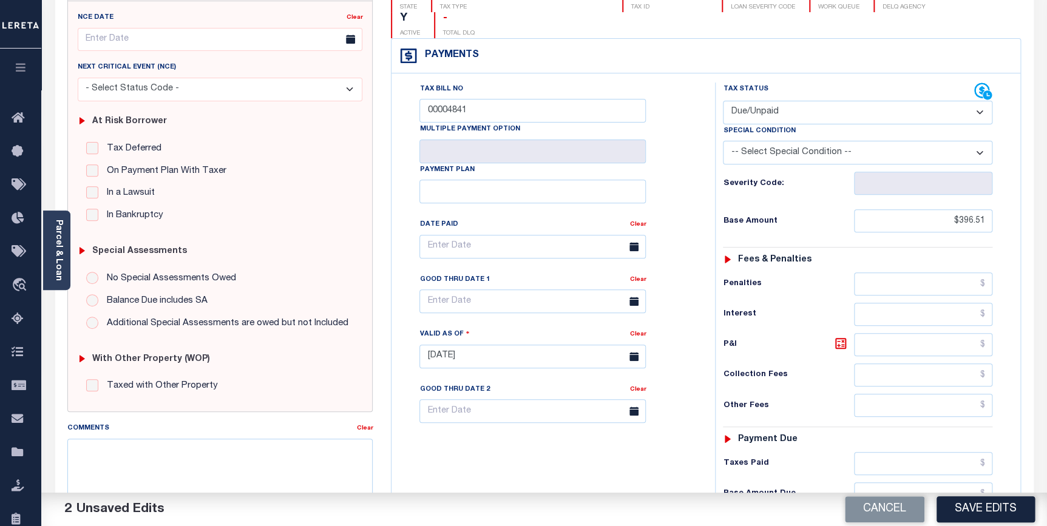
click at [820, 101] on select "- Select Status Code - Open Due/Unpaid Paid Incomplete No Tax Due Internal Refu…" at bounding box center [858, 113] width 270 height 24
select select "PYD"
click at [723, 101] on select "- Select Status Code - Open Due/Unpaid Paid Incomplete No Tax Due Internal Refu…" at bounding box center [858, 113] width 270 height 24
click at [1022, 517] on button "Save Edits" at bounding box center [986, 510] width 98 height 26
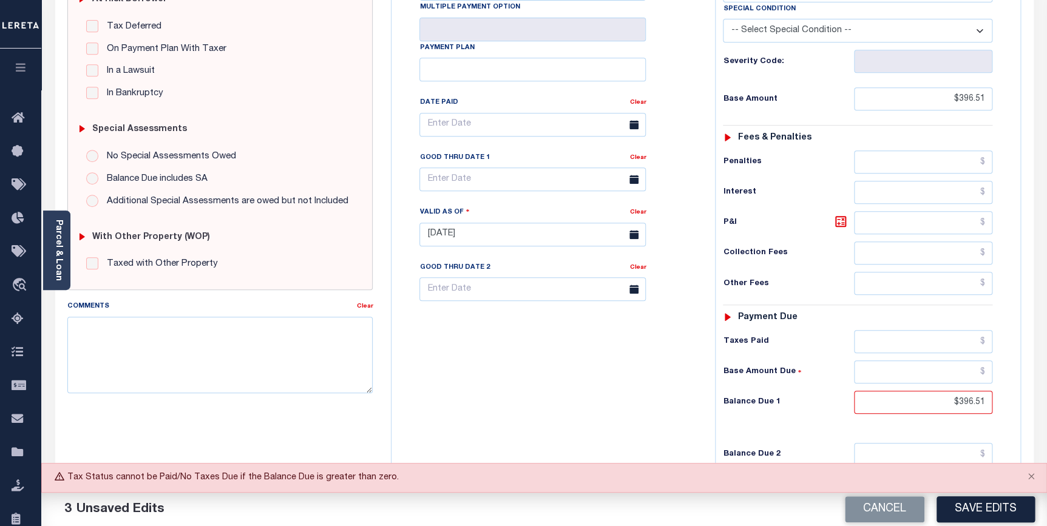
scroll to position [310, 0]
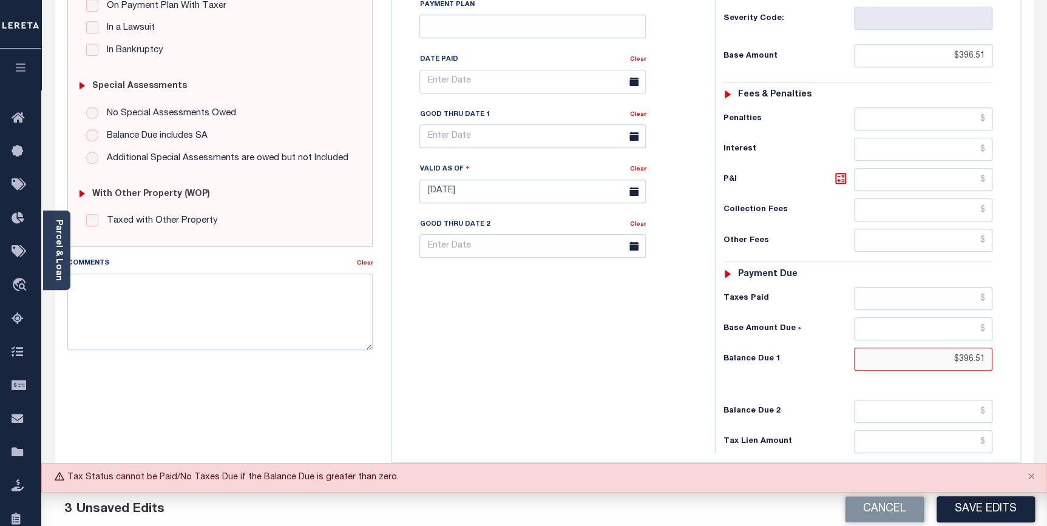
drag, startPoint x: 940, startPoint y: 333, endPoint x: 1014, endPoint y: 334, distance: 74.1
click at [1014, 334] on div "Tax Status Status" at bounding box center [861, 185] width 311 height 536
click at [979, 515] on button "Save Edits" at bounding box center [986, 510] width 98 height 26
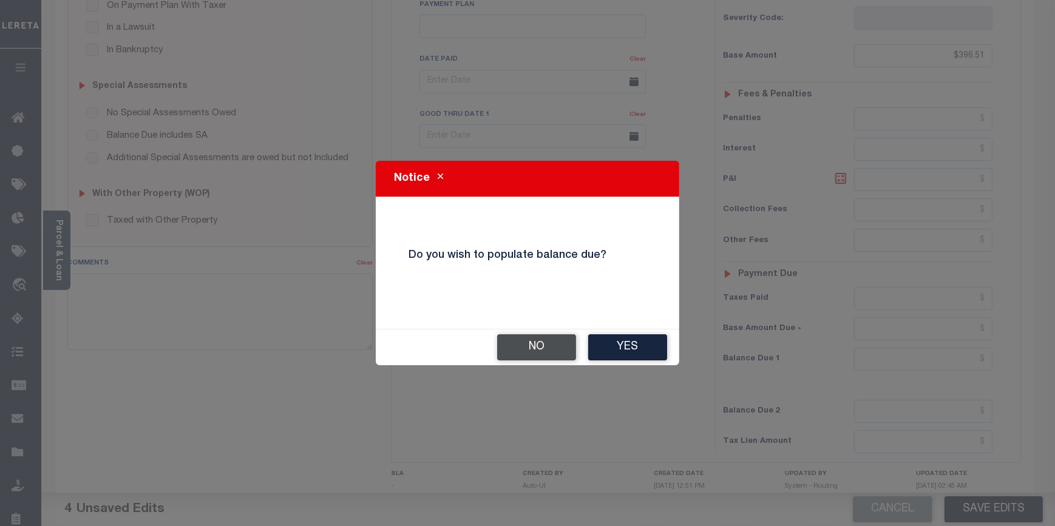
click at [548, 347] on button "No" at bounding box center [536, 348] width 79 height 26
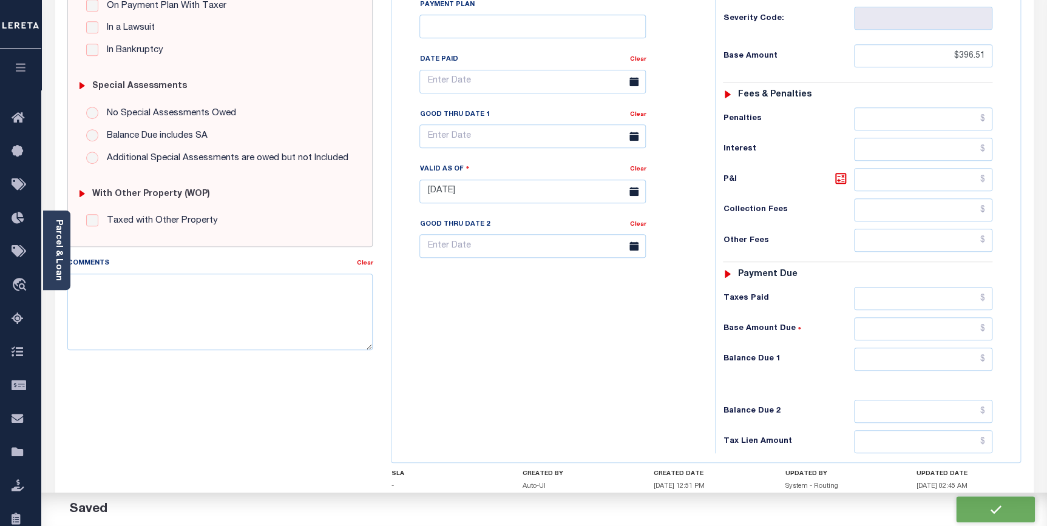
checkbox input "false"
type input "$396.51"
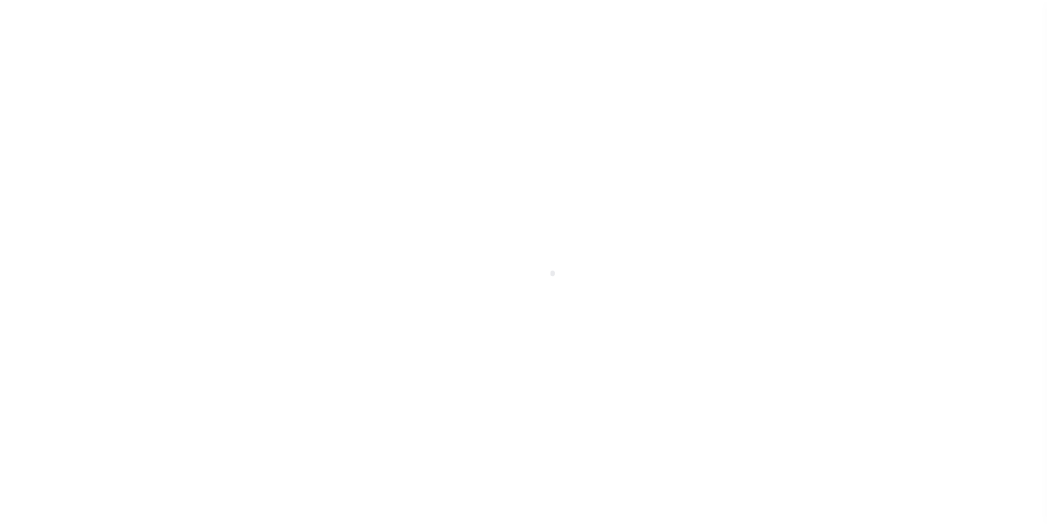
scroll to position [69, 0]
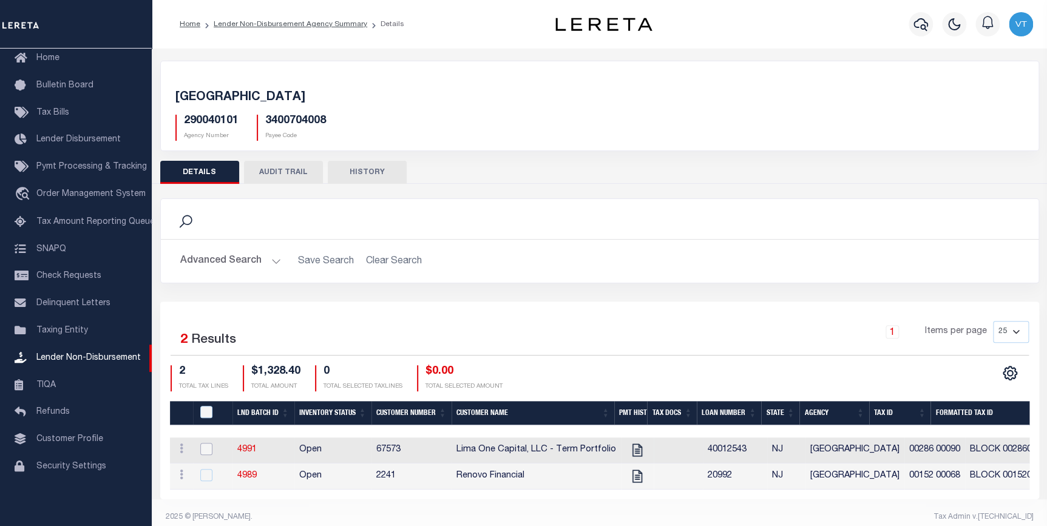
click at [206, 452] on input "checkbox" at bounding box center [206, 449] width 12 height 12
checkbox input "true"
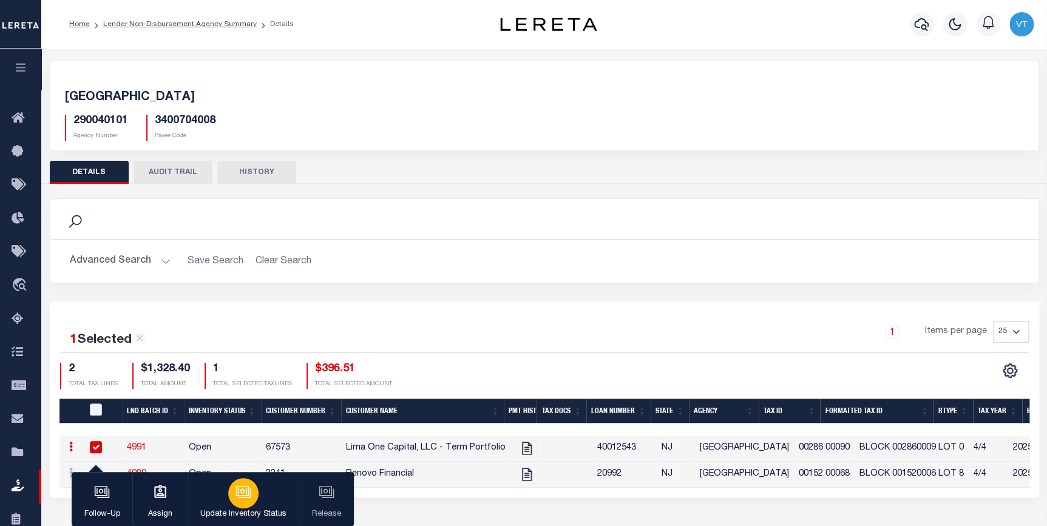
click at [238, 504] on div "button" at bounding box center [243, 493] width 30 height 30
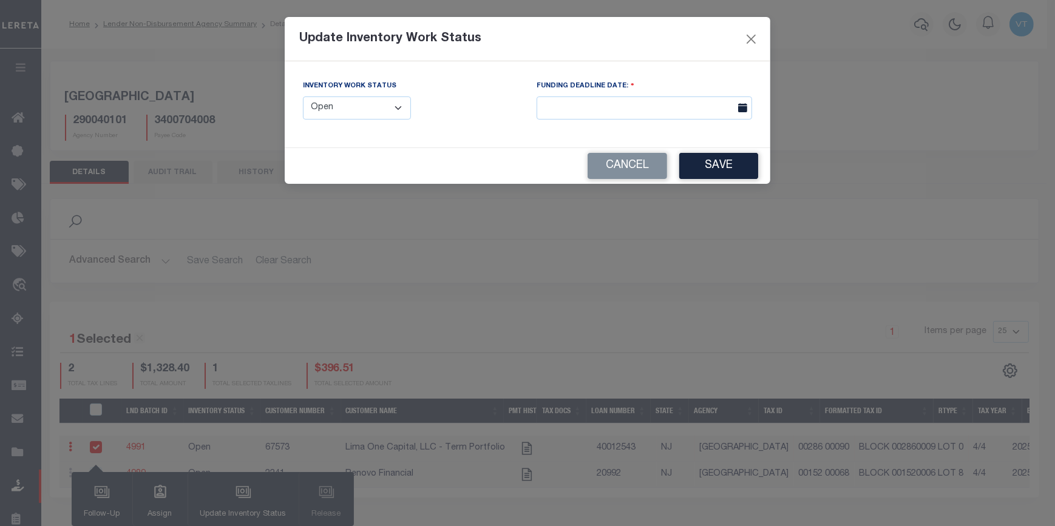
click at [334, 115] on select "--Select-- Open Completed Reported" at bounding box center [357, 109] width 108 height 24
select select "Reported"
click at [303, 97] on select "--Select-- Open Completed Reported" at bounding box center [357, 109] width 108 height 24
click at [727, 165] on button "Save" at bounding box center [718, 166] width 79 height 26
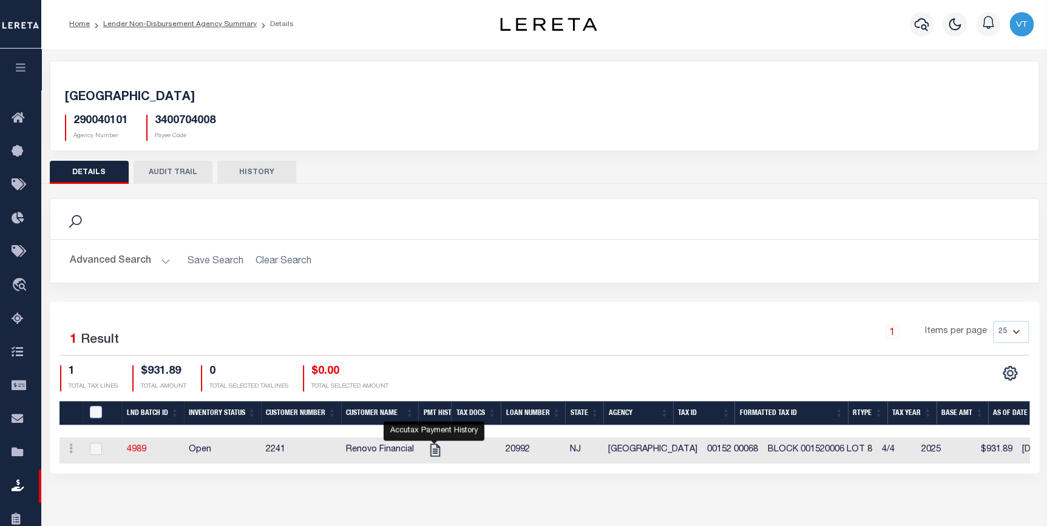
click at [431, 455] on icon at bounding box center [435, 451] width 16 height 16
checkbox input "true"
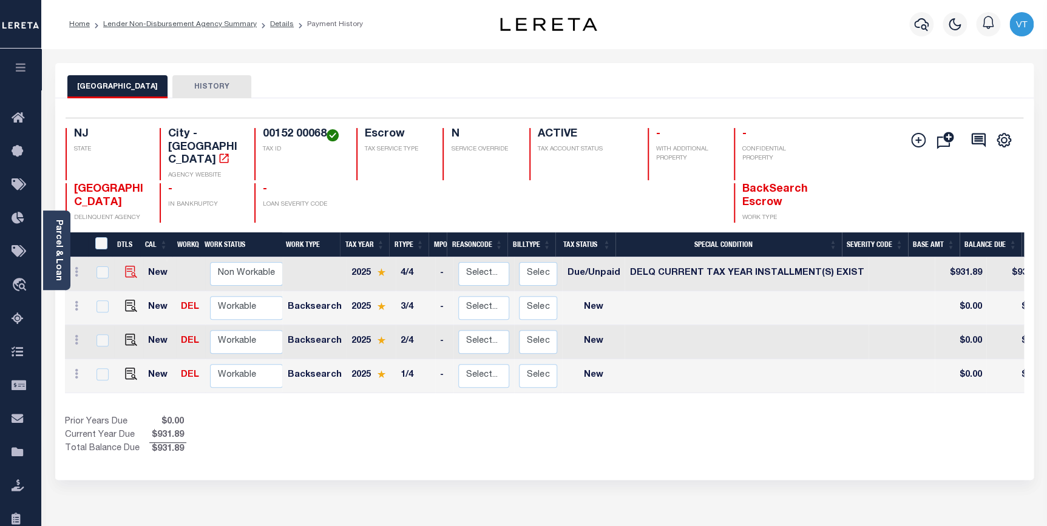
click at [129, 266] on img at bounding box center [131, 272] width 12 height 12
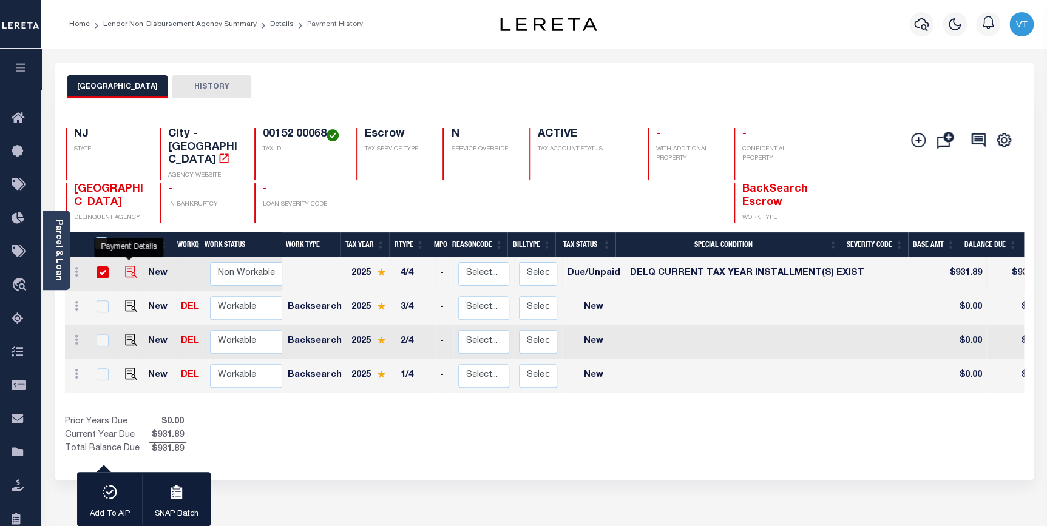
checkbox input "true"
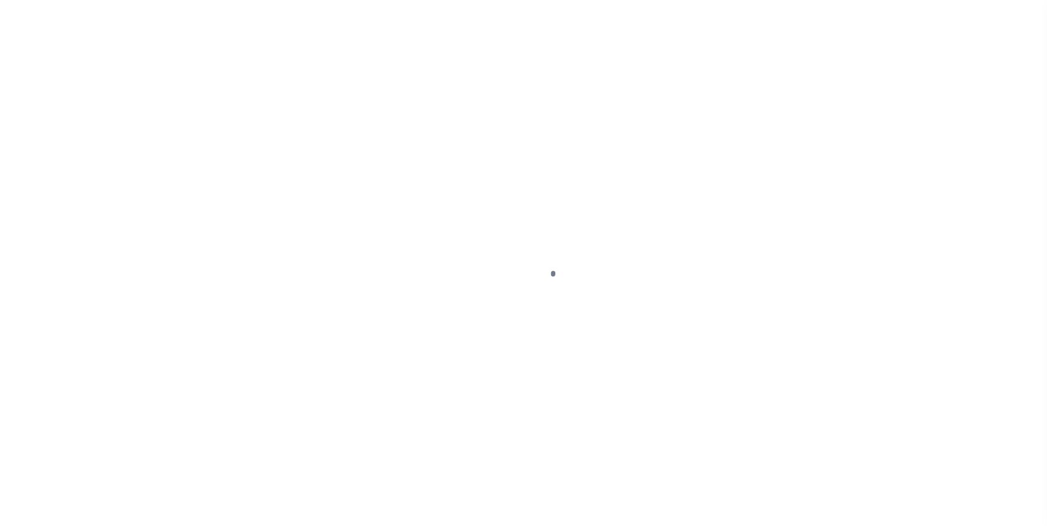
select select "DUE"
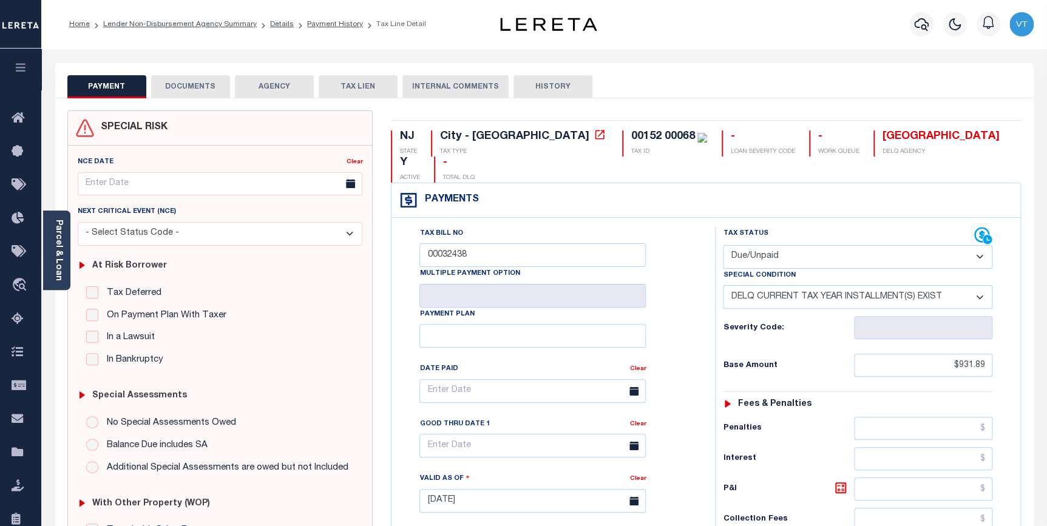
click at [784, 285] on select "-- Select Special Condition -- 3RD PARTY TAX LIEN AGENCY TAX LIEN (A.K.A Inside…" at bounding box center [858, 297] width 270 height 24
select select "0"
click at [723, 285] on select "-- Select Special Condition -- 3RD PARTY TAX LIEN AGENCY TAX LIEN (A.K.A Inside…" at bounding box center [858, 297] width 270 height 24
type input "[DATE]"
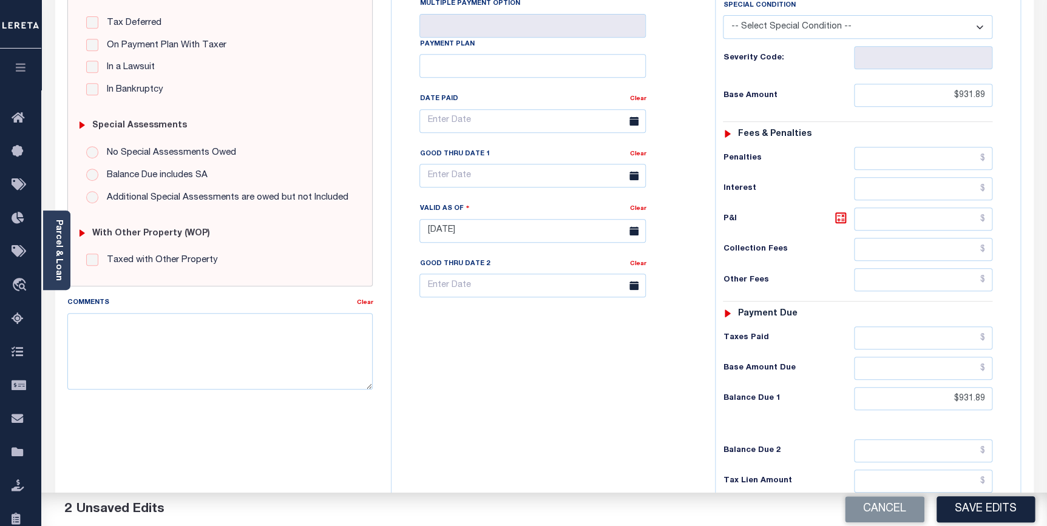
scroll to position [331, 0]
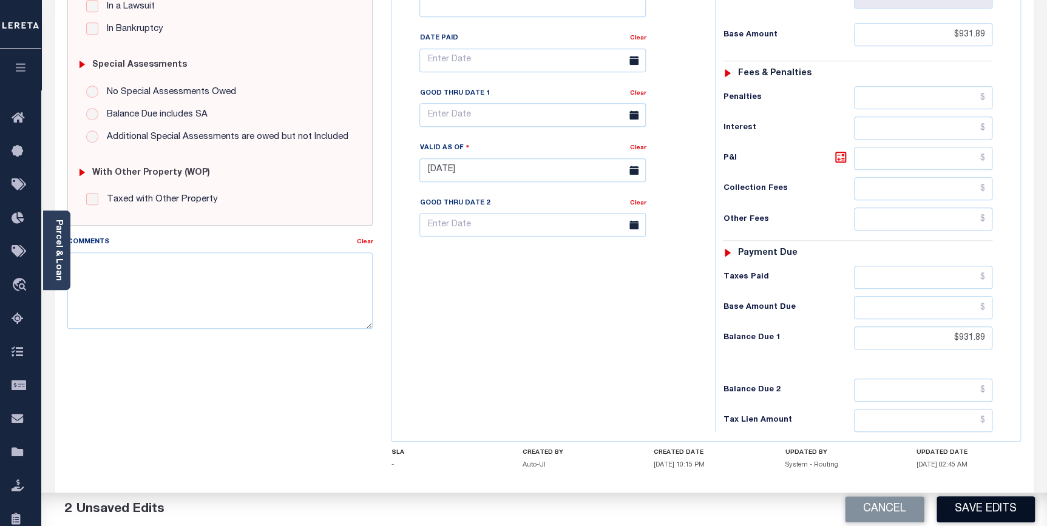
click at [967, 515] on button "Save Edits" at bounding box center [986, 510] width 98 height 26
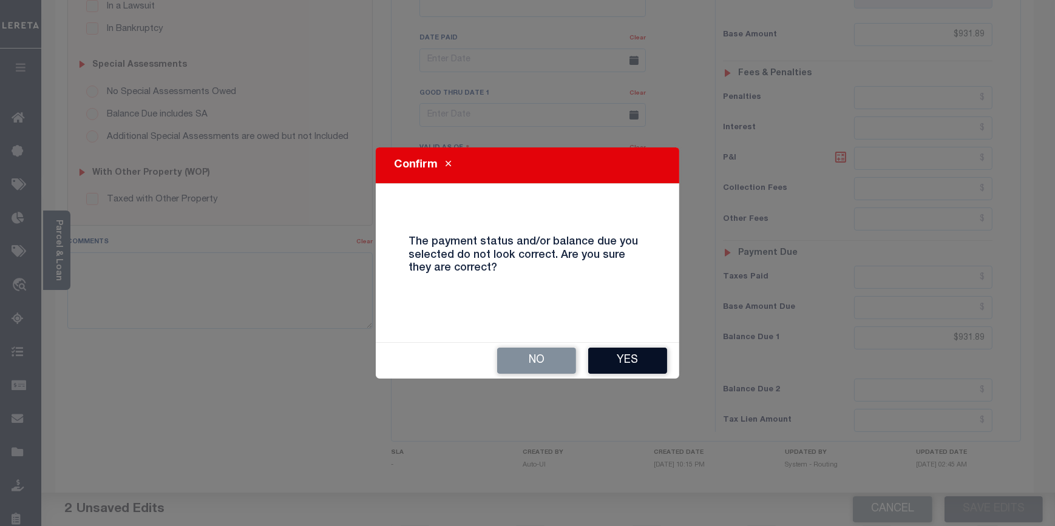
click at [624, 361] on button "Yes" at bounding box center [627, 361] width 79 height 26
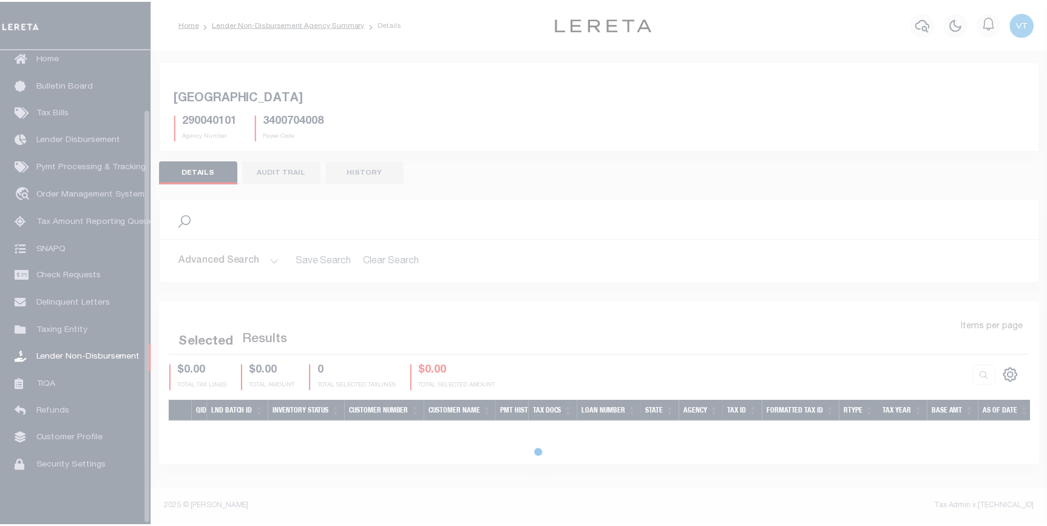
scroll to position [69, 0]
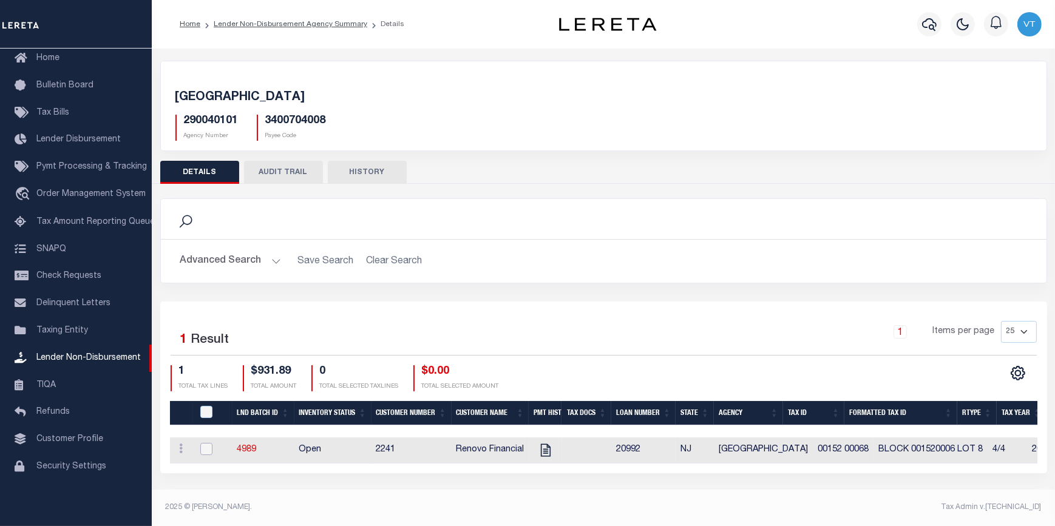
click at [209, 449] on input "checkbox" at bounding box center [206, 449] width 12 height 12
checkbox input "true"
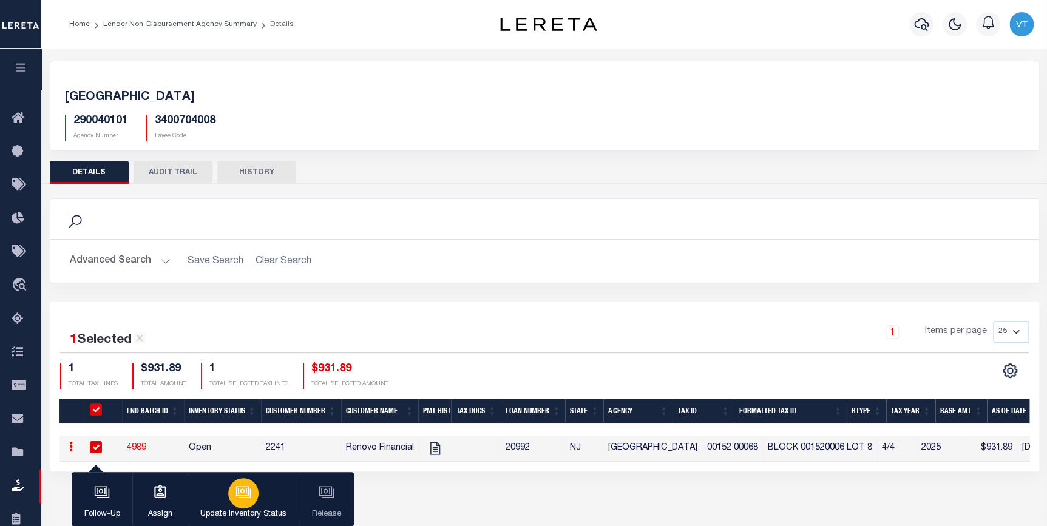
click at [250, 496] on icon "button" at bounding box center [244, 493] width 12 height 9
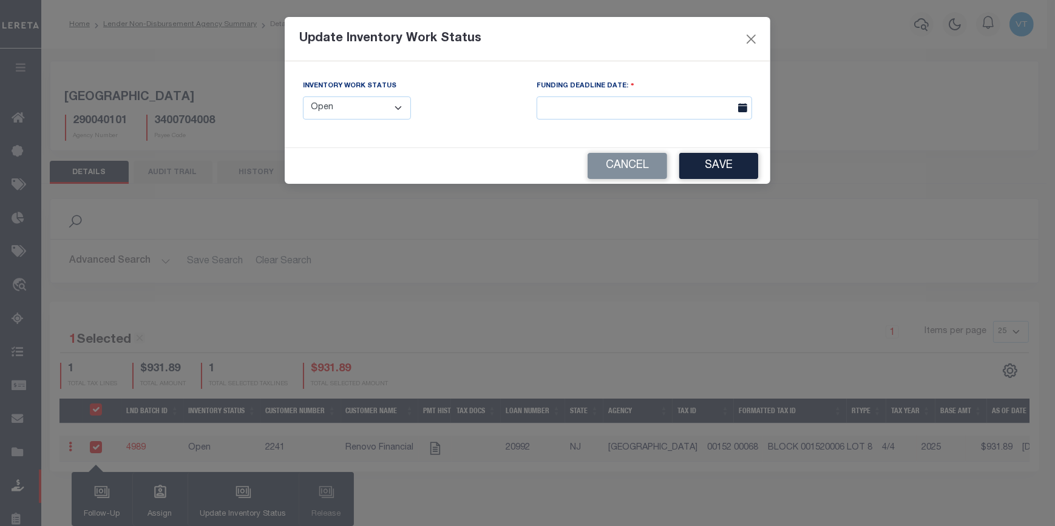
click at [401, 114] on select "--Select-- Open Completed Reported" at bounding box center [357, 109] width 108 height 24
select select "Reported"
click at [303, 97] on select "--Select-- Open Completed Reported" at bounding box center [357, 109] width 108 height 24
click at [696, 170] on button "Save" at bounding box center [718, 166] width 79 height 26
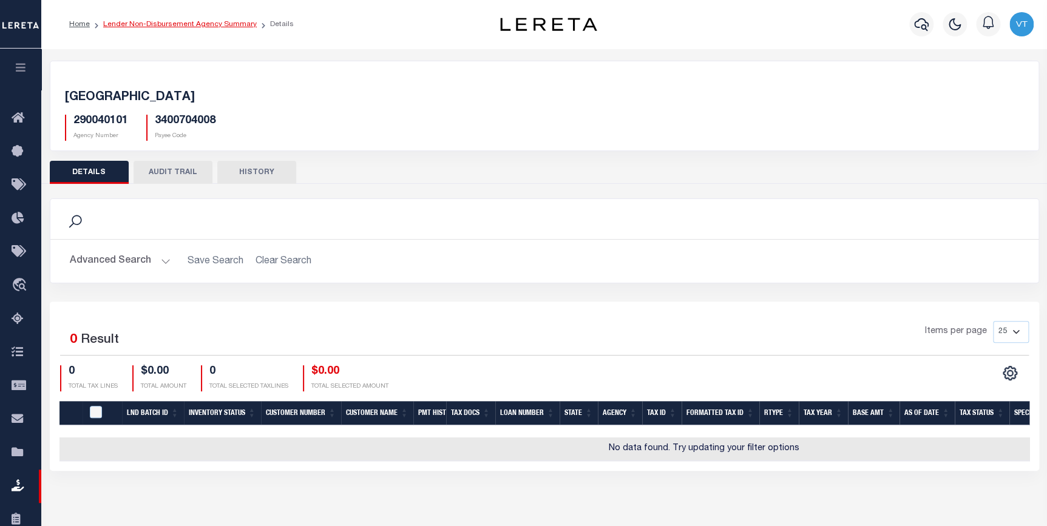
click at [191, 24] on link "Lender Non-Disbursement Agency Summary" at bounding box center [180, 24] width 154 height 7
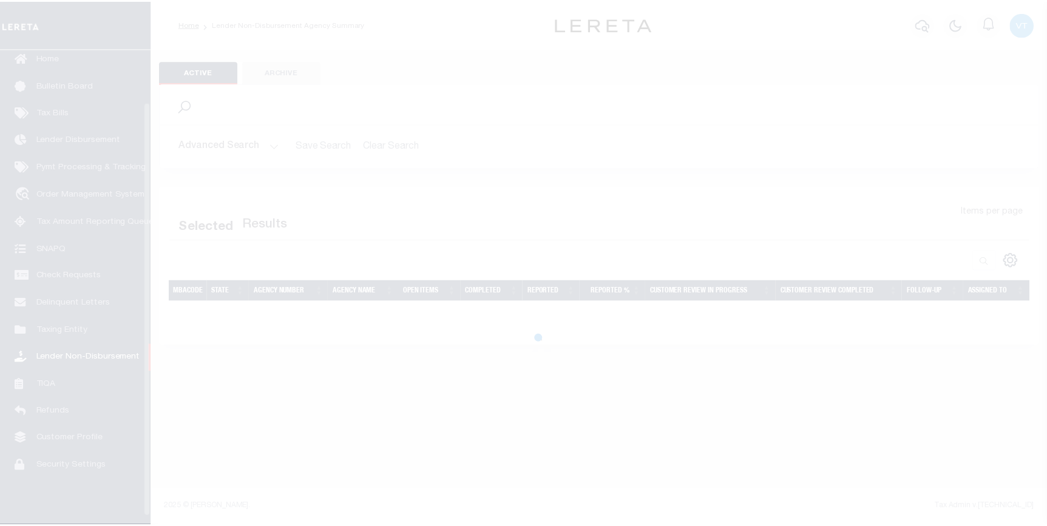
scroll to position [69, 0]
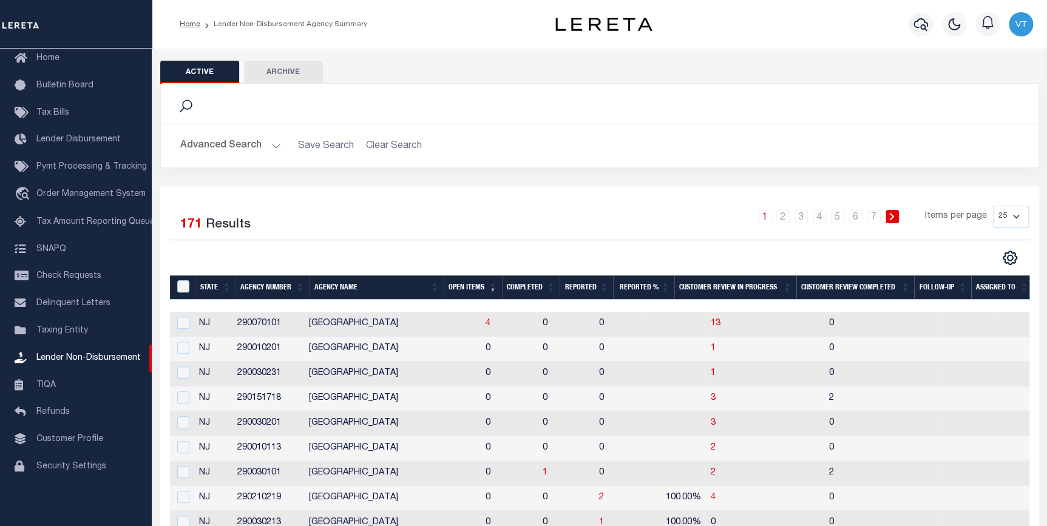
click at [247, 146] on button "Advanced Search" at bounding box center [230, 146] width 101 height 24
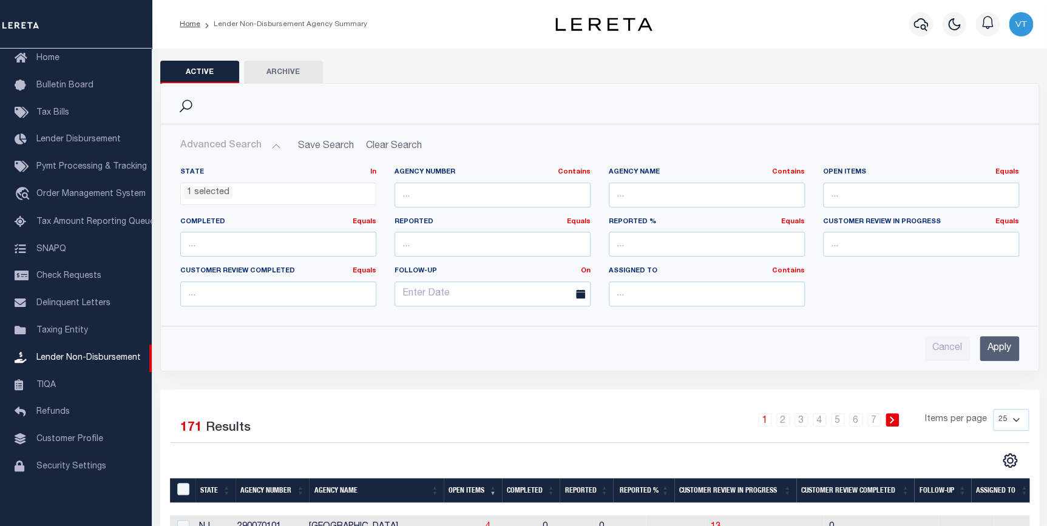
click at [240, 191] on ul "1 selected" at bounding box center [278, 191] width 195 height 16
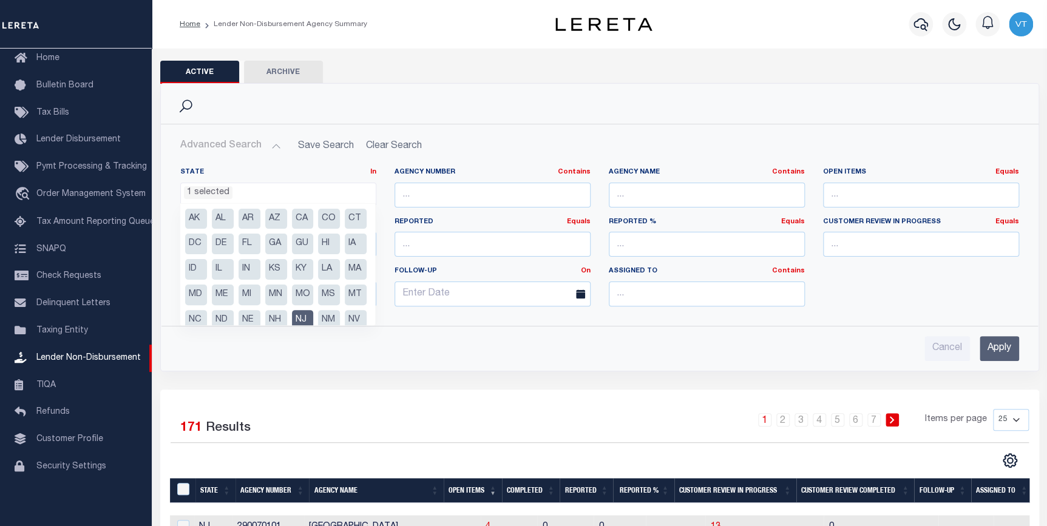
scroll to position [55, 0]
click at [292, 276] on li "NJ" at bounding box center [303, 266] width 22 height 21
select select
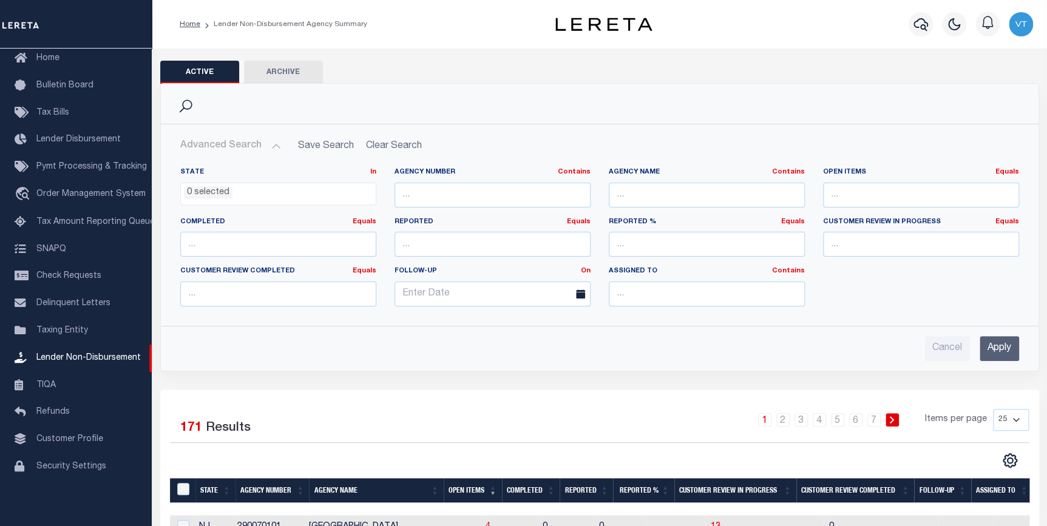
click at [991, 357] on input "Apply" at bounding box center [999, 348] width 39 height 25
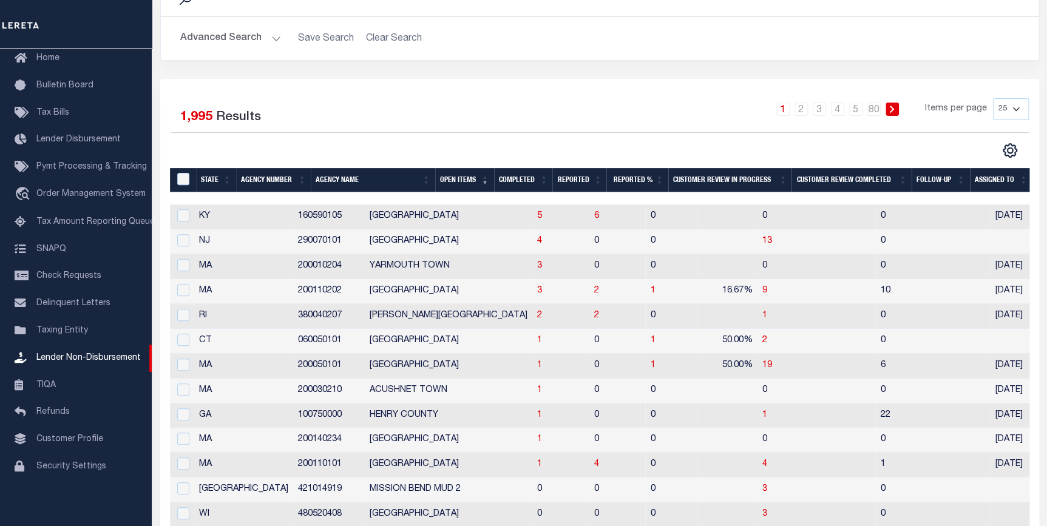
scroll to position [110, 0]
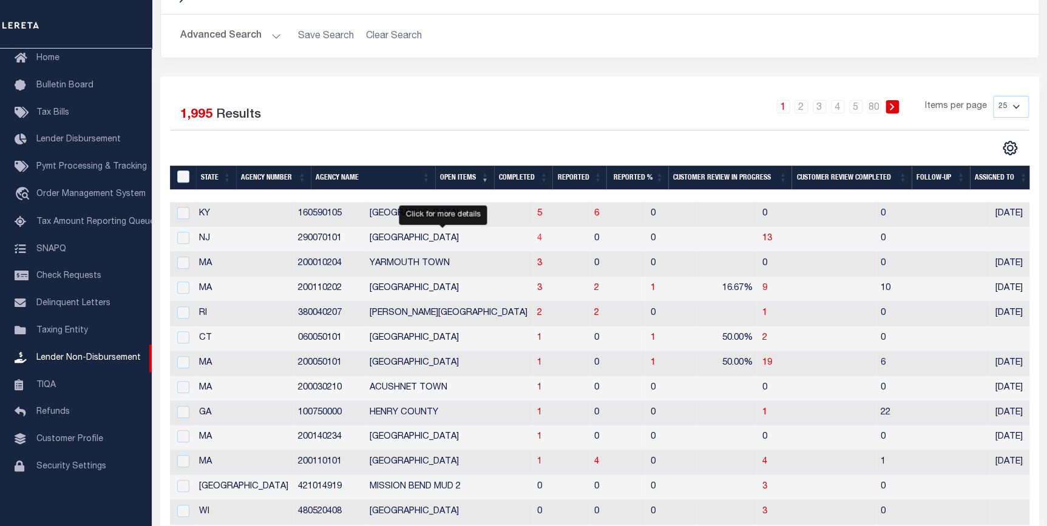
click at [537, 241] on span "4" at bounding box center [539, 238] width 5 height 9
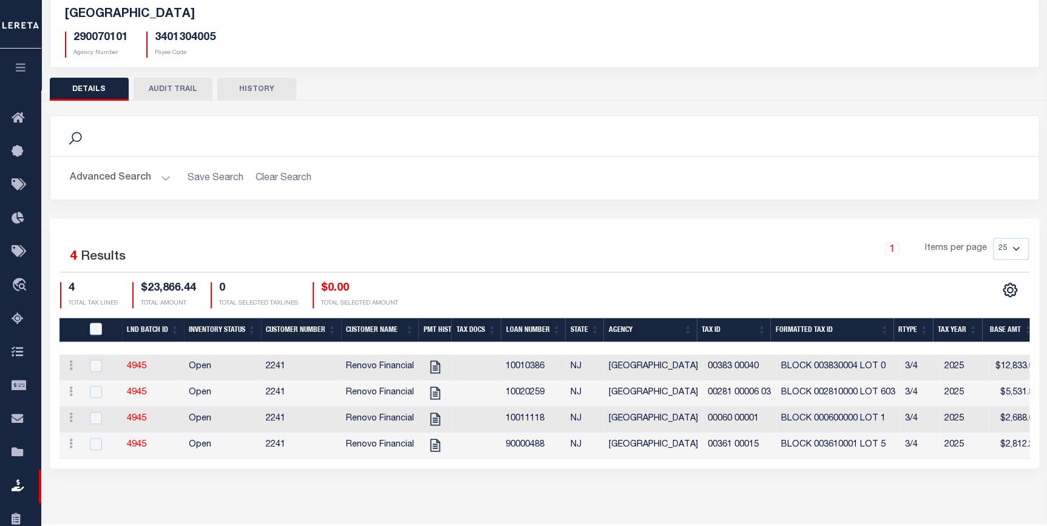
scroll to position [117, 0]
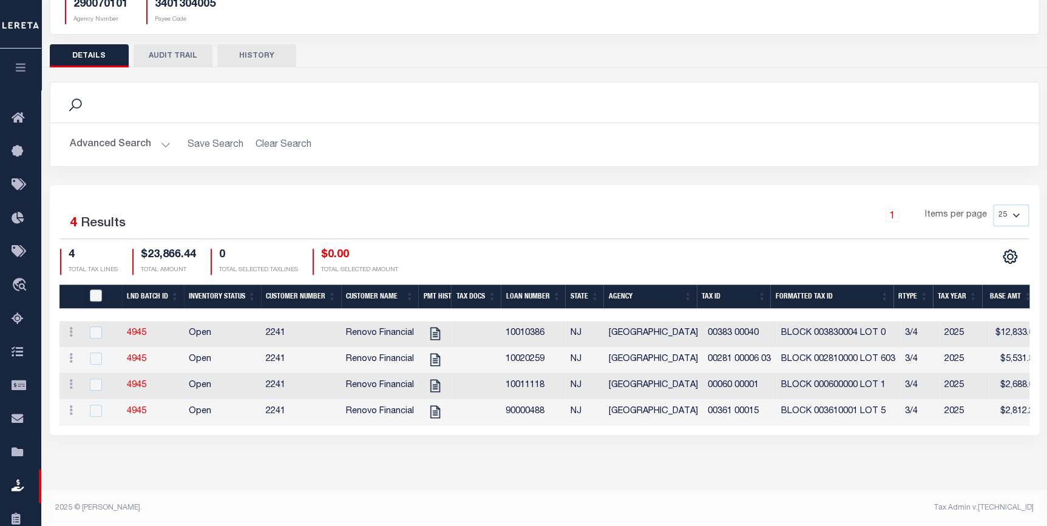
click at [101, 292] on input "QID" at bounding box center [96, 296] width 12 height 12
checkbox input "true"
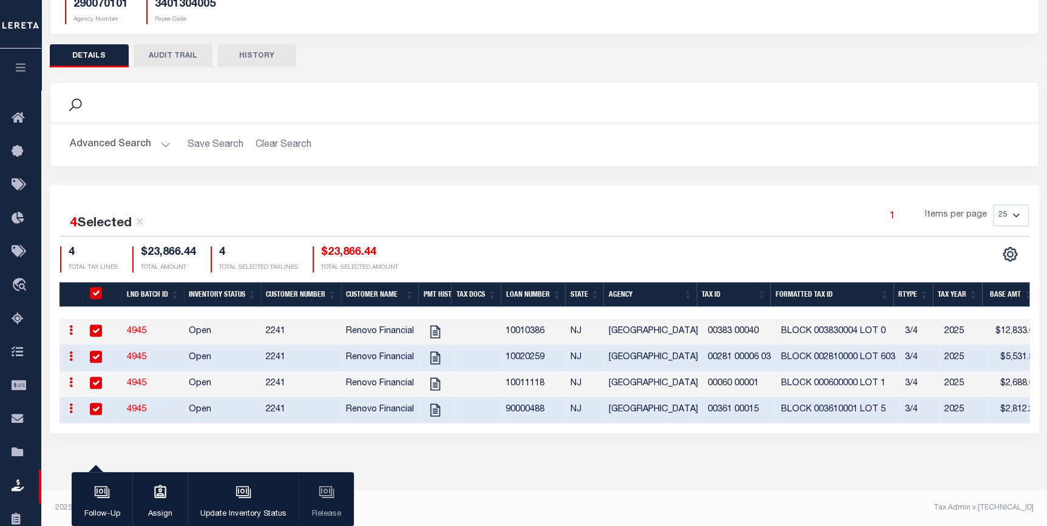
checkbox input "true"
click at [98, 506] on div "button" at bounding box center [102, 493] width 30 height 30
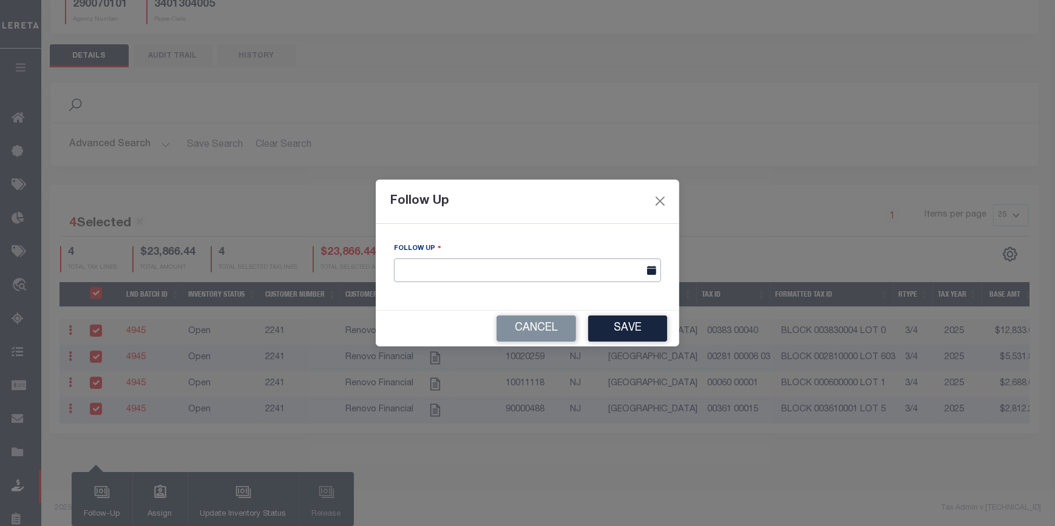
click at [467, 271] on input "text" at bounding box center [527, 271] width 267 height 24
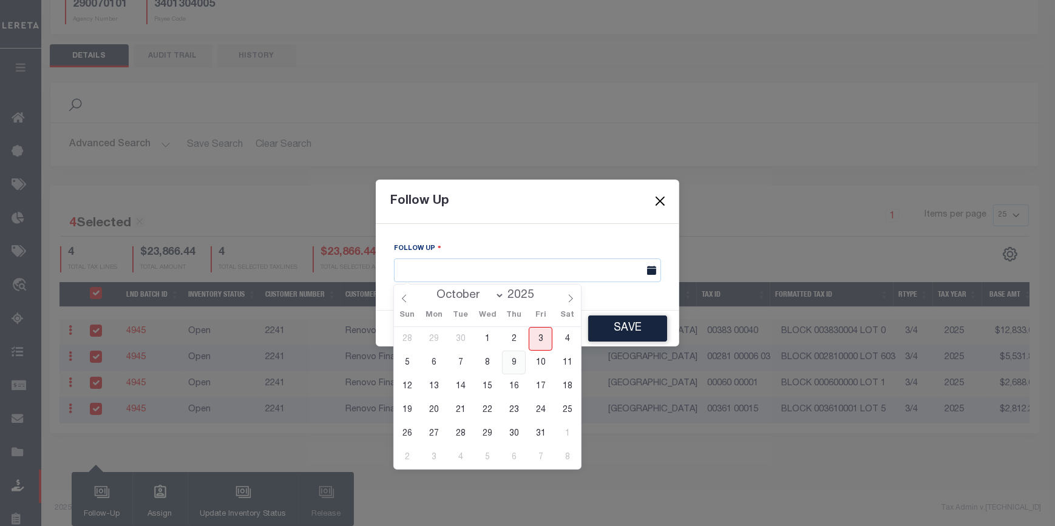
click at [517, 364] on span "9" at bounding box center [514, 363] width 24 height 24
type input "10/09/2025"
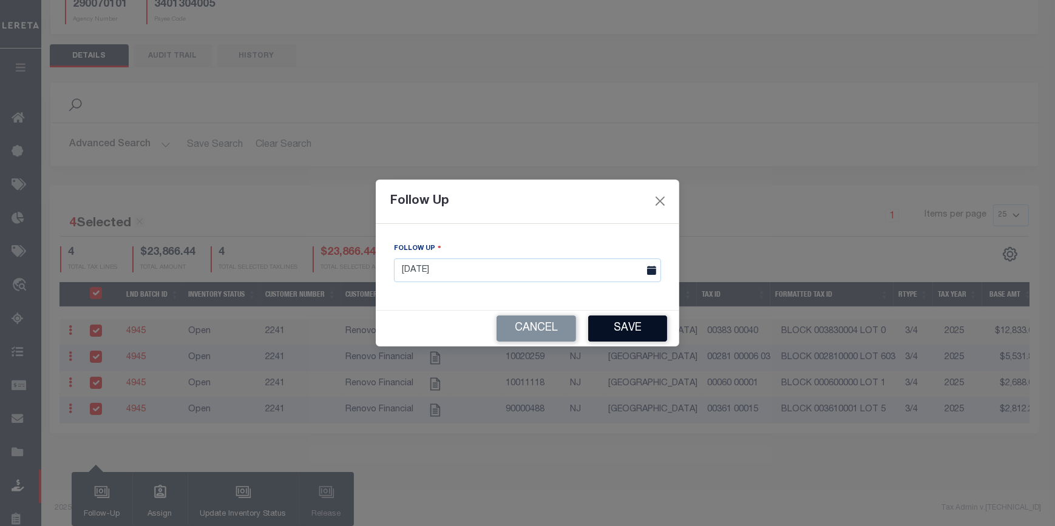
click at [630, 331] on button "Save" at bounding box center [627, 329] width 79 height 26
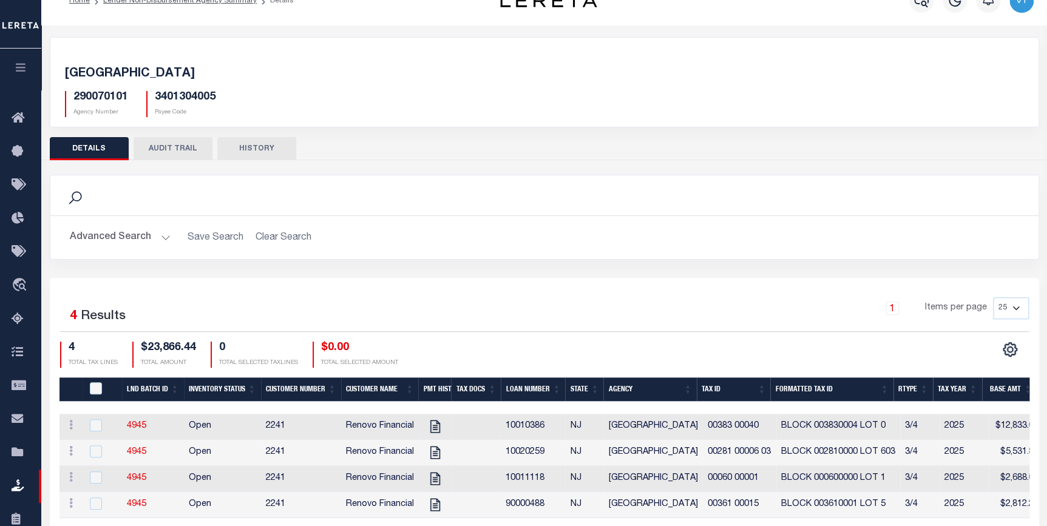
scroll to position [0, 0]
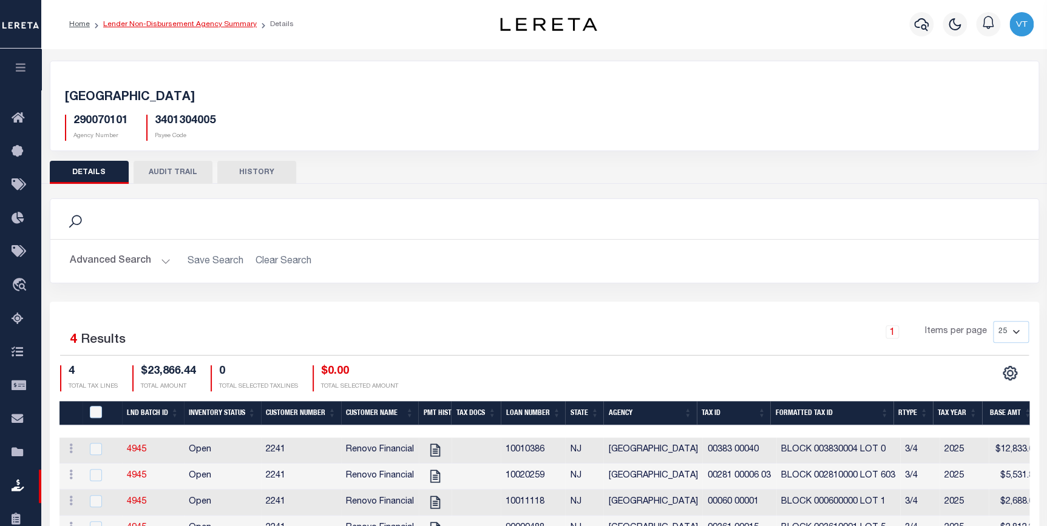
click at [200, 26] on link "Lender Non-Disbursement Agency Summary" at bounding box center [180, 24] width 154 height 7
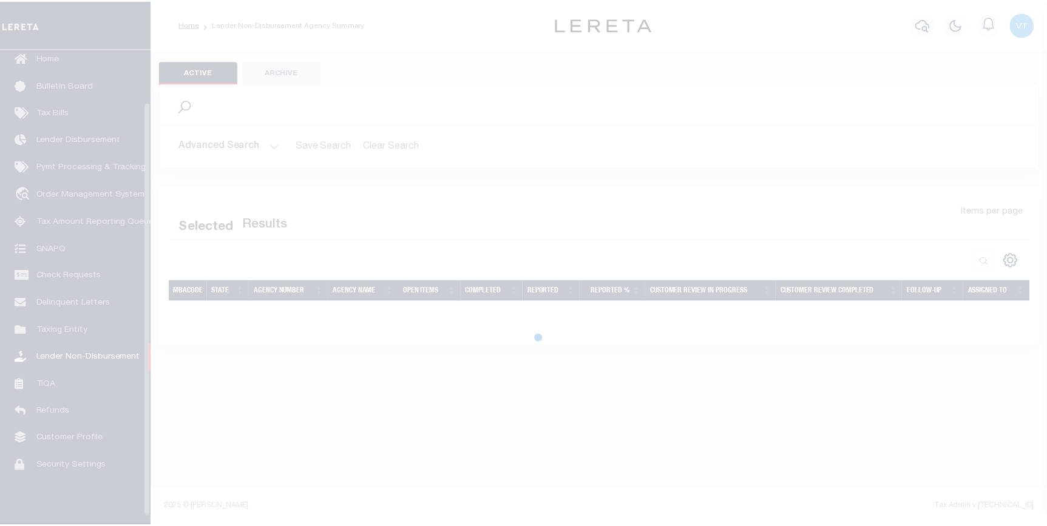
scroll to position [69, 0]
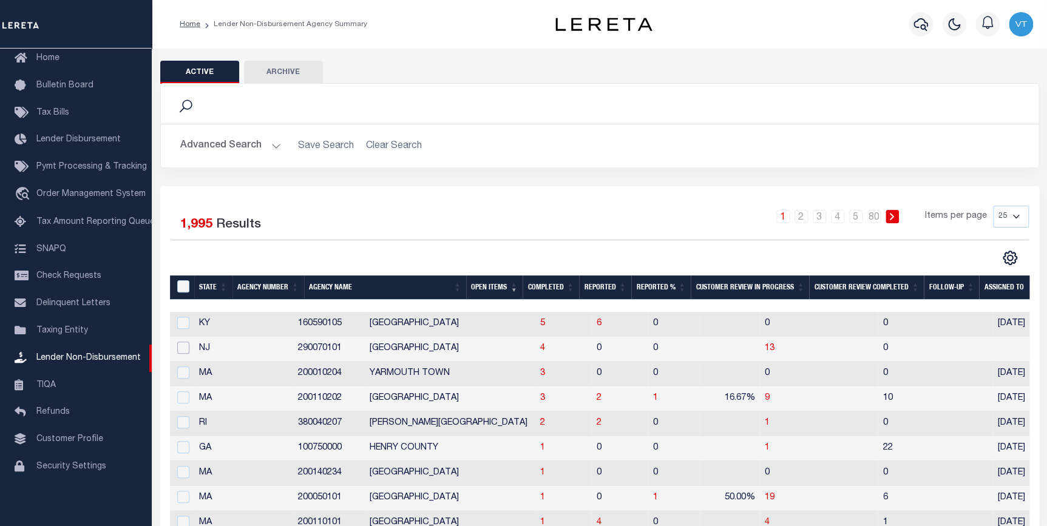
click at [185, 351] on input "checkbox" at bounding box center [183, 348] width 12 height 12
checkbox input "true"
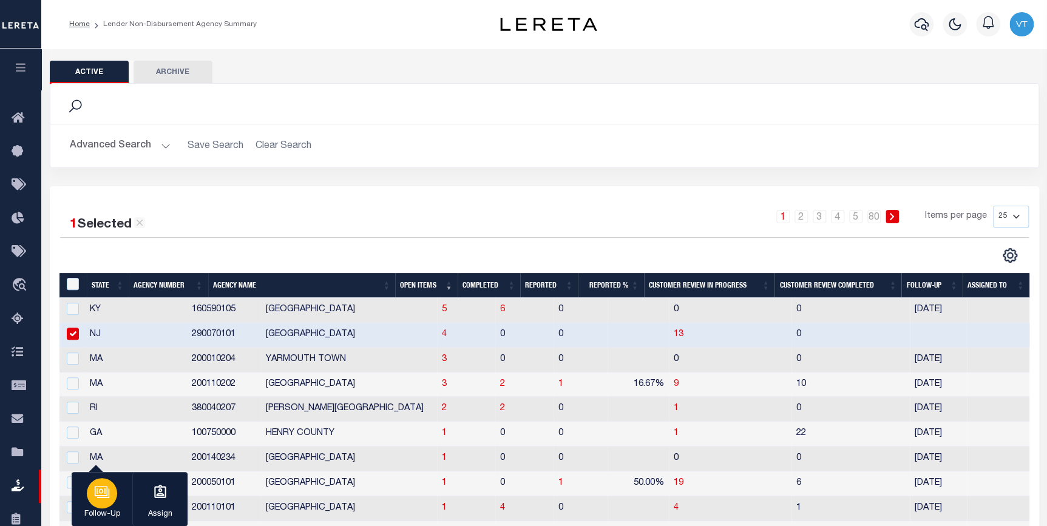
click at [101, 489] on icon "button" at bounding box center [102, 493] width 16 height 16
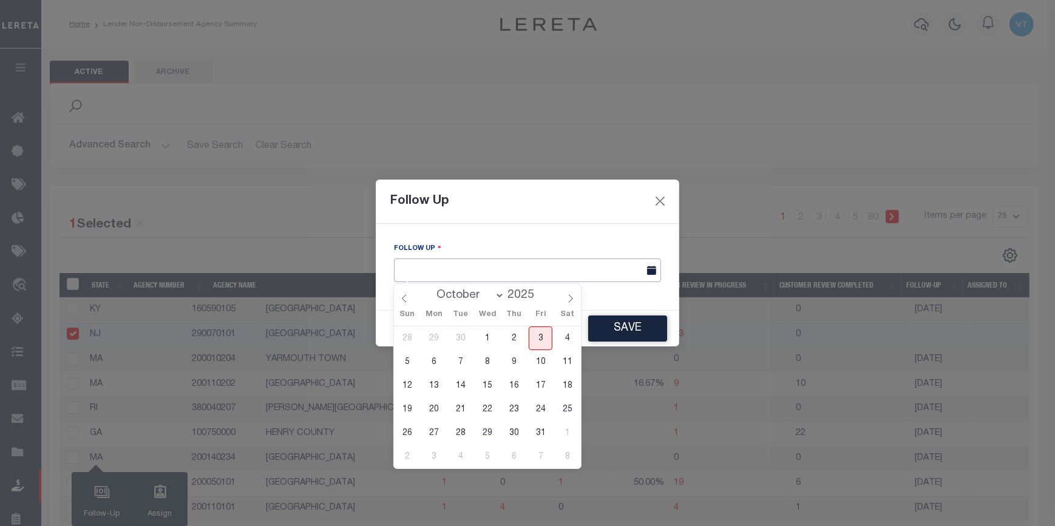
click at [477, 272] on input "text" at bounding box center [527, 271] width 267 height 24
click at [510, 367] on span "9" at bounding box center [514, 362] width 24 height 24
type input "10/09/2025"
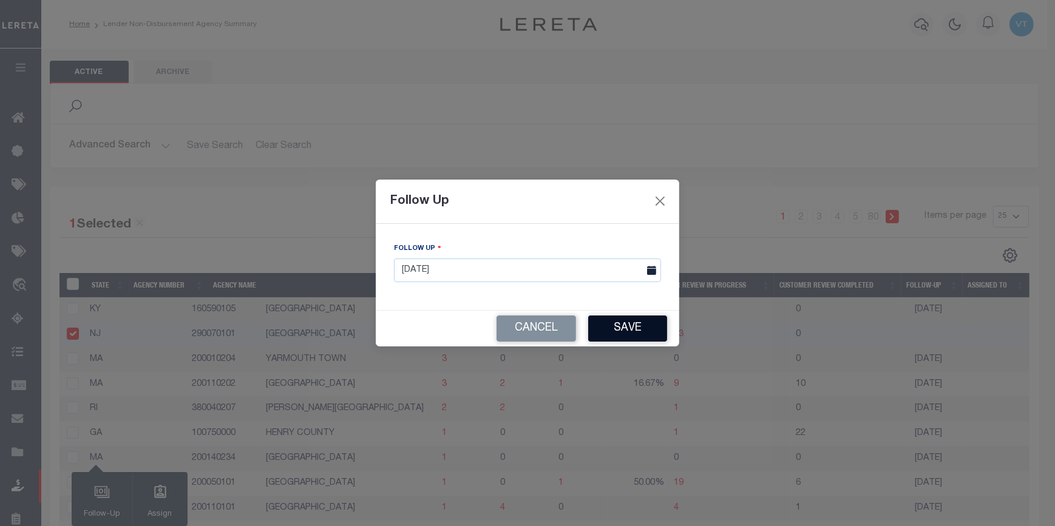
click at [625, 334] on button "Save" at bounding box center [627, 329] width 79 height 26
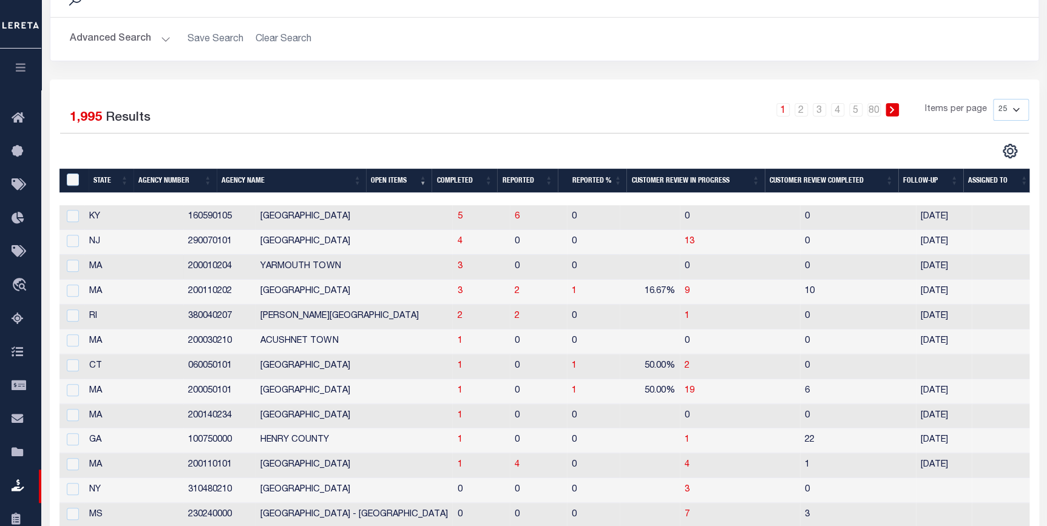
scroll to position [110, 0]
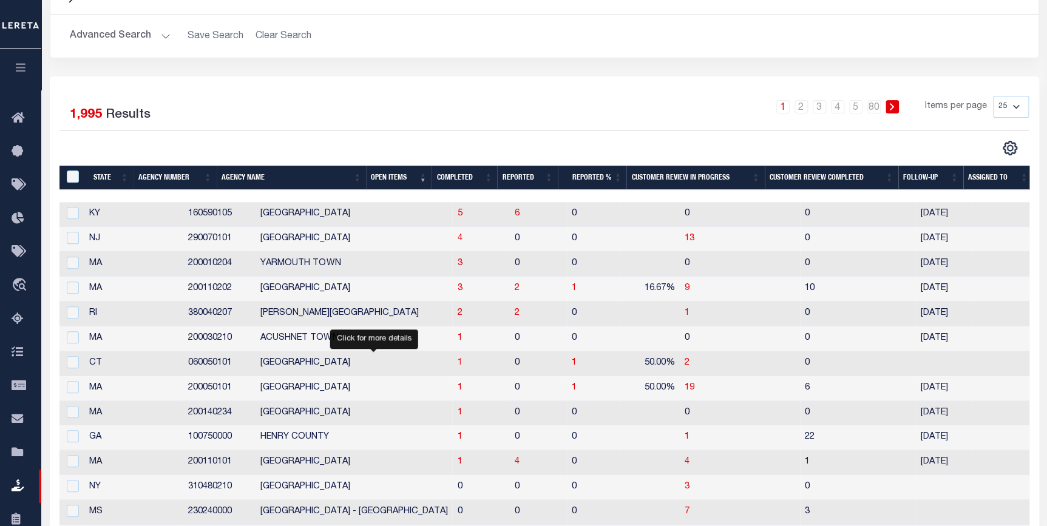
click at [457, 366] on span "1" at bounding box center [459, 363] width 5 height 9
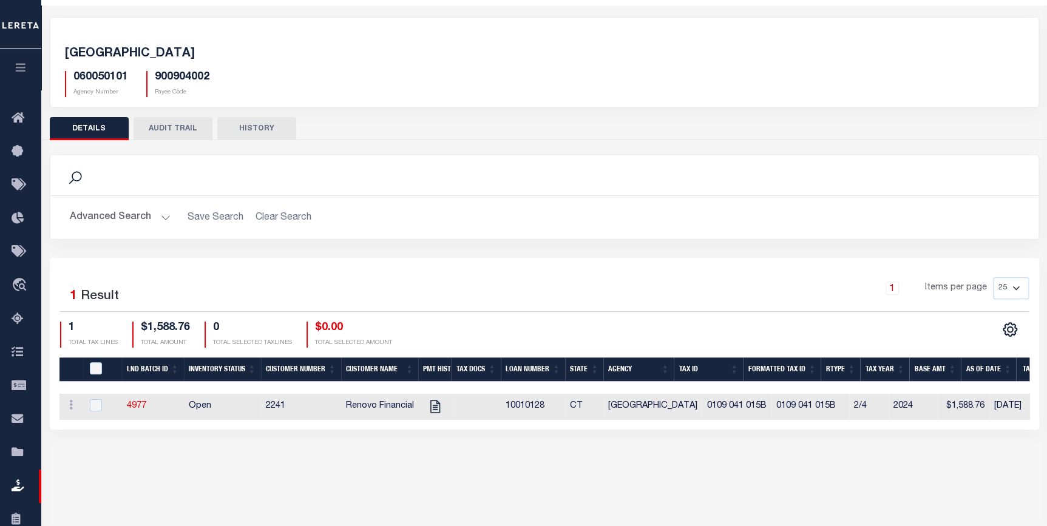
scroll to position [110, 0]
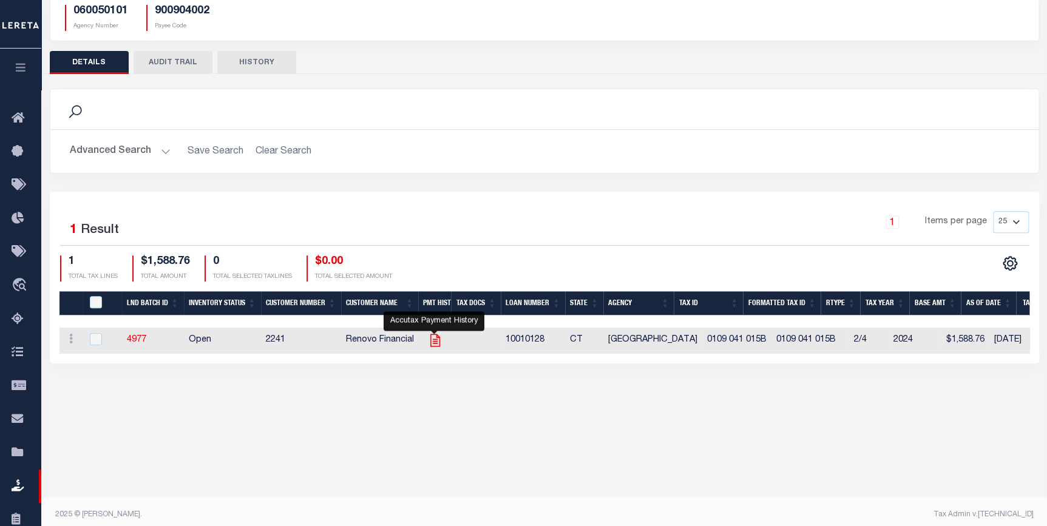
click at [437, 349] on icon "" at bounding box center [435, 341] width 16 height 16
checkbox input "true"
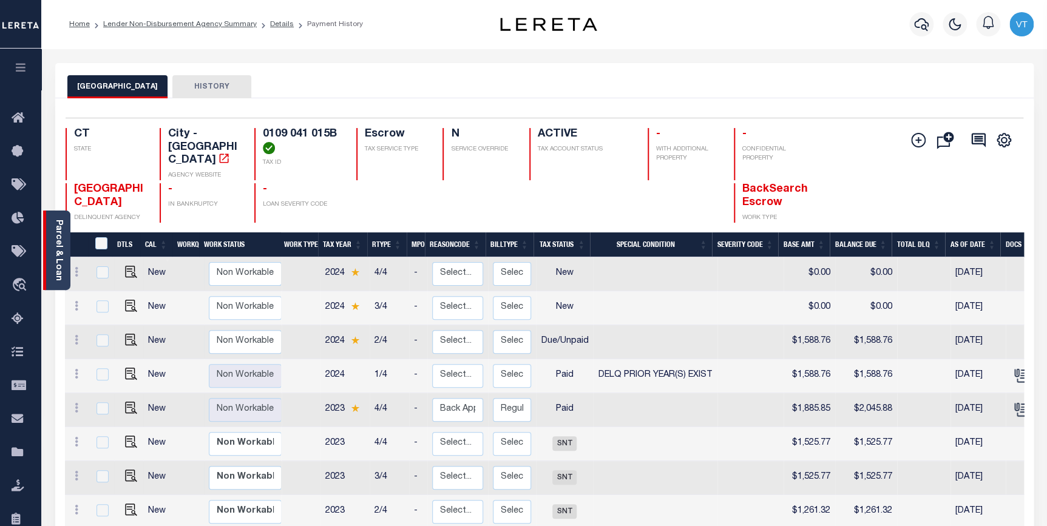
click at [60, 255] on link "Parcel & Loan" at bounding box center [58, 250] width 9 height 61
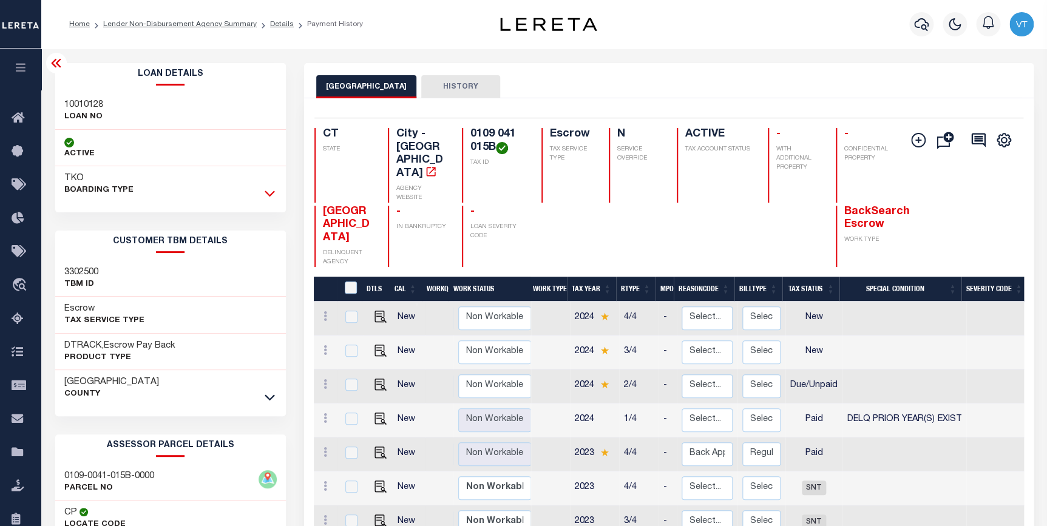
click at [270, 192] on icon at bounding box center [270, 193] width 10 height 13
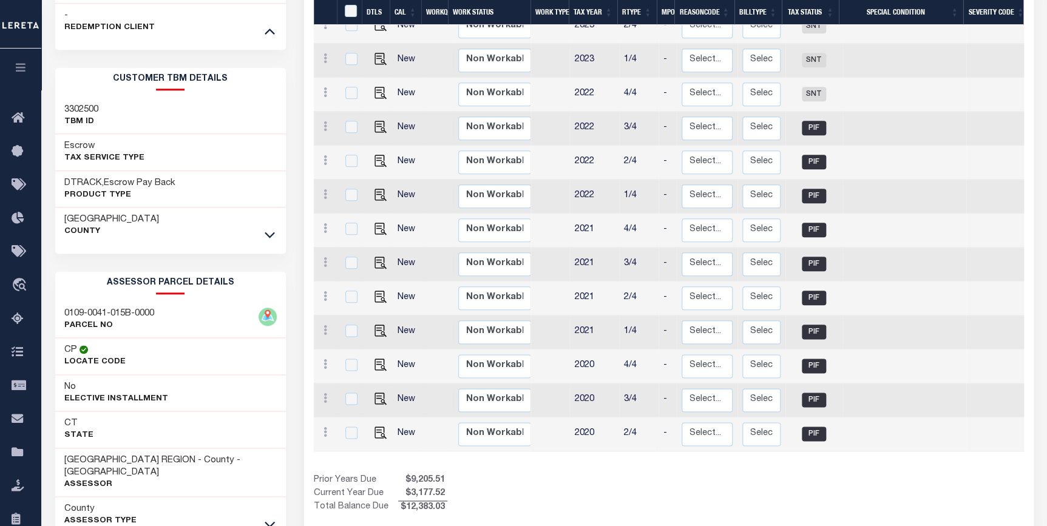
scroll to position [590, 0]
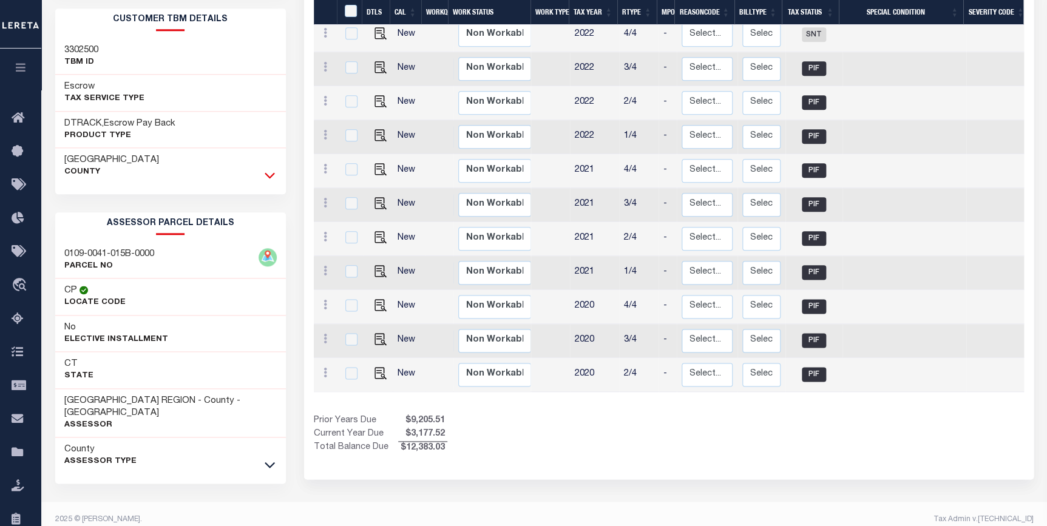
click at [274, 176] on icon at bounding box center [270, 175] width 10 height 13
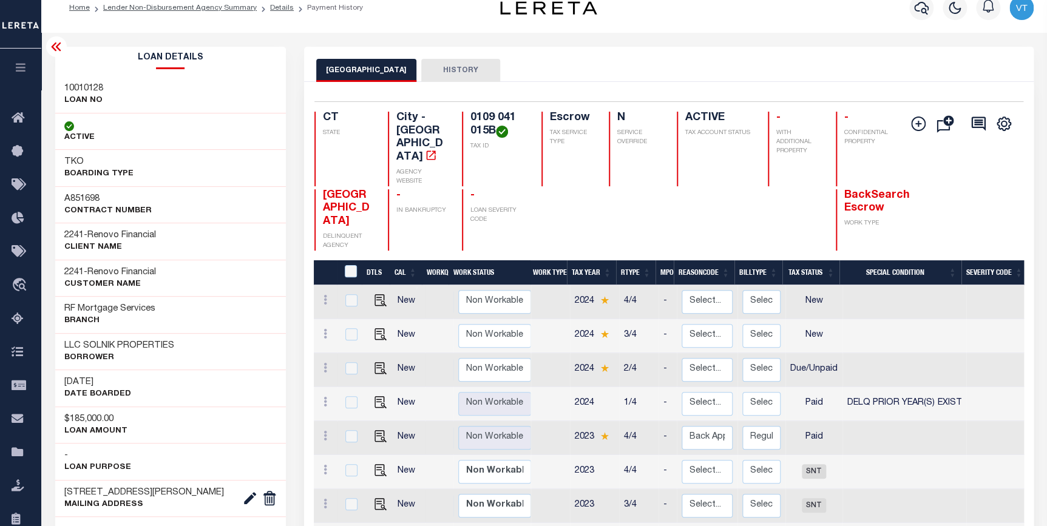
scroll to position [0, 0]
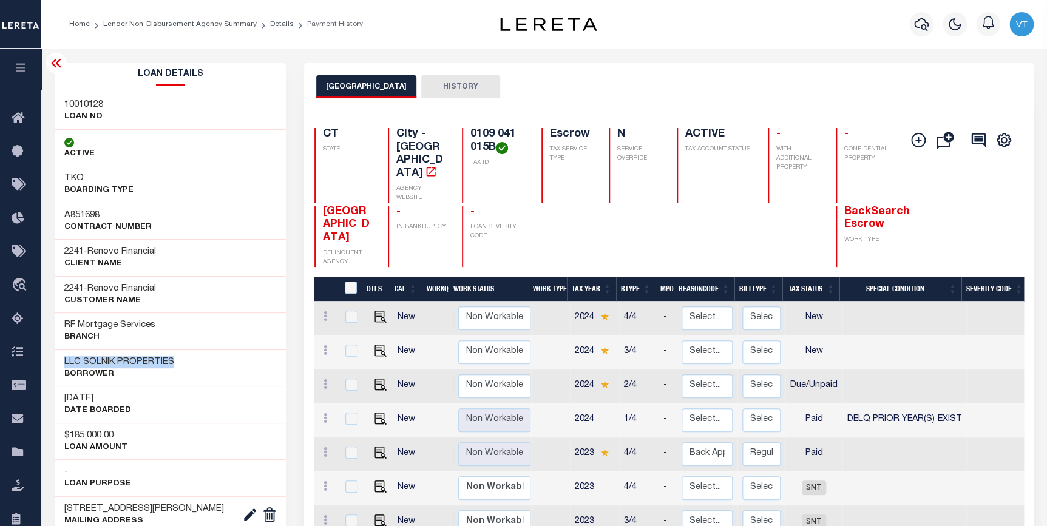
drag, startPoint x: 186, startPoint y: 361, endPoint x: 53, endPoint y: 356, distance: 132.4
copy h3 "LLC SOLNIK PROPERTIES"
click at [50, 68] on icon at bounding box center [56, 63] width 15 height 15
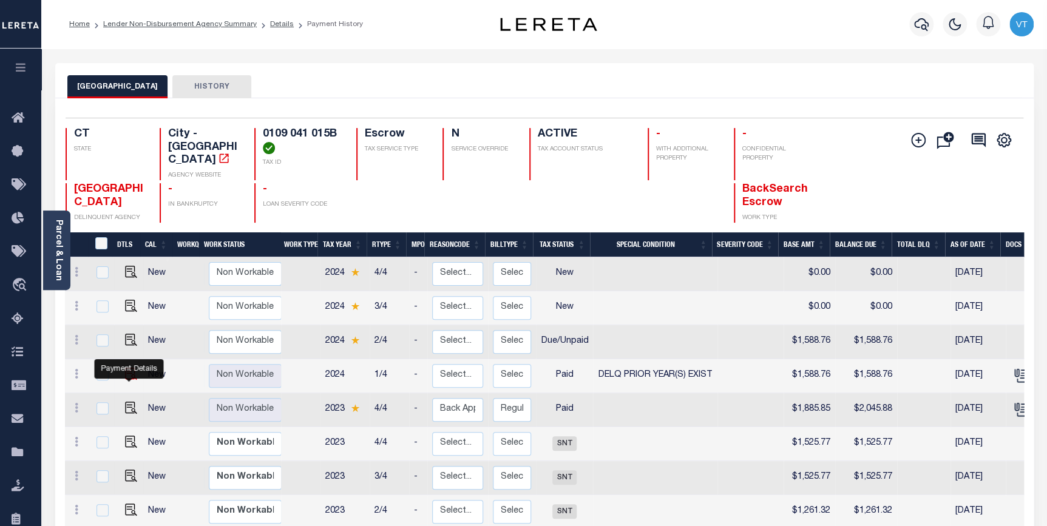
click at [129, 368] on img "" at bounding box center [131, 374] width 12 height 12
checkbox input "true"
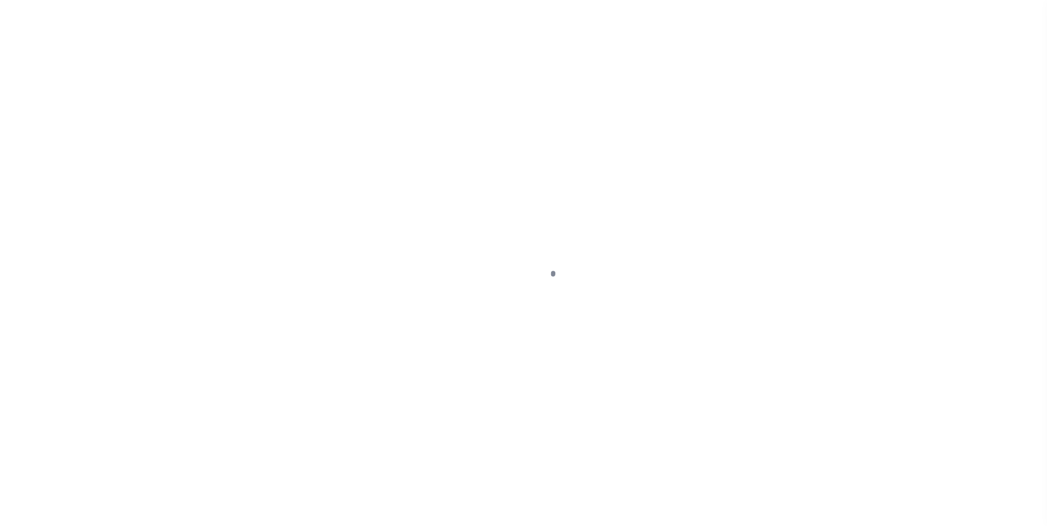
select select "PYD"
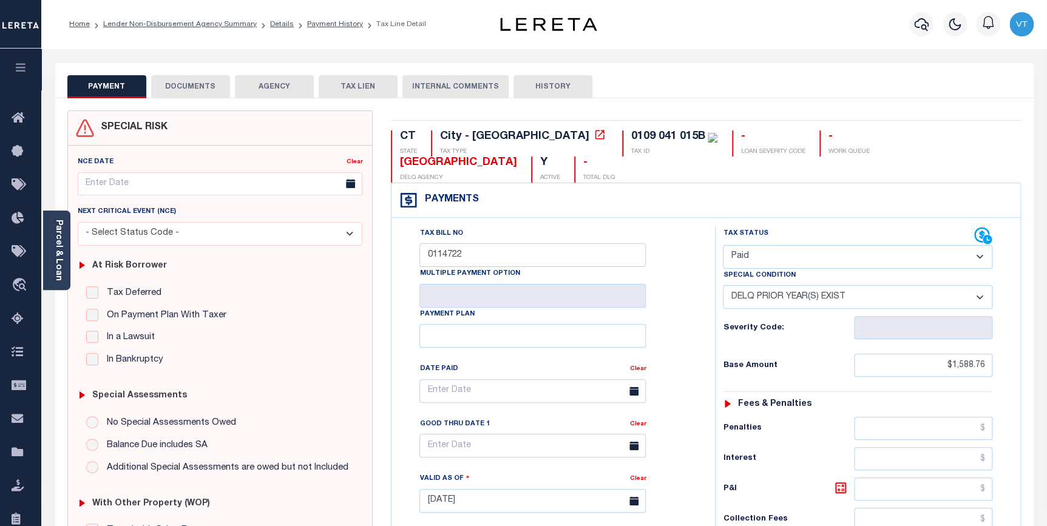
click at [801, 285] on select "-- Select Special Condition -- 3RD PARTY TAX LIEN AGENCY TAX LIEN (A.K.A Inside…" at bounding box center [858, 297] width 270 height 24
select select "0"
click at [723, 285] on select "-- Select Special Condition -- 3RD PARTY TAX LIEN AGENCY TAX LIEN (A.K.A Inside…" at bounding box center [858, 297] width 270 height 24
type input "[DATE]"
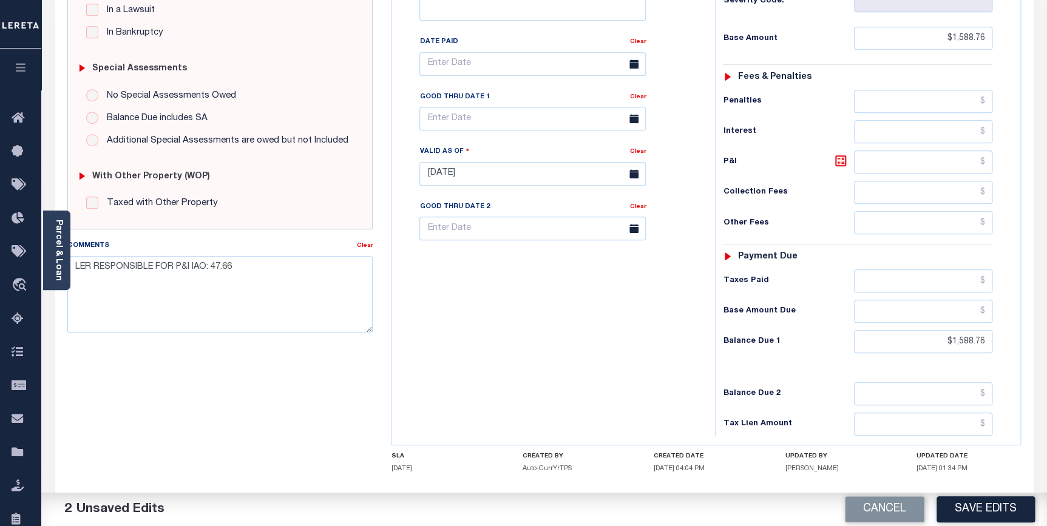
scroll to position [365, 0]
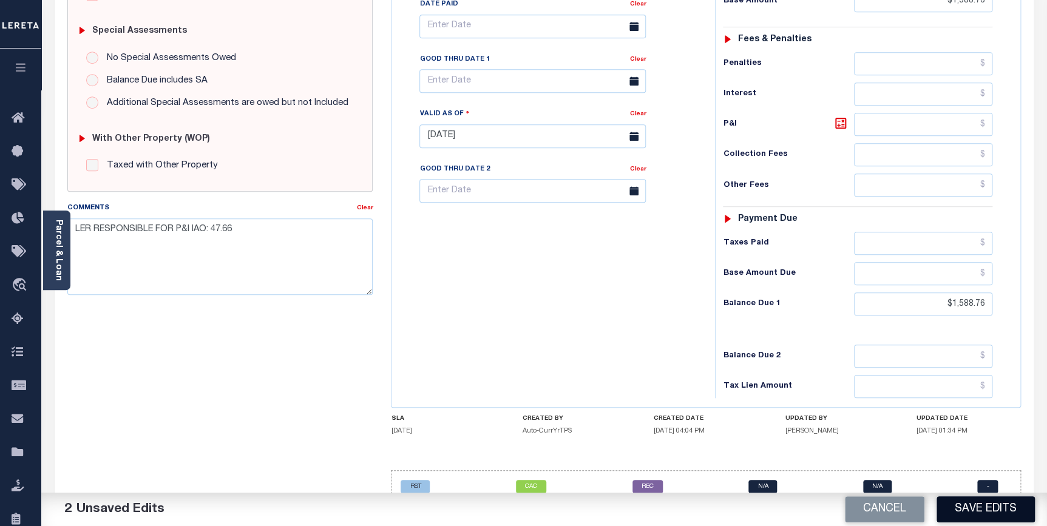
click at [986, 513] on button "Save Edits" at bounding box center [986, 510] width 98 height 26
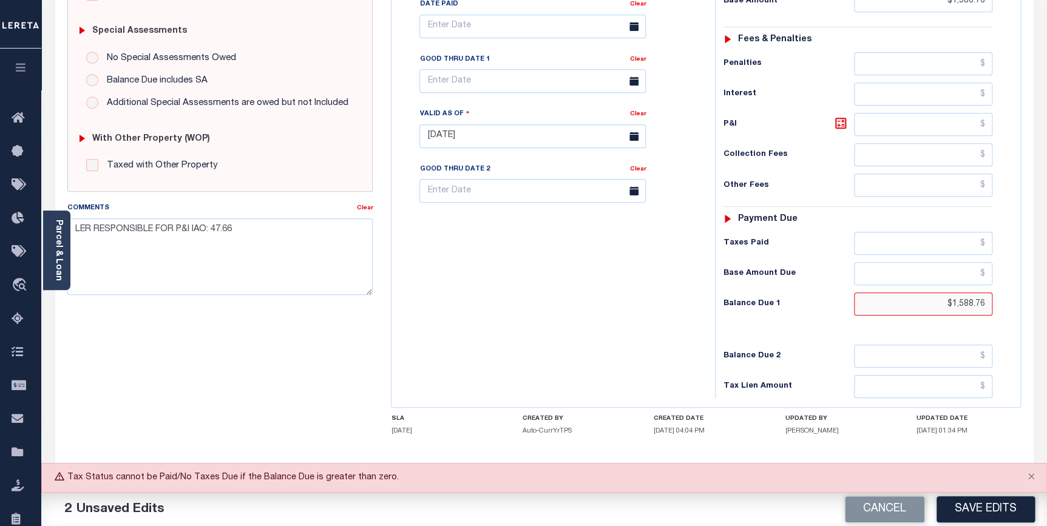
drag, startPoint x: 927, startPoint y: 273, endPoint x: 1010, endPoint y: 277, distance: 83.3
click at [1010, 277] on div "Tax Status Status" at bounding box center [861, 130] width 311 height 536
click at [959, 510] on button "Save Edits" at bounding box center [986, 510] width 98 height 26
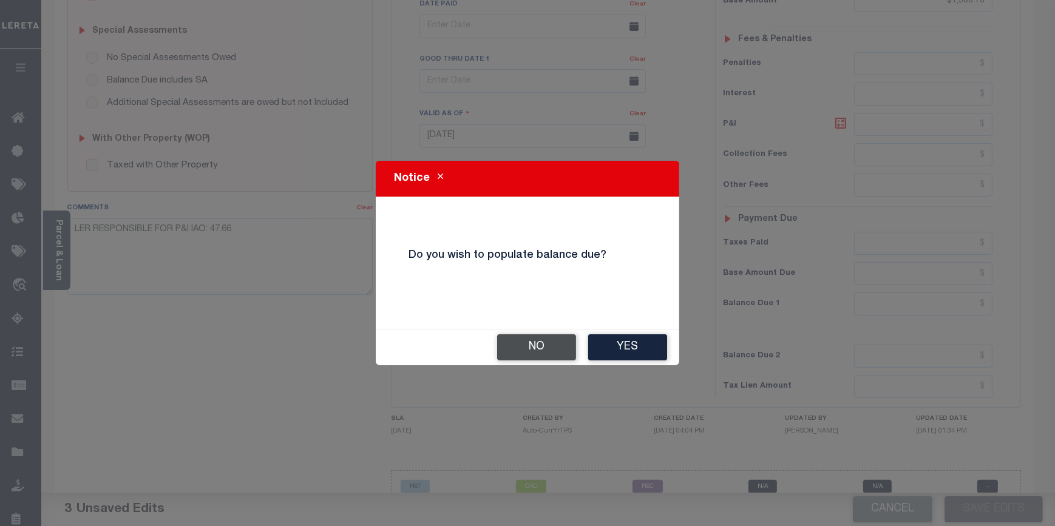
click at [521, 345] on button "No" at bounding box center [536, 348] width 79 height 26
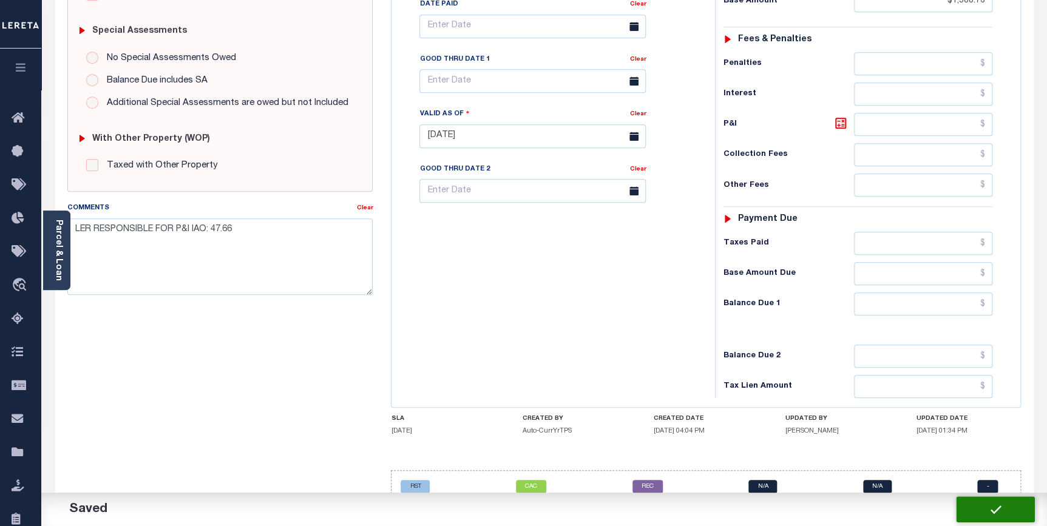
checkbox input "false"
type input "$1,588.76"
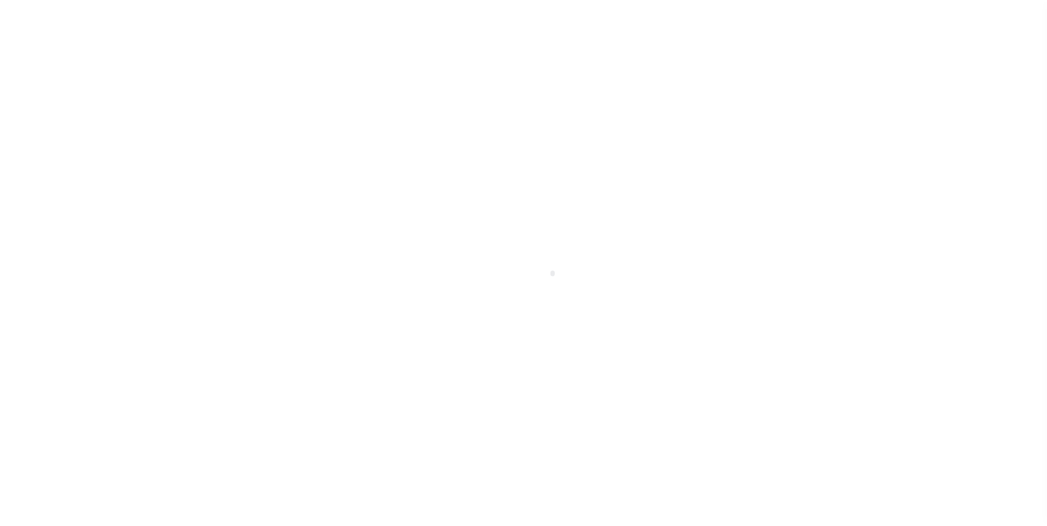
scroll to position [61, 0]
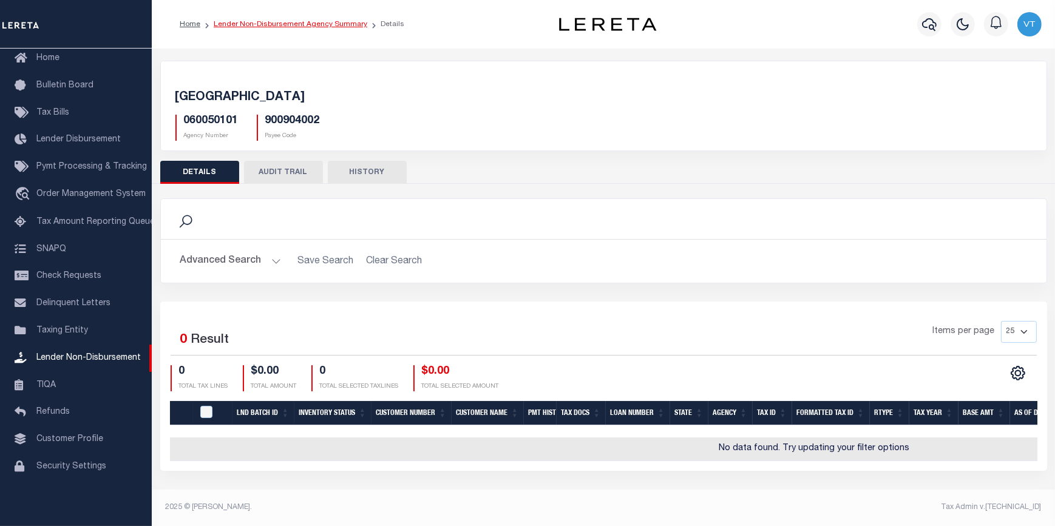
click at [277, 26] on link "Lender Non-Disbursement Agency Summary" at bounding box center [291, 24] width 154 height 7
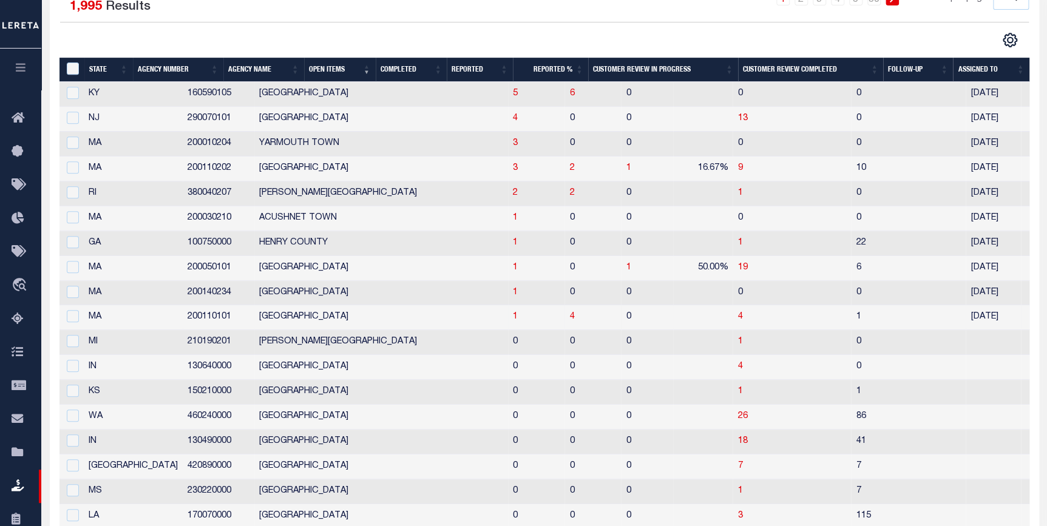
scroll to position [220, 0]
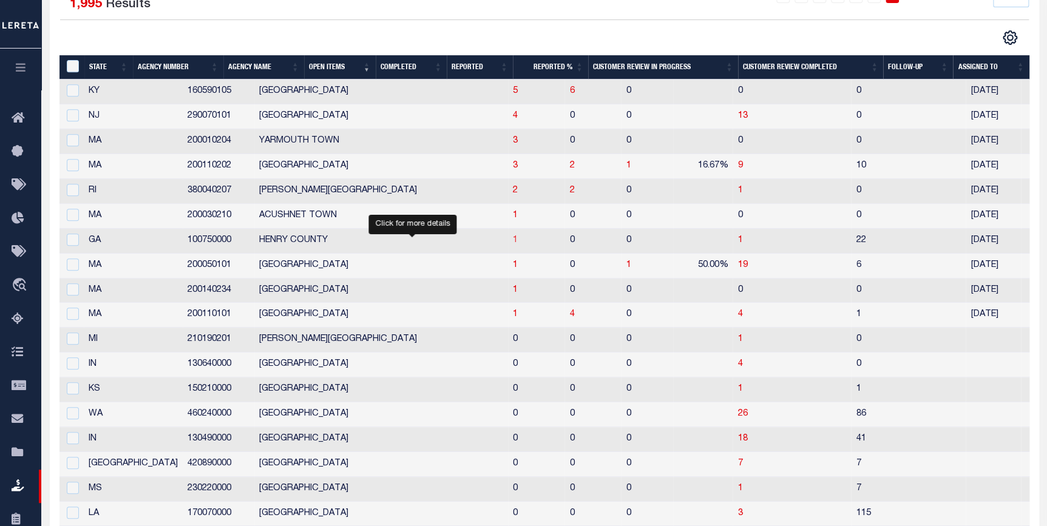
click at [513, 242] on span "1" at bounding box center [515, 240] width 5 height 9
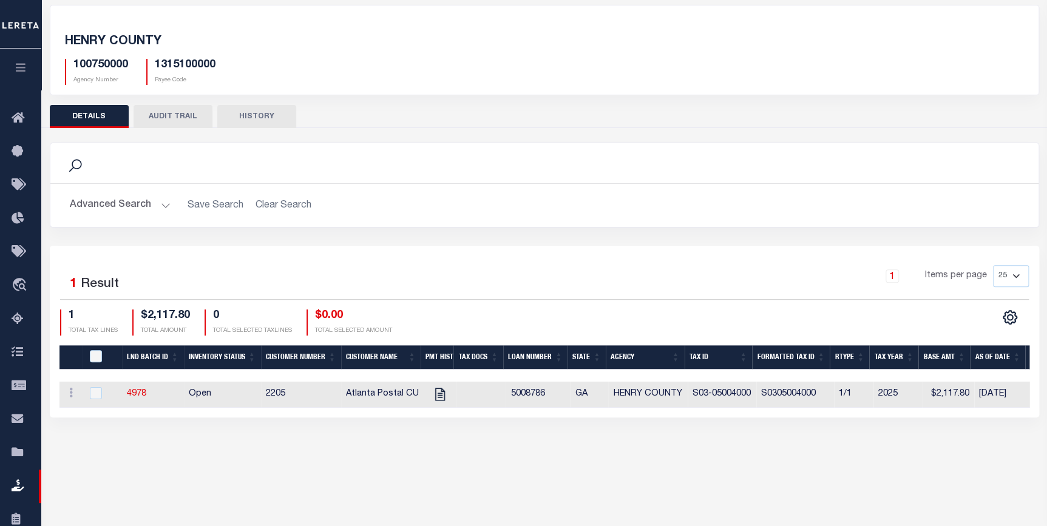
scroll to position [110, 0]
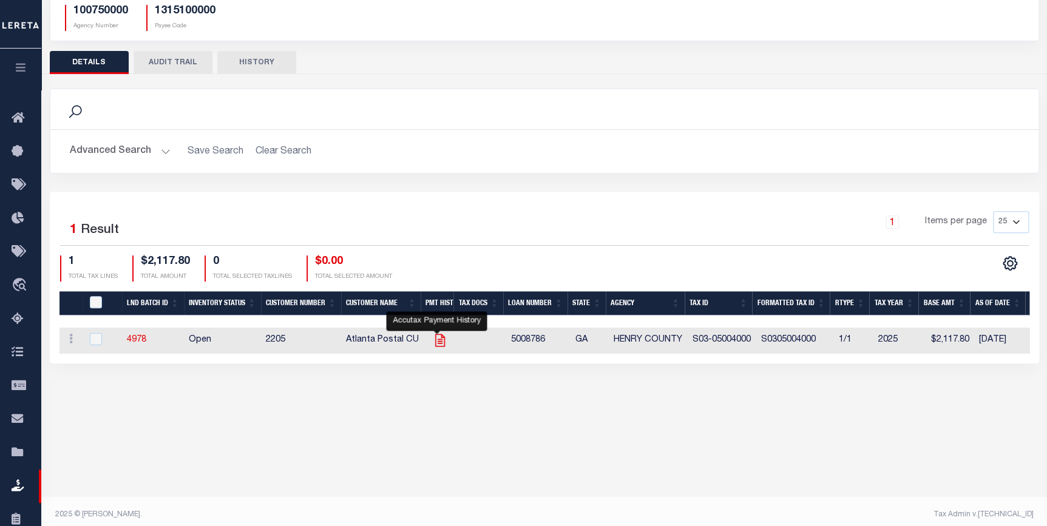
click at [440, 343] on icon "" at bounding box center [440, 341] width 16 height 16
checkbox input "true"
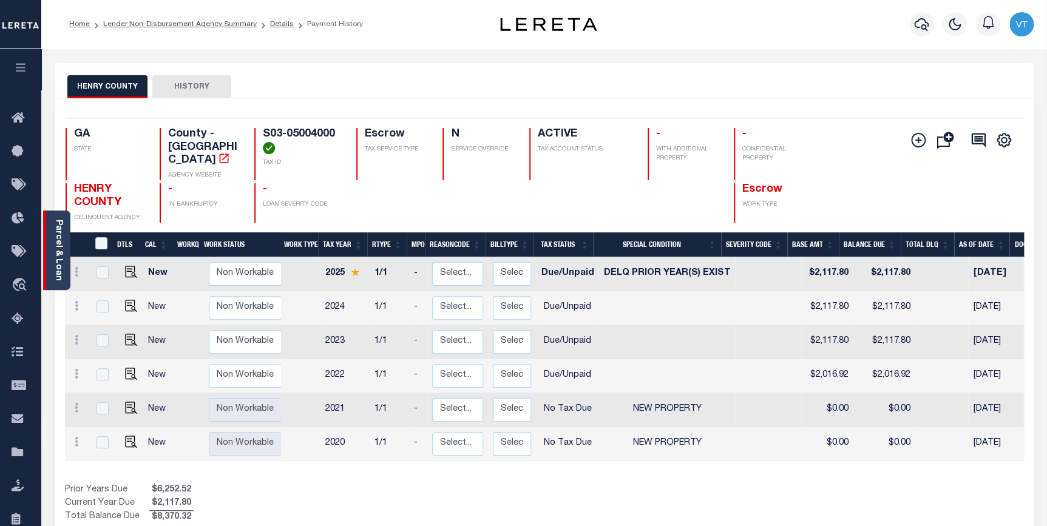
click at [61, 257] on link "Parcel & Loan" at bounding box center [58, 250] width 9 height 61
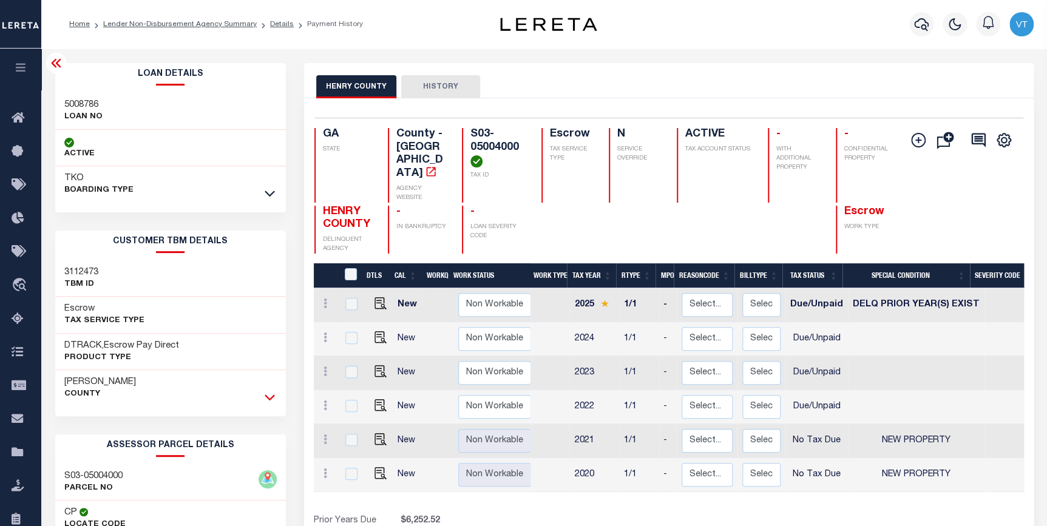
click at [270, 399] on icon at bounding box center [270, 397] width 10 height 13
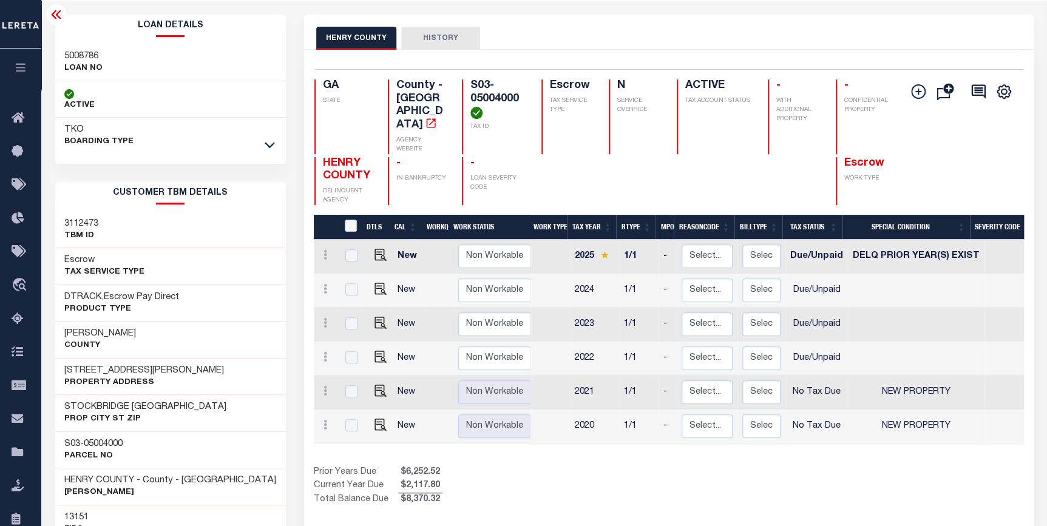
scroll to position [55, 0]
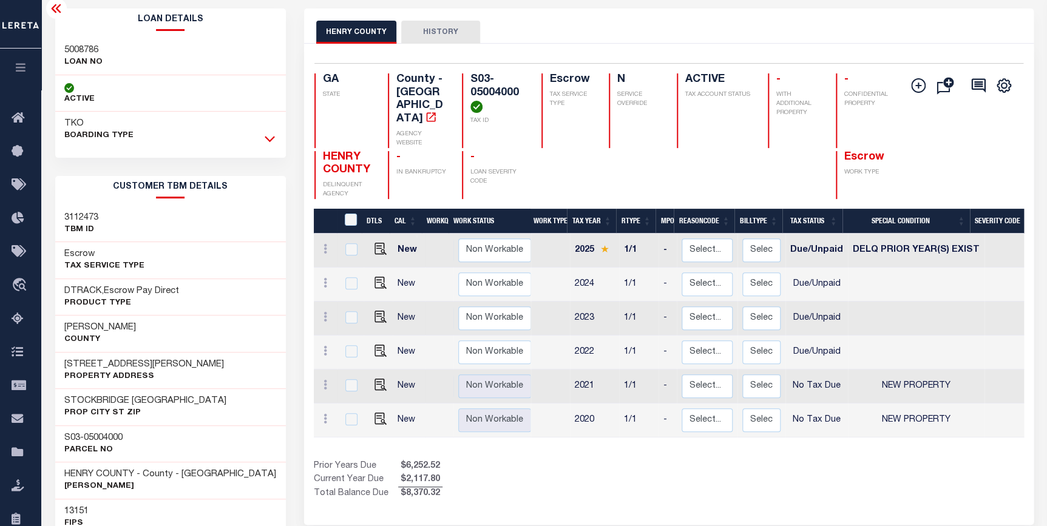
click at [265, 137] on icon at bounding box center [270, 140] width 10 height 6
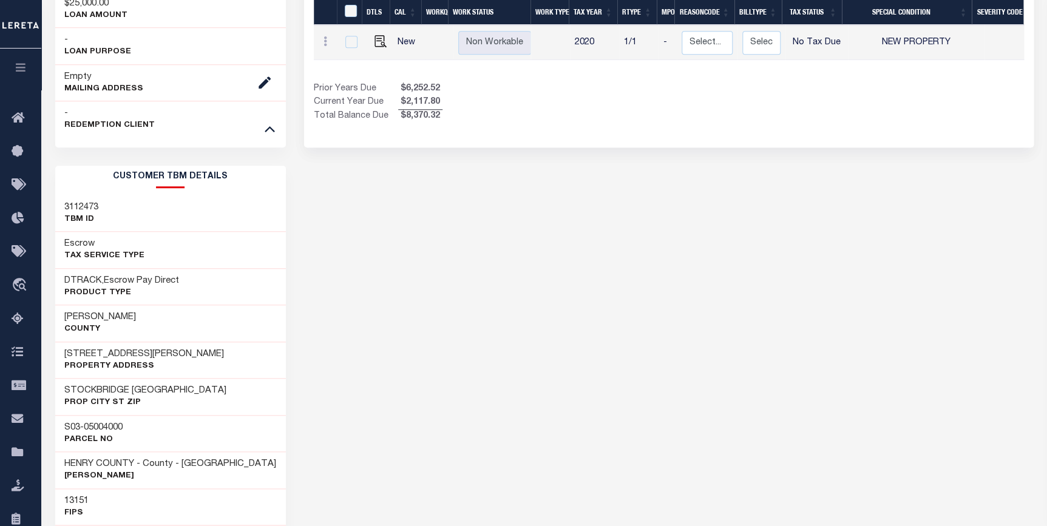
scroll to position [441, 0]
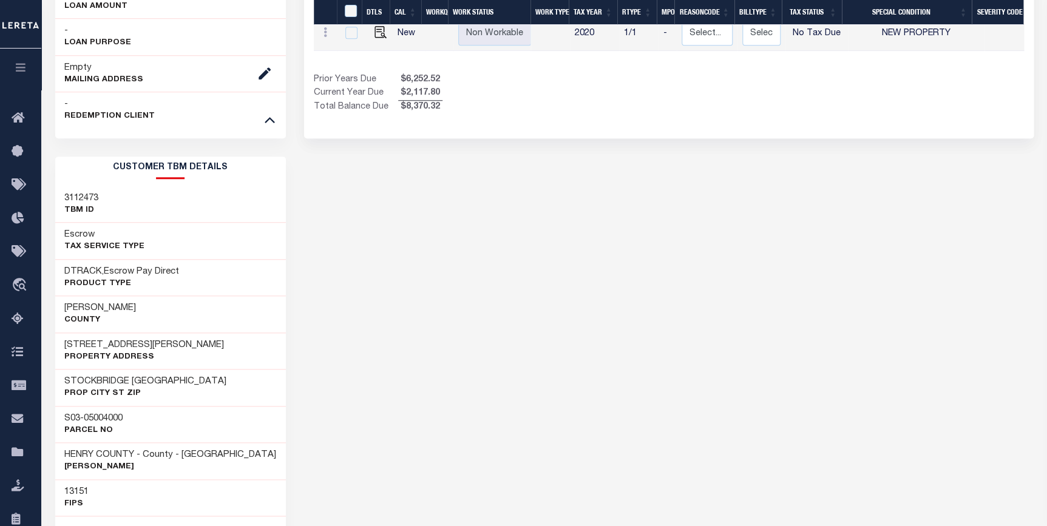
click at [577, 355] on div "HENRY COUNTY HISTORY Selected 6 Results" at bounding box center [669, 350] width 748 height 1457
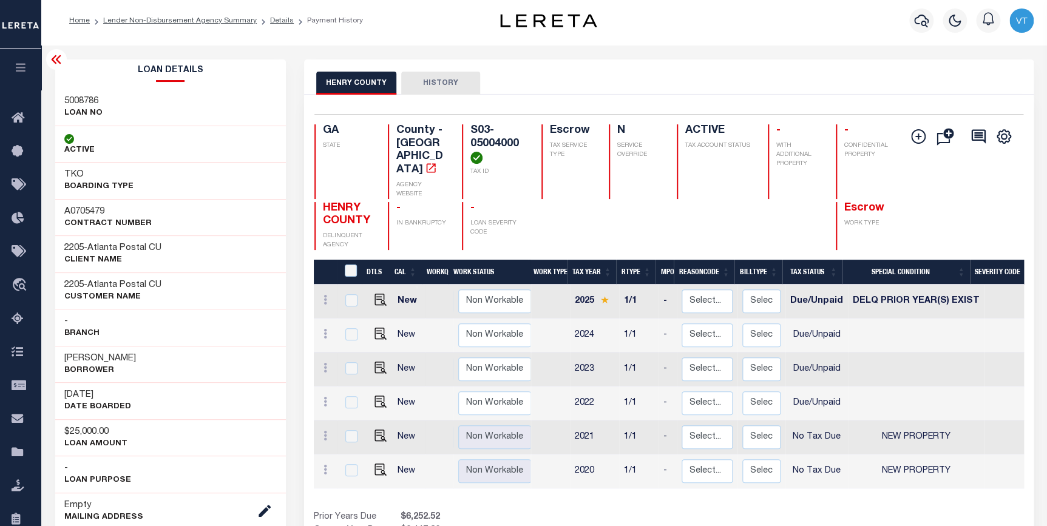
scroll to position [0, 0]
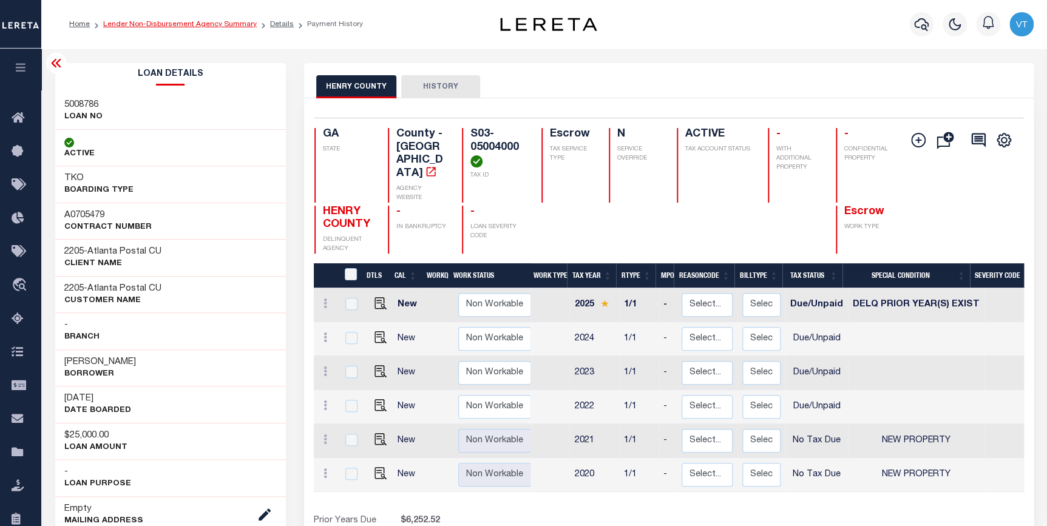
click at [206, 24] on link "Lender Non-Disbursement Agency Summary" at bounding box center [180, 24] width 154 height 7
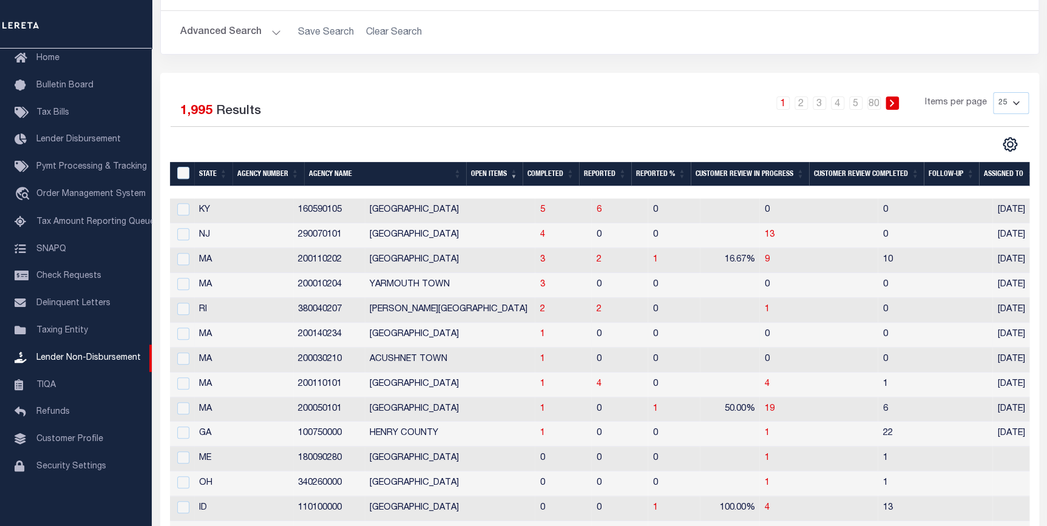
scroll to position [165, 0]
